Goal: Task Accomplishment & Management: Manage account settings

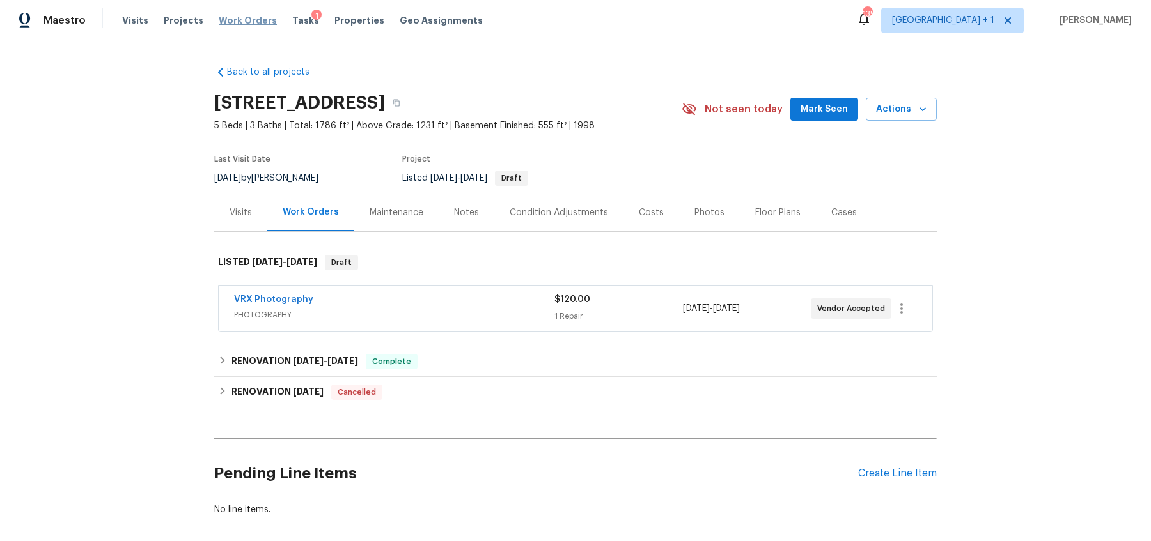
click at [222, 19] on span "Work Orders" at bounding box center [248, 20] width 58 height 13
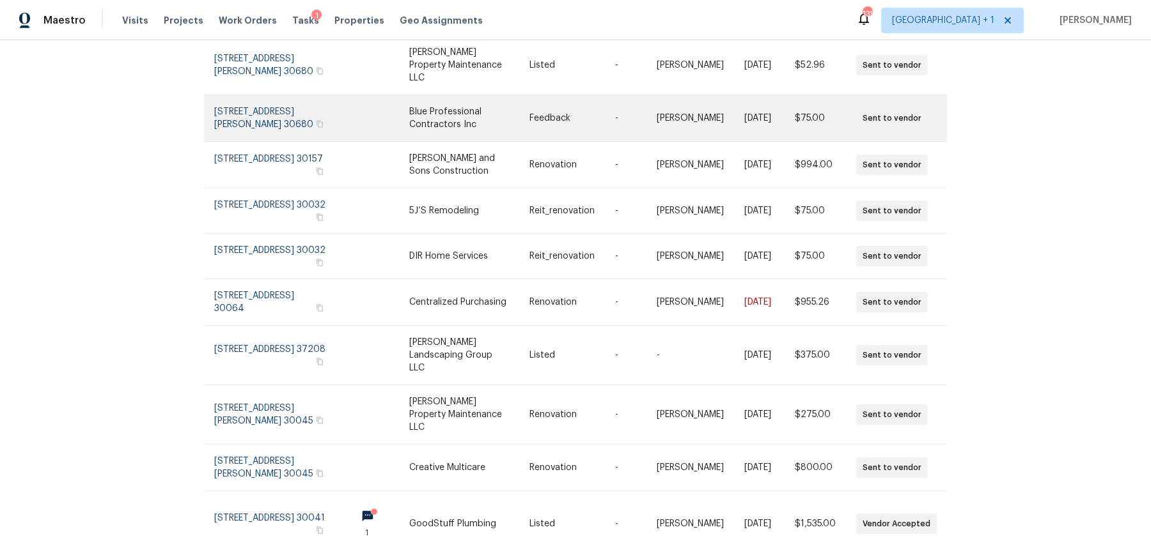
scroll to position [181, 0]
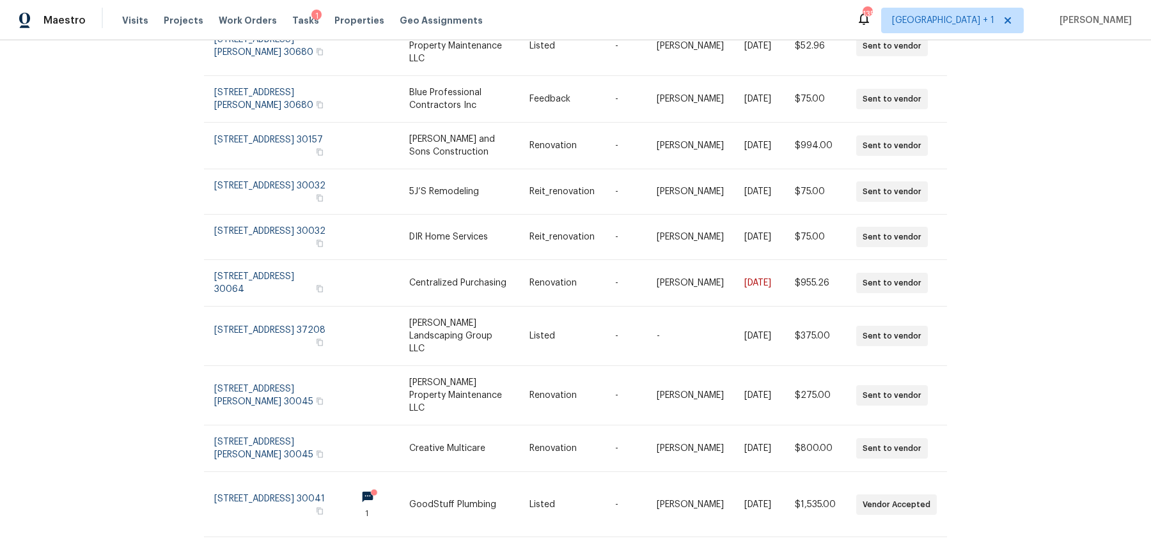
click at [936, 523] on div "Work Orders Vendor Status HPM Kind Manager Unclaimed ​ View Reno Index 172399 w…" at bounding box center [575, 290] width 1151 height 501
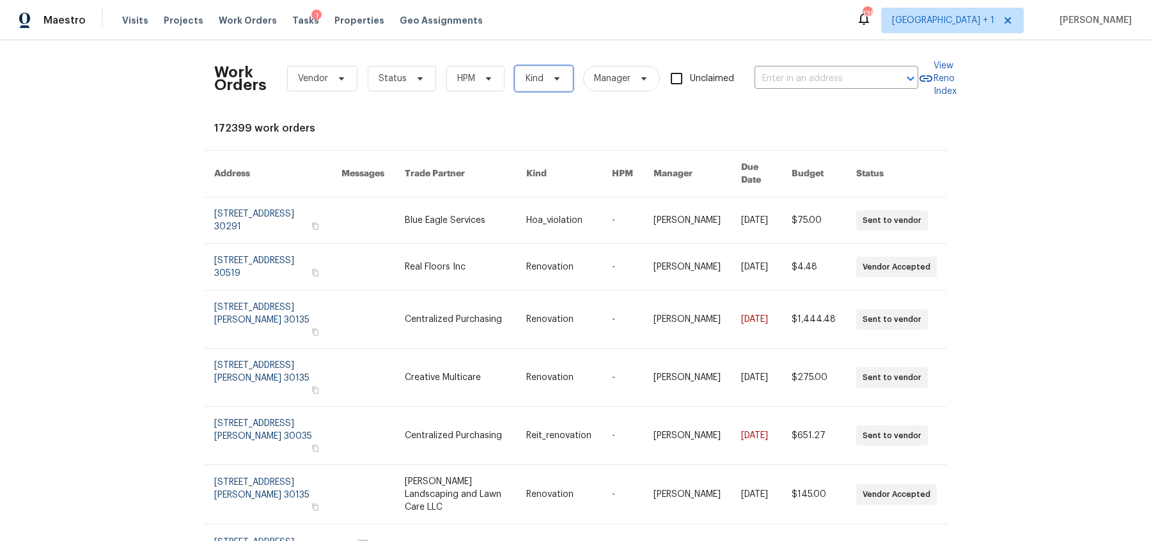
click at [536, 76] on span "Kind" at bounding box center [534, 78] width 18 height 13
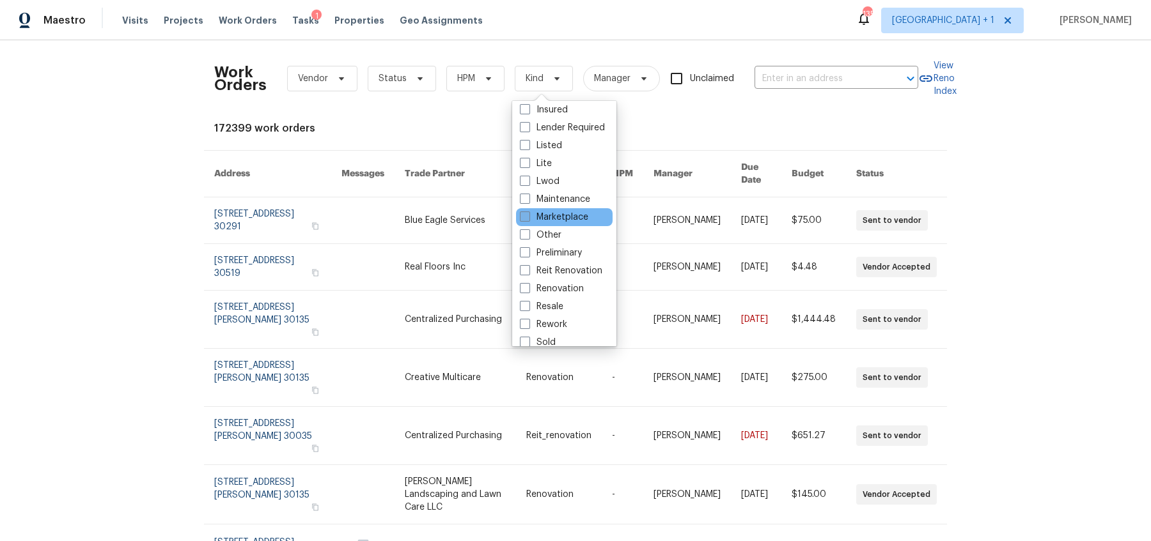
scroll to position [72, 0]
click at [531, 313] on label "Resale" at bounding box center [541, 311] width 43 height 13
click at [528, 313] on input "Resale" at bounding box center [524, 309] width 8 height 8
checkbox input "true"
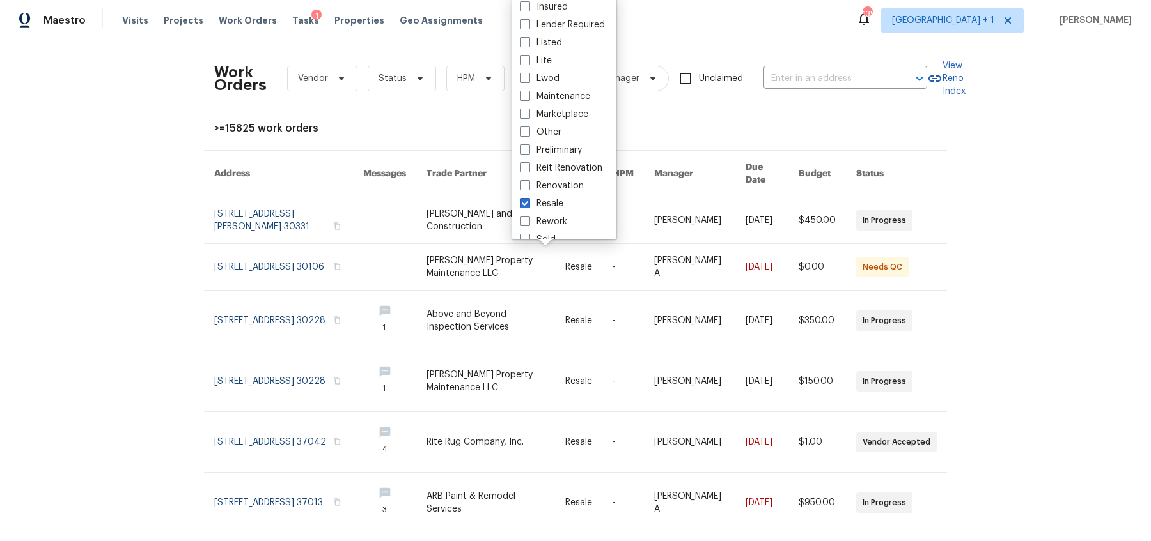
click at [1031, 192] on div "Work Orders Vendor Status HPM Resale Manager Unclaimed ​ View Reno Index >=1582…" at bounding box center [575, 290] width 1151 height 501
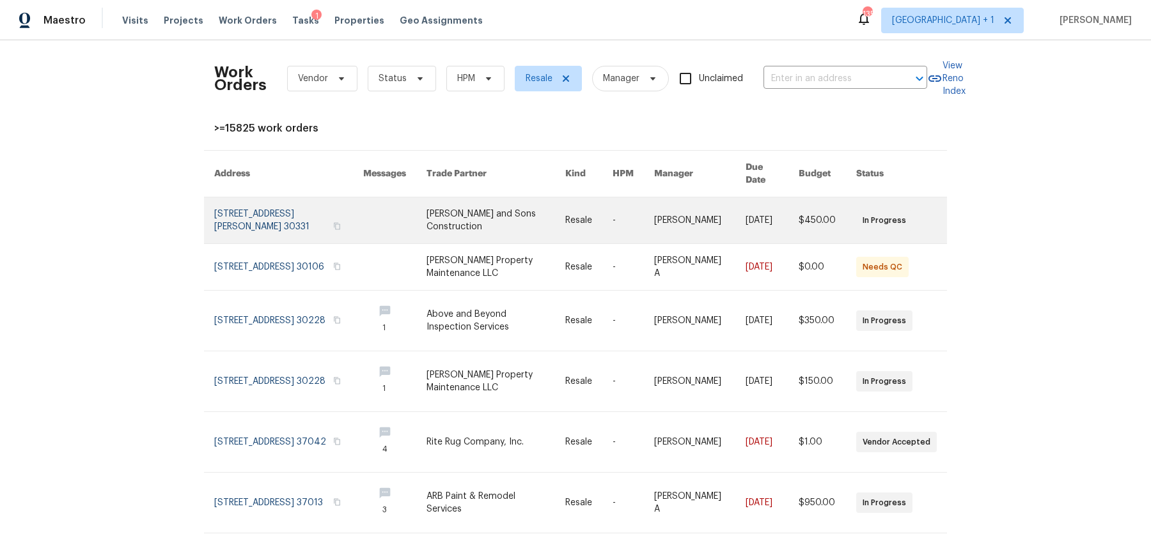
click at [254, 203] on link at bounding box center [288, 221] width 149 height 46
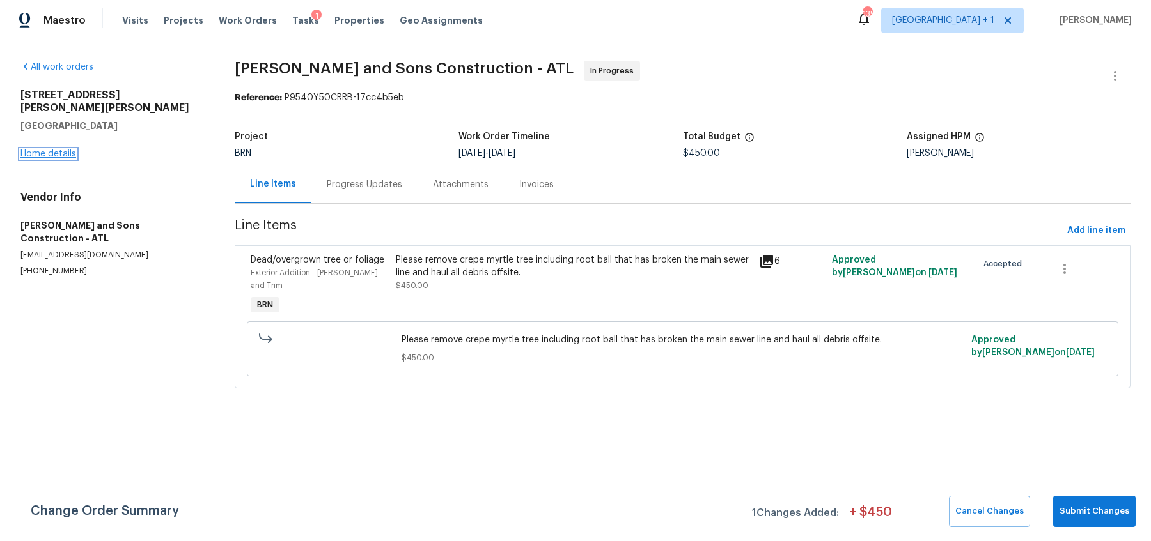
click at [48, 150] on link "Home details" at bounding box center [48, 154] width 56 height 9
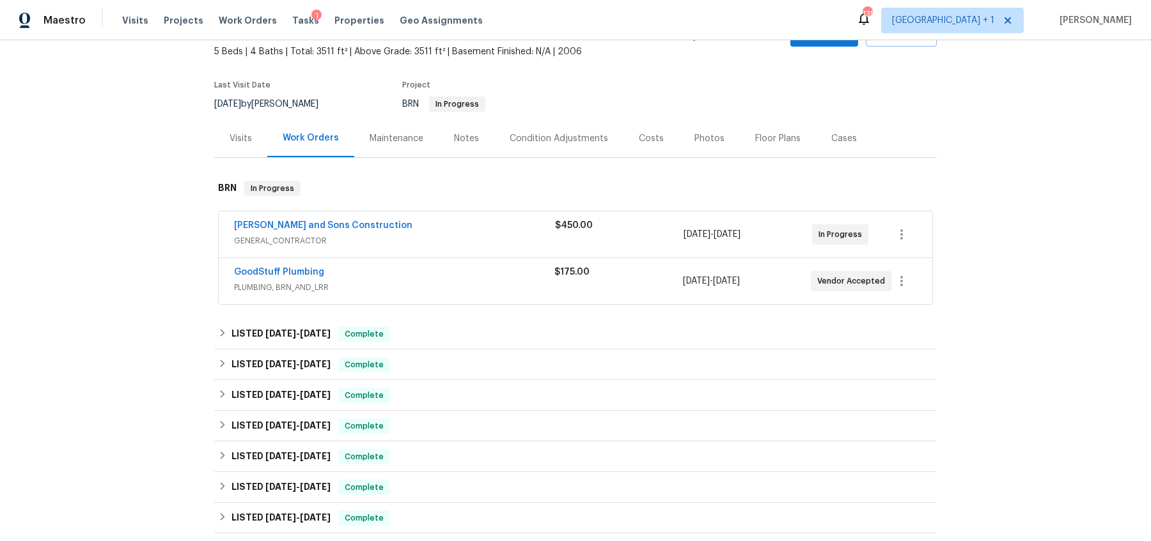
scroll to position [99, 0]
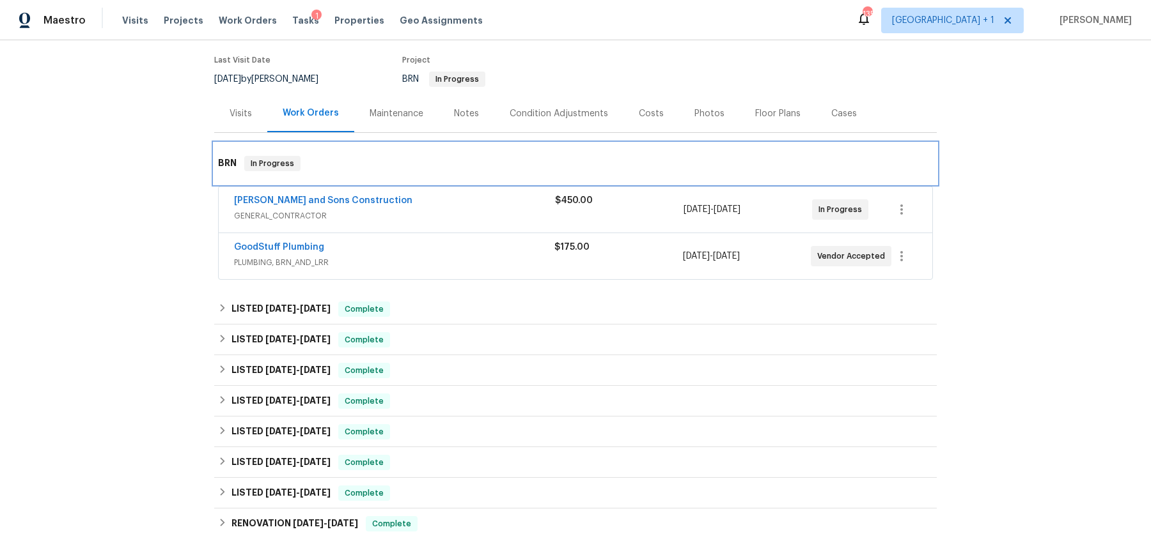
click at [231, 162] on h6 "BRN" at bounding box center [227, 163] width 19 height 15
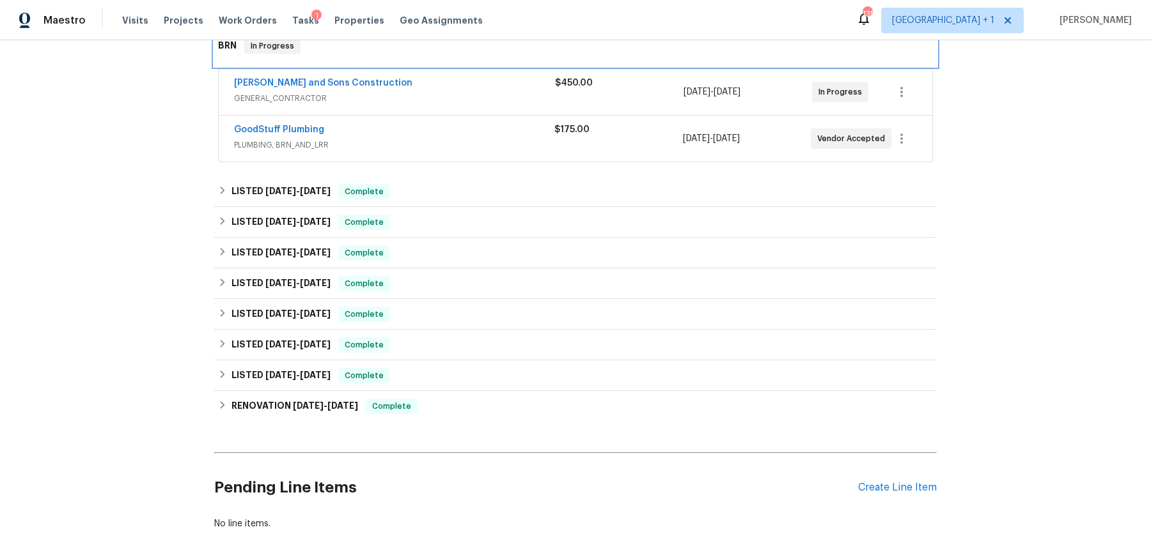
scroll to position [240, 0]
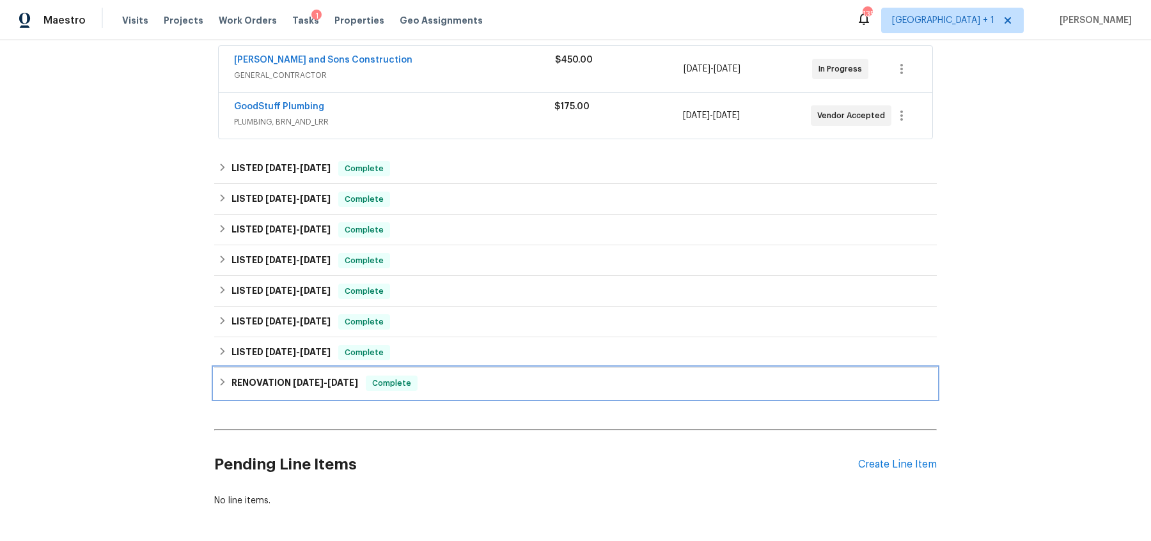
click at [267, 371] on div "RENOVATION 7/8/24 - 7/17/24 Complete" at bounding box center [575, 383] width 722 height 31
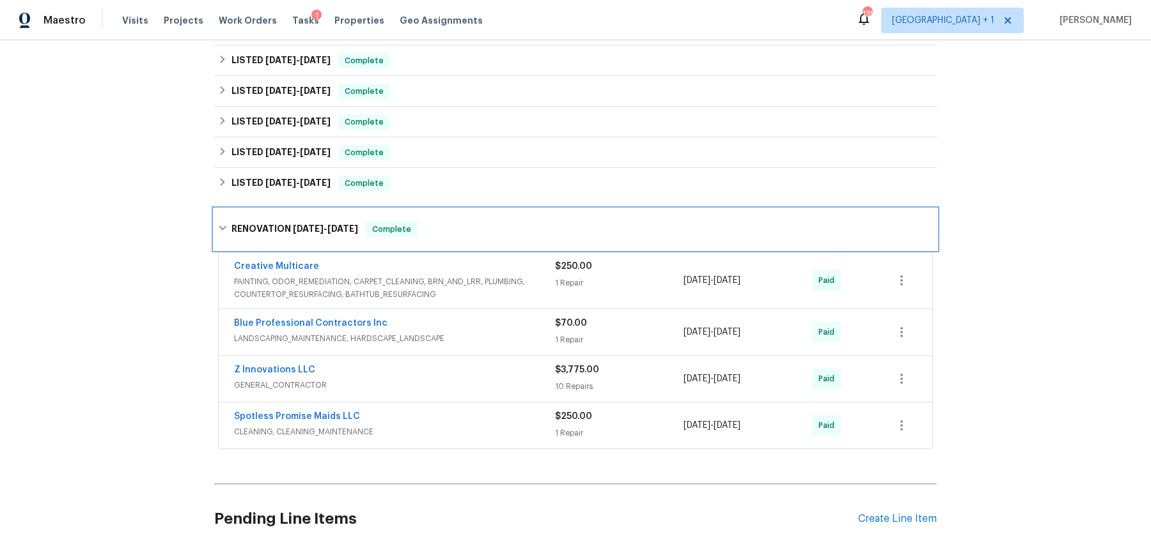
scroll to position [512, 0]
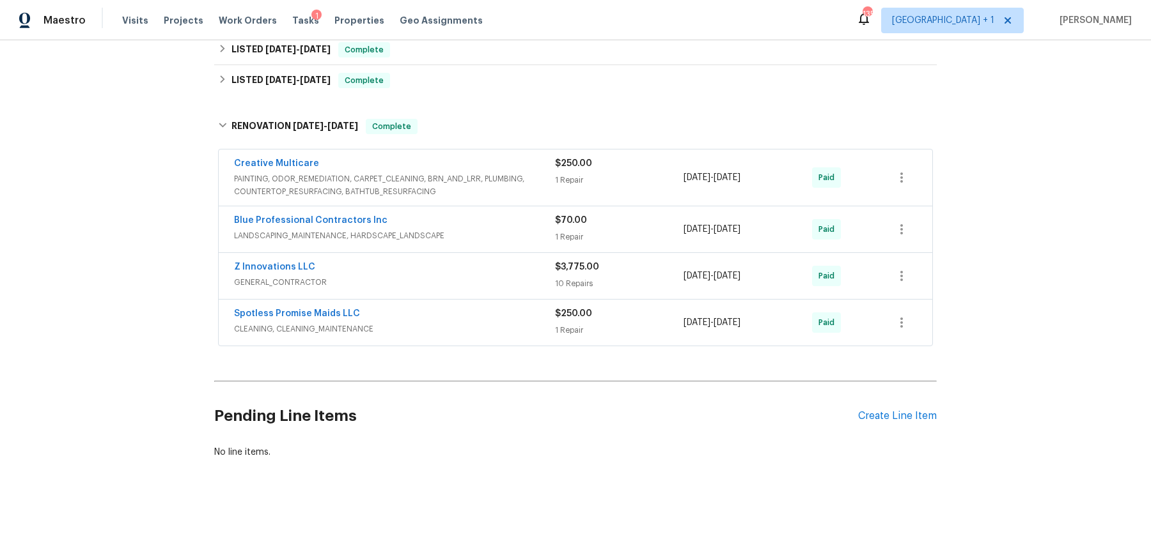
click at [417, 323] on span "CLEANING, CLEANING_MAINTENANCE" at bounding box center [394, 329] width 321 height 13
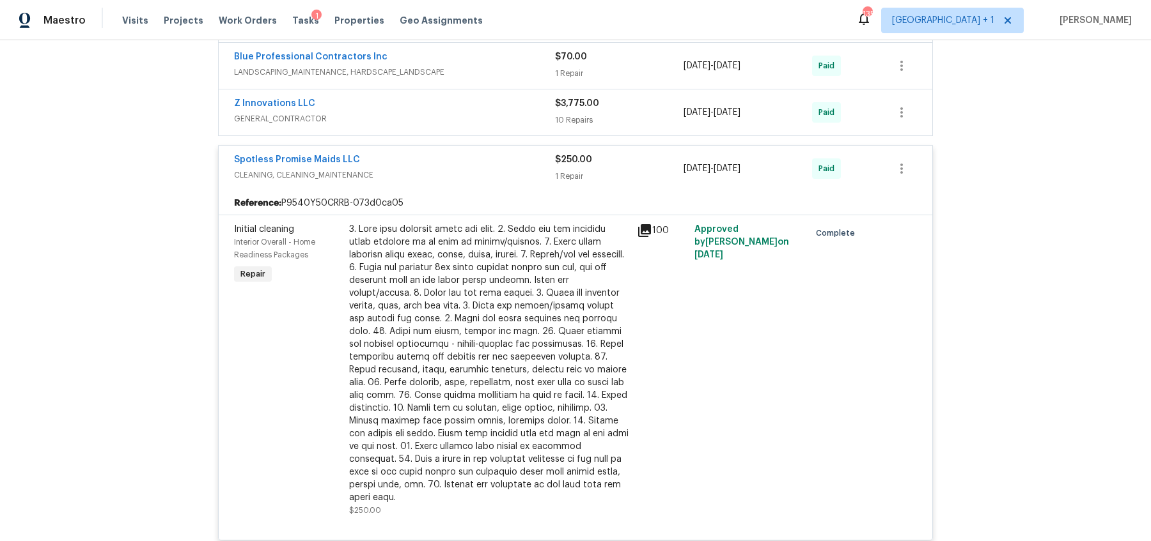
click at [407, 164] on div "Spotless Promise Maids LLC" at bounding box center [394, 160] width 321 height 15
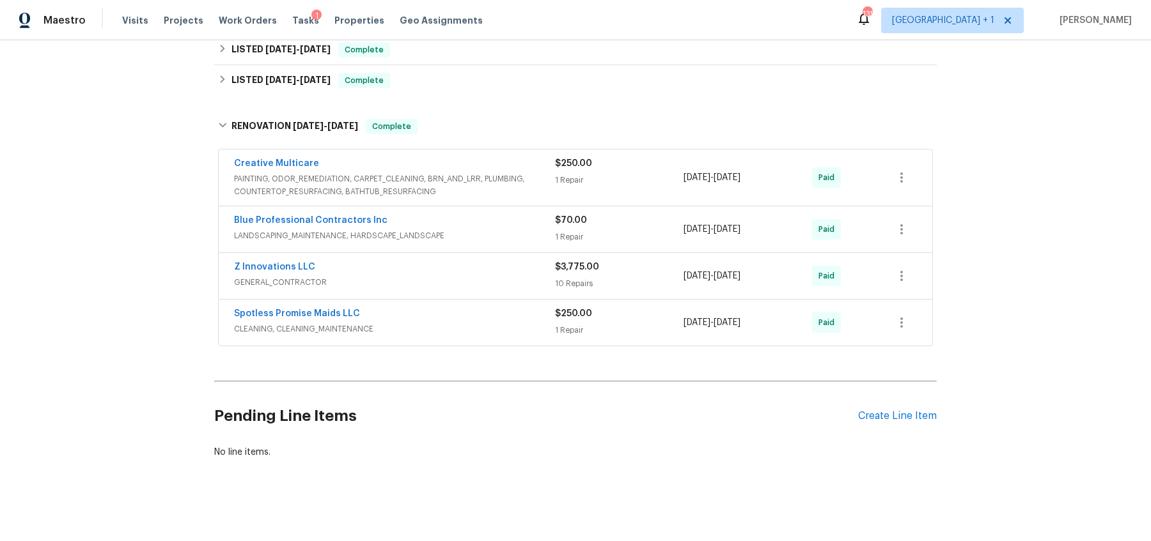
click at [373, 332] on span "CLEANING, CLEANING_MAINTENANCE" at bounding box center [394, 329] width 321 height 13
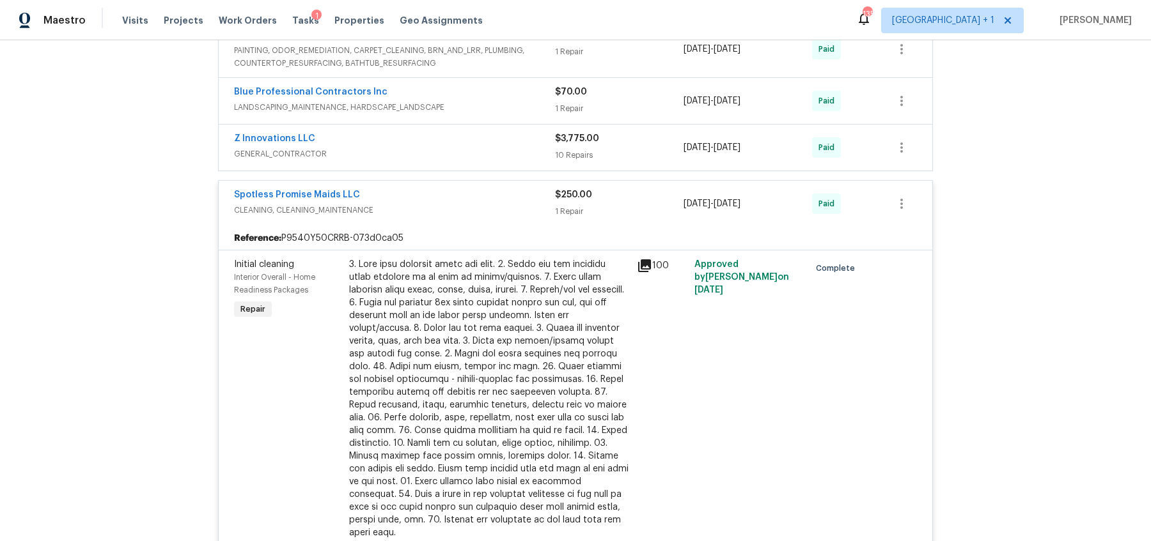
scroll to position [640, 0]
click at [480, 216] on div "Spotless Promise Maids LLC CLEANING, CLEANING_MAINTENANCE" at bounding box center [394, 204] width 321 height 31
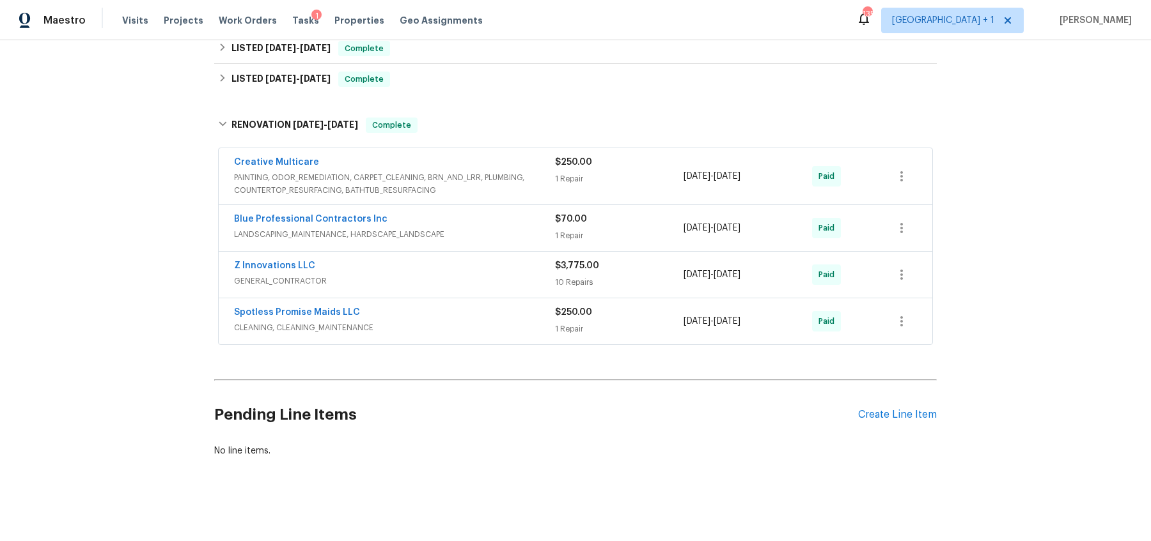
scroll to position [512, 0]
click at [348, 323] on span "CLEANING, CLEANING_MAINTENANCE" at bounding box center [394, 329] width 321 height 13
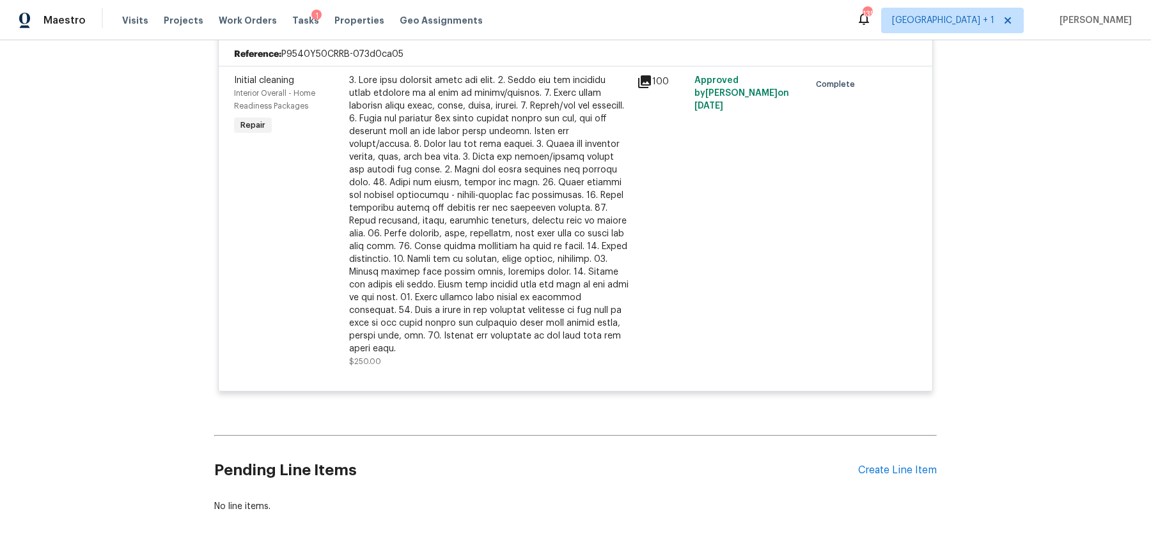
scroll to position [827, 0]
click at [895, 458] on div "Pending Line Items Create Line Item" at bounding box center [575, 468] width 722 height 59
click at [896, 463] on div "Create Line Item" at bounding box center [897, 469] width 79 height 12
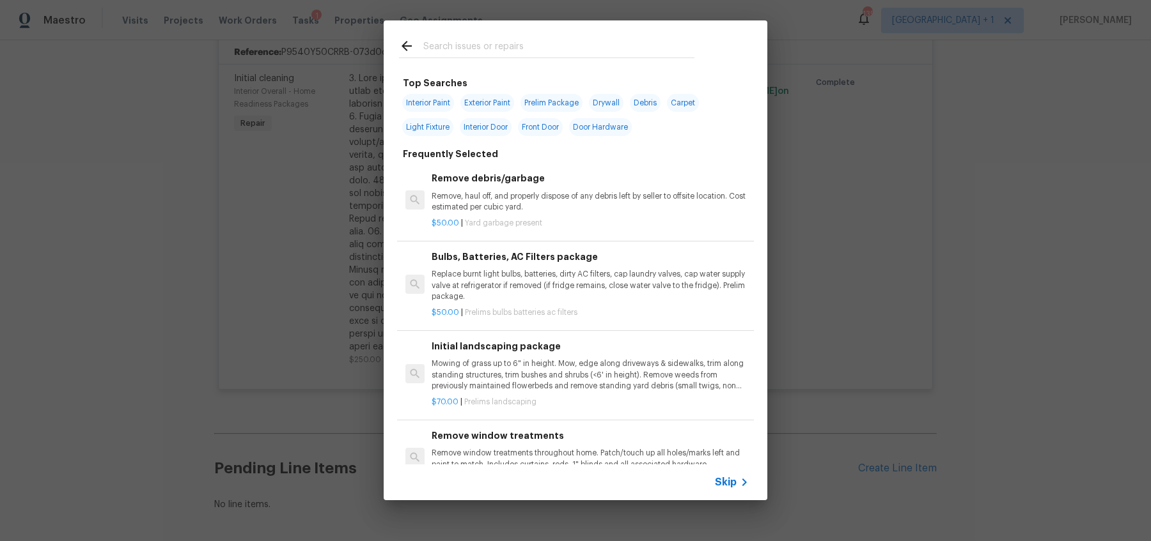
click at [427, 98] on span "Interior Paint" at bounding box center [428, 103] width 52 height 18
type input "Interior Paint"
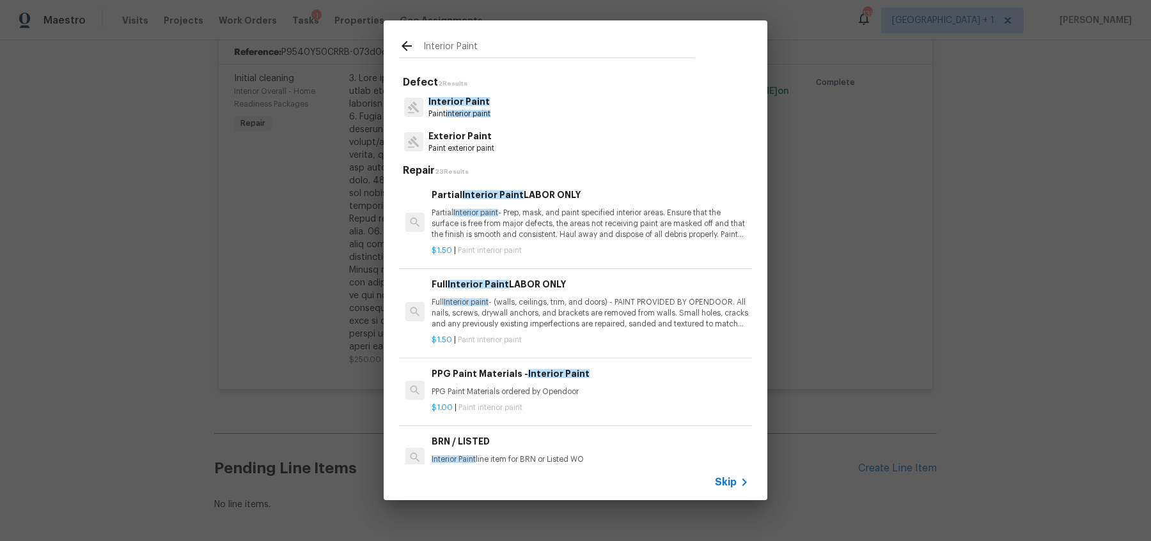
click at [485, 116] on span "interior paint" at bounding box center [468, 114] width 45 height 8
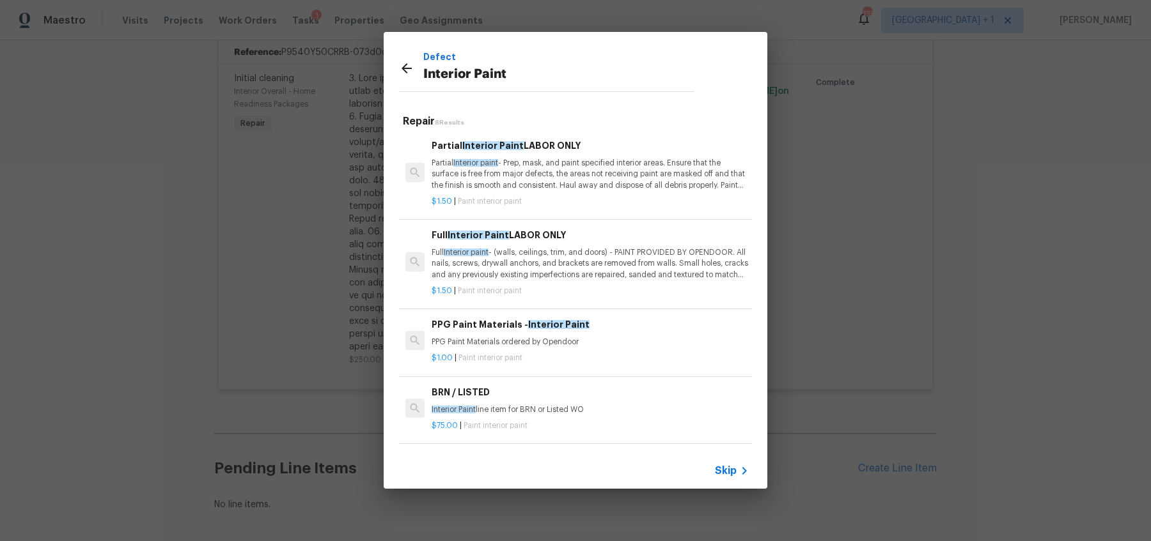
click at [516, 284] on div "$1.50 | Paint interior paint" at bounding box center [589, 289] width 317 height 16
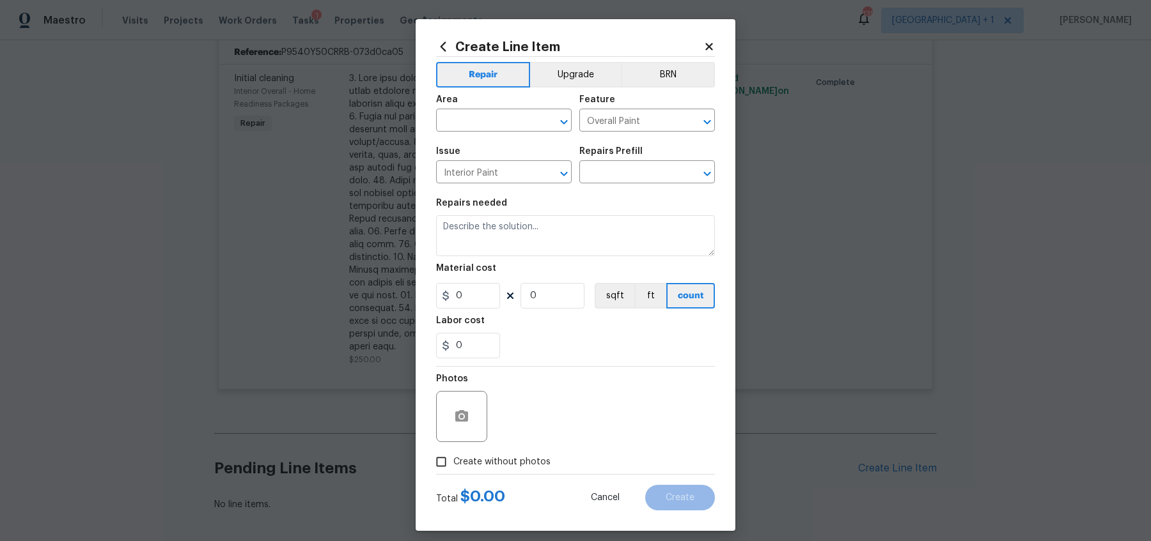
type textarea "Full Interior paint - (walls, ceilings, trim, and doors) - PAINT PROVIDED BY OP…"
type input "1"
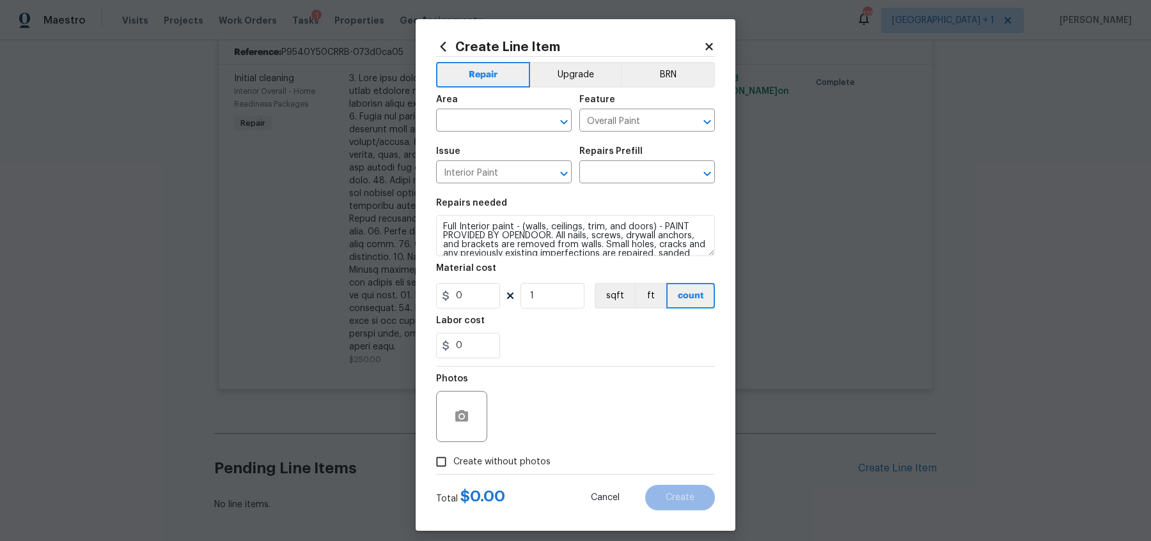
type input "Full Interior Paint LABOR ONLY $1.50"
type input "1.5"
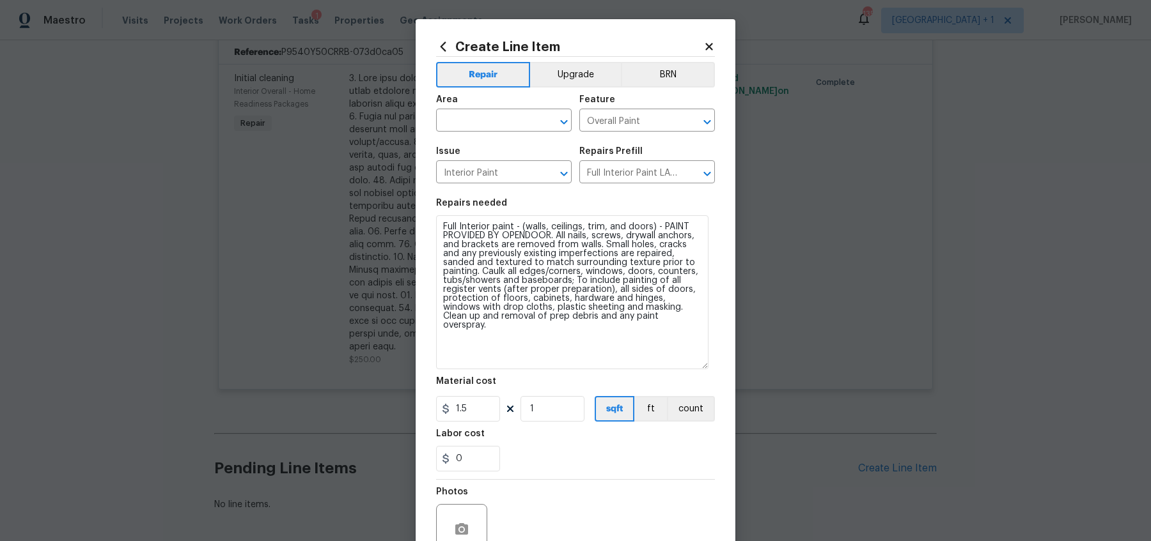
drag, startPoint x: 714, startPoint y: 252, endPoint x: 704, endPoint y: 347, distance: 95.7
click at [704, 347] on textarea "Full Interior paint - (walls, ceilings, trim, and doors) - PAINT PROVIDED BY OP…" at bounding box center [572, 292] width 272 height 154
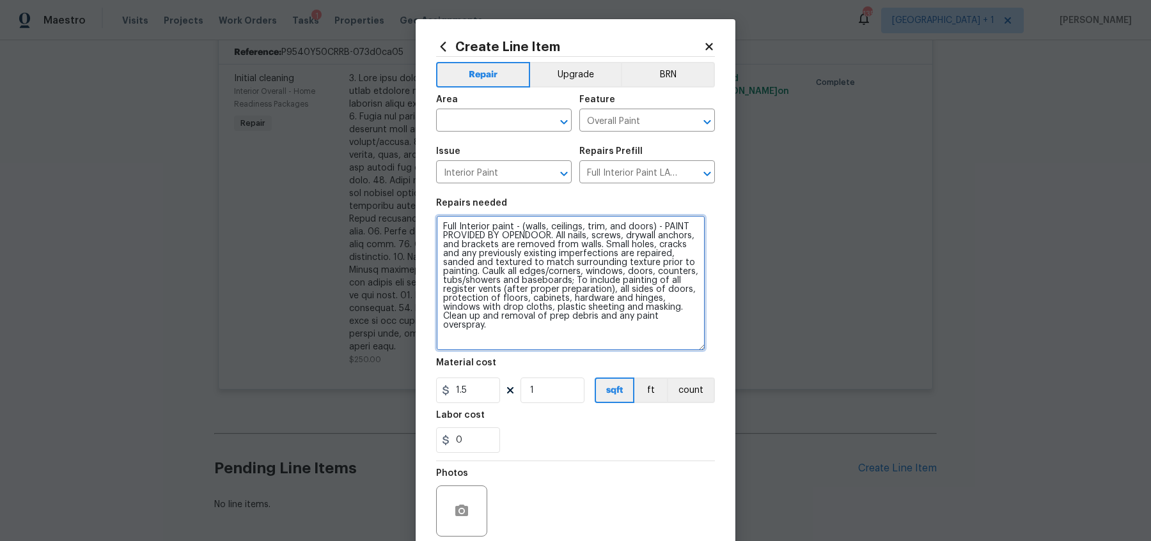
drag, startPoint x: 610, startPoint y: 336, endPoint x: 407, endPoint y: 212, distance: 237.9
click at [407, 212] on div "Create Line Item Repair Upgrade BRN Area ​ Feature Overall Paint ​ Issue Interi…" at bounding box center [575, 270] width 1151 height 541
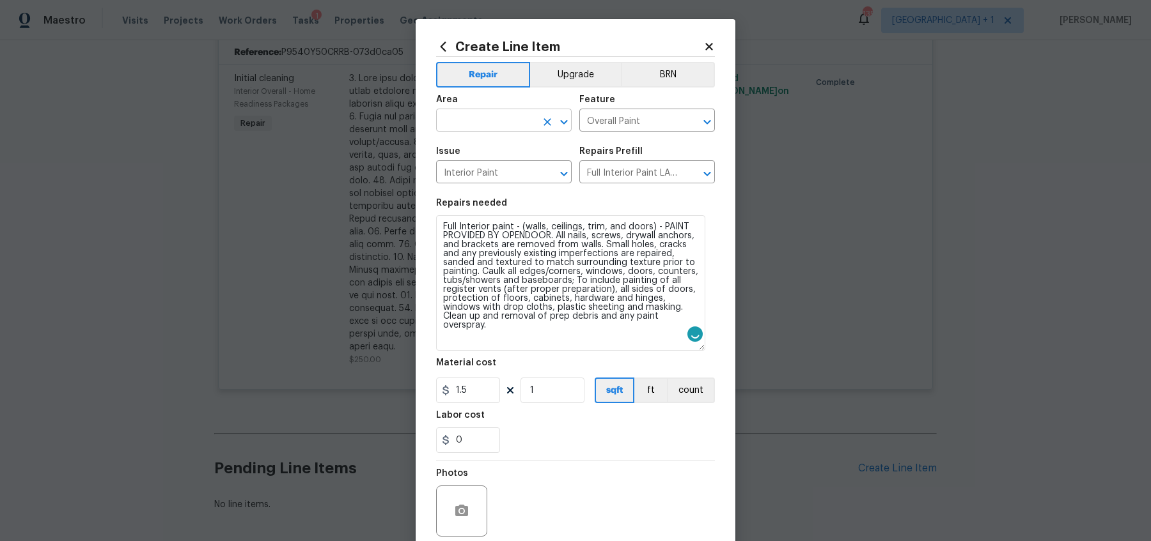
click at [518, 121] on input "text" at bounding box center [486, 122] width 100 height 20
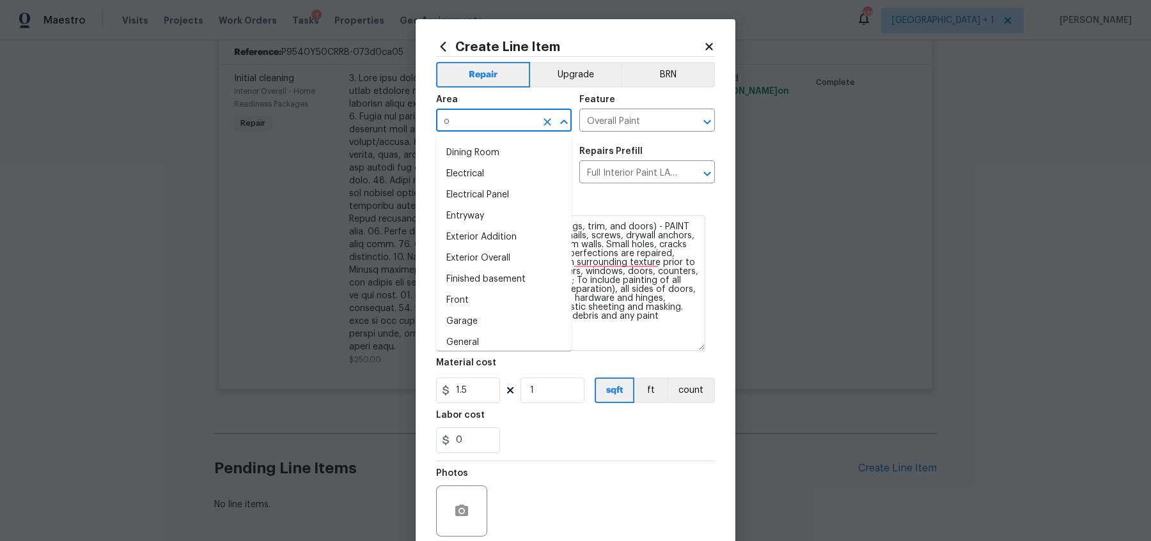
scroll to position [0, 0]
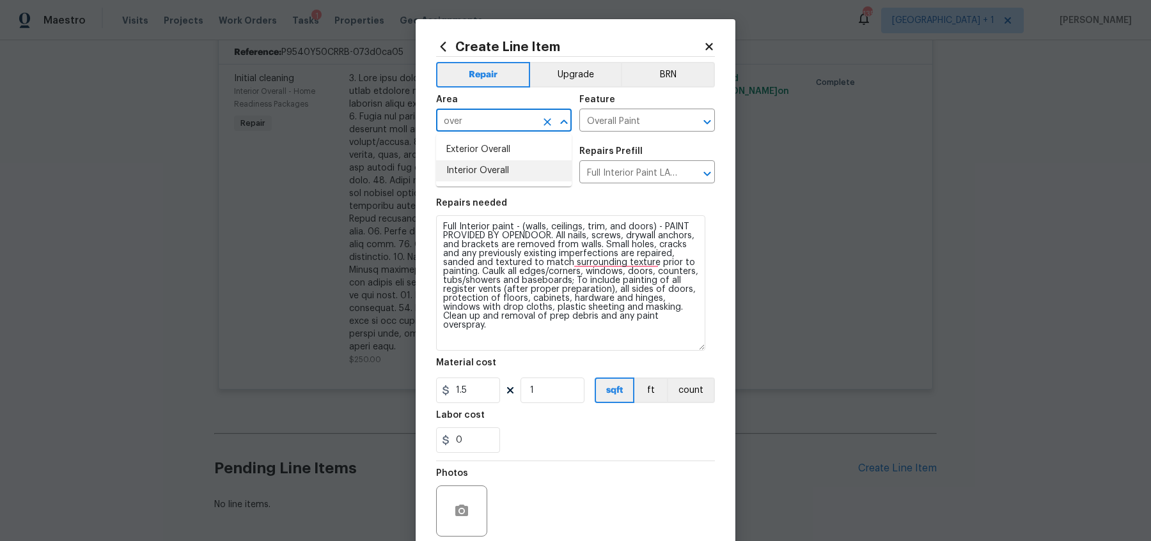
click at [483, 164] on li "Interior Overall" at bounding box center [504, 170] width 136 height 21
type input "Interior Overall"
click at [621, 105] on div "Feature" at bounding box center [647, 103] width 136 height 17
click at [619, 118] on input "Overall Paint" at bounding box center [629, 122] width 100 height 20
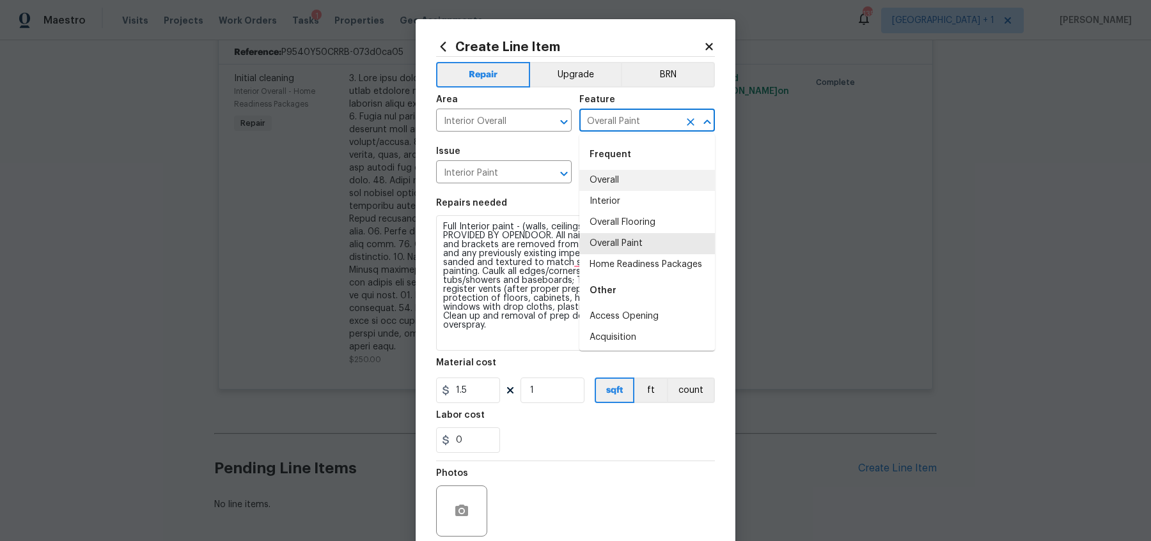
click at [543, 153] on div "Issue" at bounding box center [504, 155] width 136 height 17
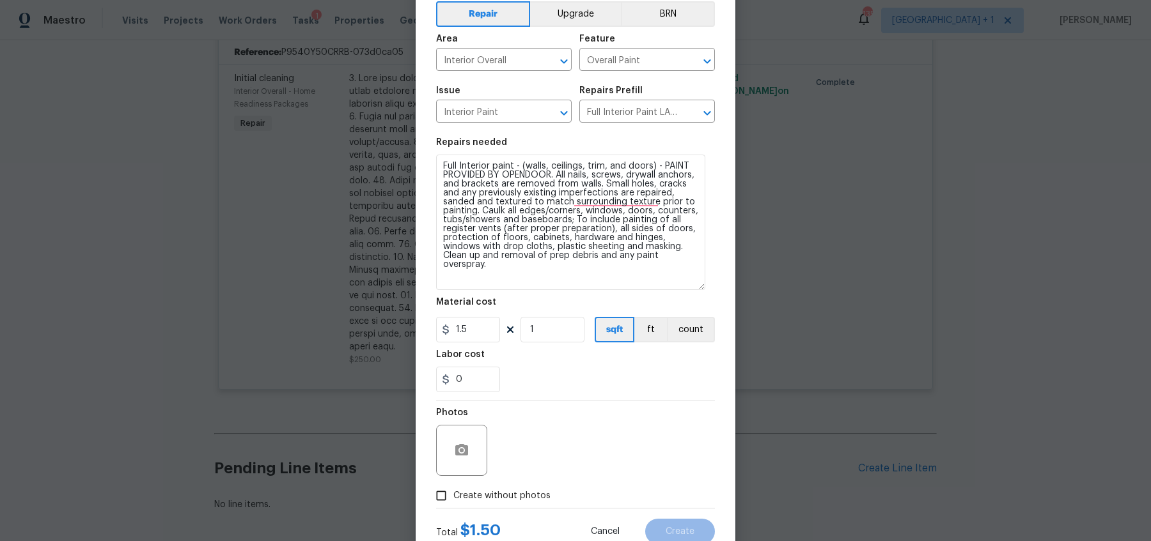
scroll to position [69, 0]
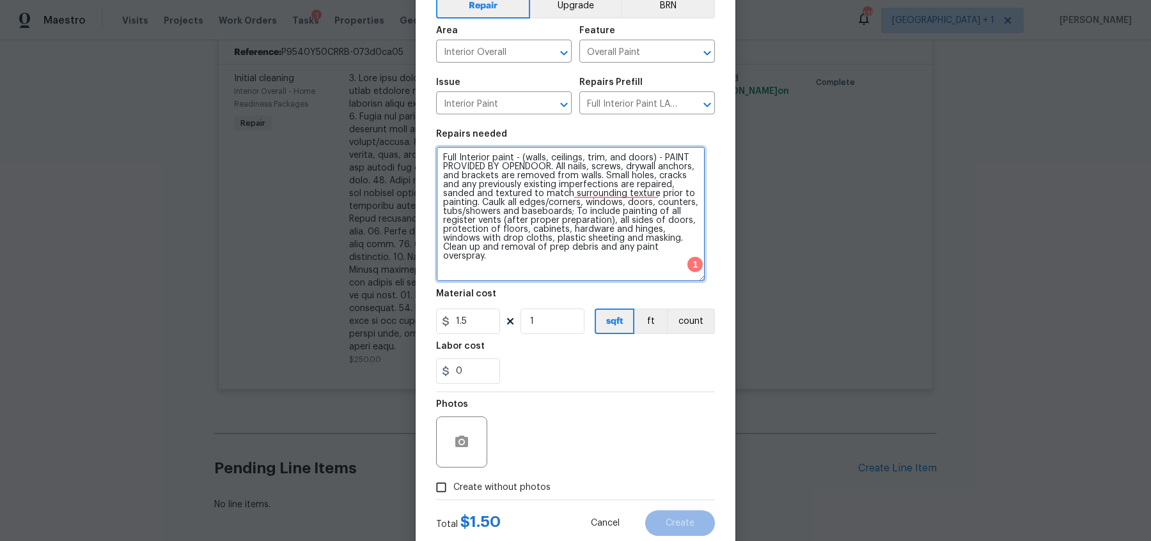
click at [481, 209] on textarea "Full Interior paint - (walls, ceilings, trim, and doors) - PAINT PROVIDED BY OP…" at bounding box center [570, 214] width 269 height 136
drag, startPoint x: 487, startPoint y: 258, endPoint x: 419, endPoint y: 128, distance: 146.1
click at [419, 128] on div "Create Line Item Repair Upgrade BRN Area Interior Overall ​ Feature Overall Pai…" at bounding box center [576, 253] width 320 height 607
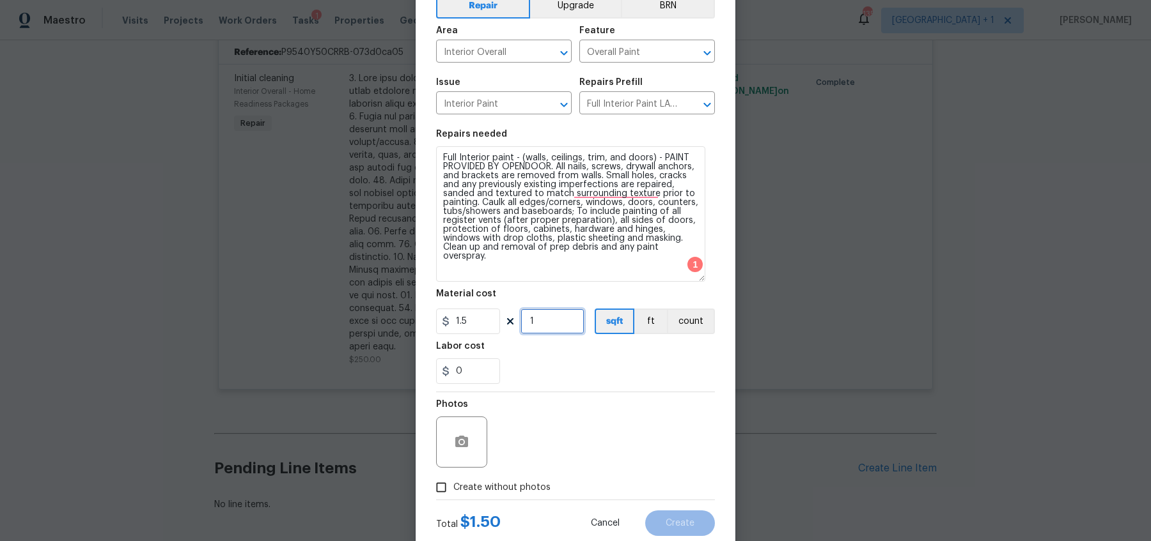
drag, startPoint x: 555, startPoint y: 316, endPoint x: 505, endPoint y: 316, distance: 49.9
click at [505, 316] on div "1.5 1 sqft ft count" at bounding box center [575, 322] width 279 height 26
click at [521, 378] on div "0" at bounding box center [575, 372] width 279 height 26
click at [482, 371] on input "0" at bounding box center [468, 372] width 64 height 26
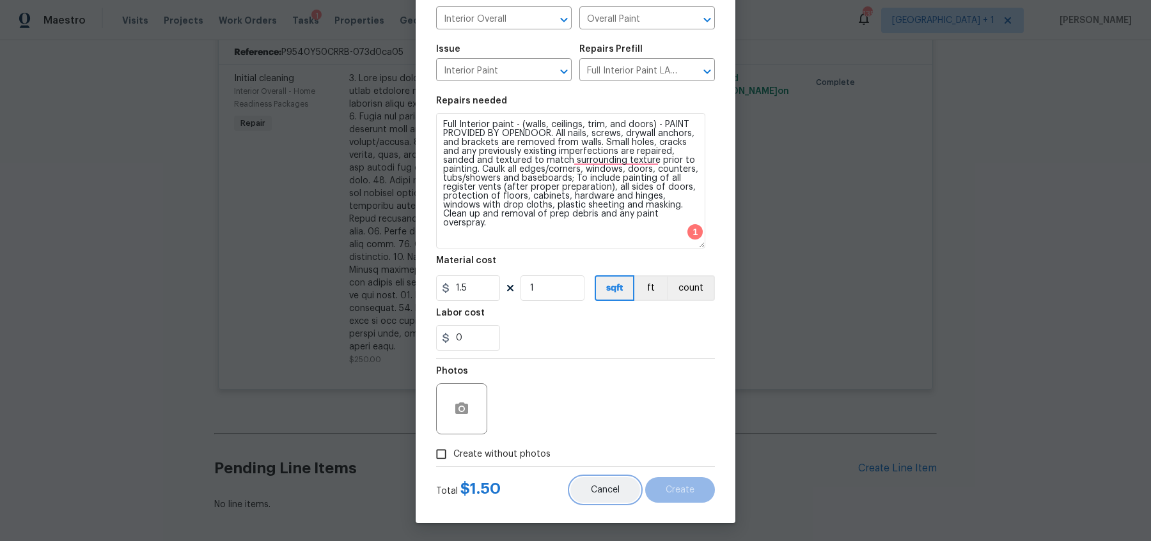
click at [608, 488] on span "Cancel" at bounding box center [605, 491] width 29 height 10
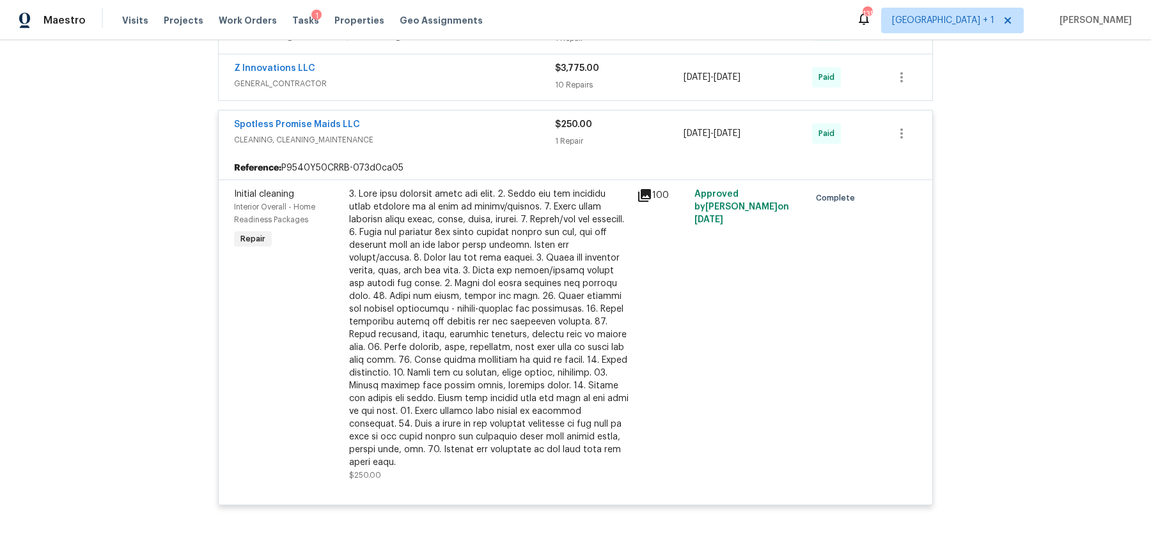
scroll to position [713, 0]
click at [897, 136] on icon "button" at bounding box center [901, 131] width 15 height 15
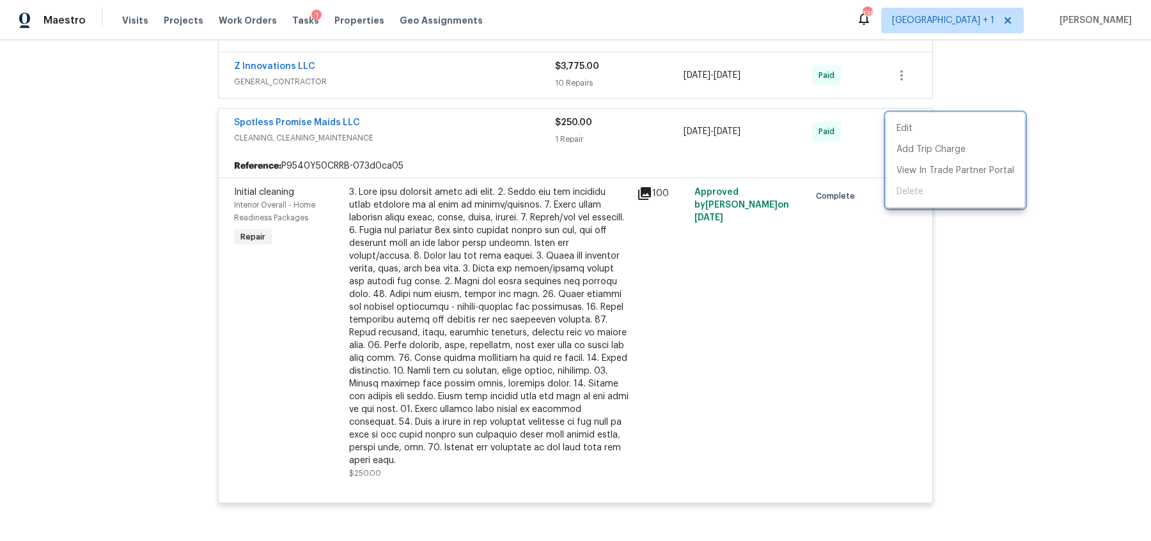
click at [944, 238] on div at bounding box center [575, 270] width 1151 height 541
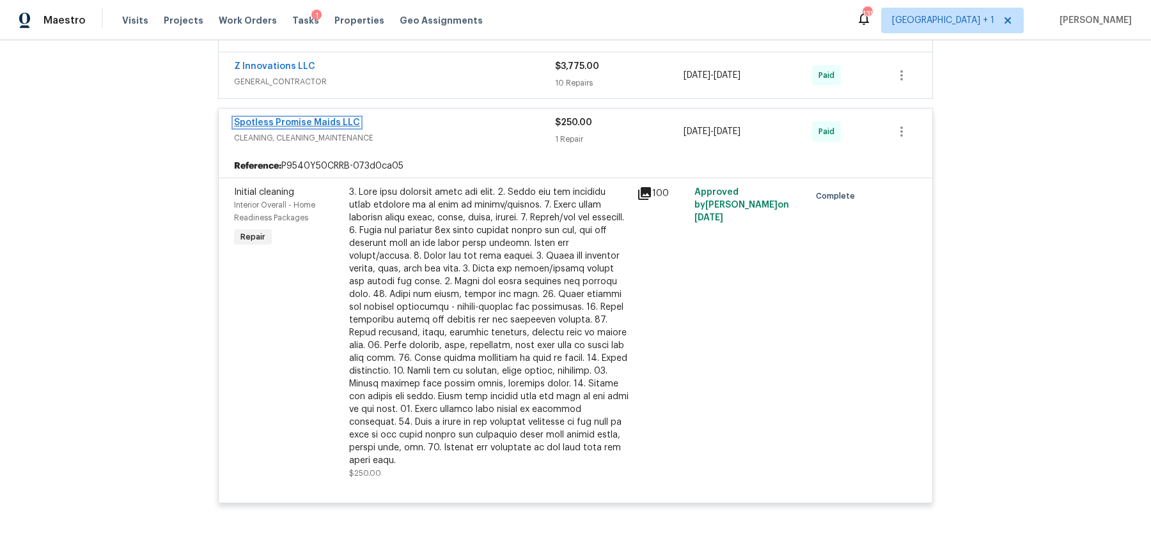
click at [290, 121] on link "Spotless Promise Maids LLC" at bounding box center [297, 122] width 126 height 9
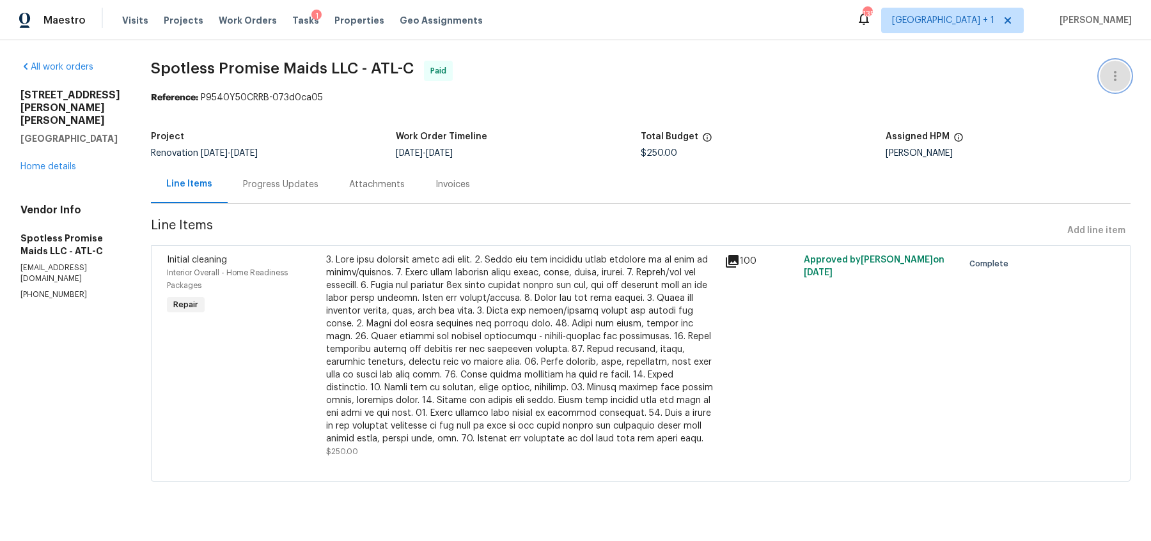
click at [1119, 64] on button "button" at bounding box center [1115, 76] width 31 height 31
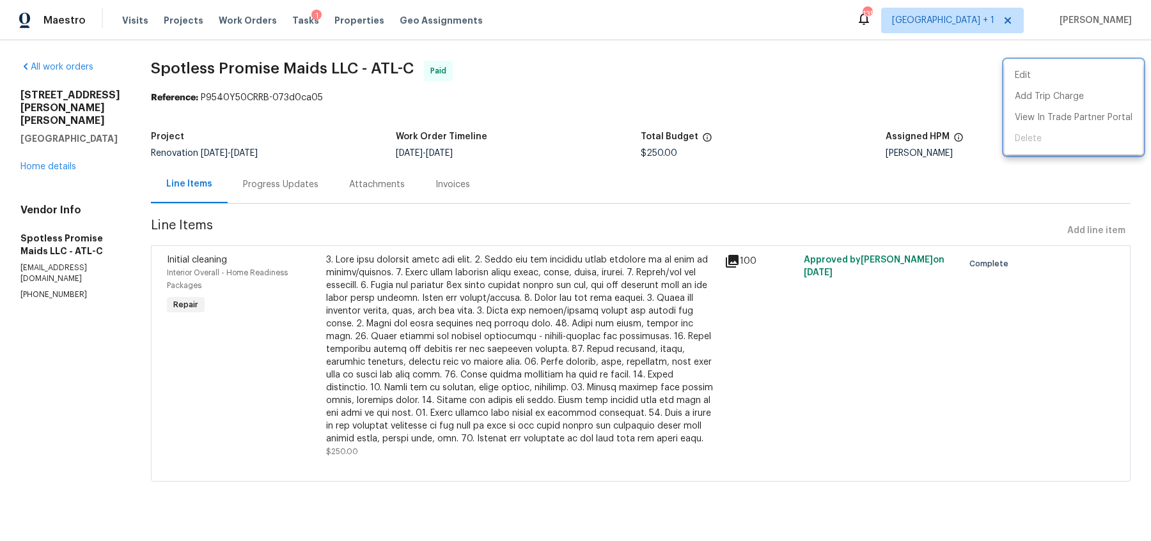
click at [875, 72] on div at bounding box center [575, 270] width 1151 height 541
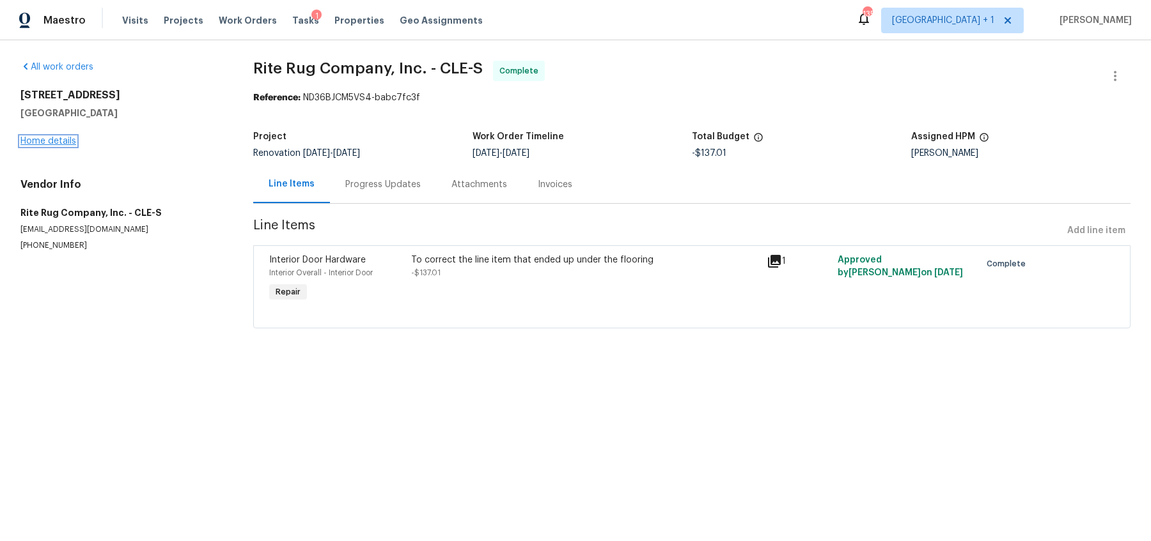
click at [38, 139] on link "Home details" at bounding box center [48, 141] width 56 height 9
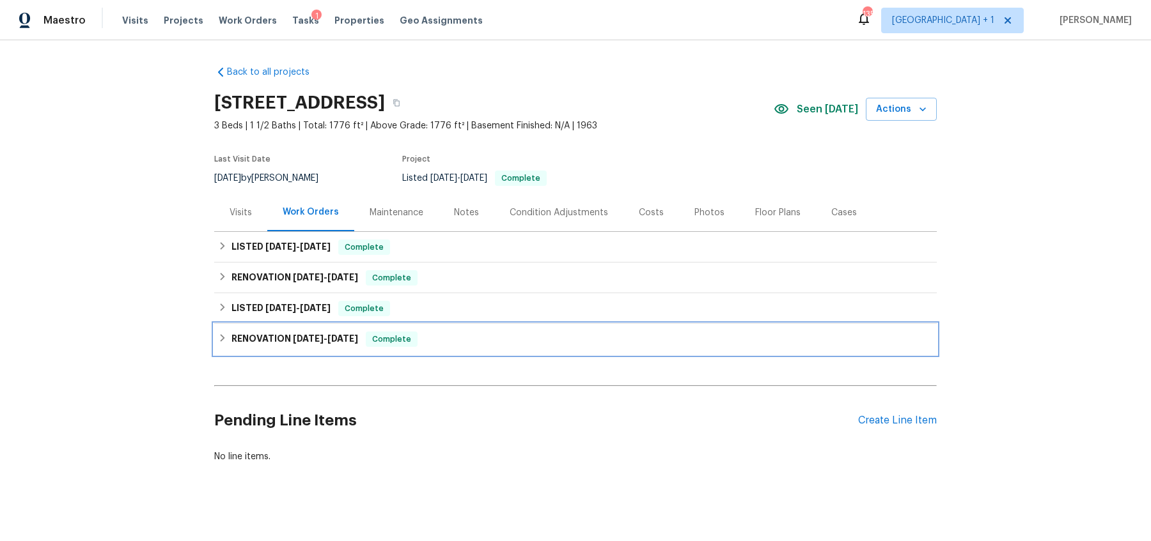
click at [228, 343] on div "RENOVATION 7/11/25 - 7/25/25 Complete" at bounding box center [575, 339] width 715 height 15
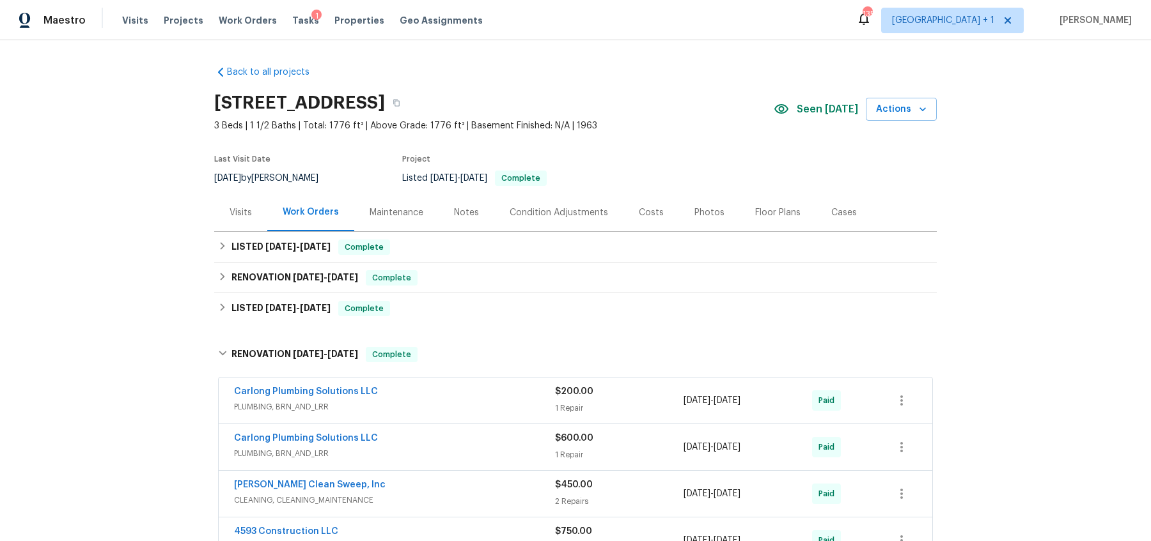
click at [243, 101] on h2 "5300 Sherwood Dr, Cleveland, OH 44126" at bounding box center [299, 103] width 171 height 13
copy div "5300 Sherwood Dr, Cleveland, OH 44126"
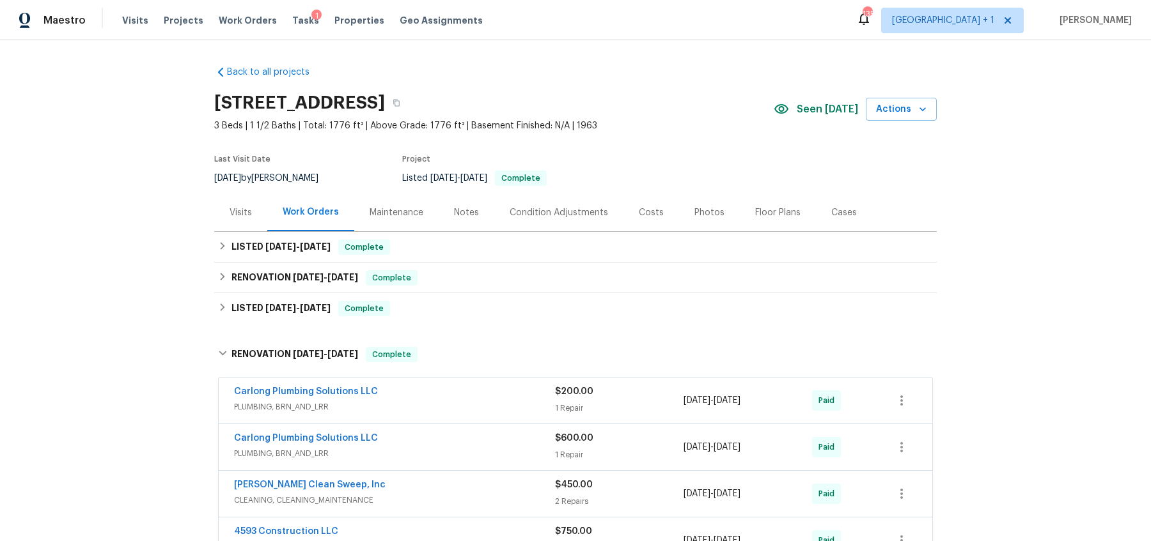
click at [196, 405] on div "Back to all projects 5300 Sherwood Dr, Cleveland, OH 44126 3 Beds | 1 1/2 Baths…" at bounding box center [575, 290] width 1151 height 501
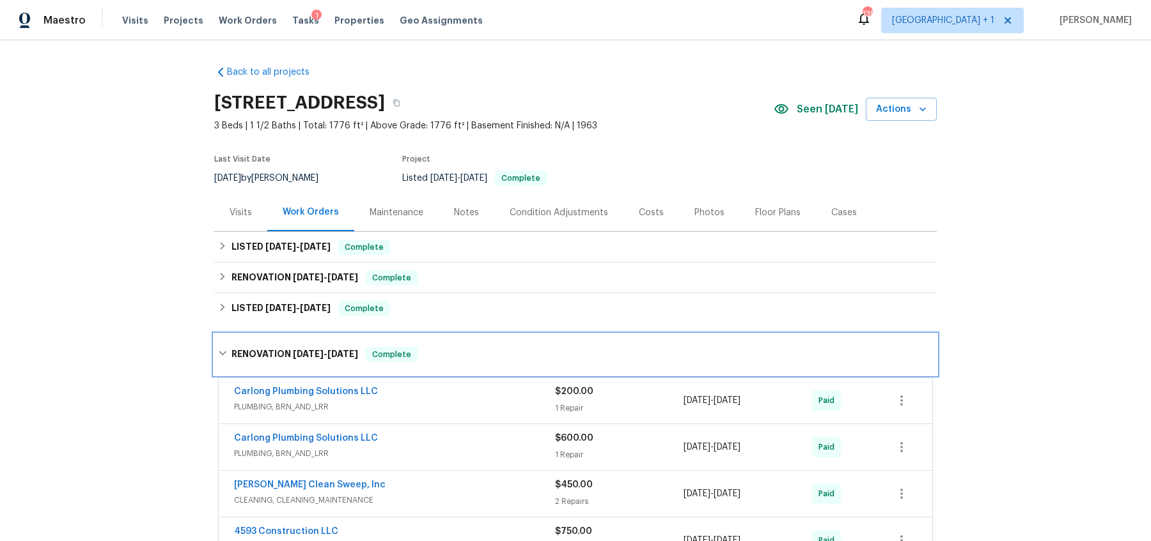
click at [230, 350] on div "RENOVATION 7/11/25 - 7/25/25 Complete" at bounding box center [575, 354] width 715 height 15
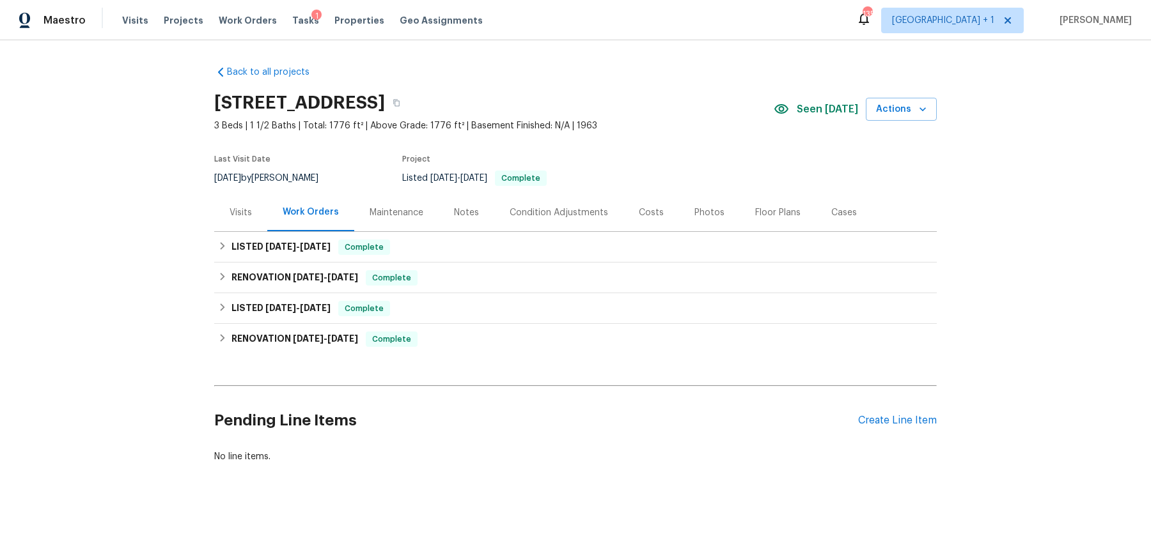
click at [49, 410] on div "Back to all projects 5300 Sherwood Dr, Cleveland, OH 44126 3 Beds | 1 1/2 Baths…" at bounding box center [575, 290] width 1151 height 501
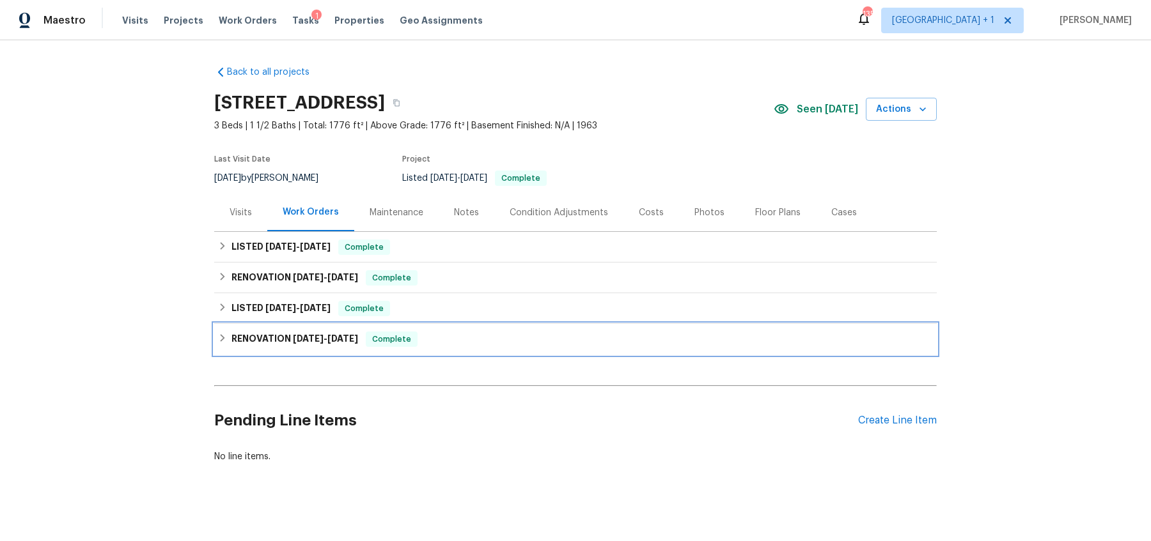
click at [226, 336] on icon at bounding box center [222, 338] width 9 height 9
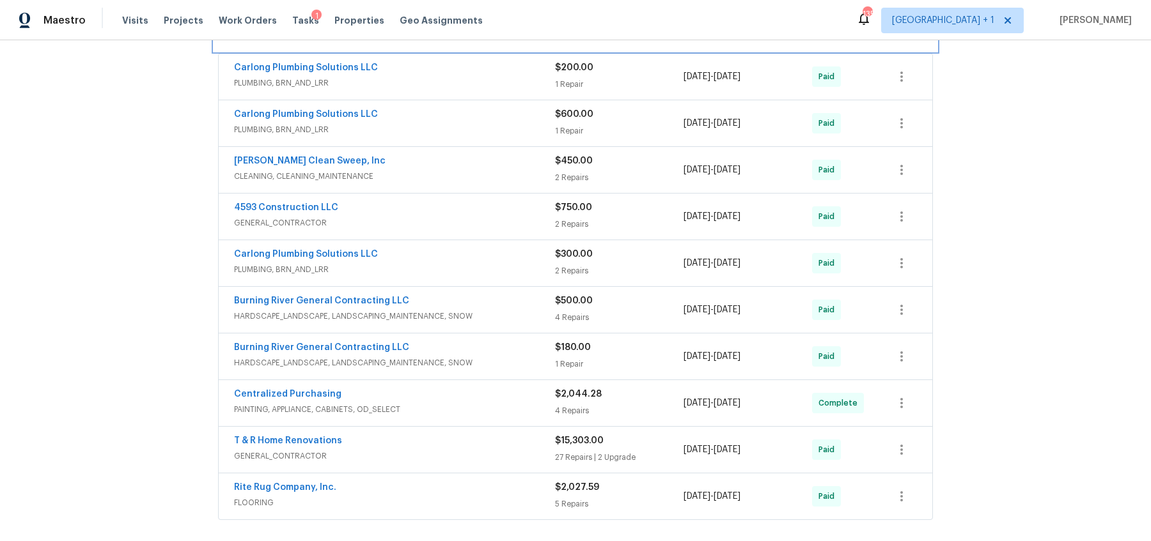
scroll to position [359, 0]
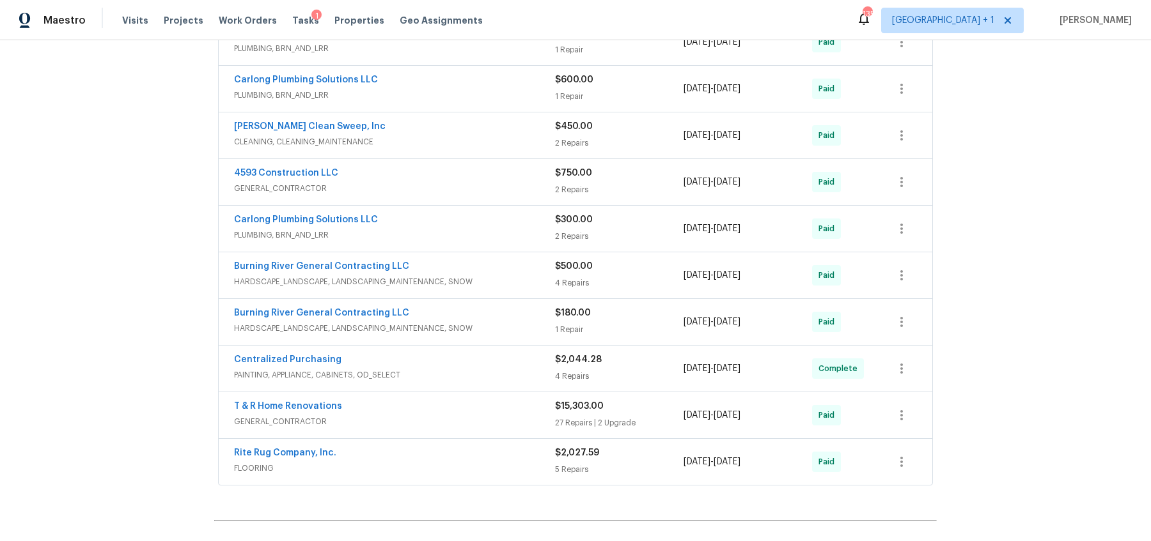
click at [361, 447] on div "Rite Rug Company, Inc." at bounding box center [394, 454] width 321 height 15
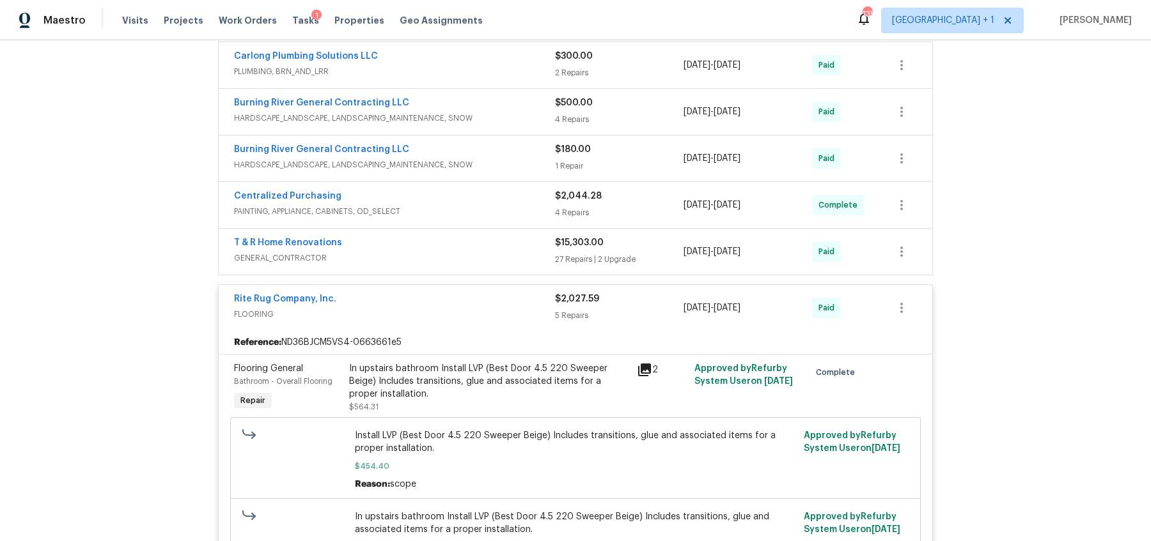
scroll to position [436, 0]
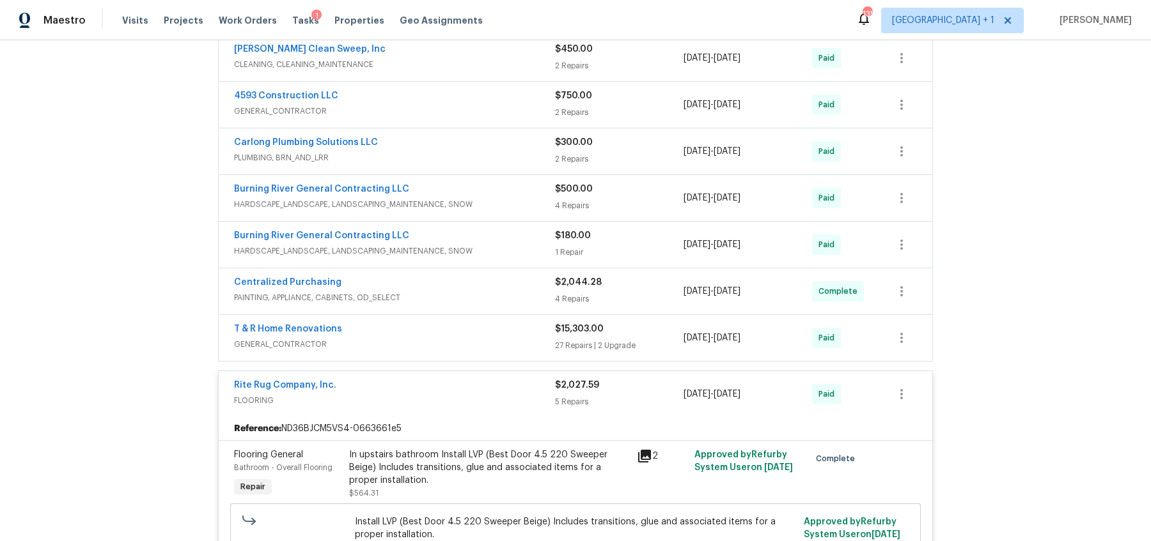
click at [401, 330] on div "T & R Home Renovations" at bounding box center [394, 330] width 321 height 15
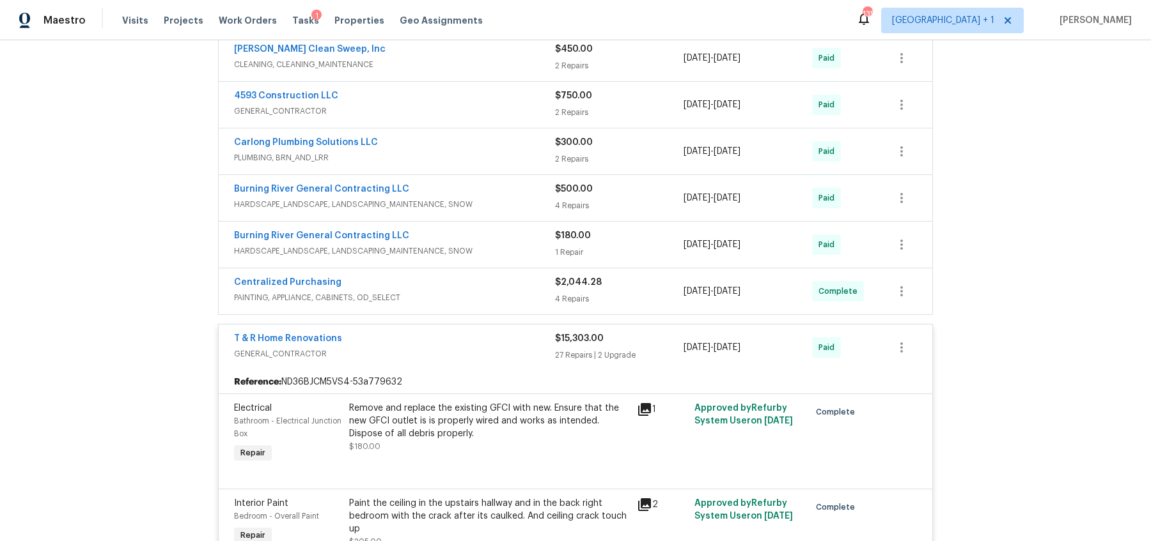
click at [439, 268] on div "Centralized Purchasing PAINTING, APPLIANCE, CABINETS, OD_SELECT $2,044.28 4 Rep…" at bounding box center [575, 291] width 713 height 46
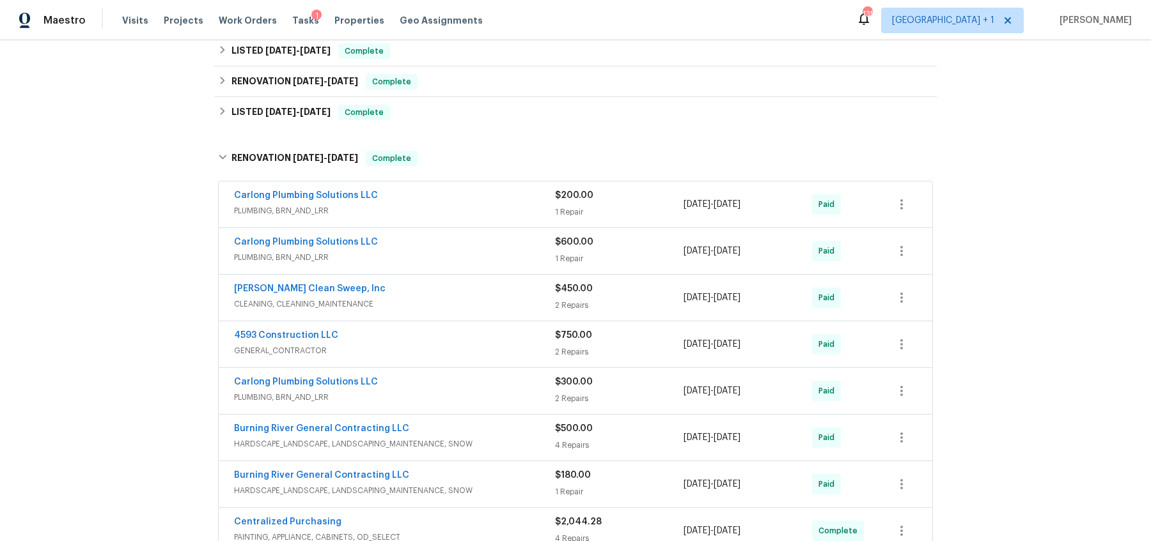
scroll to position [206, 0]
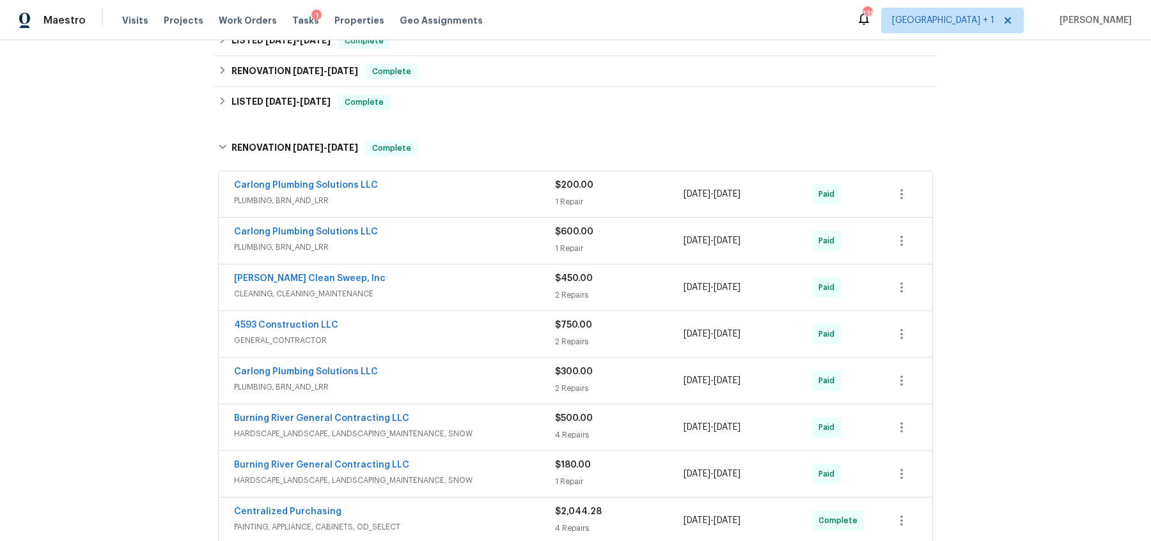
click at [158, 374] on div "Back to all projects 5300 Sherwood Dr, Cleveland, OH 44126 3 Beds | 1 1/2 Baths…" at bounding box center [575, 290] width 1151 height 501
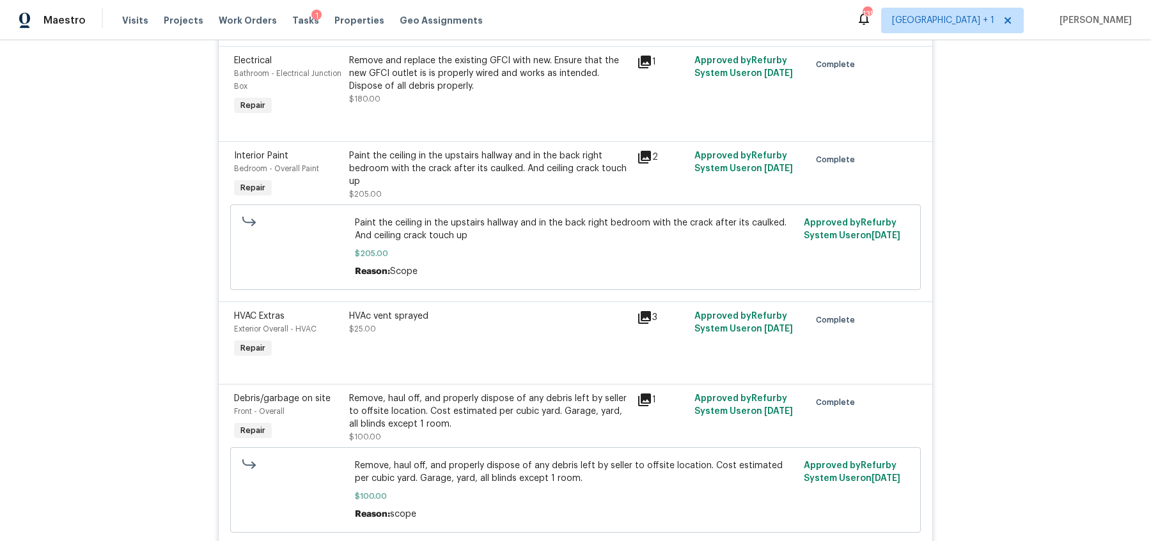
scroll to position [742, 0]
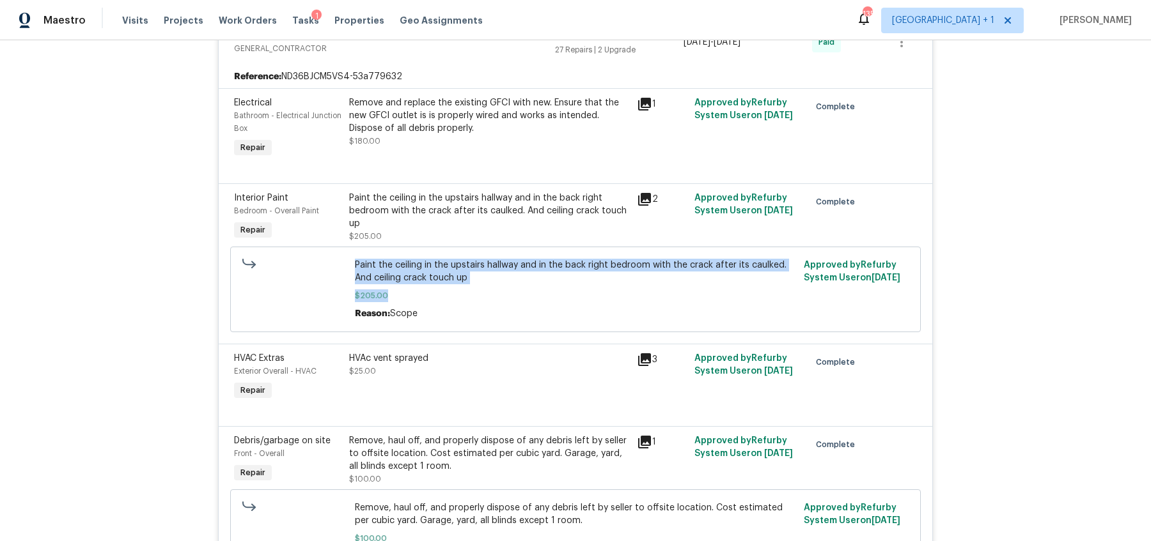
drag, startPoint x: 396, startPoint y: 289, endPoint x: 315, endPoint y: 289, distance: 80.5
click at [315, 289] on div "Paint the ceiling in the upstairs hallway and in the back right bedroom with th…" at bounding box center [575, 290] width 690 height 86
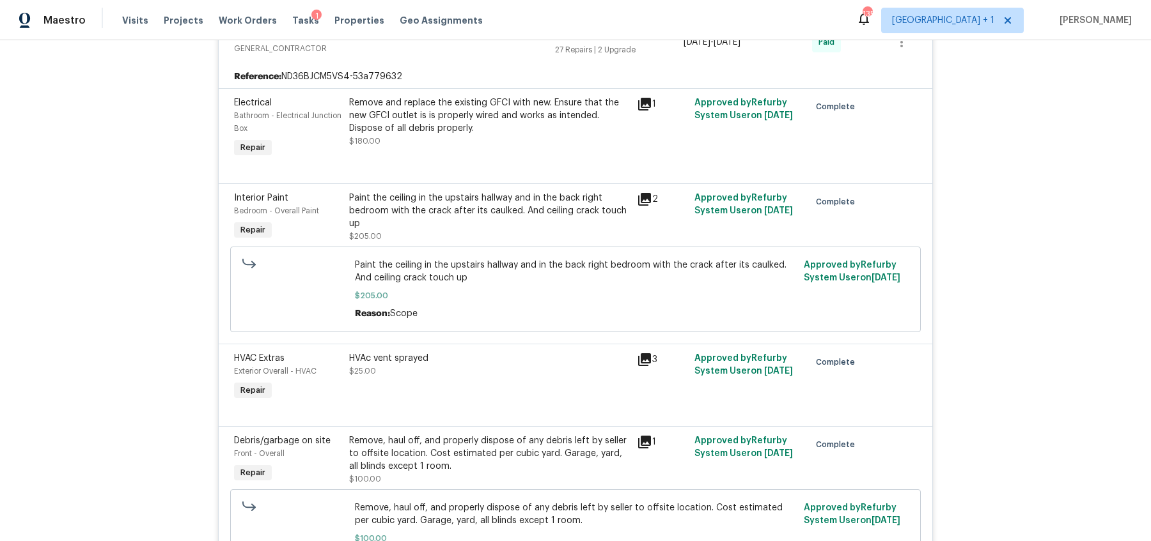
click at [183, 299] on div "Back to all projects 5300 Sherwood Dr, Cleveland, OH 44126 3 Beds | 1 1/2 Baths…" at bounding box center [575, 290] width 1151 height 501
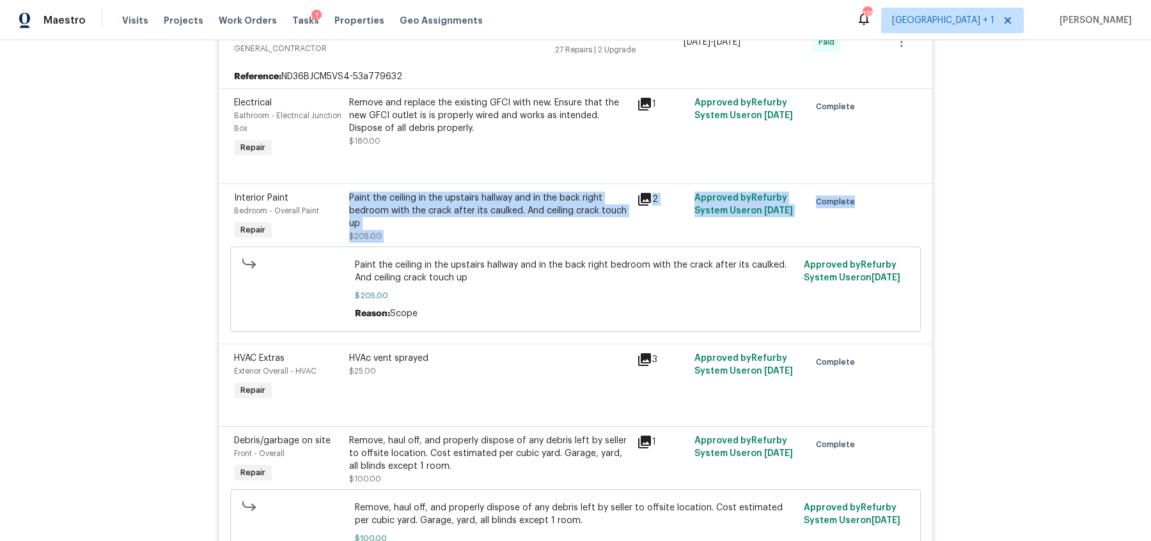
drag, startPoint x: 350, startPoint y: 192, endPoint x: 390, endPoint y: 238, distance: 61.2
click at [390, 238] on div "Interior Paint Bedroom - Overall Paint Repair Paint the ceiling in the upstairs…" at bounding box center [575, 263] width 713 height 160
click at [144, 306] on div "Back to all projects 5300 Sherwood Dr, Cleveland, OH 44126 3 Beds | 1 1/2 Baths…" at bounding box center [575, 290] width 1151 height 501
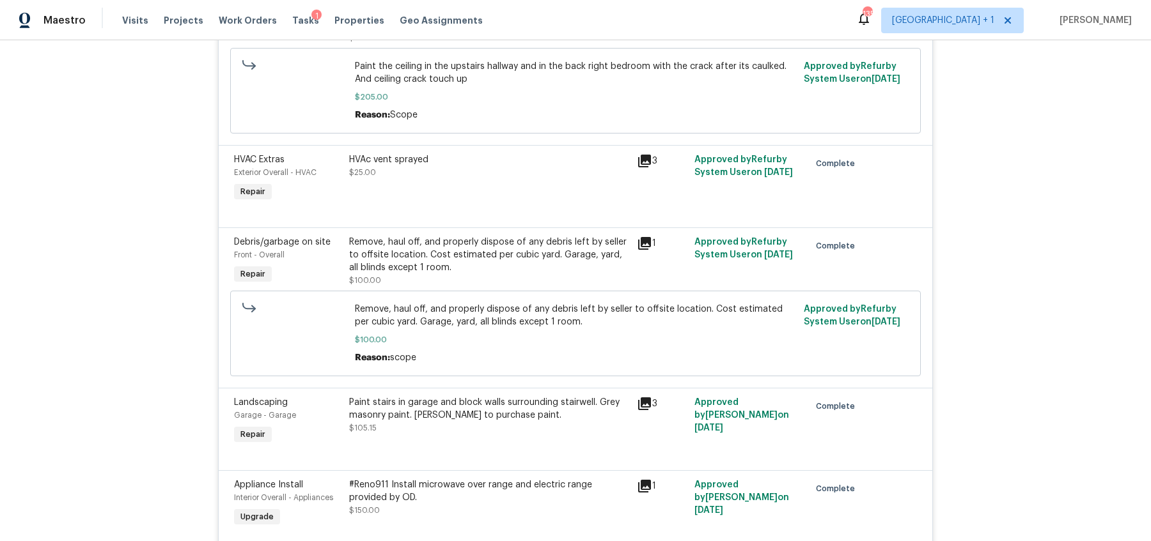
scroll to position [944, 0]
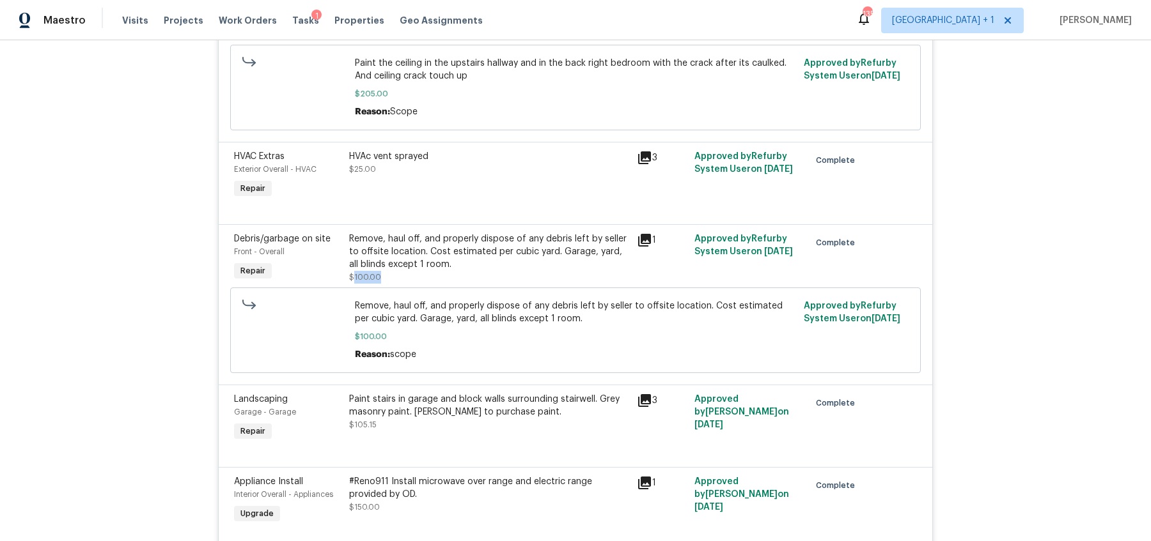
drag, startPoint x: 352, startPoint y: 276, endPoint x: 385, endPoint y: 276, distance: 33.2
click at [385, 276] on div "Remove, haul off, and properly dispose of any debris left by seller to offsite …" at bounding box center [489, 258] width 280 height 51
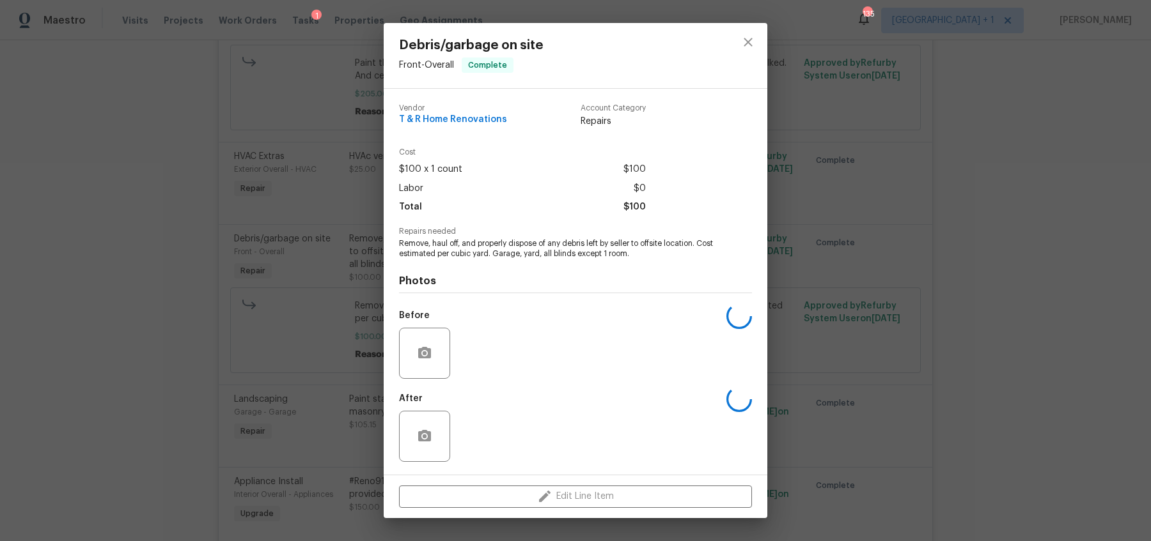
click at [150, 449] on div "Debris/garbage on site Front - Overall Complete Vendor T & R Home Renovations A…" at bounding box center [575, 270] width 1151 height 541
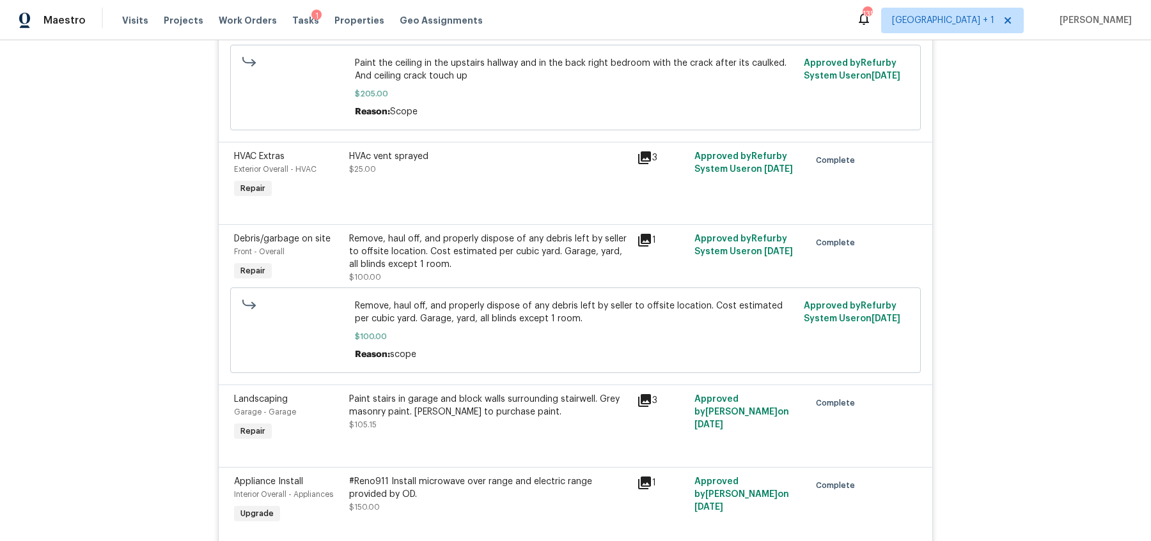
scroll to position [964, 0]
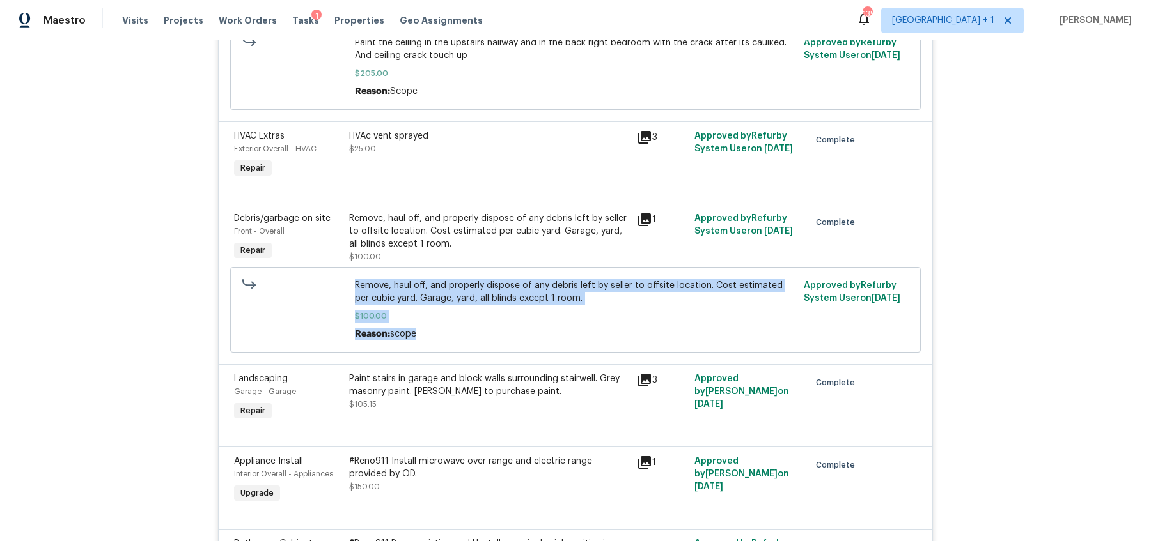
drag, startPoint x: 269, startPoint y: 278, endPoint x: 564, endPoint y: 345, distance: 302.7
click at [564, 345] on div "Remove, haul off, and properly dispose of any debris left by seller to offsite …" at bounding box center [575, 310] width 690 height 86
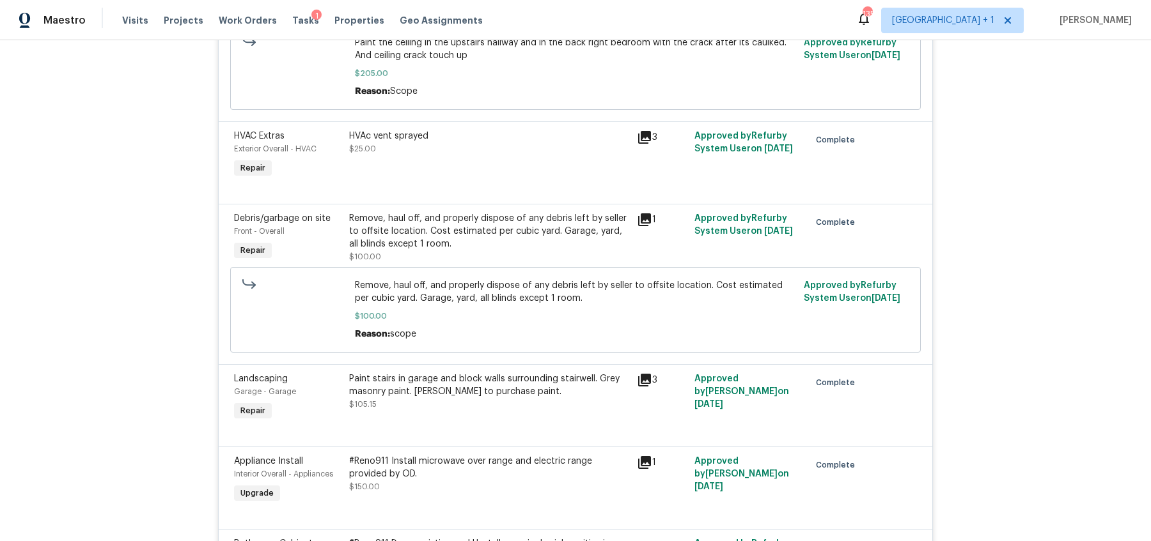
click at [1021, 257] on div "Back to all projects 5300 Sherwood Dr, Cleveland, OH 44126 3 Beds | 1 1/2 Baths…" at bounding box center [575, 290] width 1151 height 501
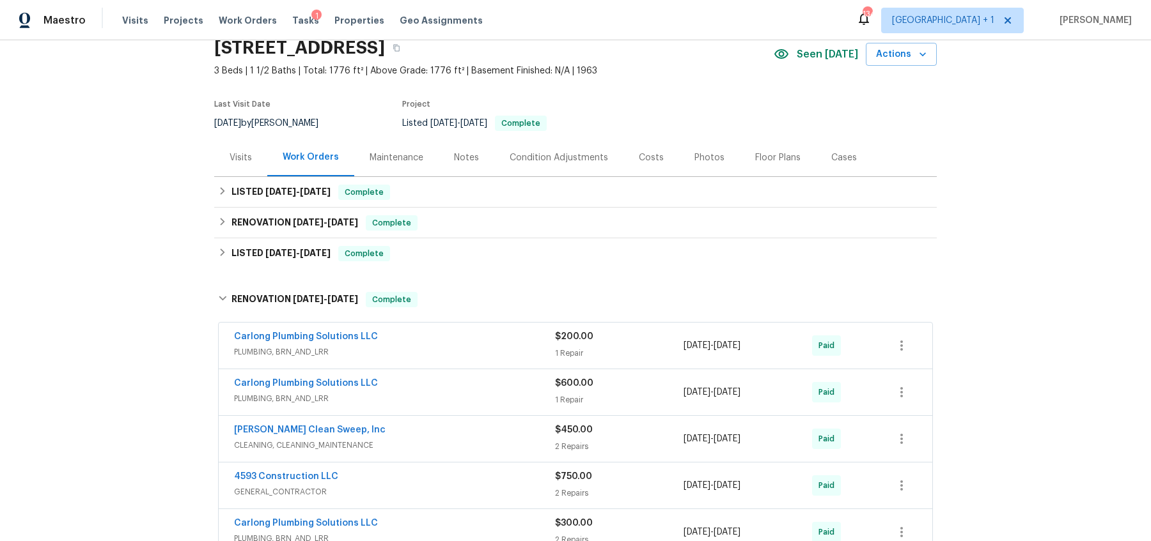
scroll to position [59, 0]
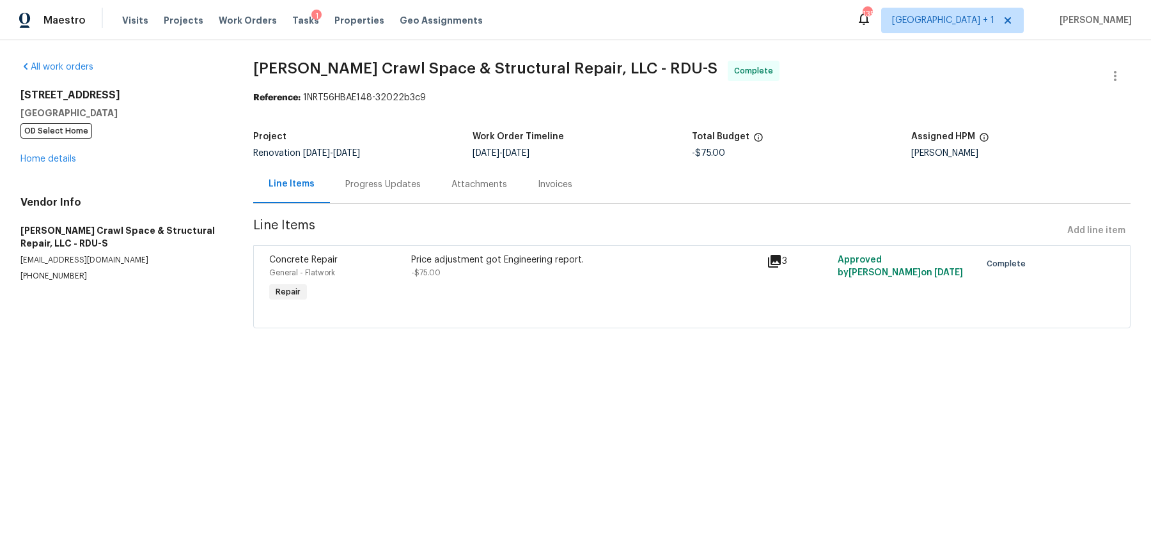
click at [43, 153] on div "[STREET_ADDRESS] OD Select Home Home details" at bounding box center [121, 127] width 202 height 77
click at [56, 157] on link "Home details" at bounding box center [48, 159] width 56 height 9
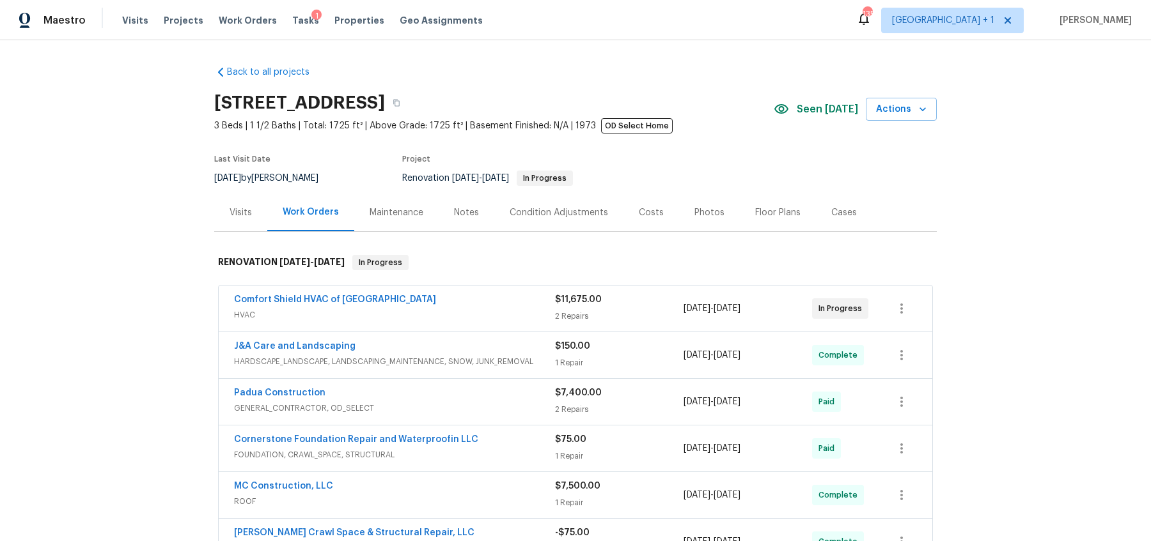
click at [173, 329] on div "Back to all projects 2219 Valley Rd, Sanford, NC 27330 3 Beds | 1 1/2 Baths | T…" at bounding box center [575, 290] width 1151 height 501
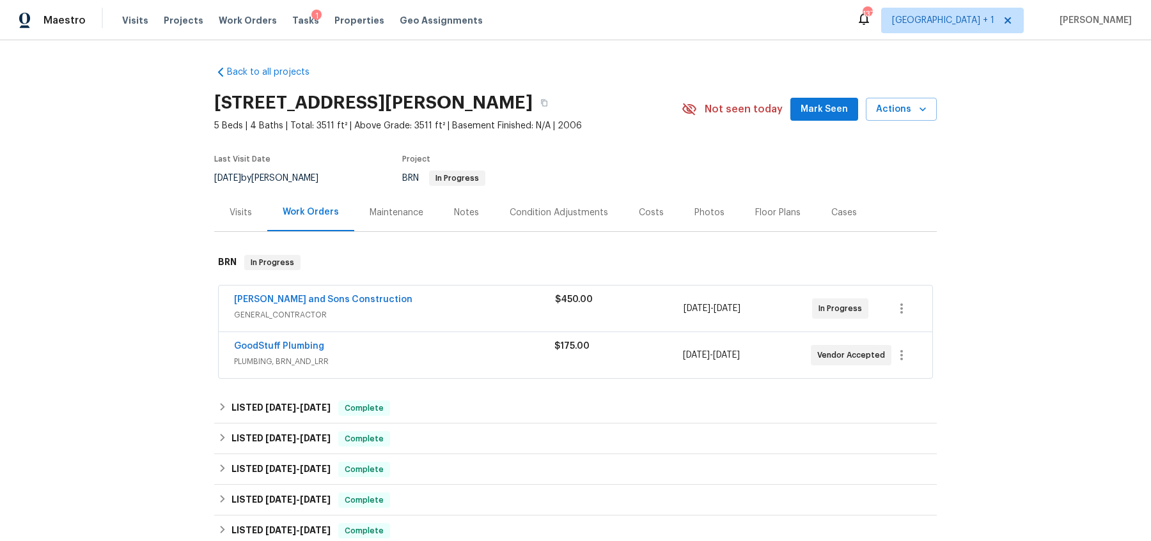
scroll to position [290, 0]
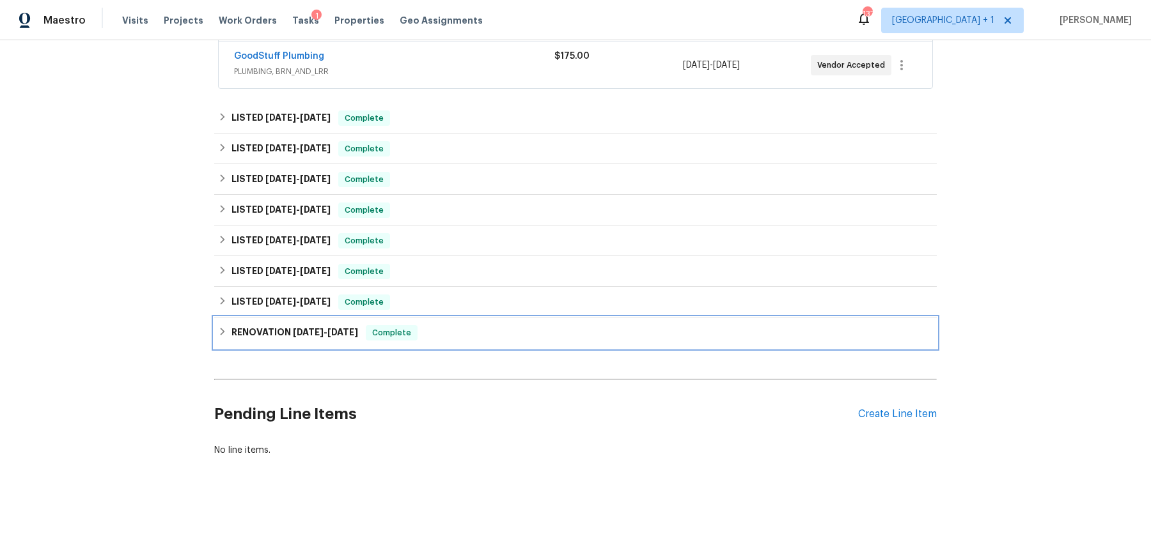
click at [291, 336] on h6 "RENOVATION 7/8/24 - 7/17/24" at bounding box center [294, 332] width 127 height 15
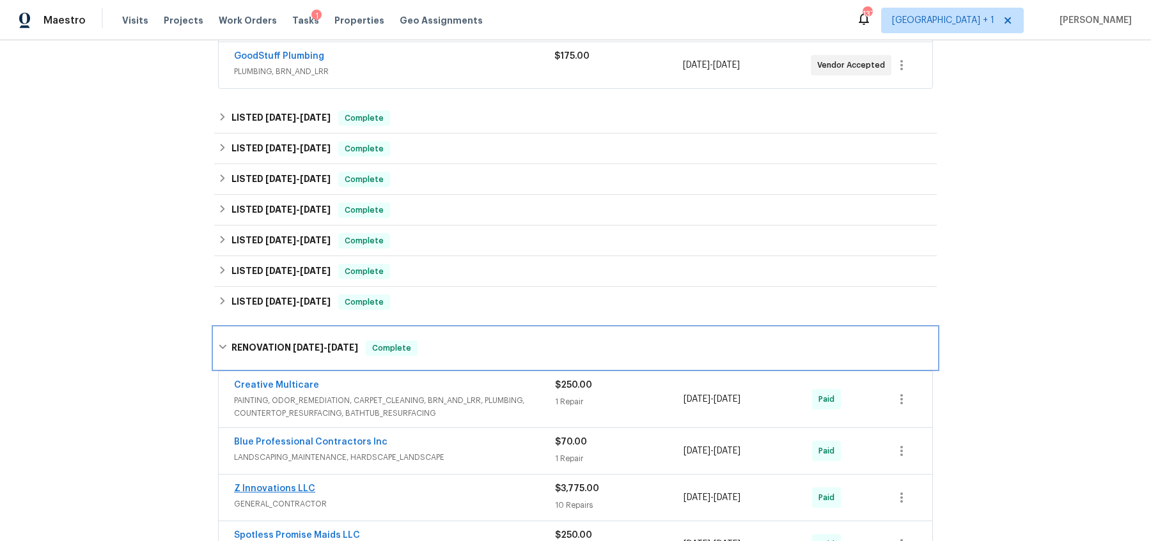
scroll to position [512, 0]
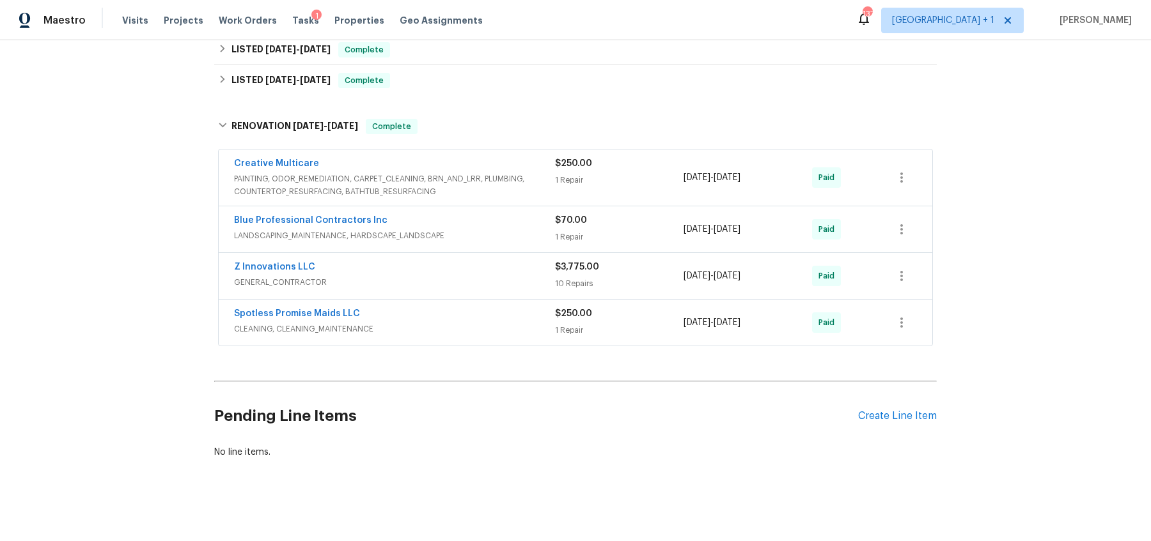
click at [885, 403] on div "Pending Line Items Create Line Item" at bounding box center [575, 416] width 722 height 59
click at [878, 417] on div "Create Line Item" at bounding box center [897, 416] width 79 height 12
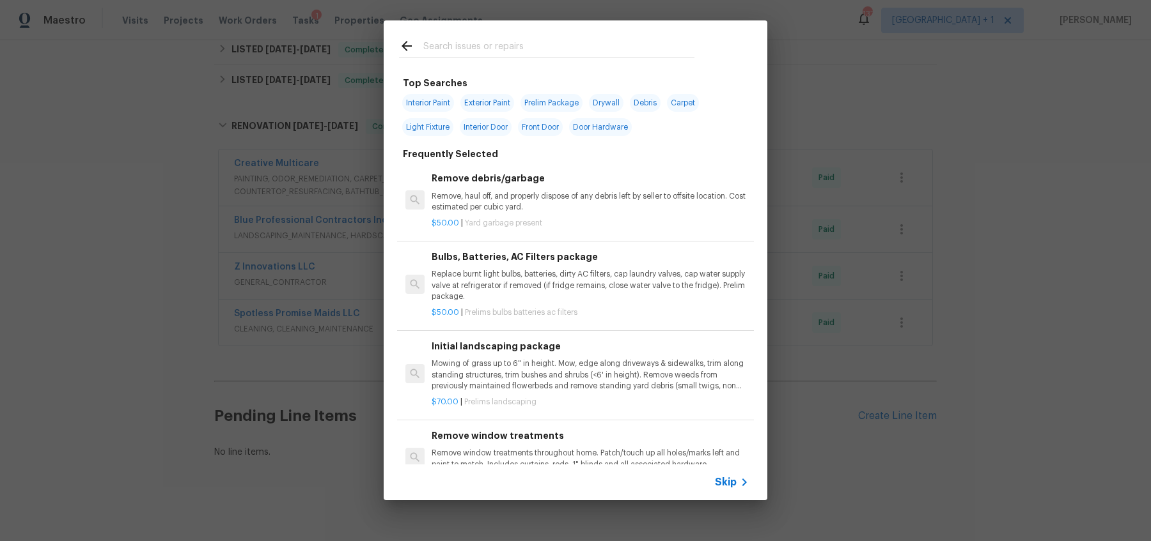
click at [743, 484] on icon at bounding box center [743, 482] width 15 height 15
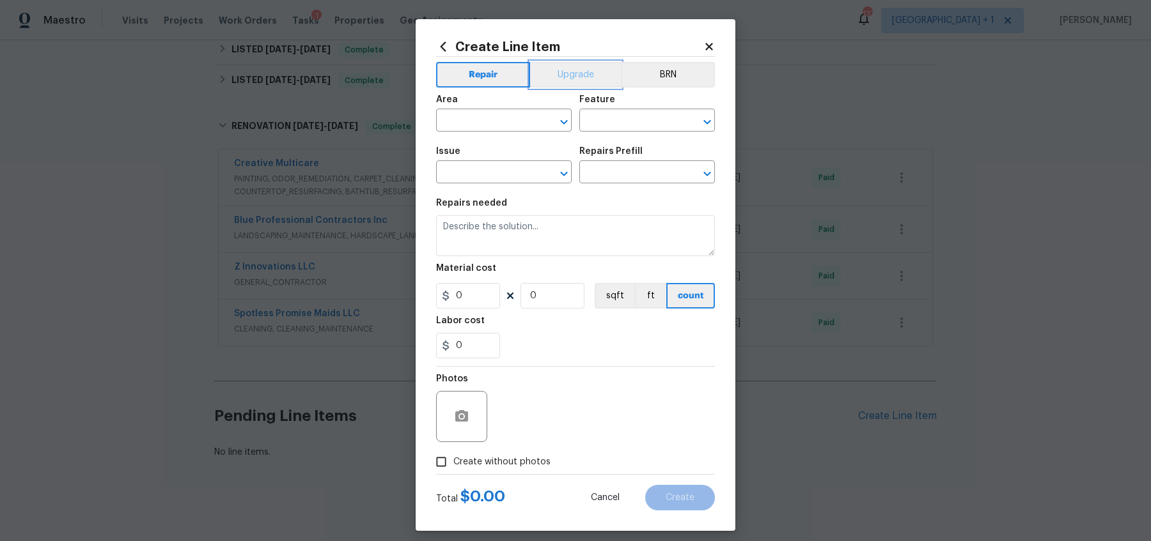
click at [576, 70] on button "Upgrade" at bounding box center [575, 75] width 91 height 26
click at [479, 72] on button "Repair" at bounding box center [482, 75] width 93 height 26
click at [673, 69] on button "BRN" at bounding box center [668, 75] width 94 height 26
click at [577, 67] on button "Upgrade" at bounding box center [575, 75] width 93 height 26
click at [501, 74] on button "Repair" at bounding box center [482, 75] width 93 height 26
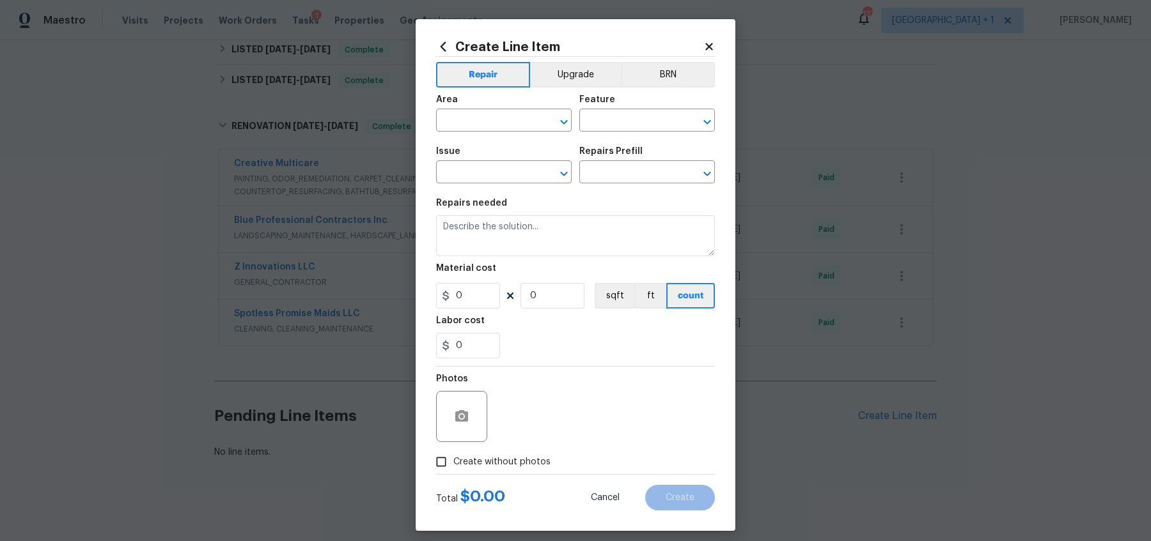
click at [708, 47] on icon at bounding box center [708, 46] width 7 height 7
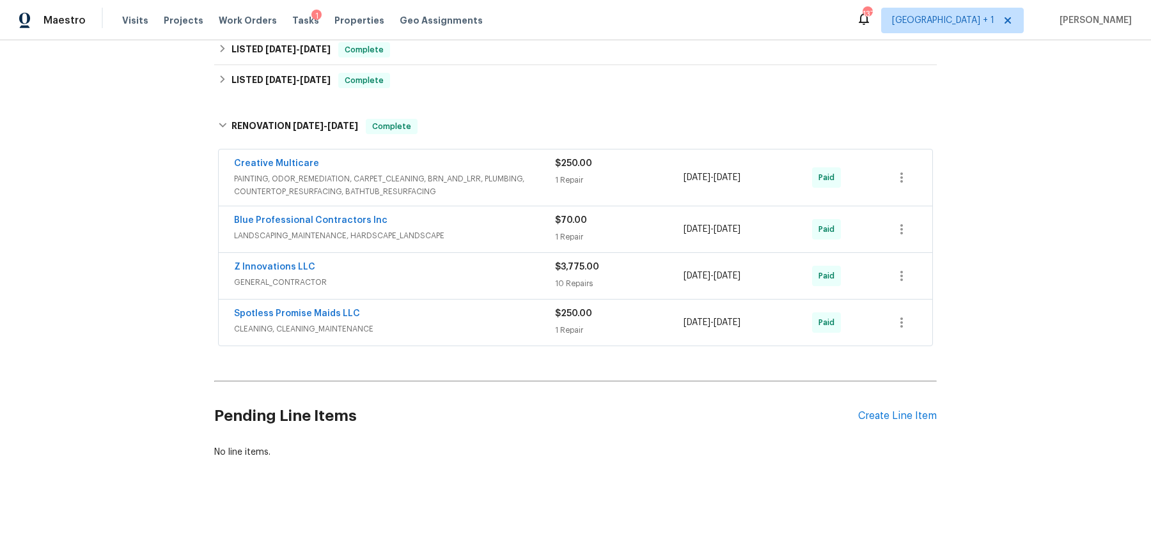
click at [100, 343] on div "Back to all projects 2669 Saint Paul Dr SW, Atlanta, GA 30331 5 Beds | 4 Baths …" at bounding box center [575, 290] width 1151 height 501
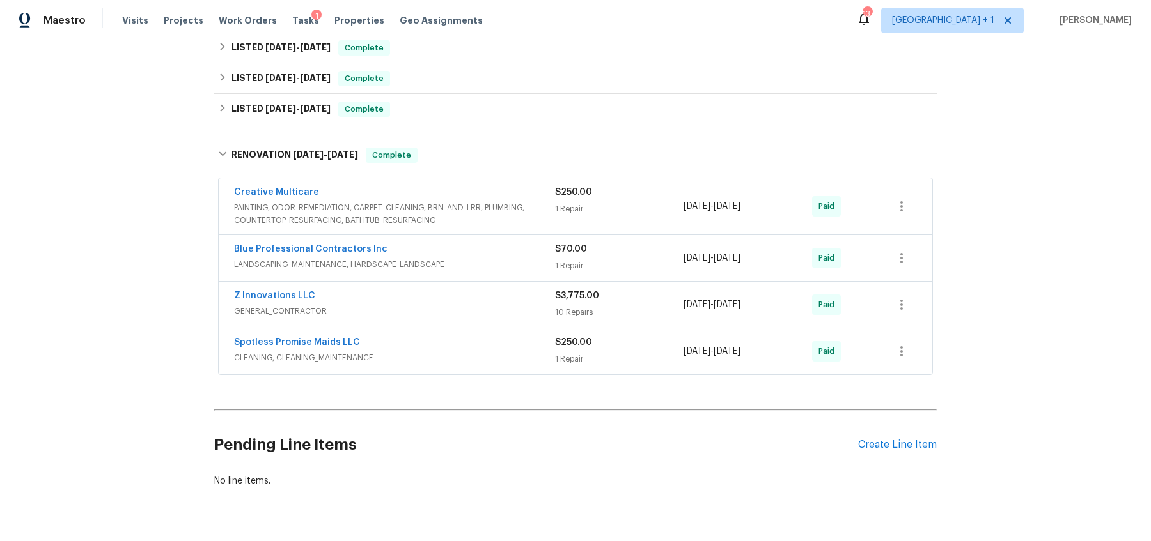
click at [543, 363] on div "Spotless Promise Maids LLC CLEANING, CLEANING_MAINTENANCE $250.00 1 Repair 7/8/…" at bounding box center [575, 352] width 713 height 46
click at [446, 291] on div "Z Innovations LLC" at bounding box center [394, 297] width 321 height 15
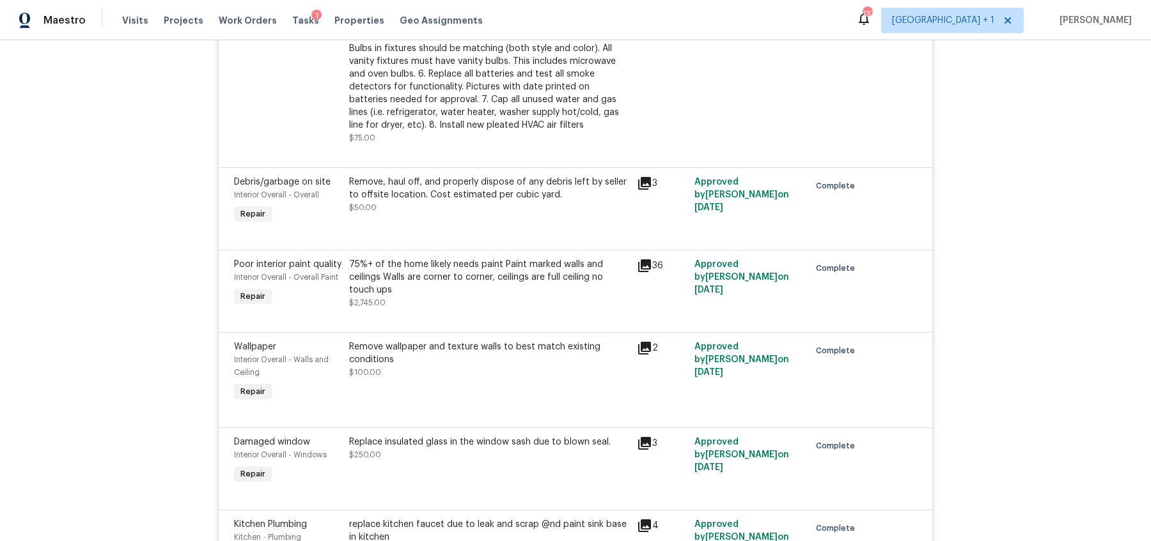
scroll to position [1636, 0]
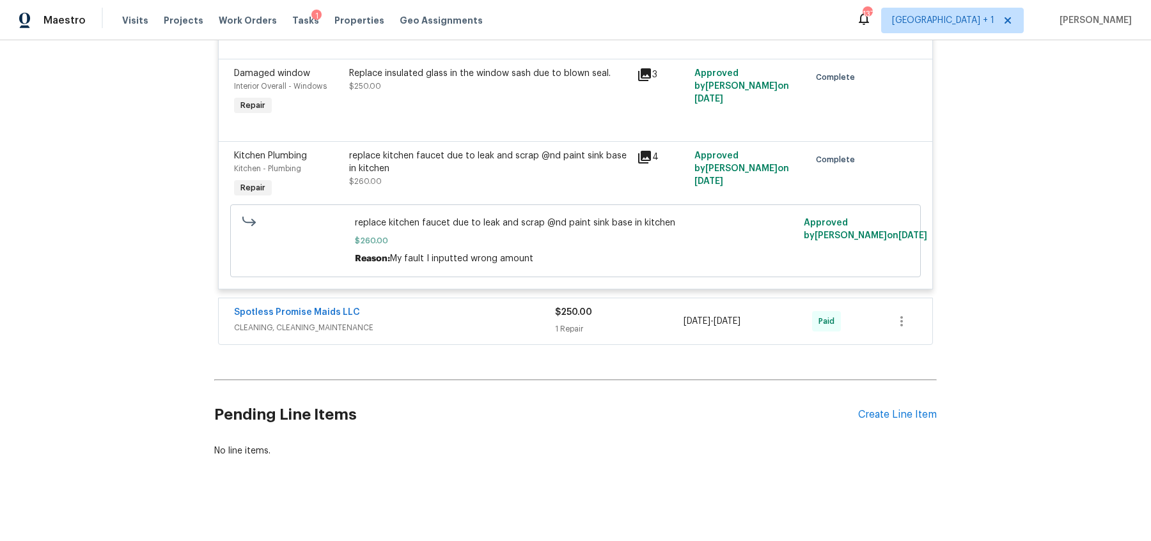
click at [399, 318] on div "Spotless Promise Maids LLC" at bounding box center [394, 313] width 321 height 15
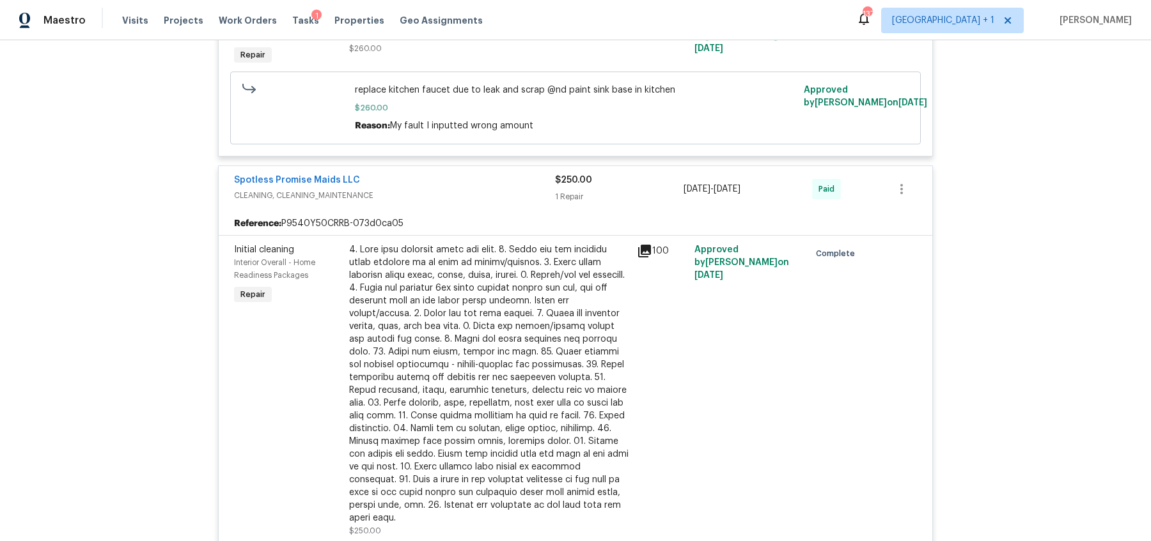
scroll to position [1782, 0]
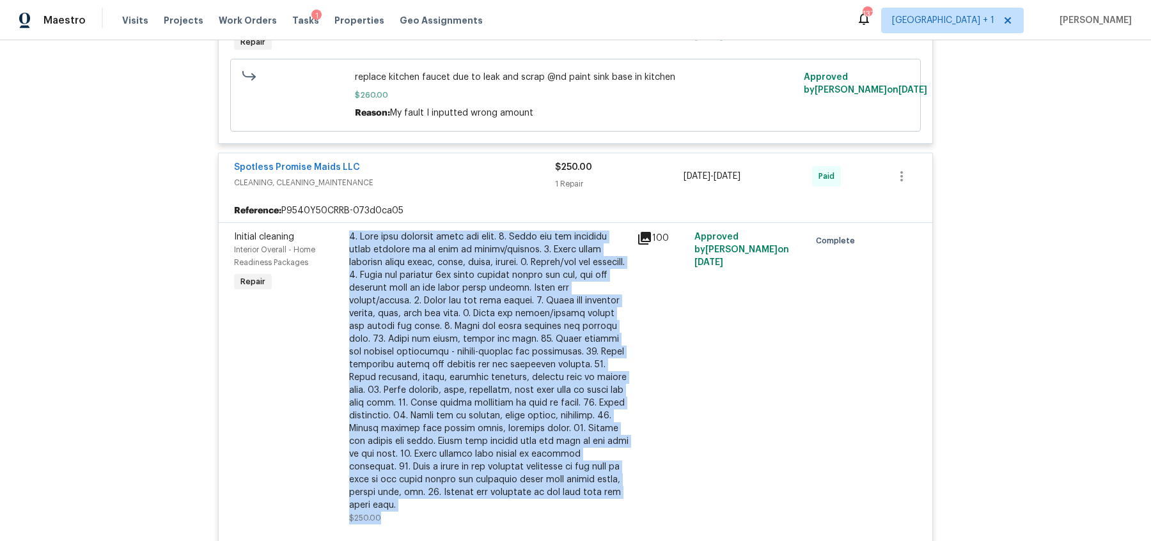
drag, startPoint x: 348, startPoint y: 233, endPoint x: 461, endPoint y: 502, distance: 291.9
click at [461, 502] on div "$250.00" at bounding box center [489, 378] width 288 height 302
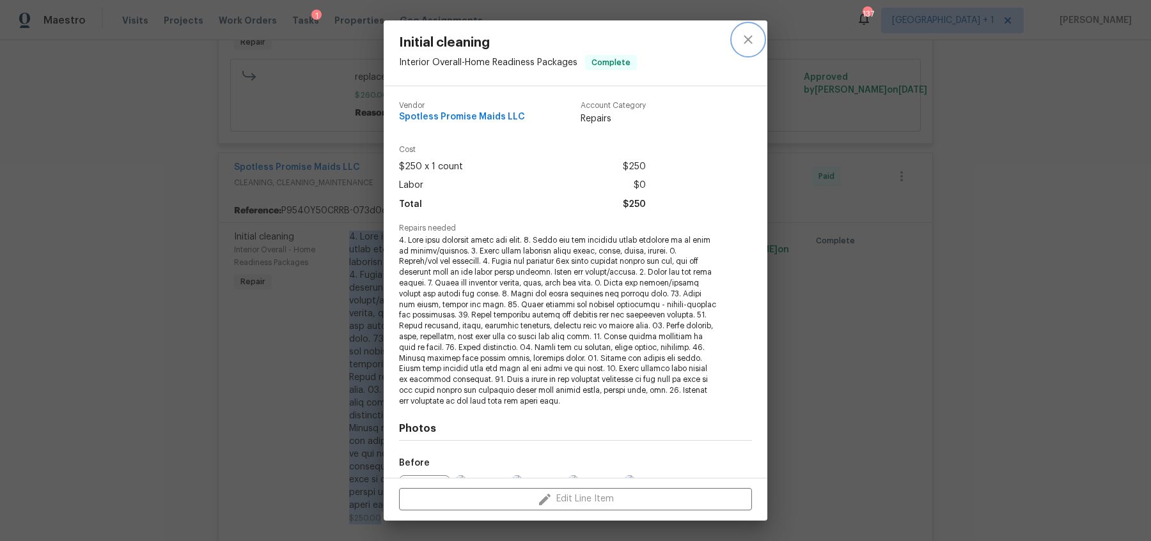
click at [753, 40] on icon "close" at bounding box center [747, 39] width 15 height 15
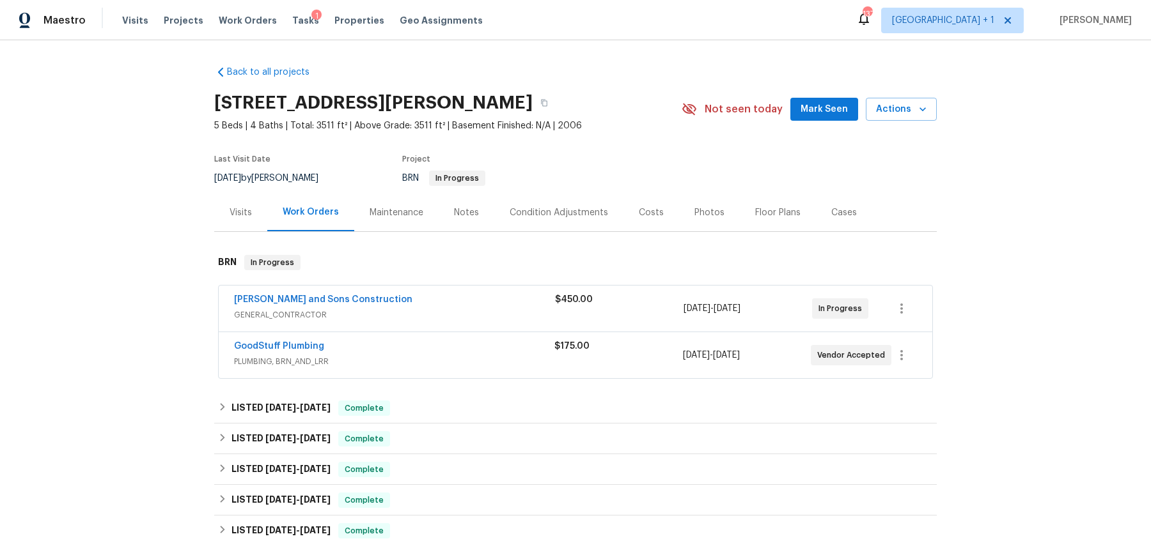
scroll to position [83, 0]
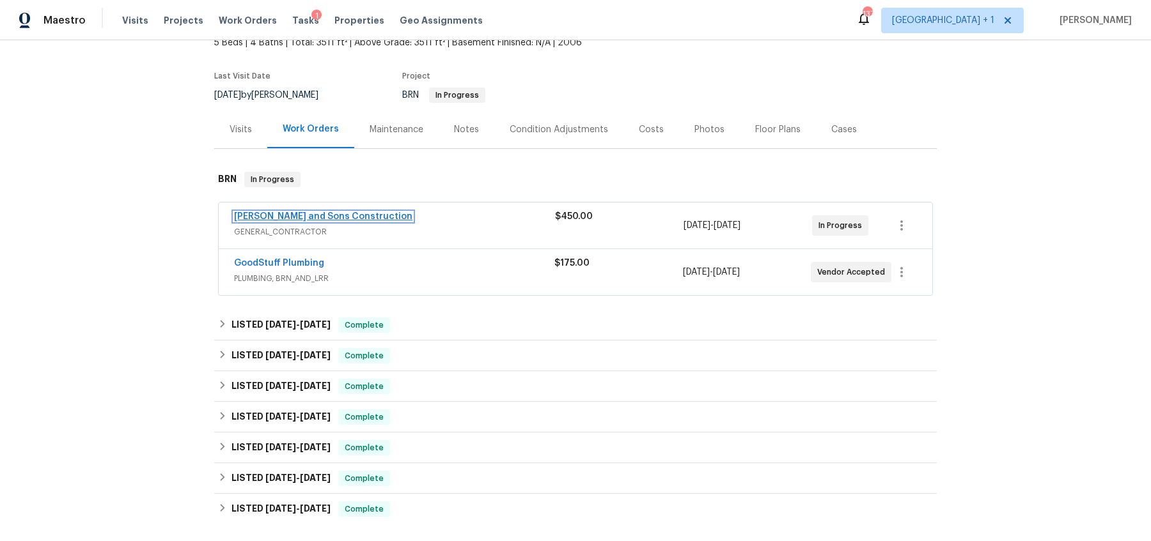
click at [277, 219] on link "Reyes and Sons Construction" at bounding box center [323, 216] width 178 height 9
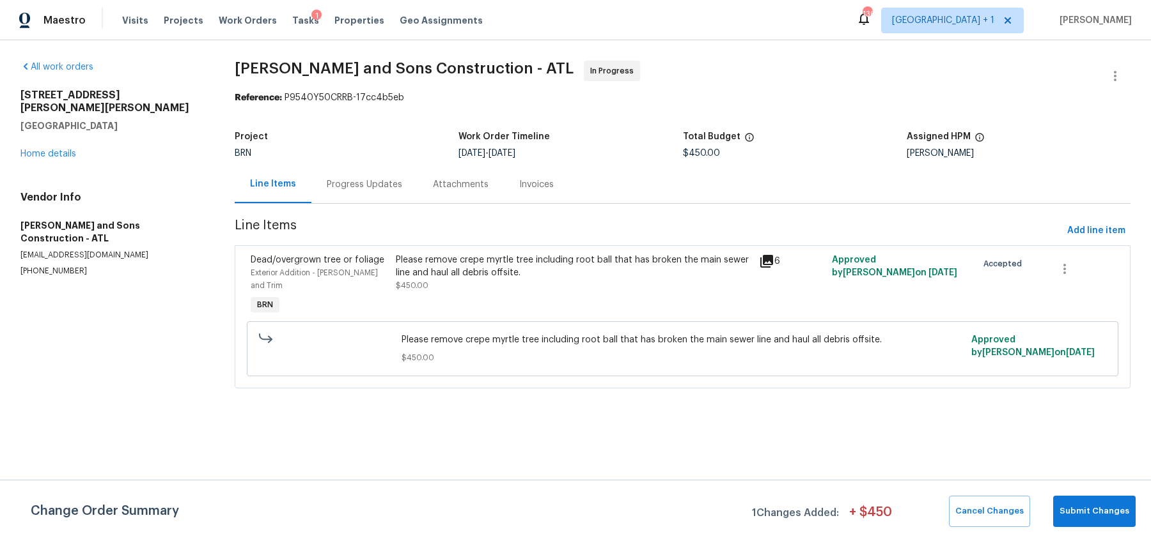
click at [37, 147] on div "All work orders 2669 Saint Paul Dr SW Atlanta, GA 30331 Home details Vendor Inf…" at bounding box center [111, 169] width 183 height 216
click at [37, 150] on link "Home details" at bounding box center [48, 154] width 56 height 9
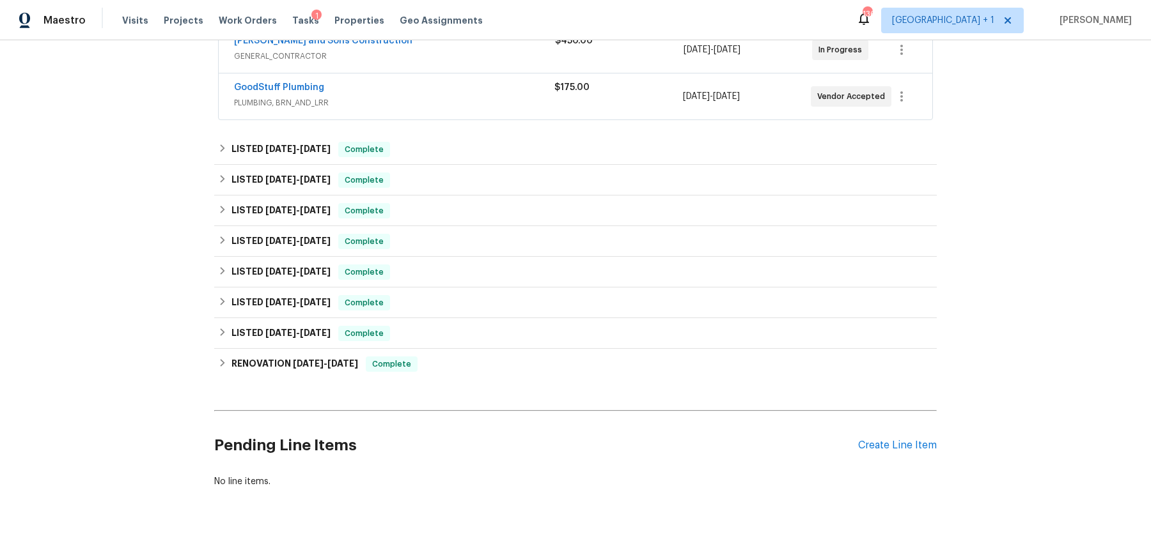
scroll to position [290, 0]
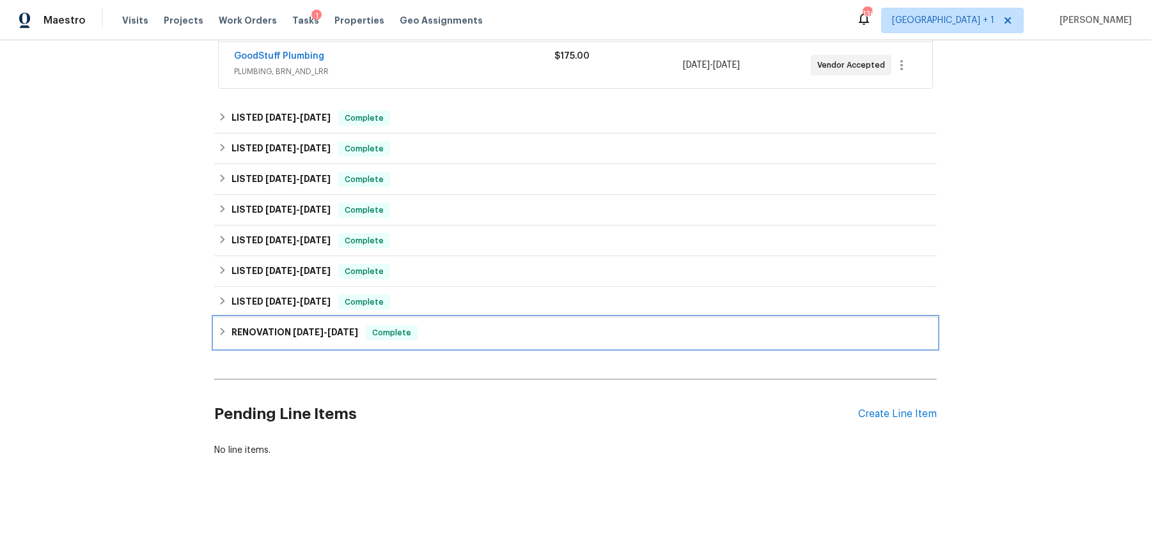
click at [244, 334] on h6 "RENOVATION 7/8/24 - 7/17/24" at bounding box center [294, 332] width 127 height 15
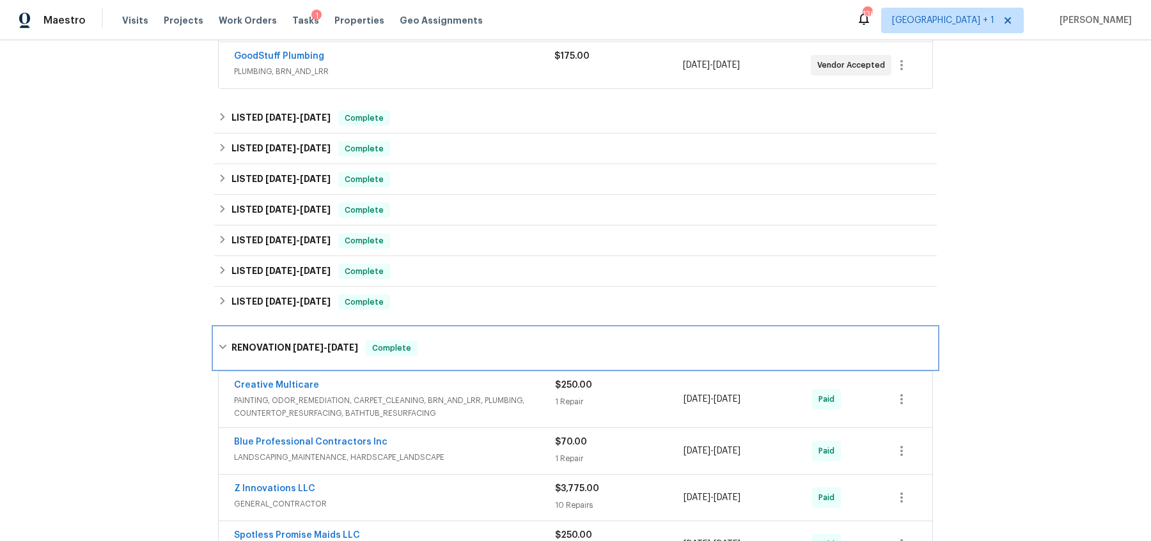
scroll to position [512, 0]
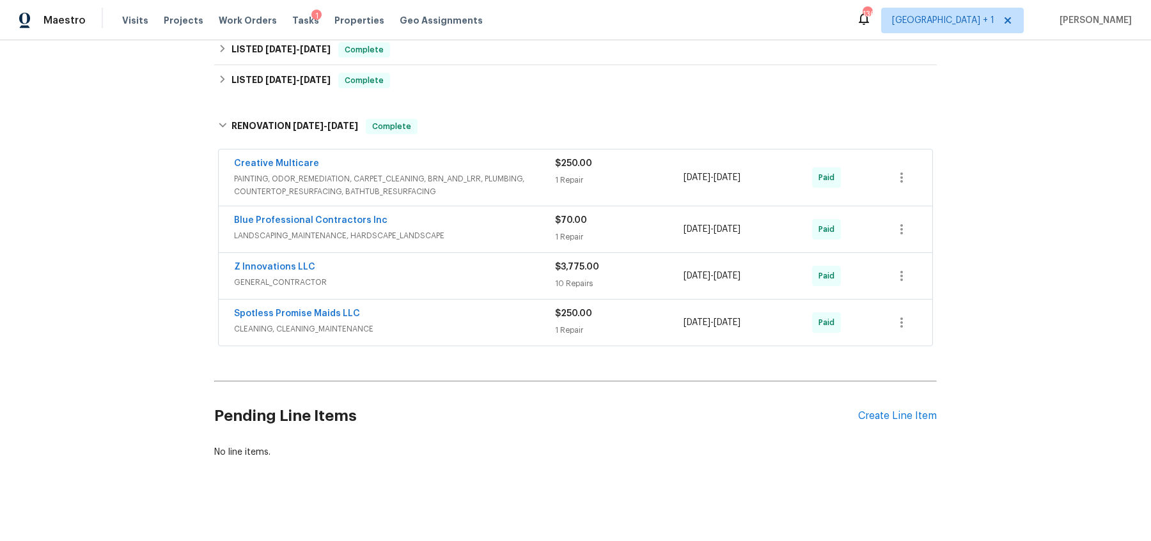
click at [463, 195] on span "PAINTING, ODOR_REMEDIATION, CARPET_CLEANING, BRN_AND_LRR, PLUMBING, COUNTERTOP_…" at bounding box center [394, 186] width 321 height 26
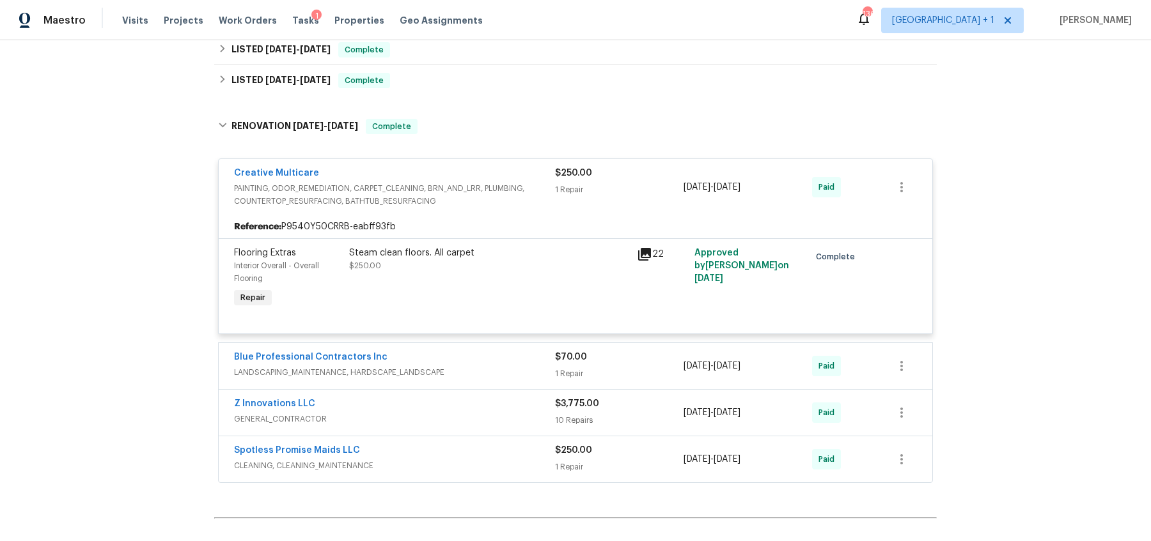
click at [262, 167] on span "Creative Multicare" at bounding box center [276, 173] width 85 height 13
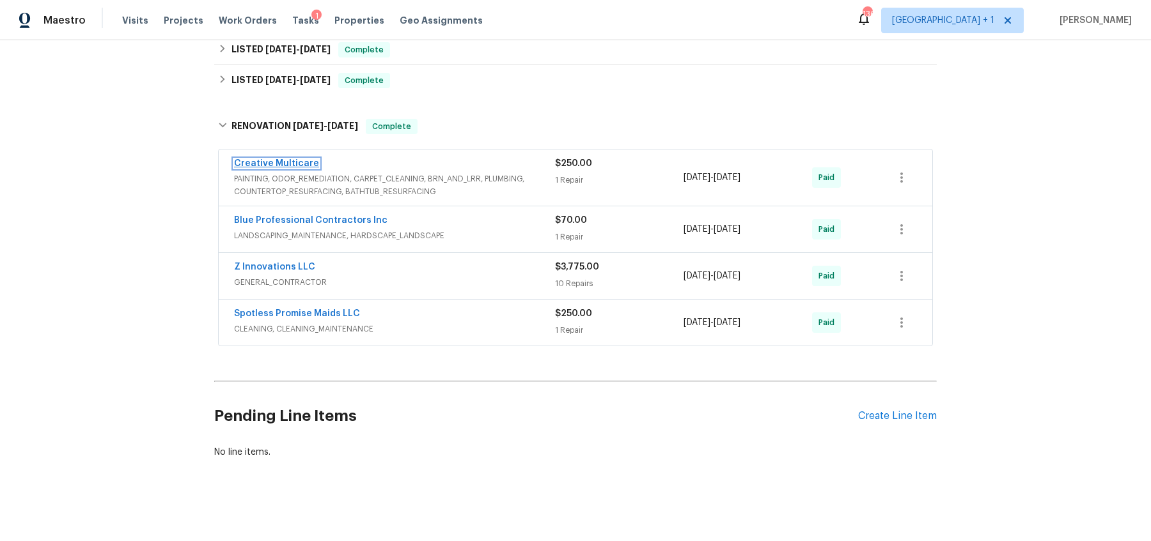
click at [294, 162] on link "Creative Multicare" at bounding box center [276, 163] width 85 height 9
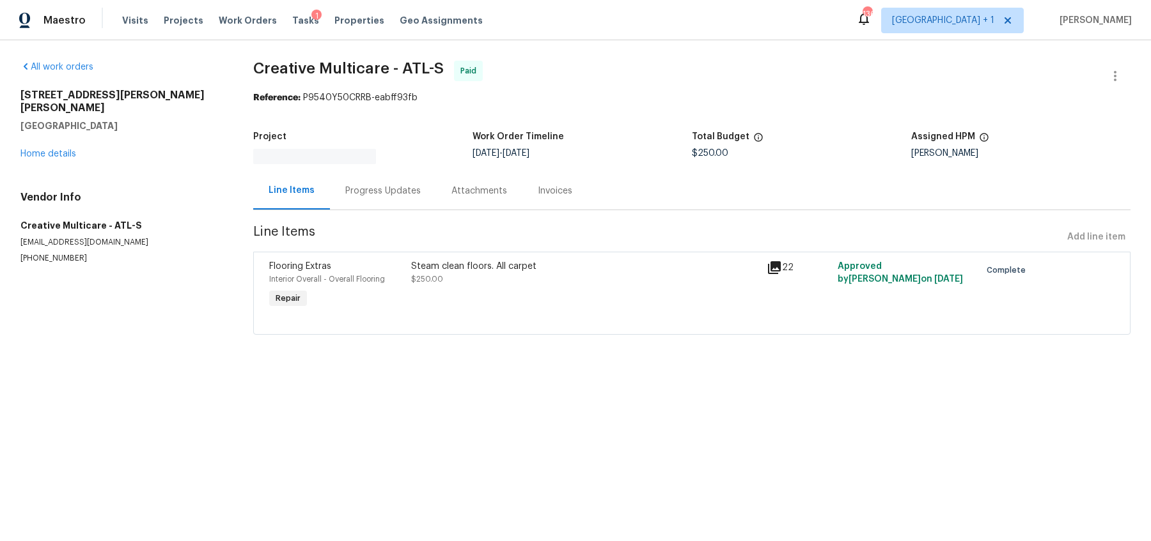
click at [774, 276] on div "22" at bounding box center [798, 285] width 71 height 59
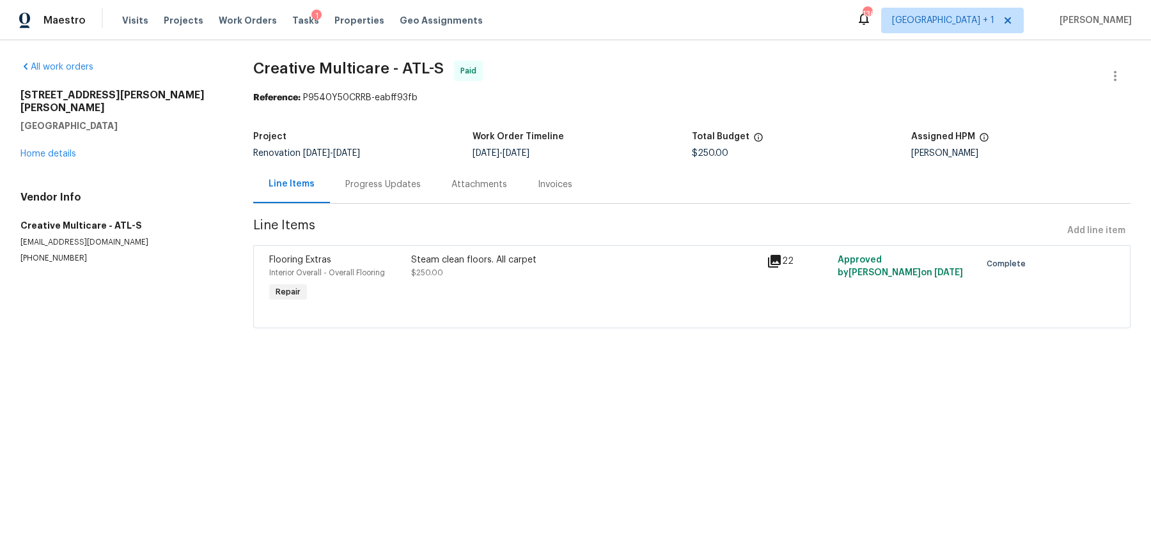
click at [351, 260] on div "Flooring Extras" at bounding box center [336, 260] width 134 height 13
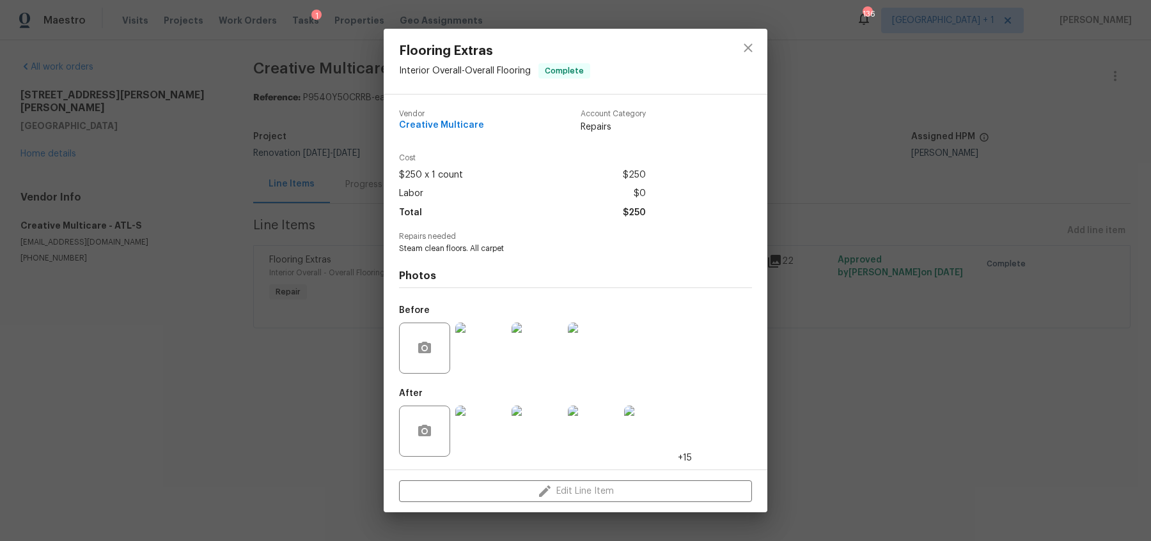
click at [476, 345] on img at bounding box center [480, 348] width 51 height 51
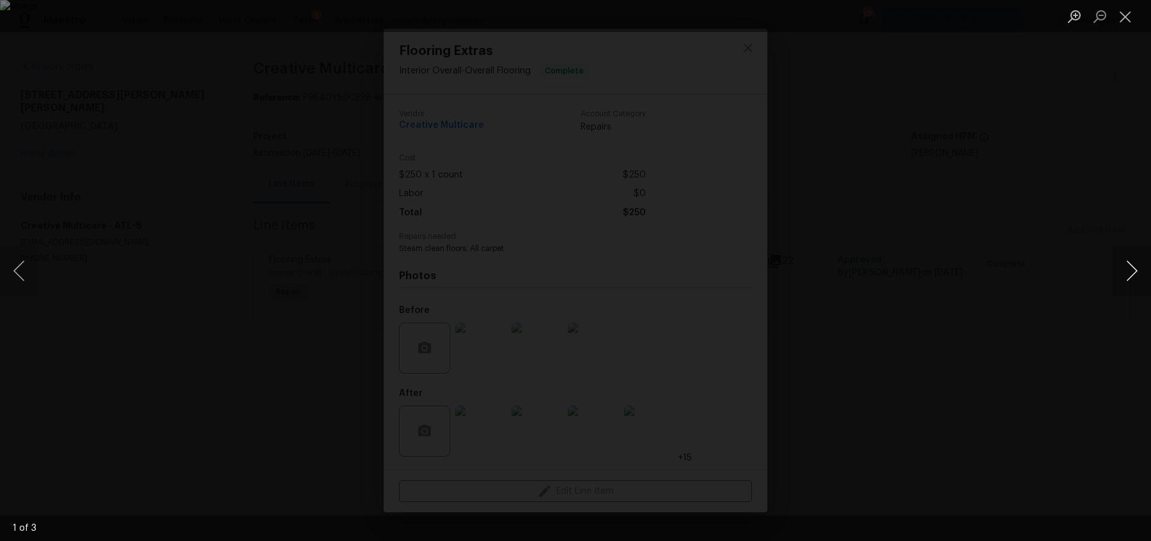
click at [1137, 267] on button "Next image" at bounding box center [1131, 270] width 38 height 51
click at [1128, 284] on button "Next image" at bounding box center [1131, 270] width 38 height 51
click at [12, 274] on button "Previous image" at bounding box center [19, 270] width 38 height 51
click at [18, 270] on button "Previous image" at bounding box center [19, 270] width 38 height 51
click at [1018, 347] on div "Lightbox" at bounding box center [575, 270] width 1151 height 541
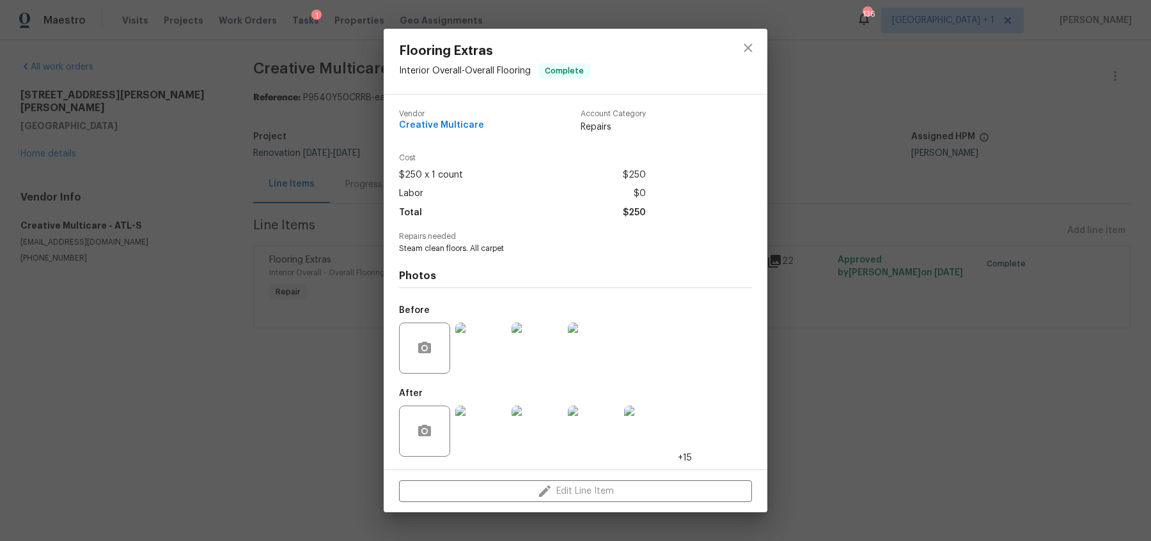
click at [470, 423] on img at bounding box center [480, 431] width 51 height 51
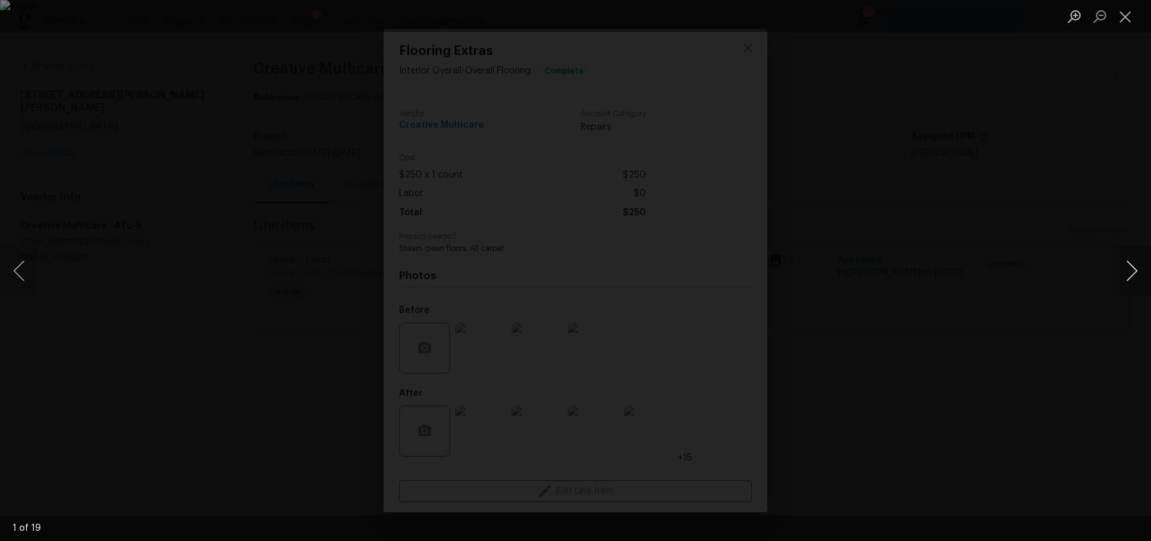
click at [1127, 265] on button "Next image" at bounding box center [1131, 270] width 38 height 51
click at [7, 270] on button "Previous image" at bounding box center [19, 270] width 38 height 51
click at [1123, 270] on button "Next image" at bounding box center [1131, 270] width 38 height 51
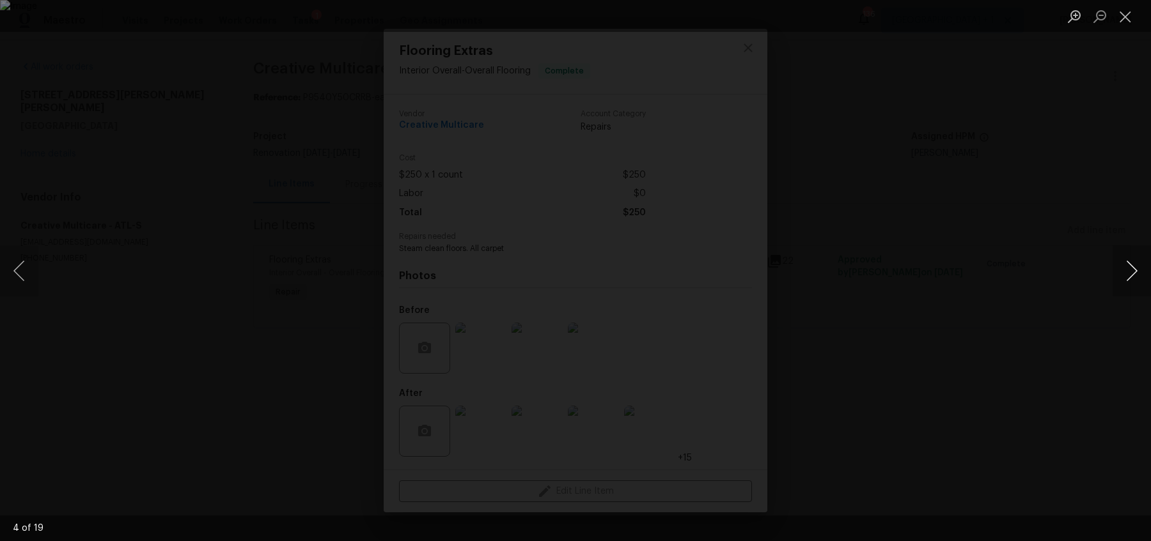
click at [1123, 270] on button "Next image" at bounding box center [1131, 270] width 38 height 51
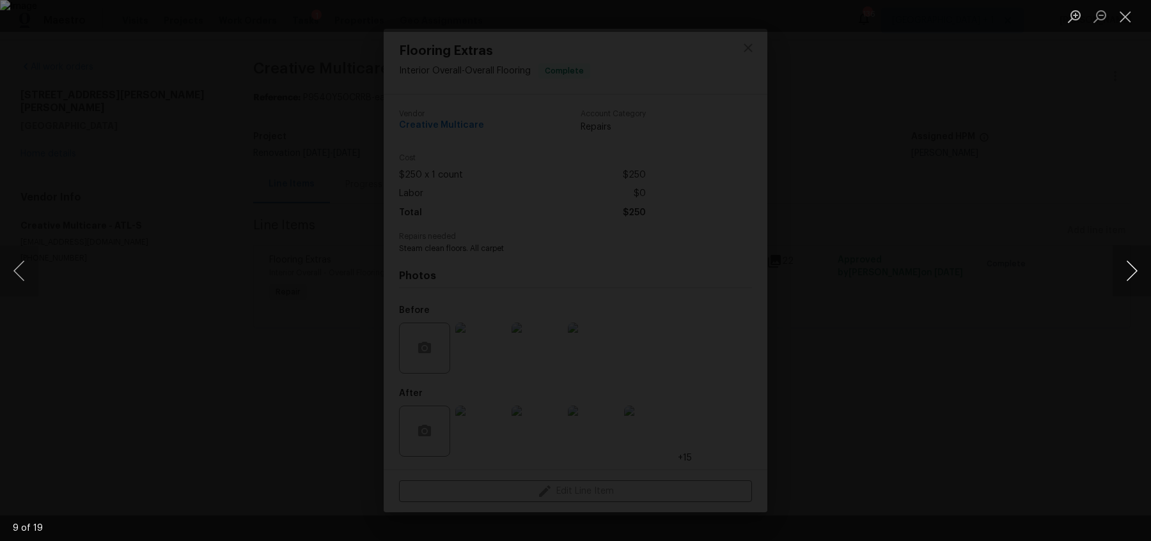
click at [1123, 270] on button "Next image" at bounding box center [1131, 270] width 38 height 51
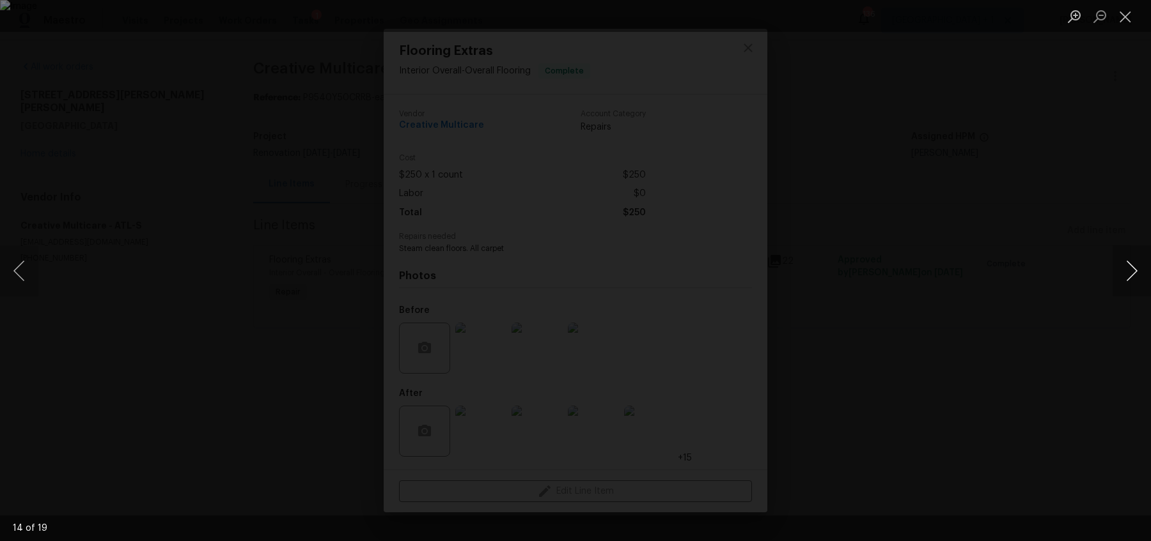
click at [1124, 269] on button "Next image" at bounding box center [1131, 270] width 38 height 51
click at [1123, 269] on button "Next image" at bounding box center [1131, 270] width 38 height 51
click at [1128, 26] on button "Close lightbox" at bounding box center [1125, 16] width 26 height 22
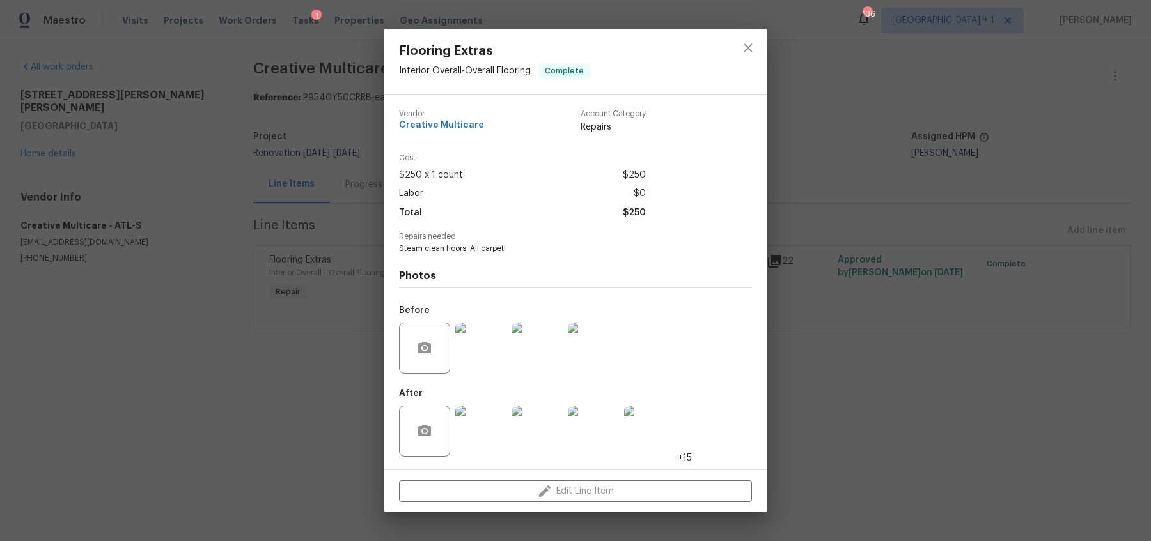
click at [846, 222] on div "Flooring Extras Interior Overall - Overall Flooring Complete Vendor Creative Mu…" at bounding box center [575, 270] width 1151 height 541
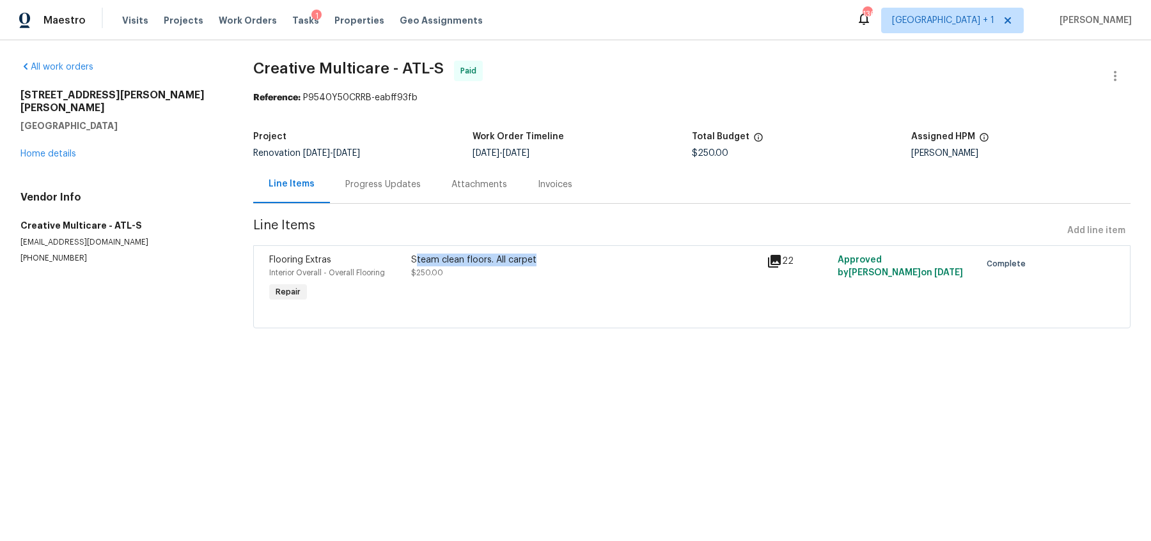
drag, startPoint x: 417, startPoint y: 261, endPoint x: 534, endPoint y: 261, distance: 116.3
click at [534, 261] on div "Steam clean floors. All carpet" at bounding box center [585, 260] width 348 height 13
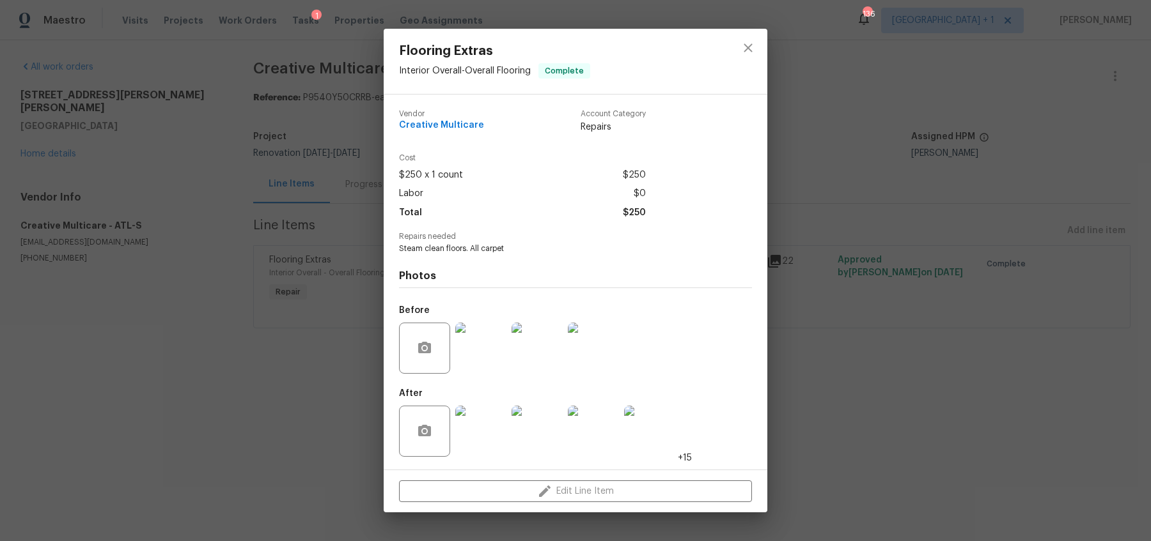
click at [490, 359] on img at bounding box center [480, 348] width 51 height 51
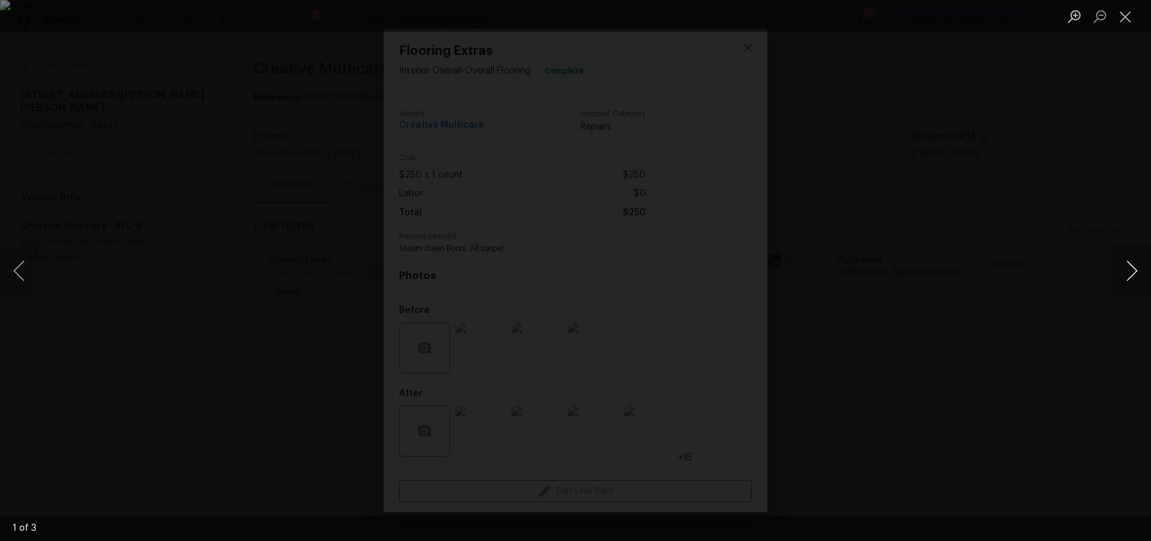
click at [1124, 269] on button "Next image" at bounding box center [1131, 270] width 38 height 51
click at [1124, 268] on button "Next image" at bounding box center [1131, 270] width 38 height 51
click at [1106, 266] on div "Lightbox" at bounding box center [575, 270] width 1151 height 541
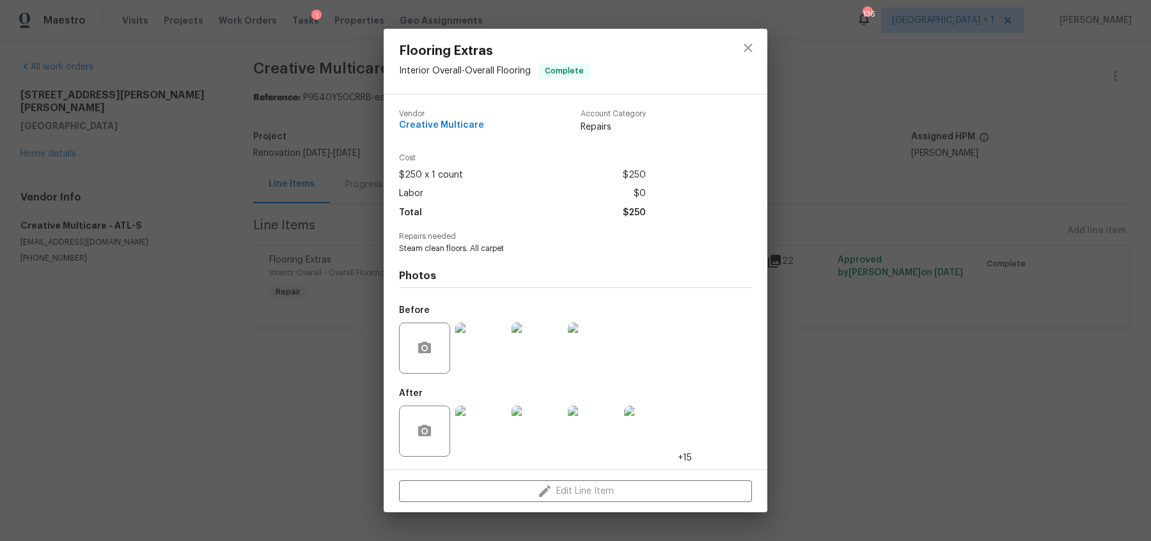
click at [472, 436] on img at bounding box center [480, 431] width 51 height 51
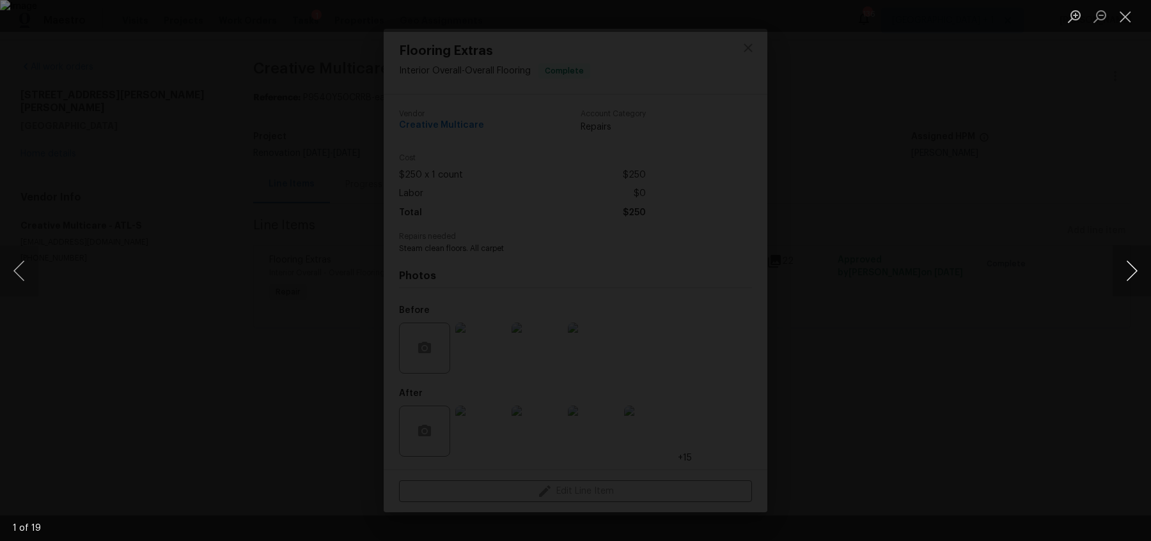
click at [1130, 274] on button "Next image" at bounding box center [1131, 270] width 38 height 51
click at [927, 225] on div "Lightbox" at bounding box center [575, 270] width 1151 height 541
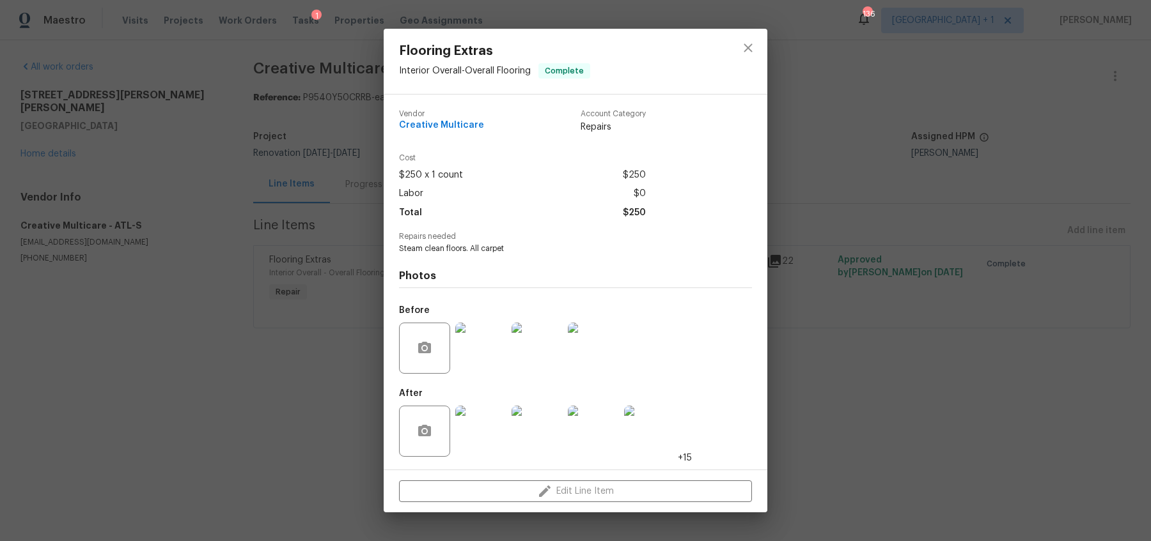
click at [866, 382] on div "Flooring Extras Interior Overall - Overall Flooring Complete Vendor Creative Mu…" at bounding box center [575, 270] width 1151 height 541
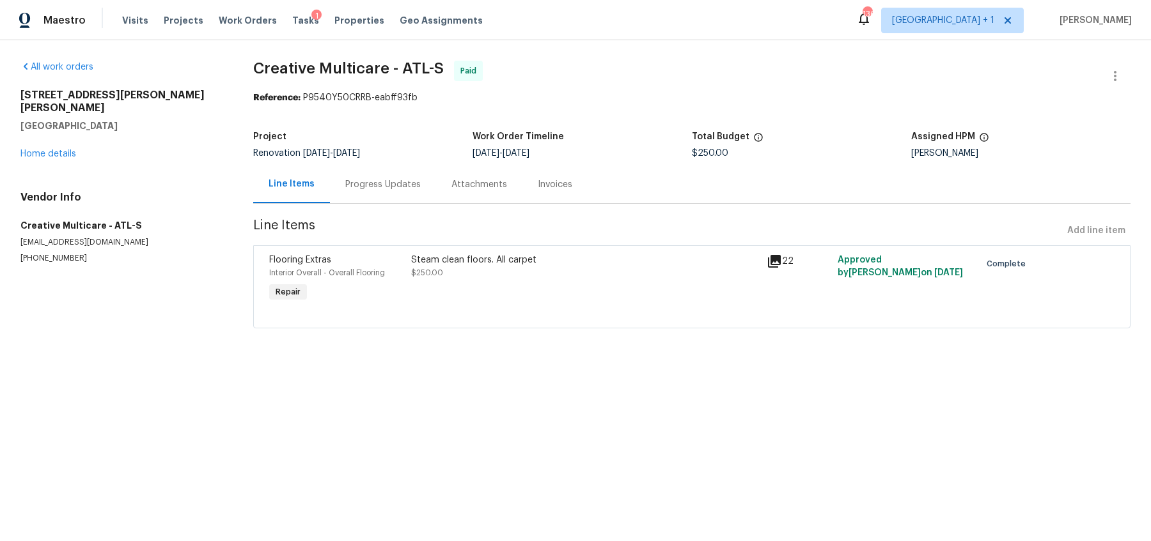
click at [848, 312] on div at bounding box center [691, 312] width 845 height 15
click at [812, 107] on section "Creative Multicare - ATL-S Paid Reference: P9540Y50CRRB-eabff93fb Project Renov…" at bounding box center [691, 202] width 877 height 283
click at [541, 171] on div "Invoices" at bounding box center [554, 185] width 65 height 38
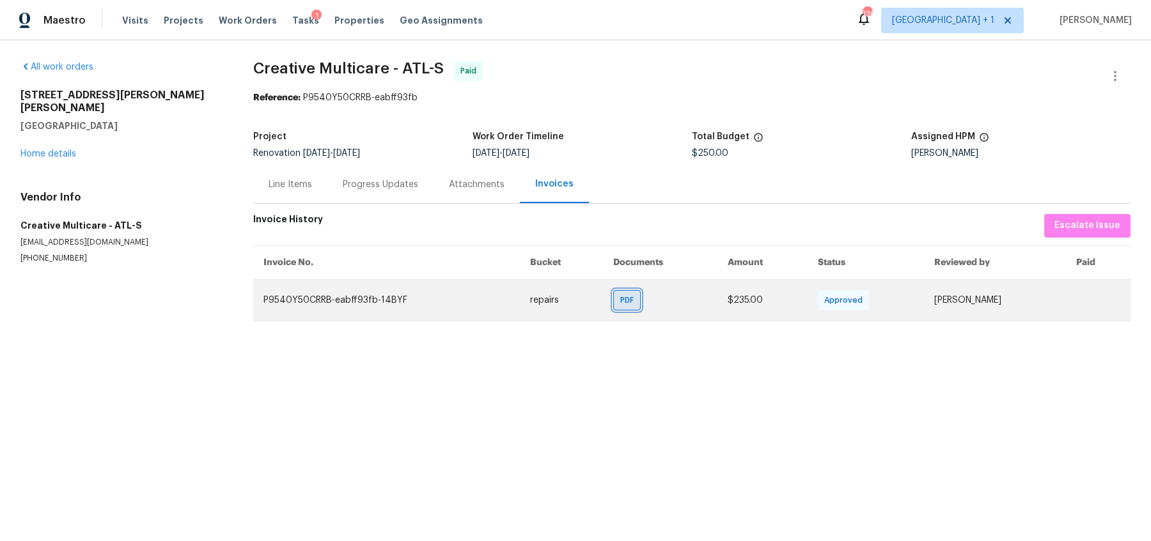
click at [625, 299] on span "PDF" at bounding box center [629, 300] width 19 height 13
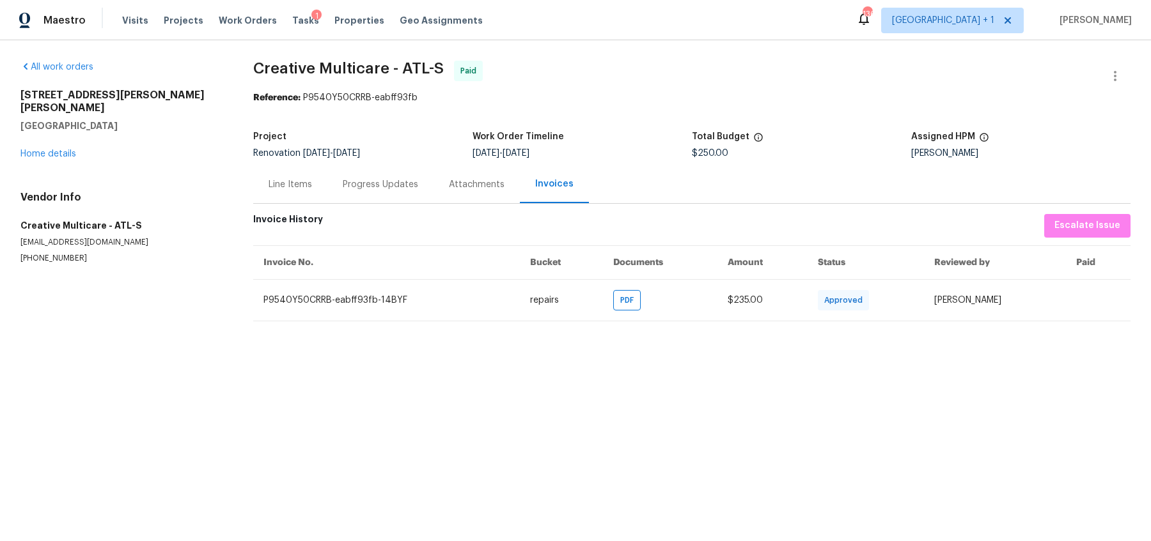
click at [774, 342] on html "Maestro Visits Projects Work Orders Tasks 1 Properties Geo Assignments 136 Atla…" at bounding box center [575, 171] width 1151 height 342
click at [73, 61] on div "All work orders" at bounding box center [121, 67] width 202 height 13
click at [65, 63] on link "All work orders" at bounding box center [56, 67] width 73 height 9
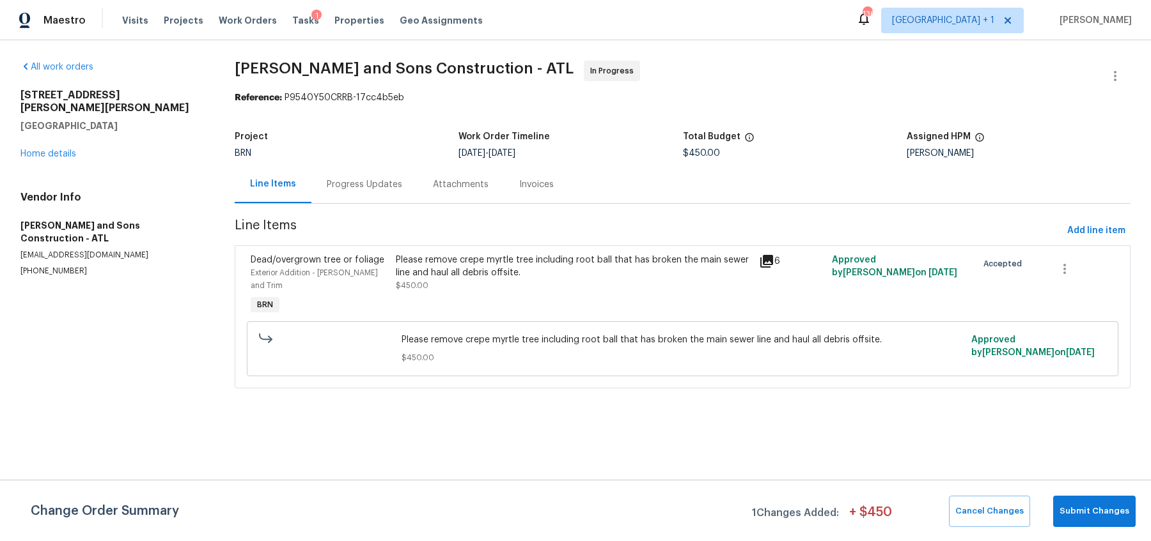
click at [49, 146] on div "2669 Saint Paul Dr SW Atlanta, GA 30331 Home details" at bounding box center [111, 125] width 183 height 72
click at [49, 150] on link "Home details" at bounding box center [48, 154] width 56 height 9
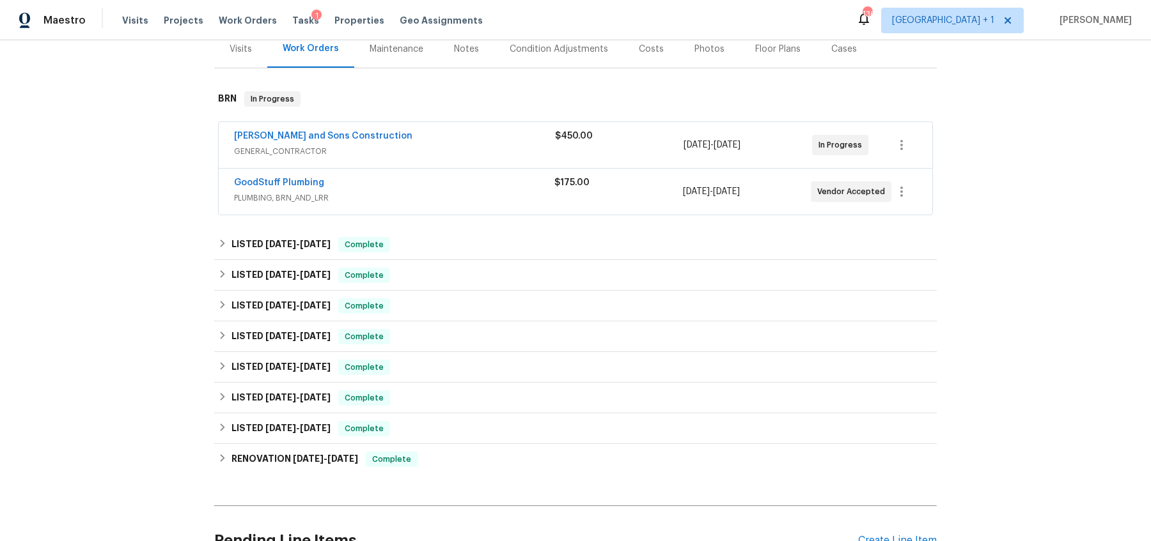
scroll to position [160, 0]
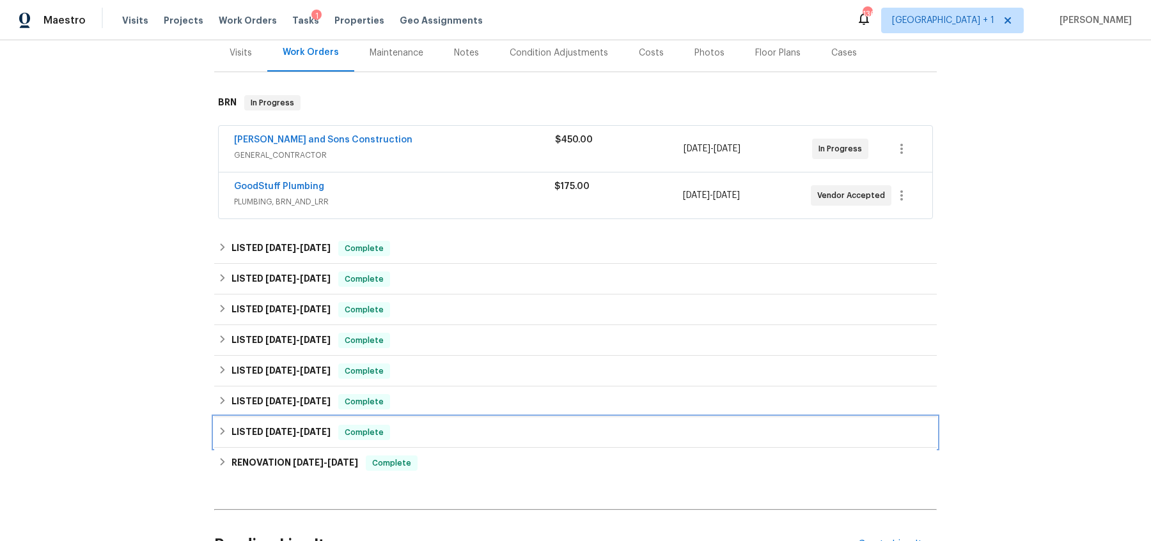
click at [235, 423] on div "LISTED 7/26/24 - 9/16/24 Complete" at bounding box center [575, 432] width 722 height 31
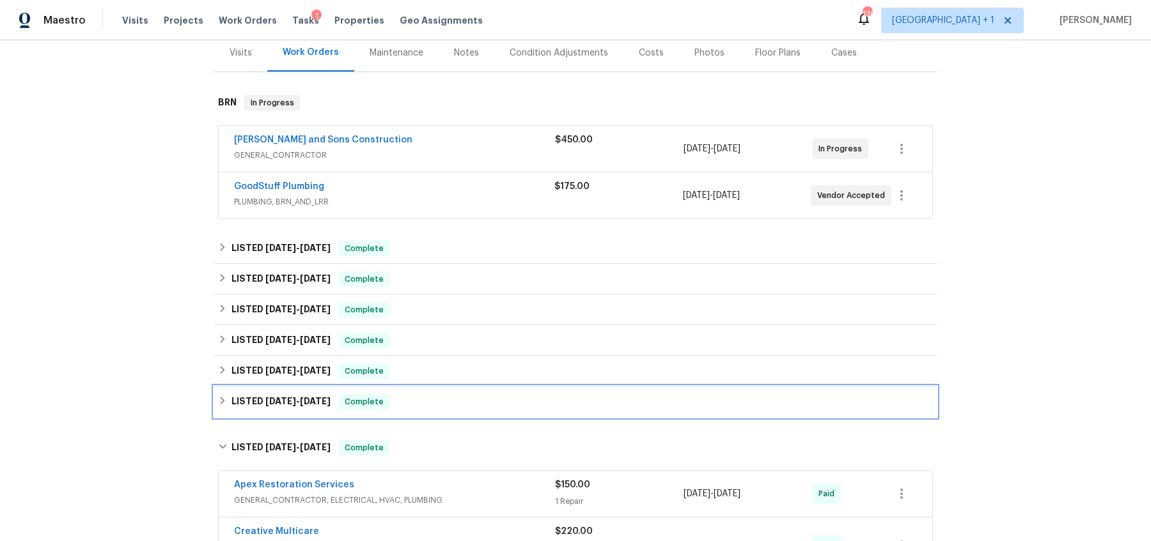
click at [245, 406] on h6 "LISTED 12/31/24 - 1/2/25" at bounding box center [280, 401] width 99 height 15
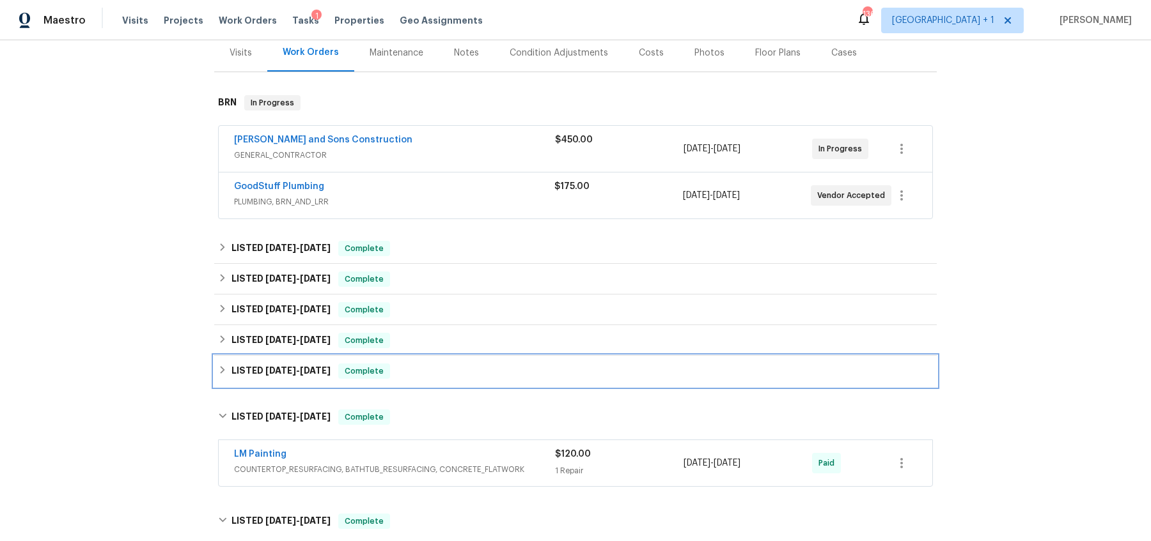
click at [255, 373] on h6 "LISTED 3/7/25 - 3/10/25" at bounding box center [280, 371] width 99 height 15
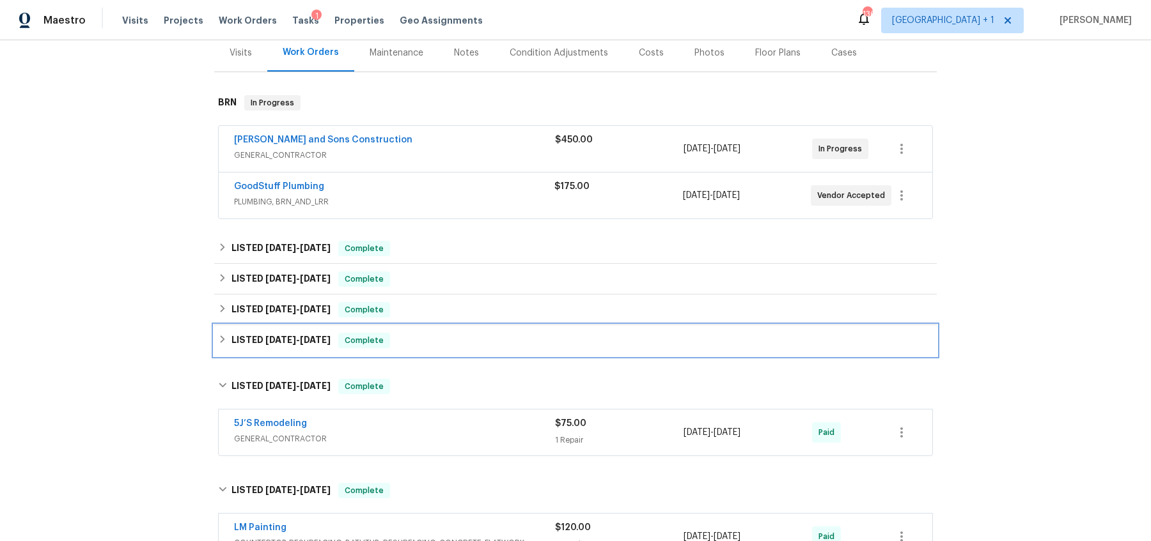
click at [262, 338] on h6 "LISTED 3/26/25 - 3/28/25" at bounding box center [280, 340] width 99 height 15
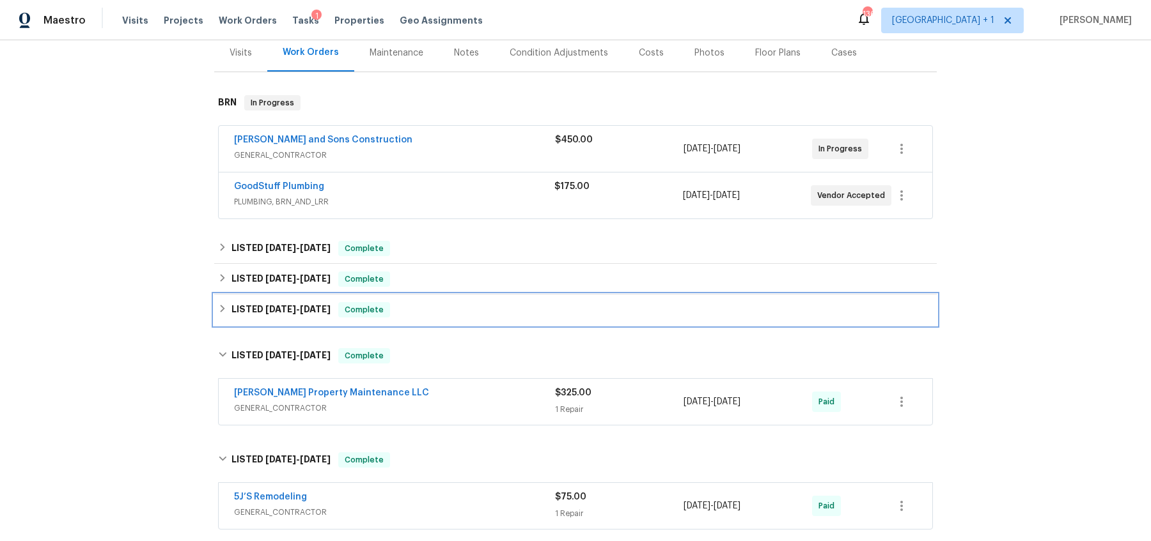
click at [270, 318] on div "LISTED 5/28/25 - 6/2/25 Complete" at bounding box center [575, 310] width 722 height 31
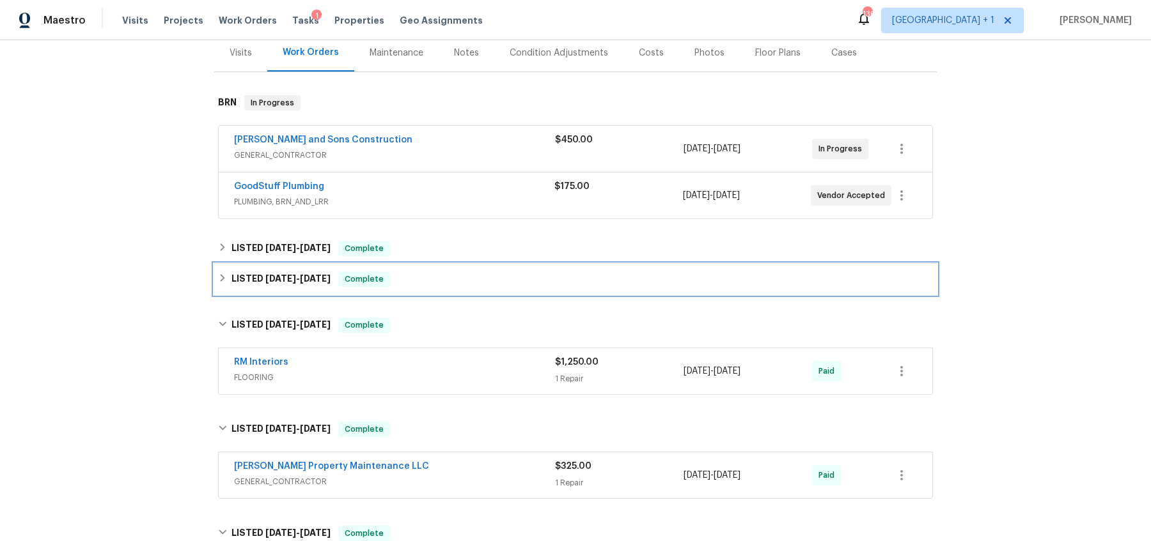
click at [287, 272] on h6 "LISTED 6/27/25 - 7/8/25" at bounding box center [280, 279] width 99 height 15
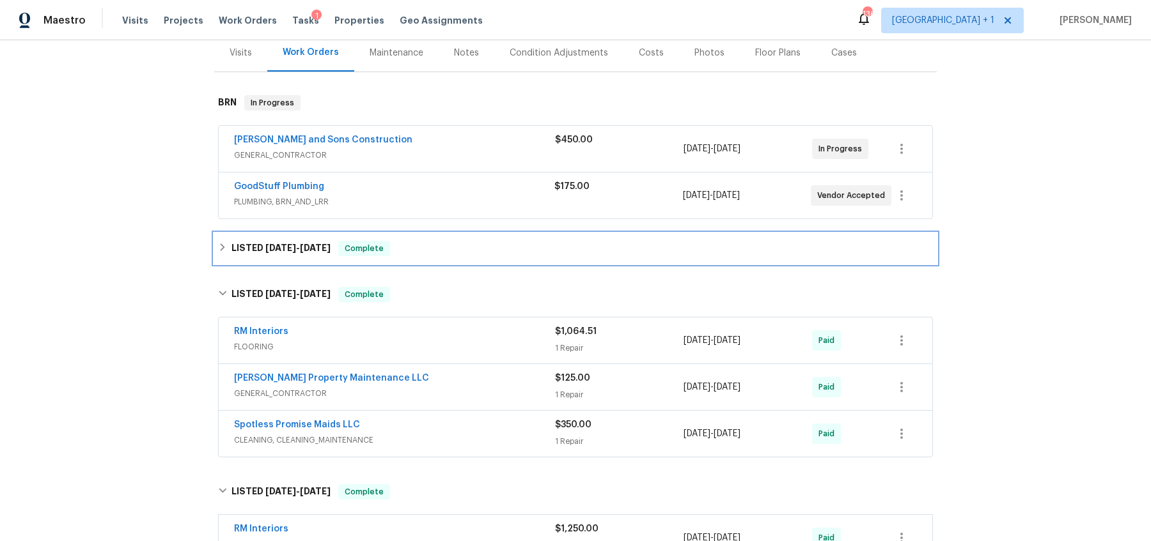
click at [288, 250] on span "[DATE]" at bounding box center [280, 248] width 31 height 9
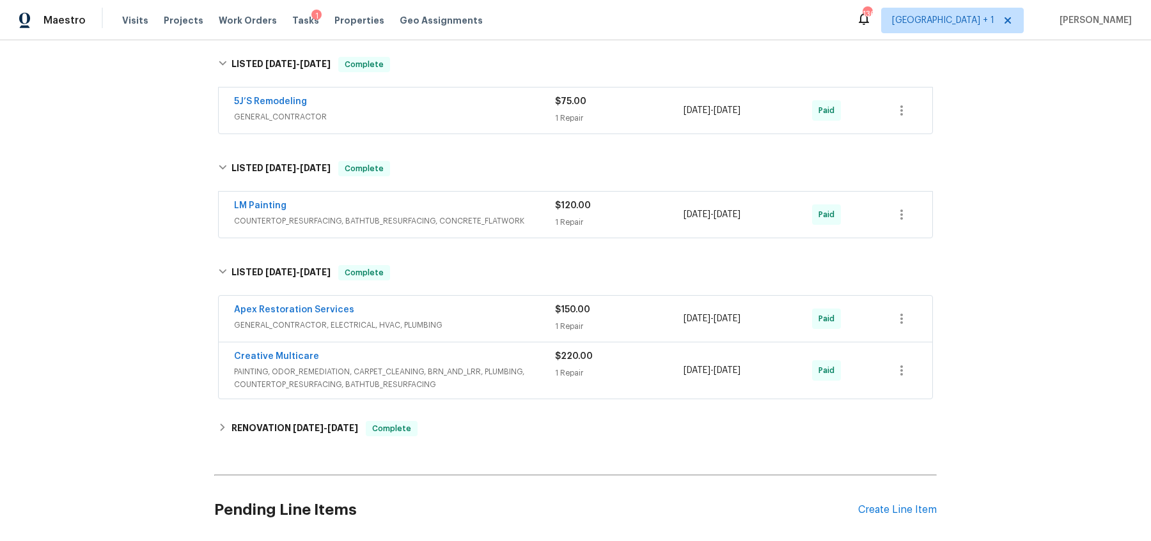
scroll to position [889, 0]
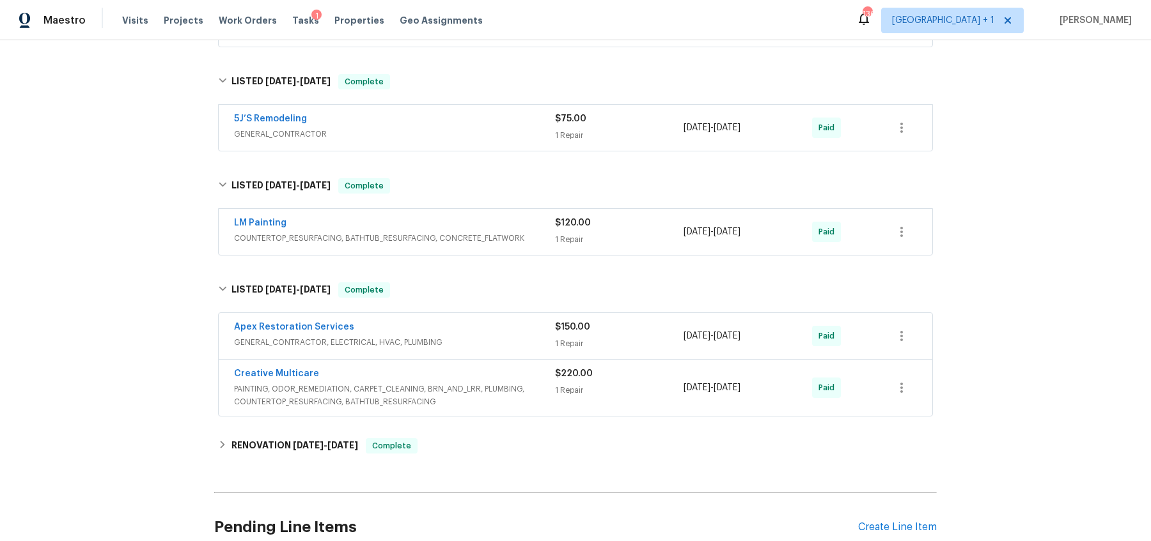
click at [458, 368] on div "Creative Multicare" at bounding box center [394, 375] width 321 height 15
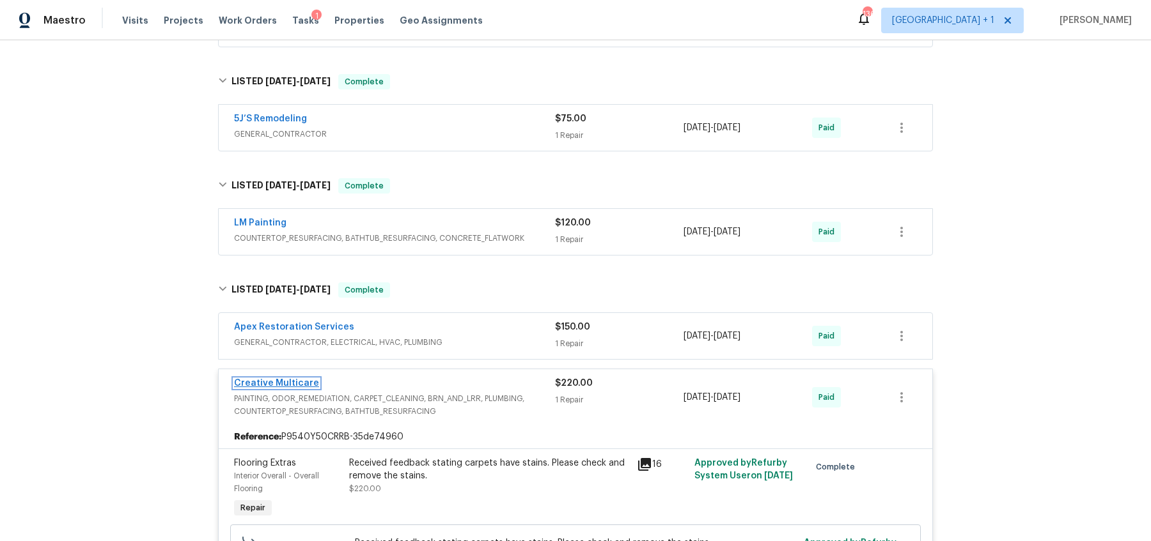
click at [276, 379] on link "Creative Multicare" at bounding box center [276, 383] width 85 height 9
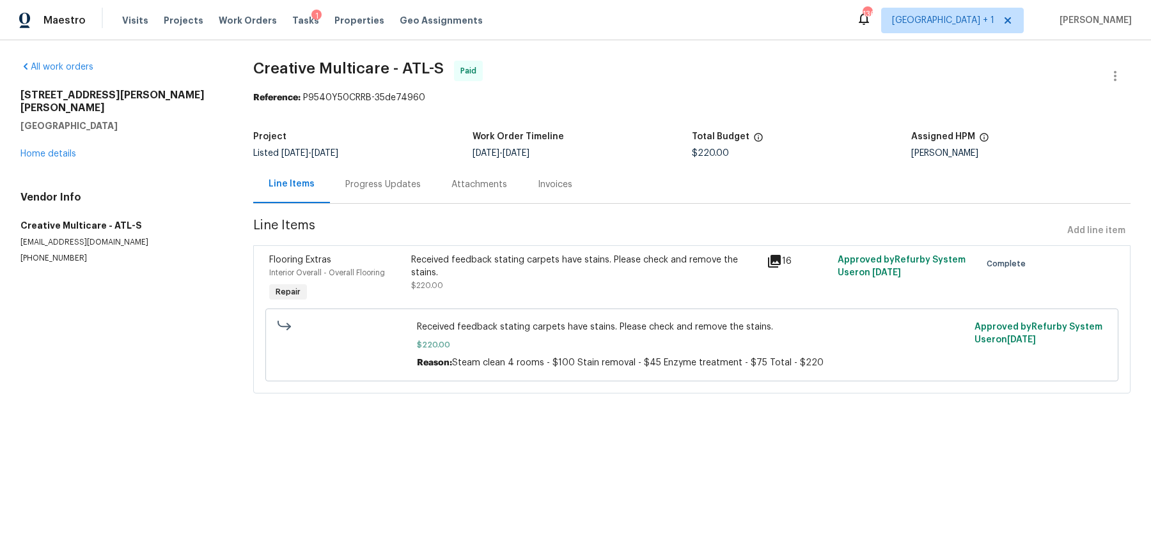
click at [780, 258] on icon at bounding box center [774, 261] width 13 height 13
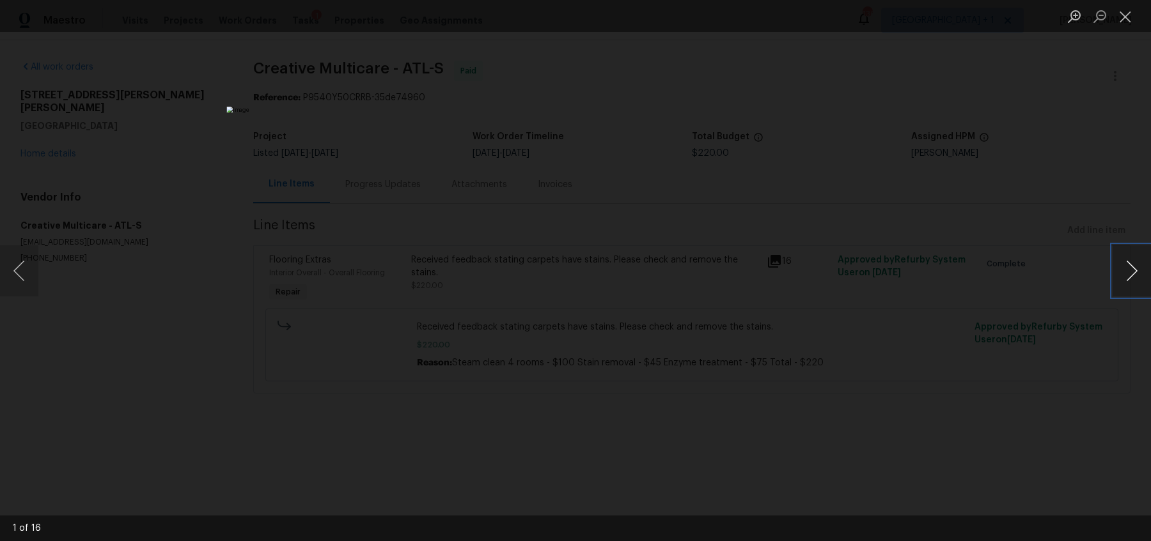
click at [1134, 286] on button "Next image" at bounding box center [1131, 270] width 38 height 51
click at [238, 252] on div "Lightbox" at bounding box center [575, 270] width 1151 height 541
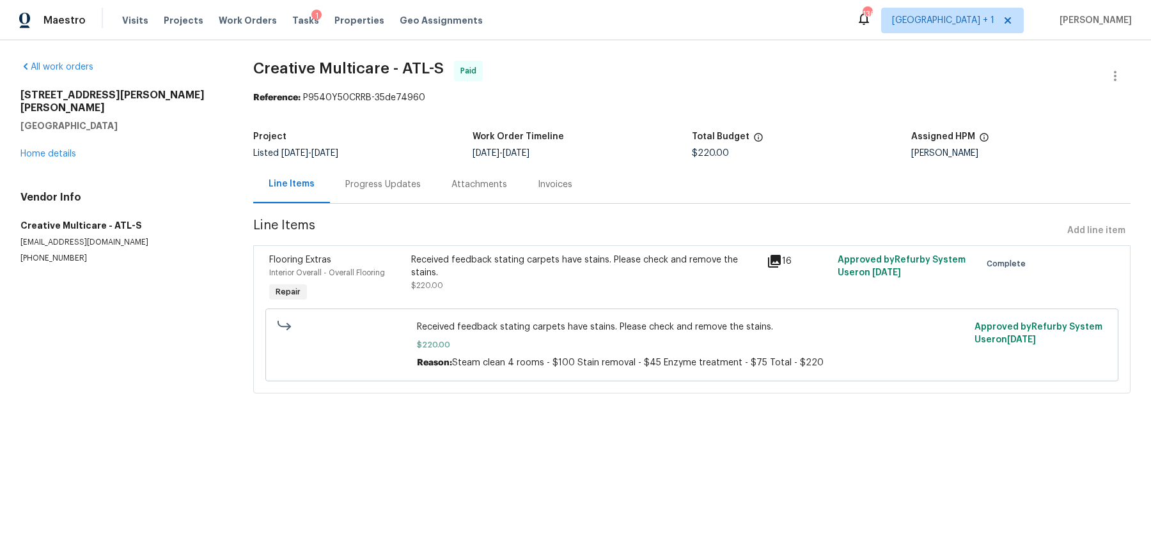
click at [477, 288] on div "Received feedback stating carpets have stains. Please check and remove the stai…" at bounding box center [585, 273] width 348 height 38
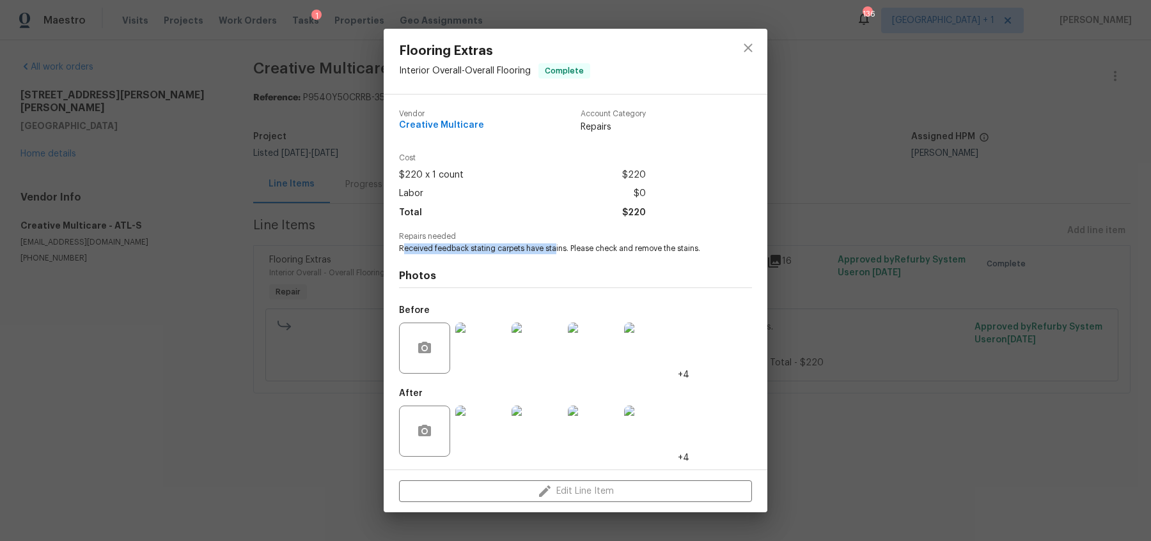
drag, startPoint x: 401, startPoint y: 251, endPoint x: 554, endPoint y: 249, distance: 152.1
click at [554, 249] on span "Received feedback stating carpets have stains. Please check and remove the stai…" at bounding box center [558, 249] width 318 height 11
click at [330, 239] on div "Flooring Extras Interior Overall - Overall Flooring Complete Vendor Creative Mu…" at bounding box center [575, 270] width 1151 height 541
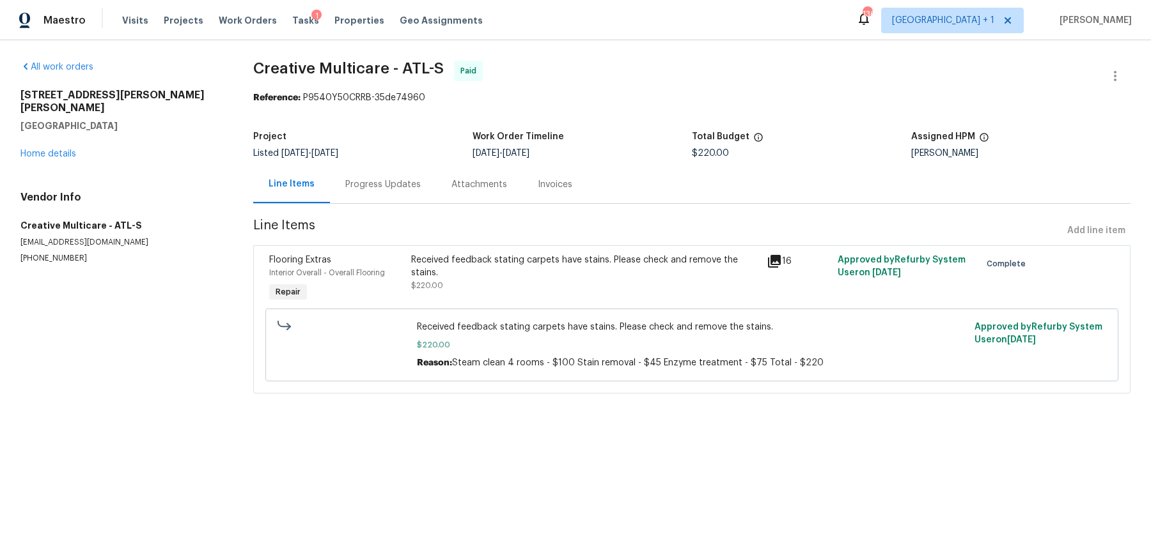
click at [685, 262] on div "Received feedback stating carpets have stains. Please check and remove the stai…" at bounding box center [585, 267] width 348 height 26
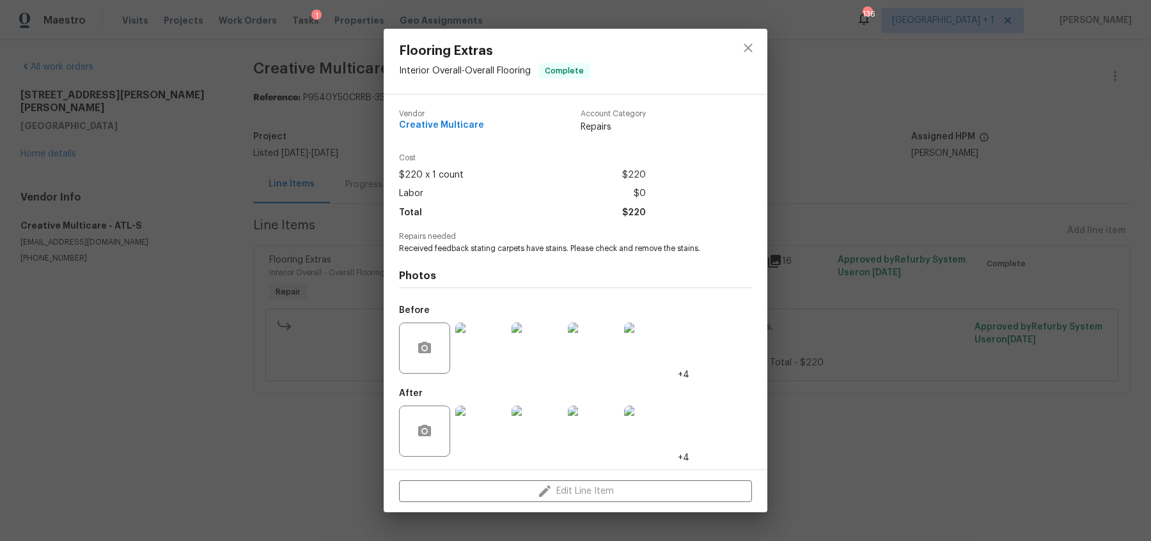
click at [478, 353] on img at bounding box center [480, 348] width 51 height 51
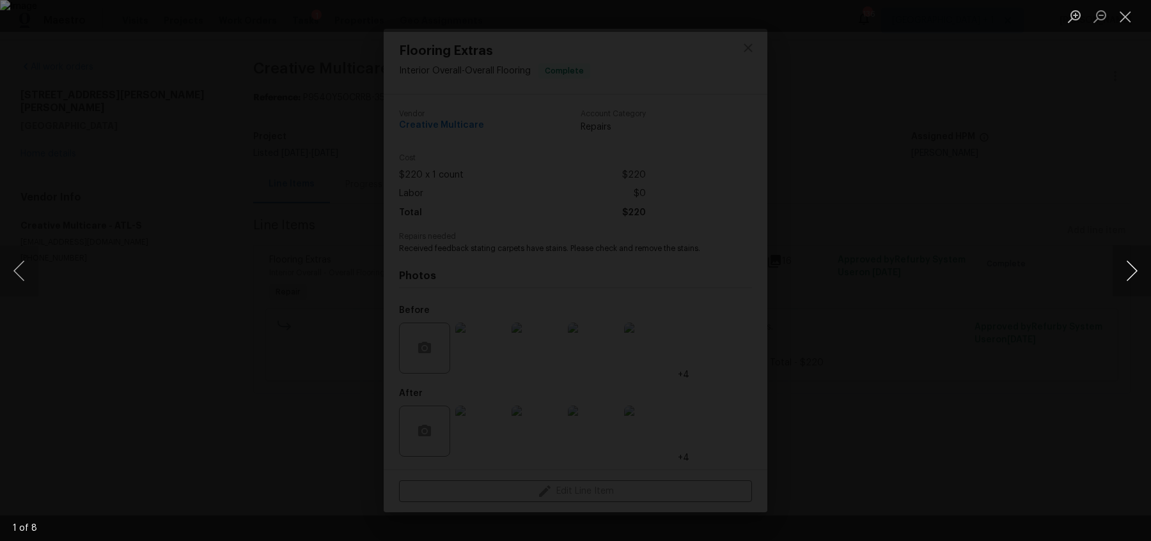
click at [1118, 278] on button "Next image" at bounding box center [1131, 270] width 38 height 51
click at [1118, 277] on button "Next image" at bounding box center [1131, 270] width 38 height 51
click at [1123, 20] on button "Close lightbox" at bounding box center [1125, 16] width 26 height 22
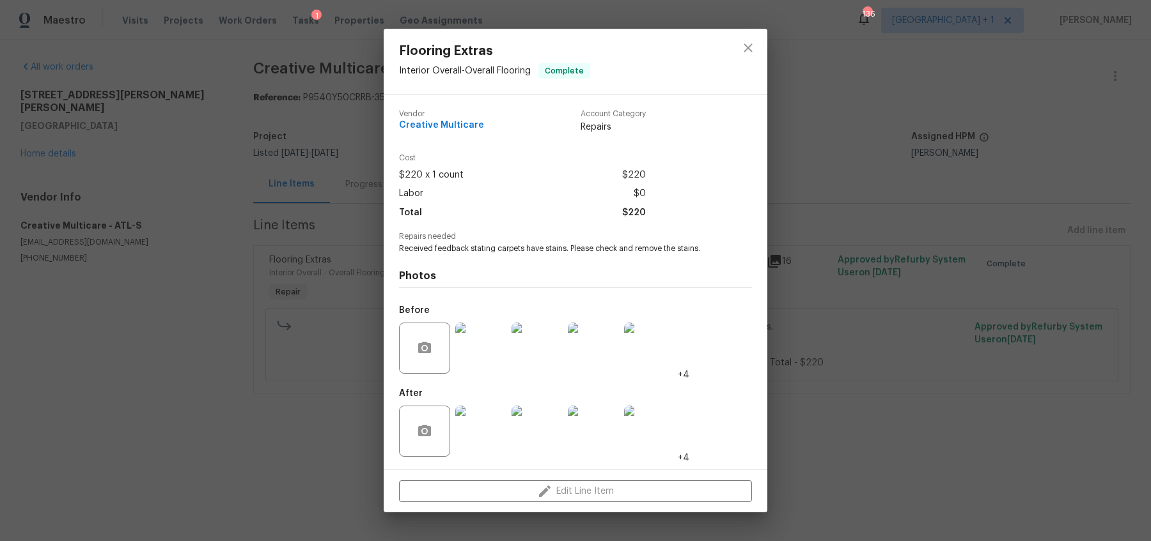
click at [463, 433] on img at bounding box center [480, 431] width 51 height 51
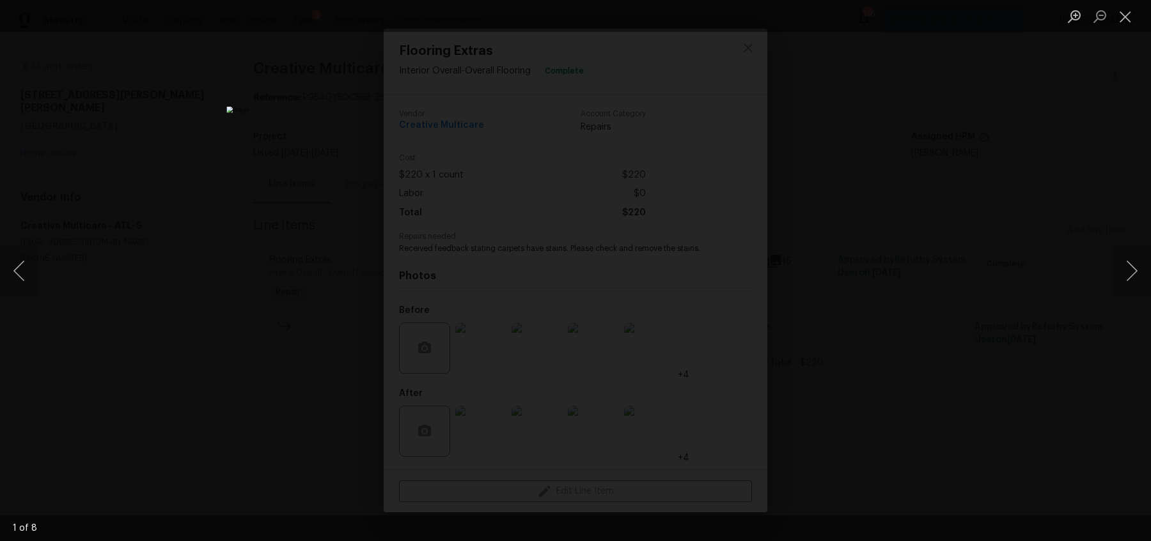
click at [1052, 249] on div "Lightbox" at bounding box center [575, 270] width 1151 height 541
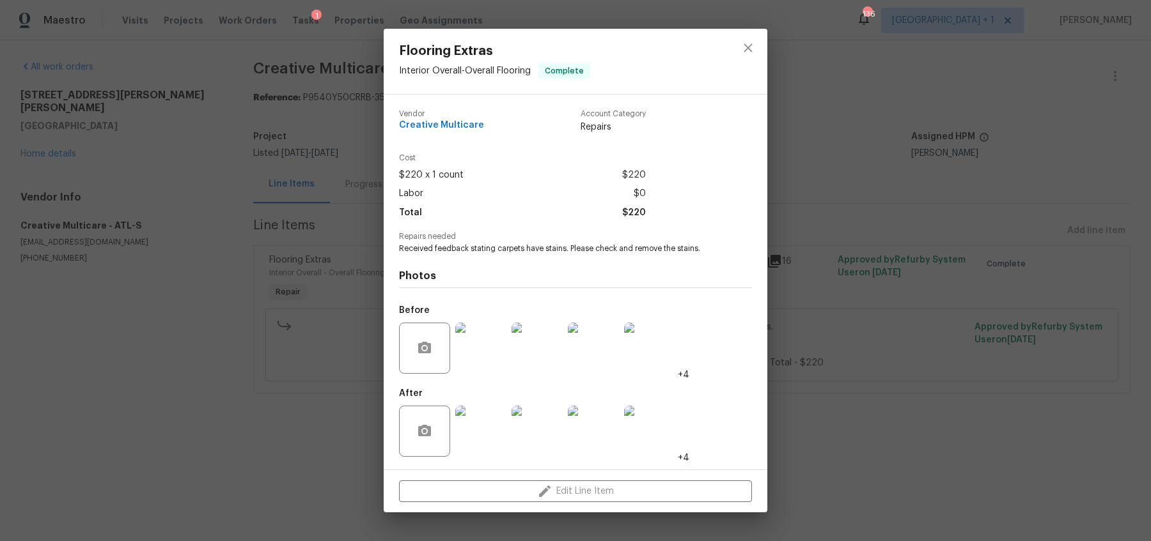
click at [81, 69] on div "Flooring Extras Interior Overall - Overall Flooring Complete Vendor Creative Mu…" at bounding box center [575, 270] width 1151 height 541
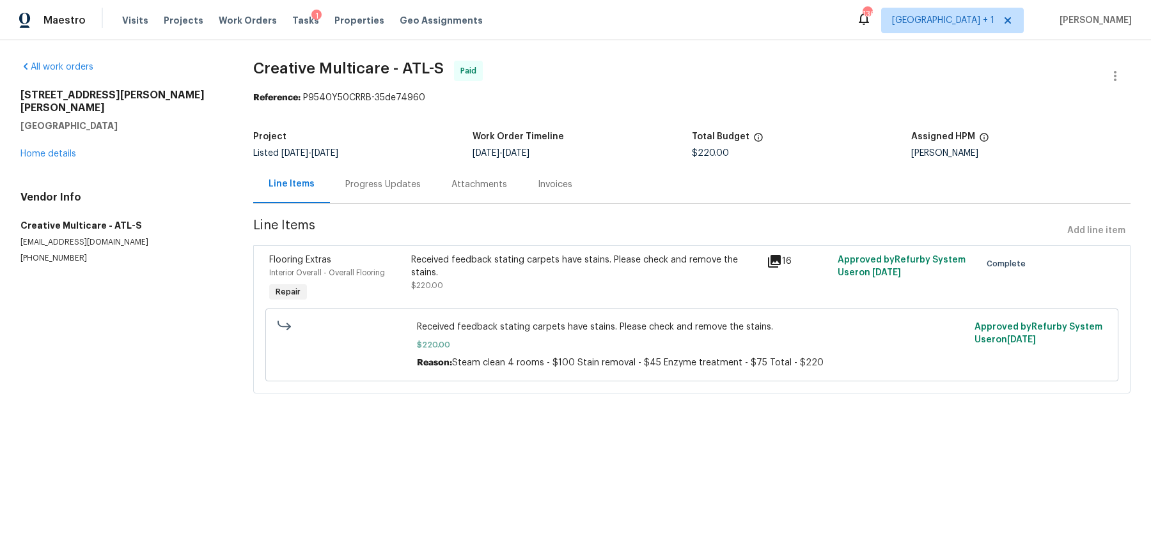
click at [45, 135] on div "2669 Saint Paul Dr SW Atlanta, GA 30331 Home details" at bounding box center [121, 125] width 202 height 72
click at [45, 150] on link "Home details" at bounding box center [48, 154] width 56 height 9
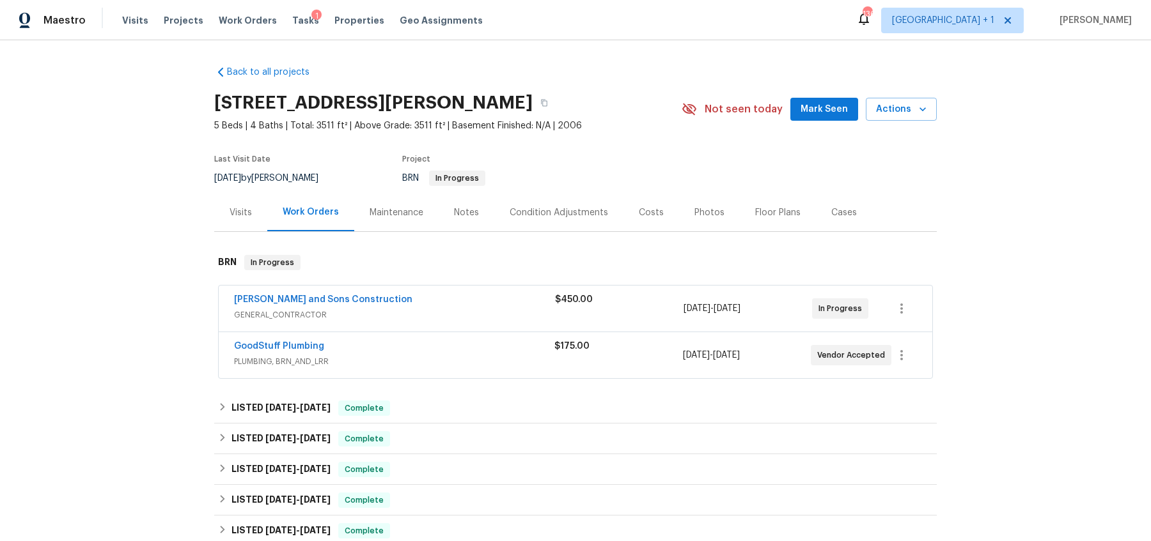
click at [142, 357] on div "Back to all projects [STREET_ADDRESS][PERSON_NAME] 5 Beds | 4 Baths | Total: 35…" at bounding box center [575, 290] width 1151 height 501
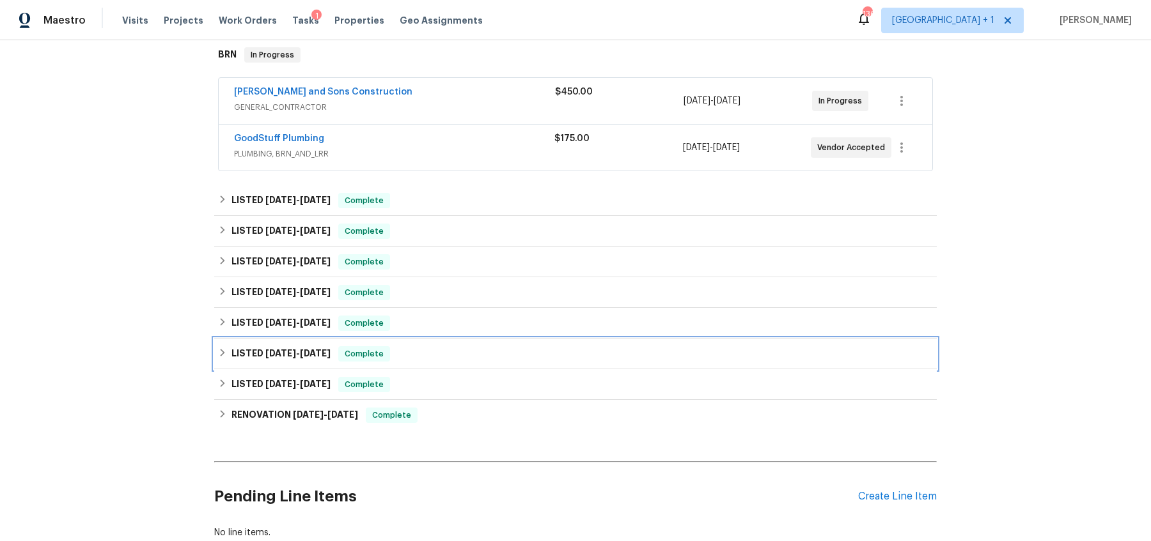
click at [263, 348] on h6 "LISTED 12/31/24 - 1/2/25" at bounding box center [280, 353] width 99 height 15
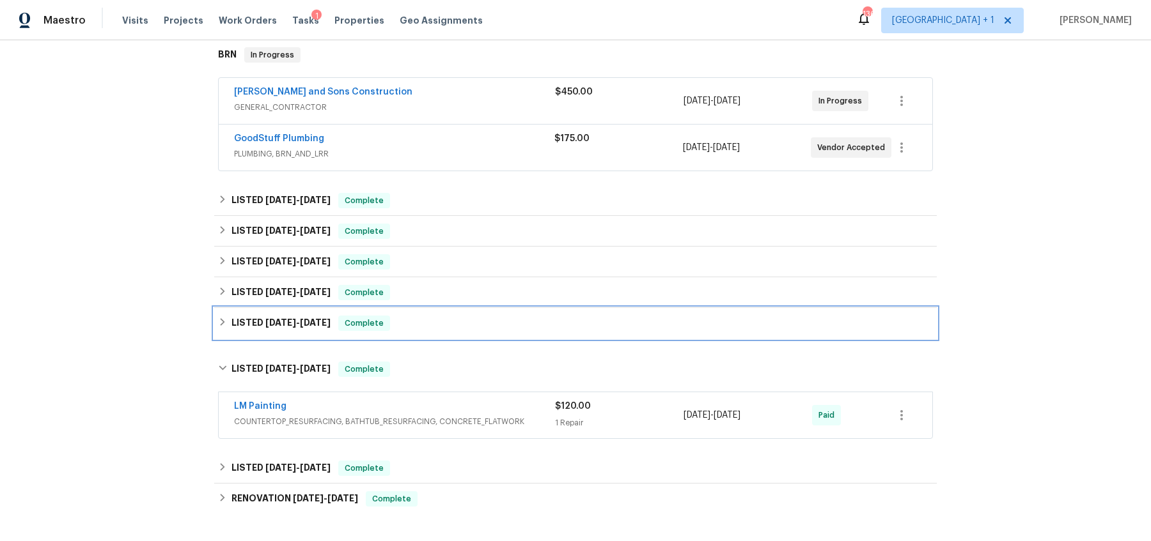
click at [291, 328] on h6 "LISTED 3/7/25 - 3/10/25" at bounding box center [280, 323] width 99 height 15
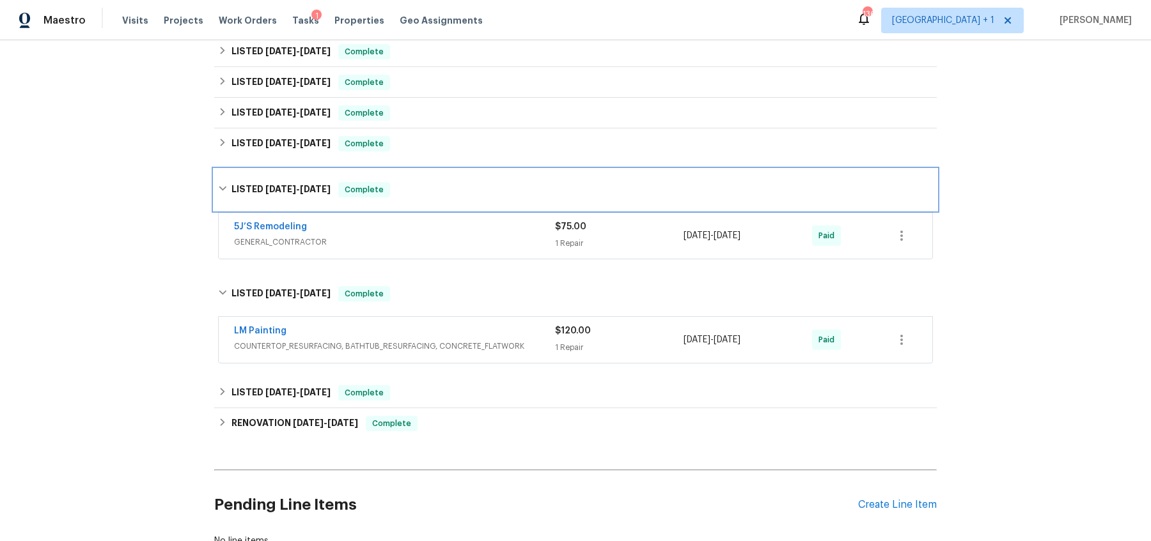
scroll to position [408, 0]
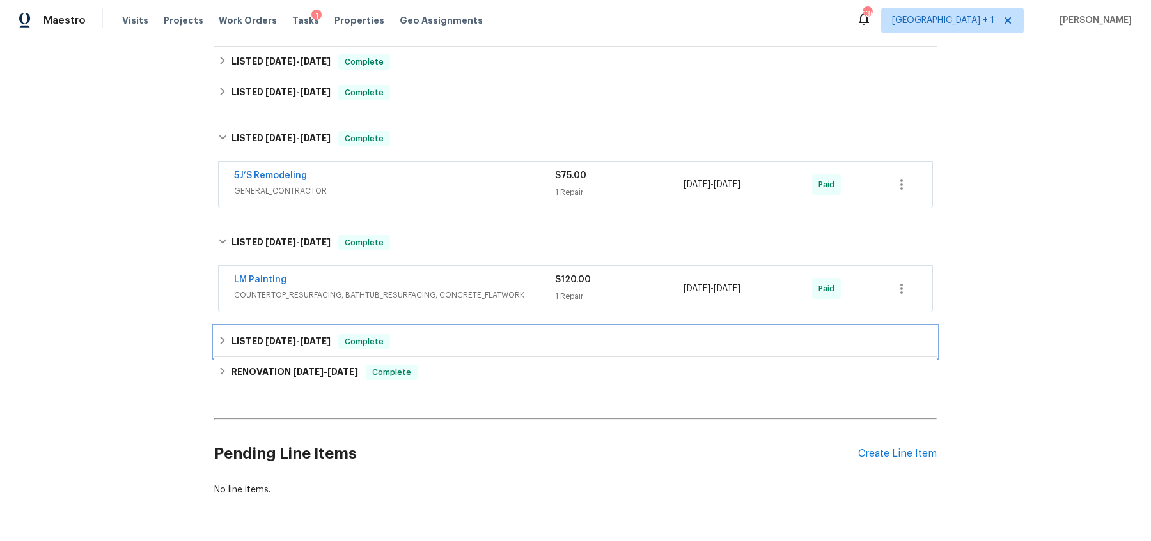
click at [311, 343] on h6 "LISTED 7/26/24 - 9/16/24" at bounding box center [280, 341] width 99 height 15
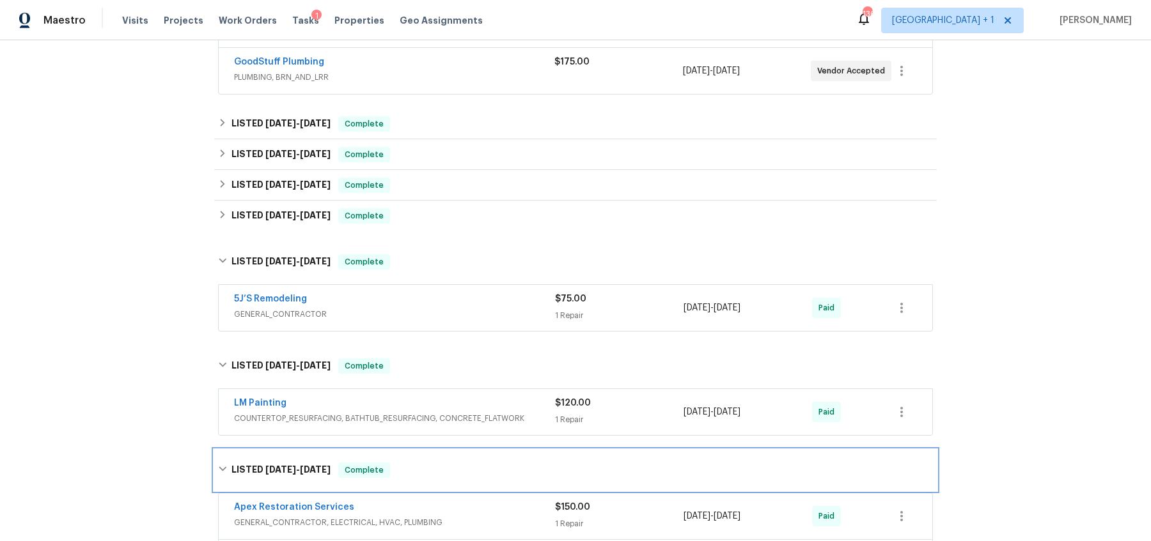
scroll to position [272, 0]
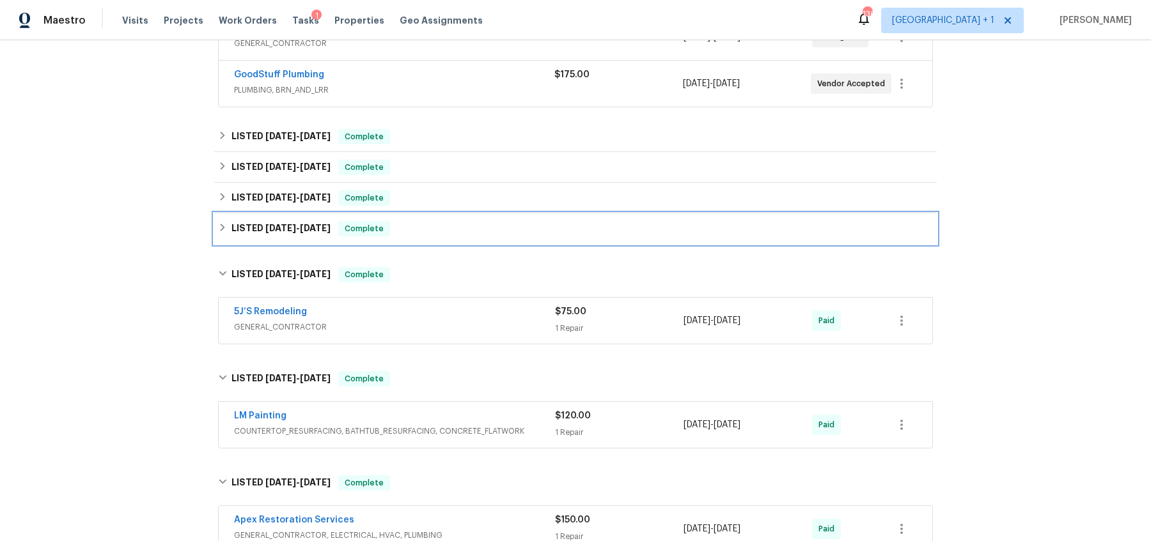
click at [309, 224] on span "[DATE]" at bounding box center [315, 228] width 31 height 9
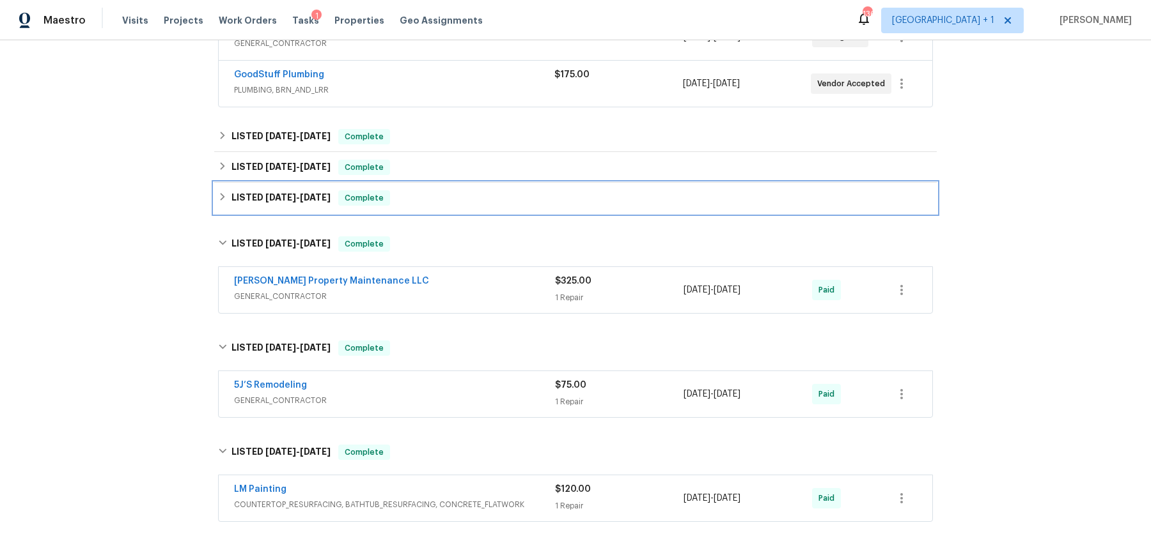
click at [313, 204] on h6 "LISTED 5/28/25 - 6/2/25" at bounding box center [280, 197] width 99 height 15
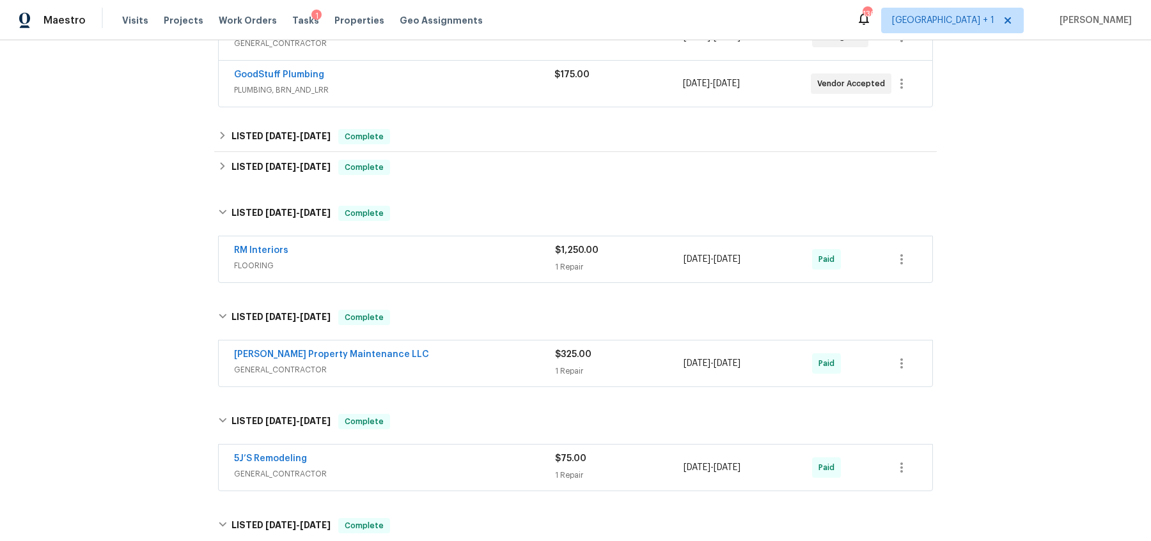
click at [401, 257] on div "RM Interiors" at bounding box center [394, 251] width 321 height 15
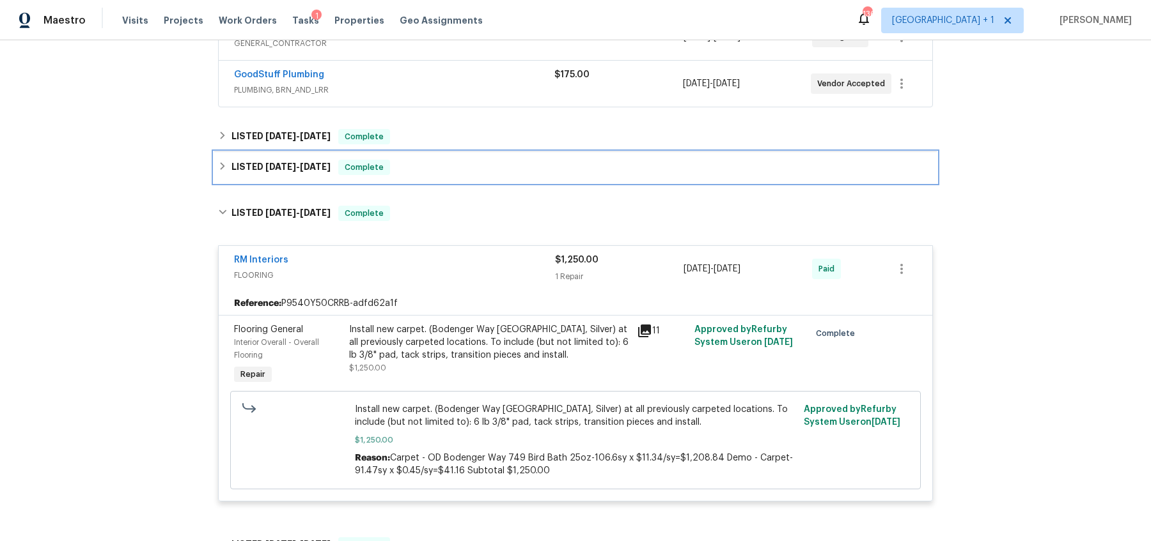
click at [281, 156] on div "LISTED 6/27/25 - 7/8/25 Complete" at bounding box center [575, 167] width 722 height 31
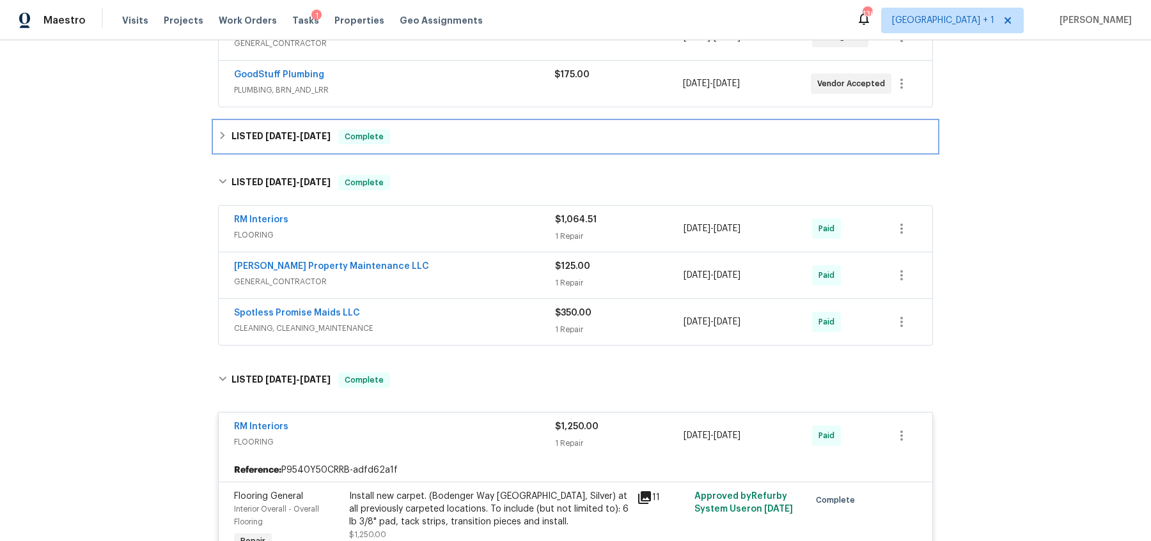
click at [316, 144] on div "LISTED [DATE] - [DATE] Complete" at bounding box center [575, 136] width 722 height 31
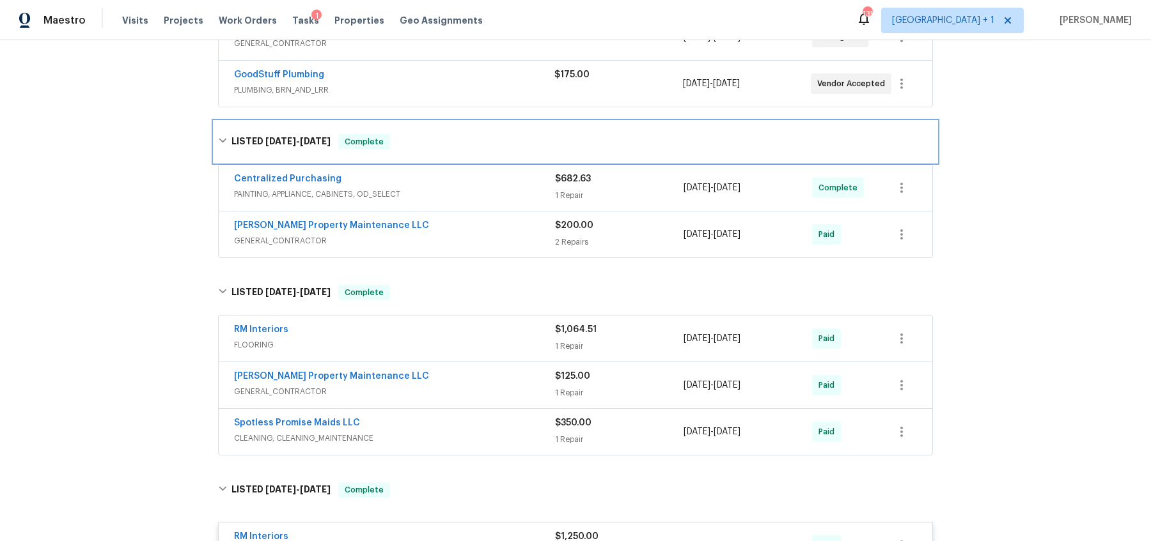
scroll to position [215, 0]
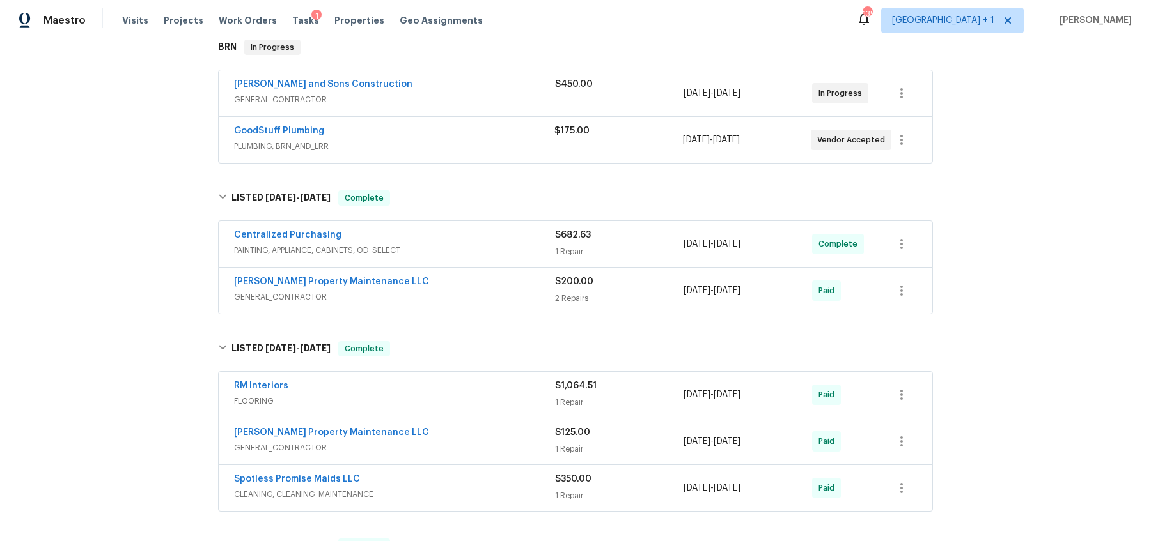
click at [178, 231] on div "Back to all projects [STREET_ADDRESS][PERSON_NAME] 5 Beds | 4 Baths | Total: 35…" at bounding box center [575, 290] width 1151 height 501
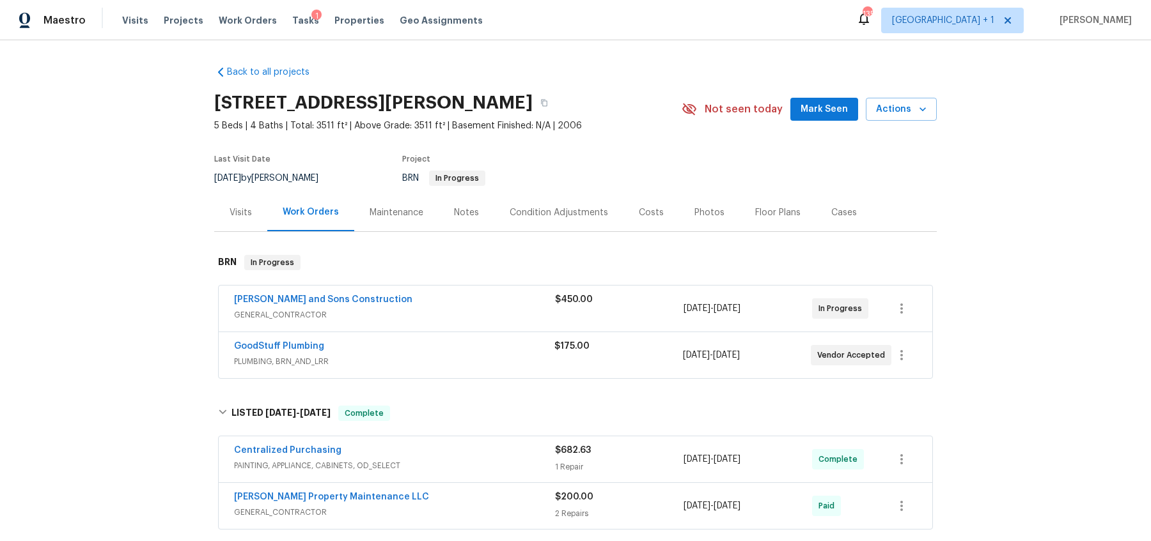
click at [155, 345] on div "Back to all projects [STREET_ADDRESS][PERSON_NAME] 5 Beds | 4 Baths | Total: 35…" at bounding box center [575, 290] width 1151 height 501
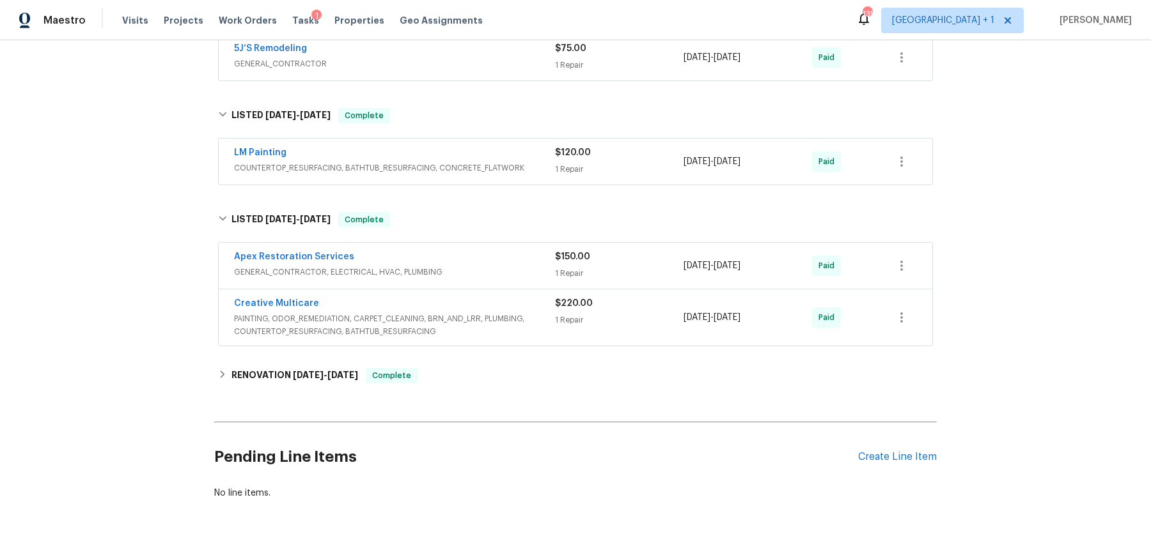
scroll to position [1224, 0]
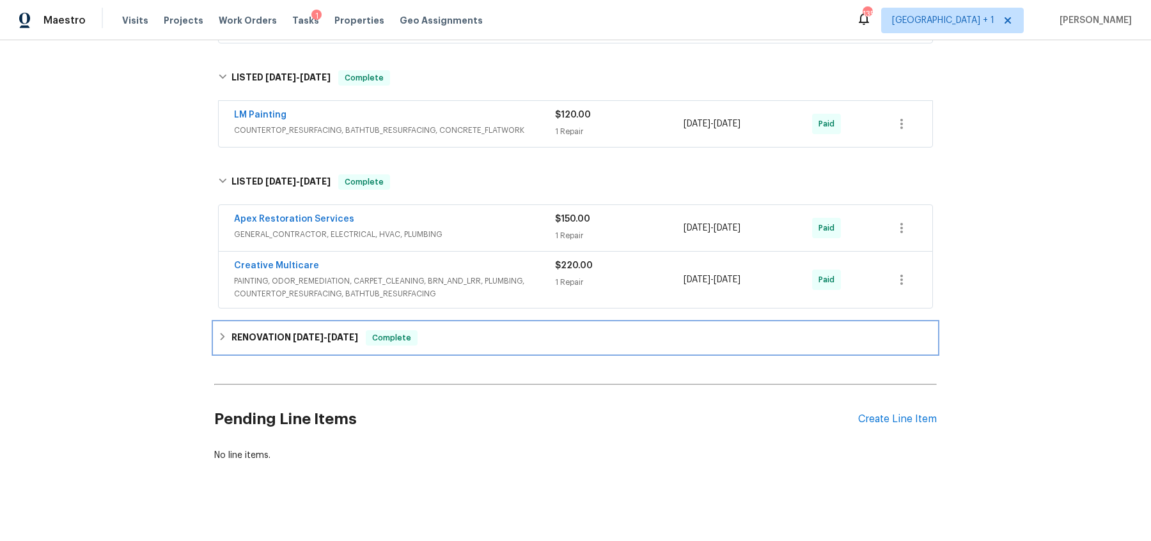
click at [272, 330] on h6 "RENOVATION 7/8/24 - 7/17/24" at bounding box center [294, 337] width 127 height 15
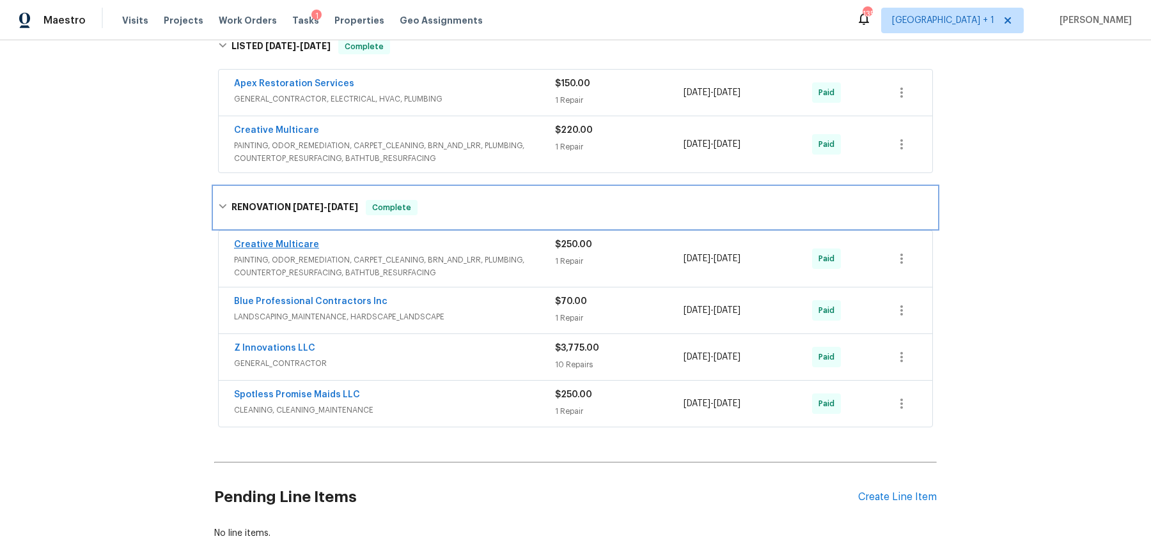
scroll to position [1292, 0]
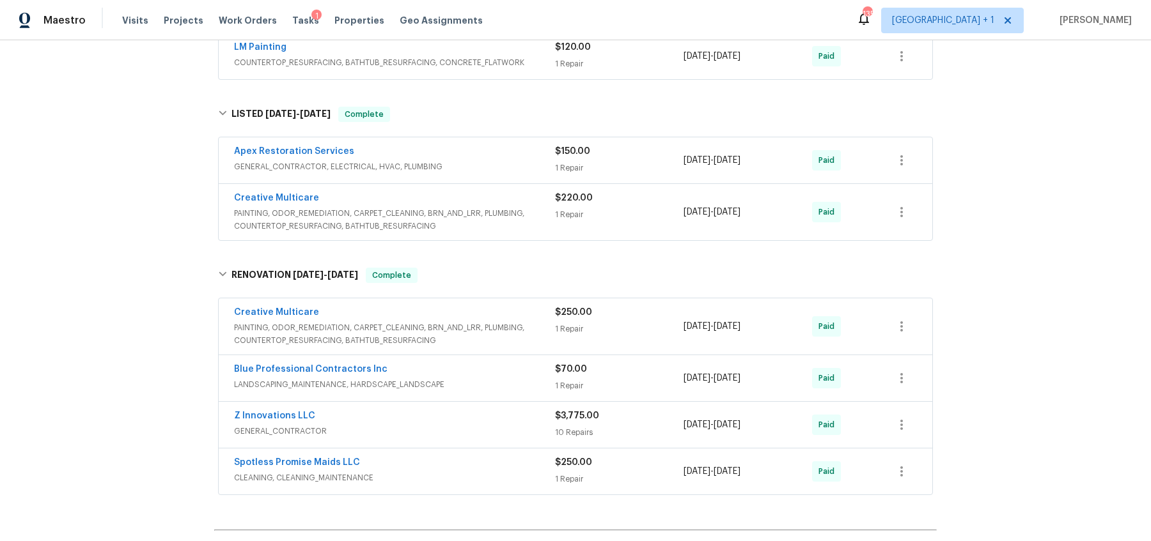
click at [325, 192] on div "Creative Multicare" at bounding box center [394, 199] width 321 height 15
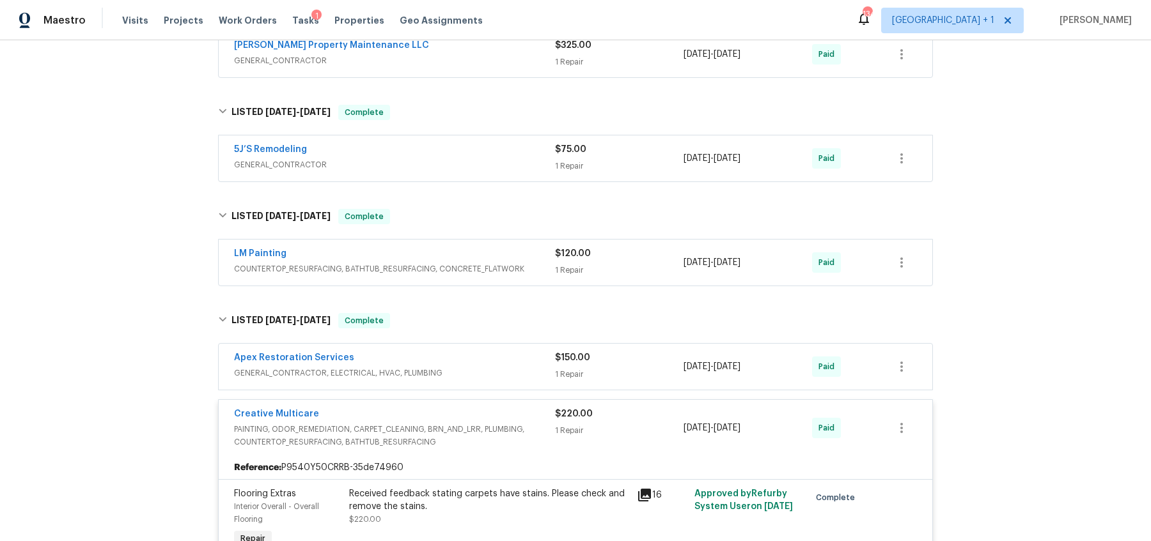
scroll to position [857, 0]
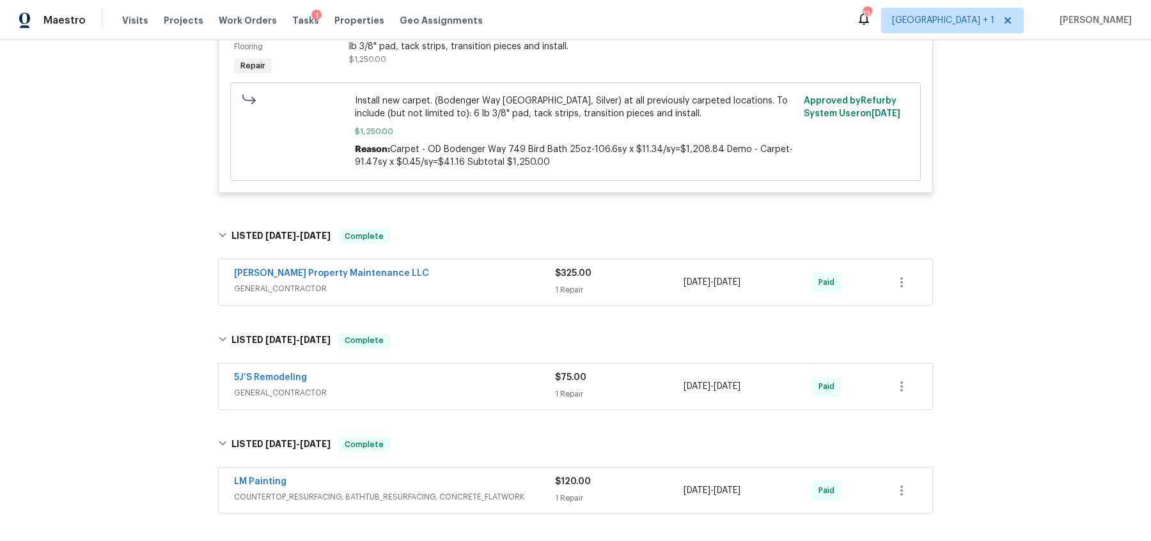
click at [153, 210] on div "Back to all projects [STREET_ADDRESS][PERSON_NAME] 5 Beds | 4 Baths | Total: 35…" at bounding box center [575, 290] width 1151 height 501
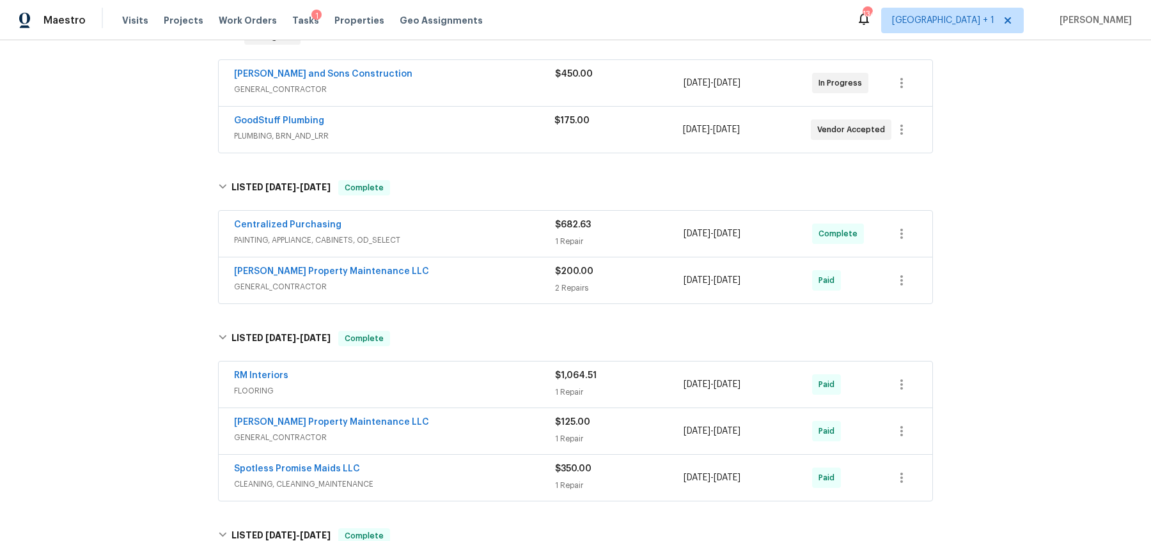
scroll to position [0, 0]
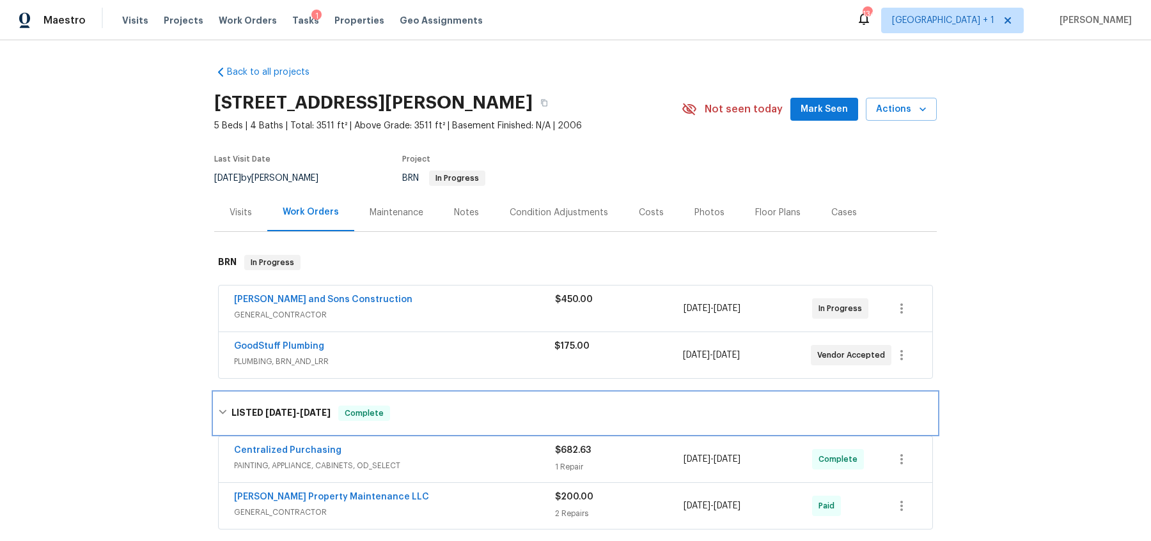
click at [215, 410] on div "LISTED [DATE] - [DATE] Complete" at bounding box center [575, 413] width 722 height 41
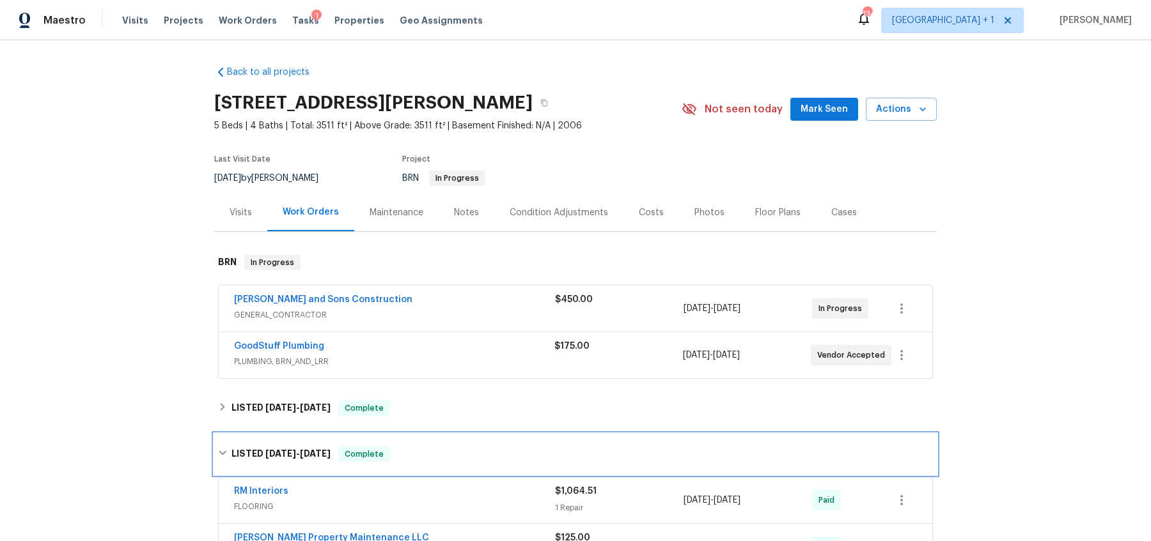
click at [230, 453] on div "LISTED 6/27/25 - 7/8/25 Complete" at bounding box center [575, 454] width 715 height 15
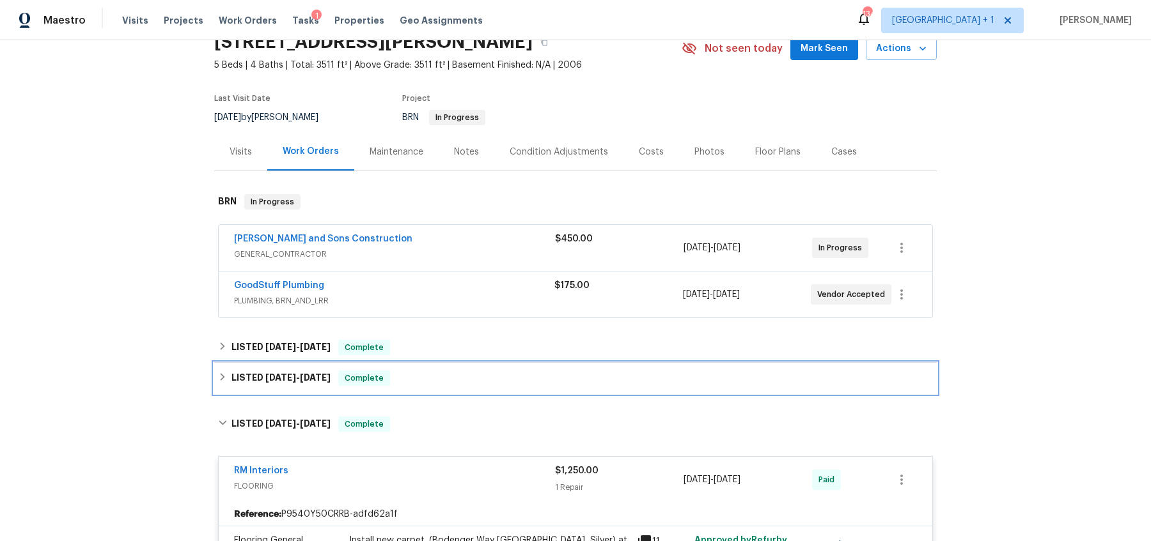
scroll to position [65, 0]
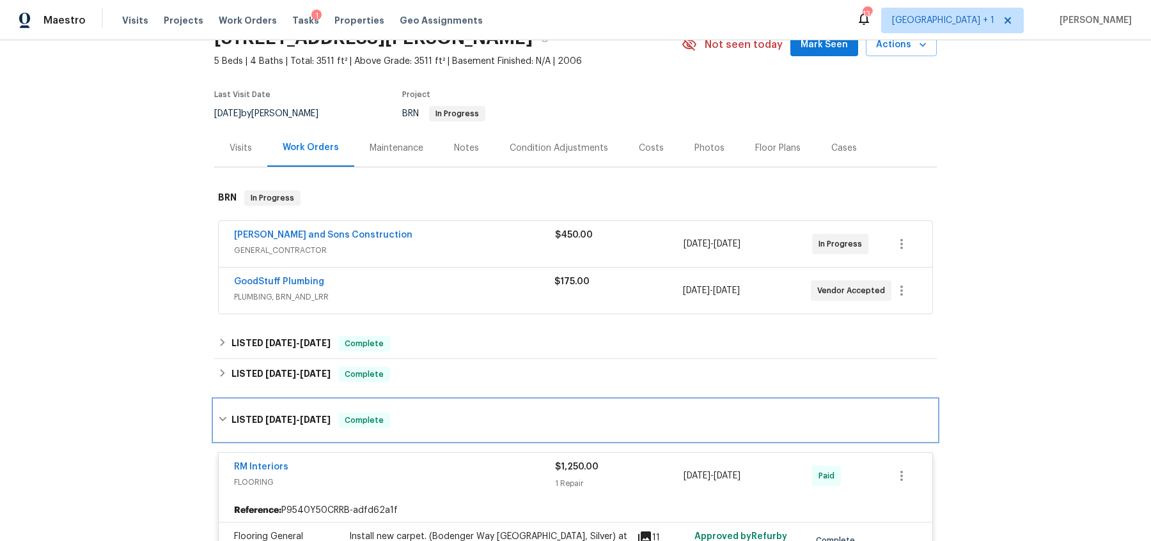
click at [228, 423] on div "LISTED 5/28/25 - 6/2/25 Complete" at bounding box center [575, 420] width 715 height 15
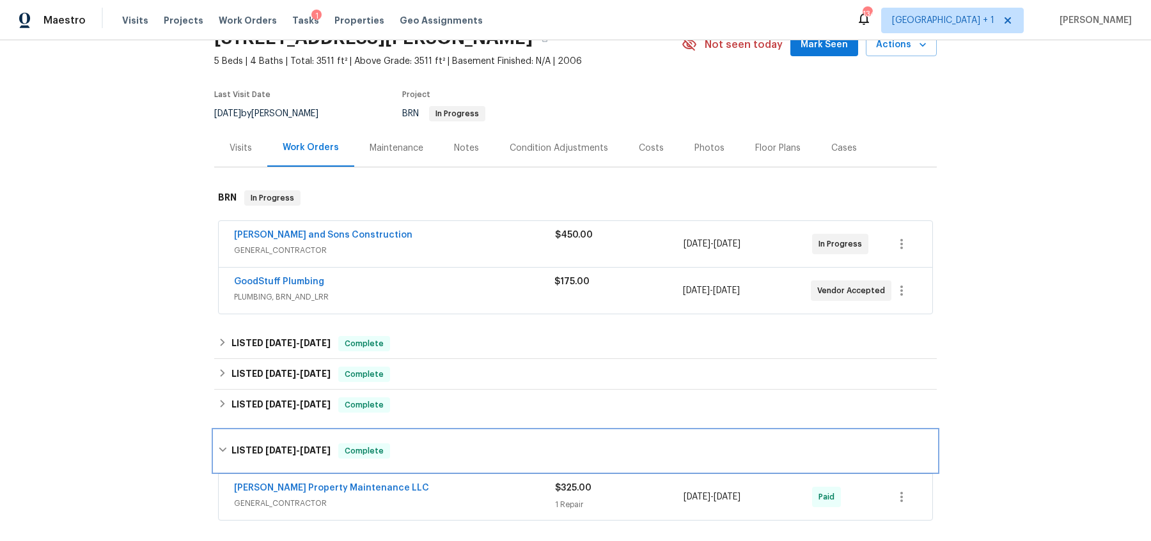
click at [225, 446] on icon at bounding box center [222, 450] width 9 height 9
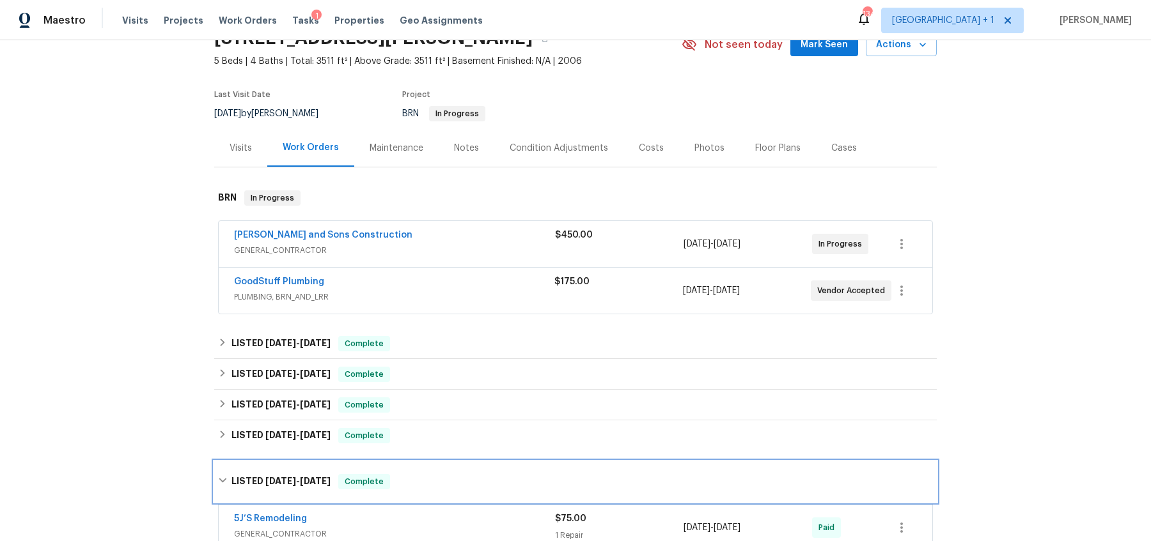
click at [220, 474] on div "LISTED 3/7/25 - 3/10/25 Complete" at bounding box center [575, 481] width 715 height 15
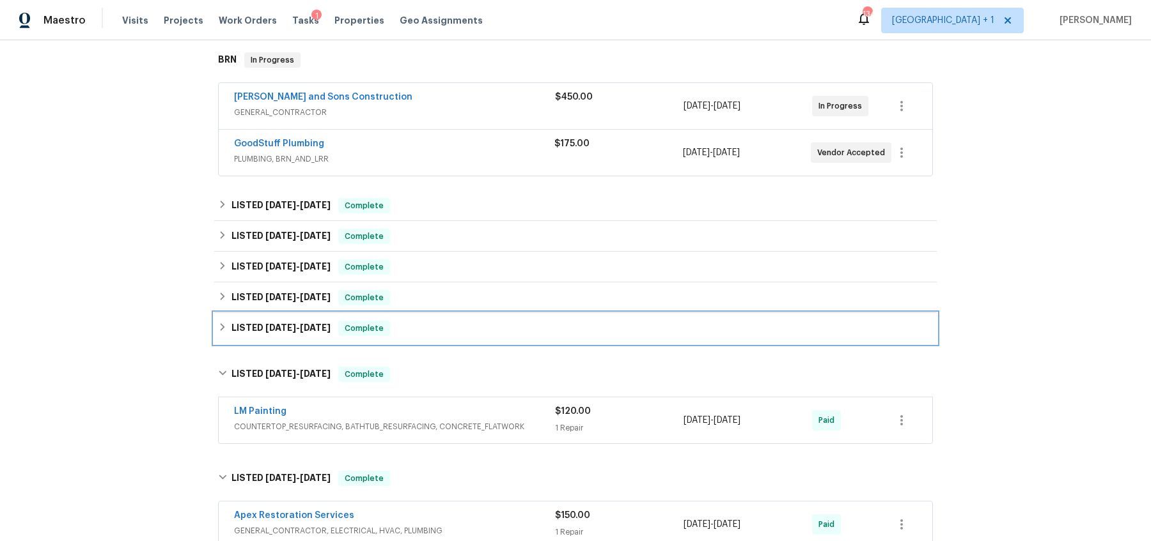
scroll to position [209, 0]
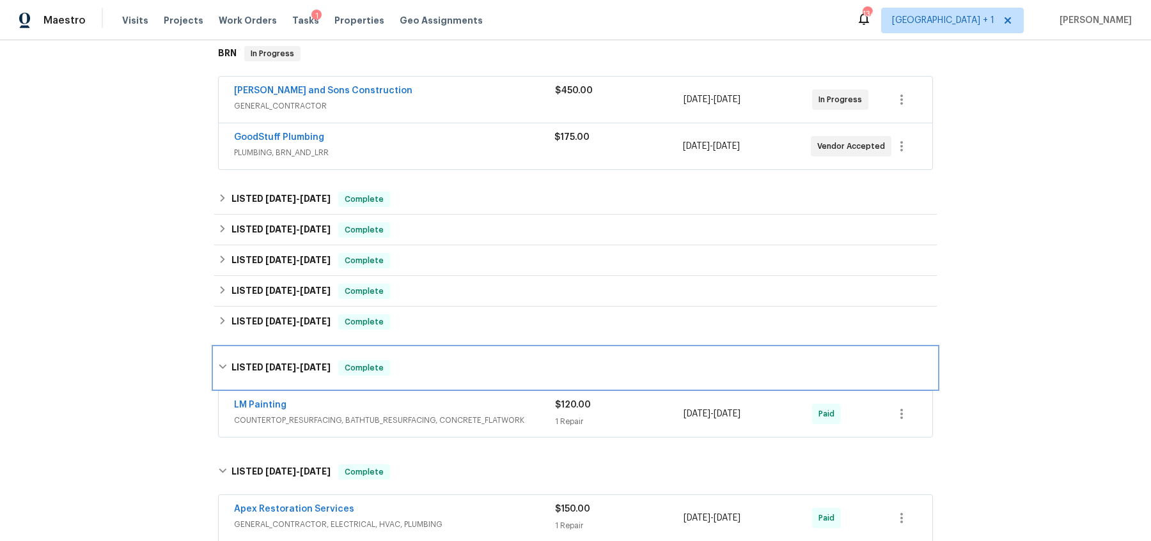
click at [223, 361] on div "LISTED 12/31/24 - 1/2/25 Complete" at bounding box center [575, 368] width 715 height 15
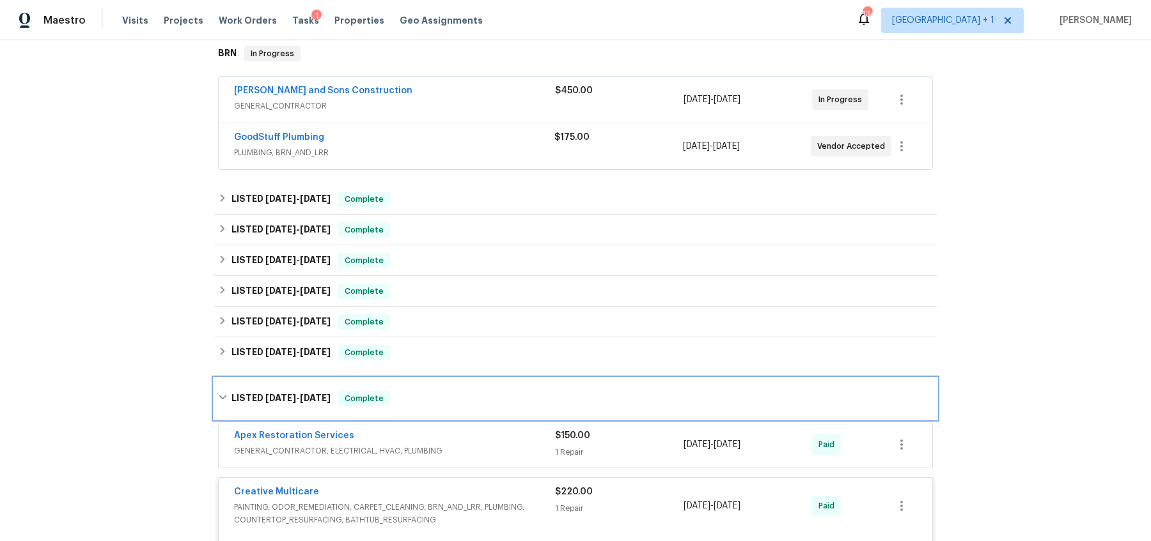
click at [220, 401] on div "LISTED 7/26/24 - 9/16/24 Complete" at bounding box center [575, 398] width 715 height 15
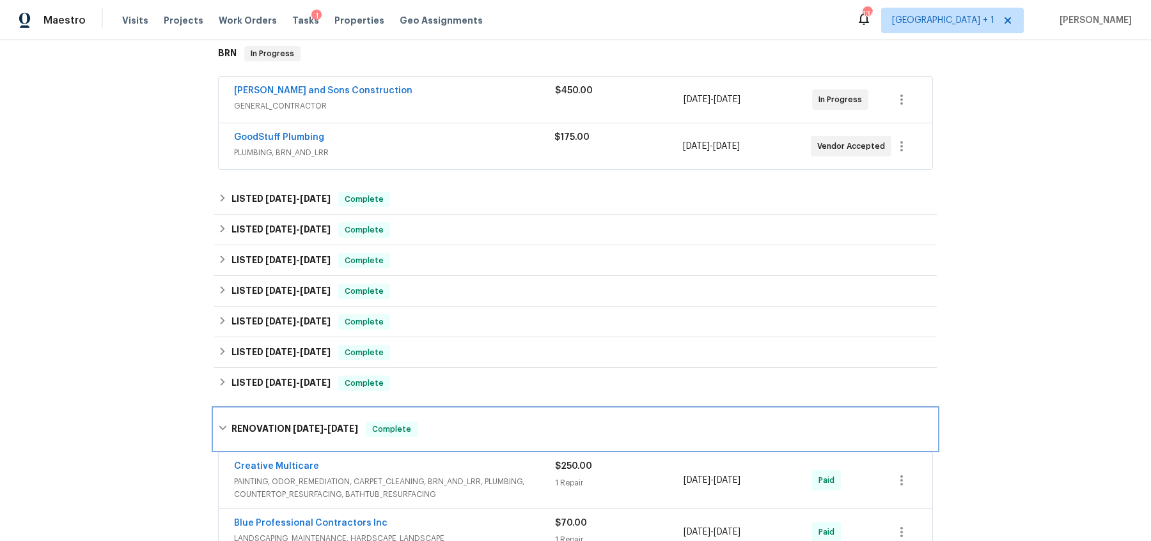
click at [218, 427] on icon at bounding box center [222, 428] width 9 height 9
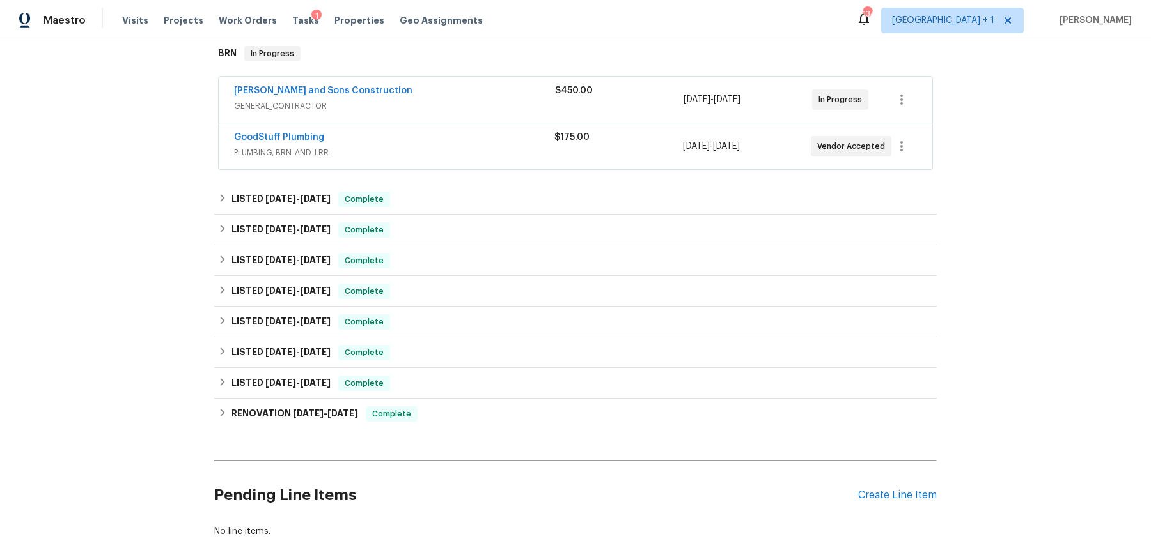
click at [138, 421] on div "Back to all projects [STREET_ADDRESS][PERSON_NAME] 5 Beds | 4 Baths | Total: 35…" at bounding box center [575, 290] width 1151 height 501
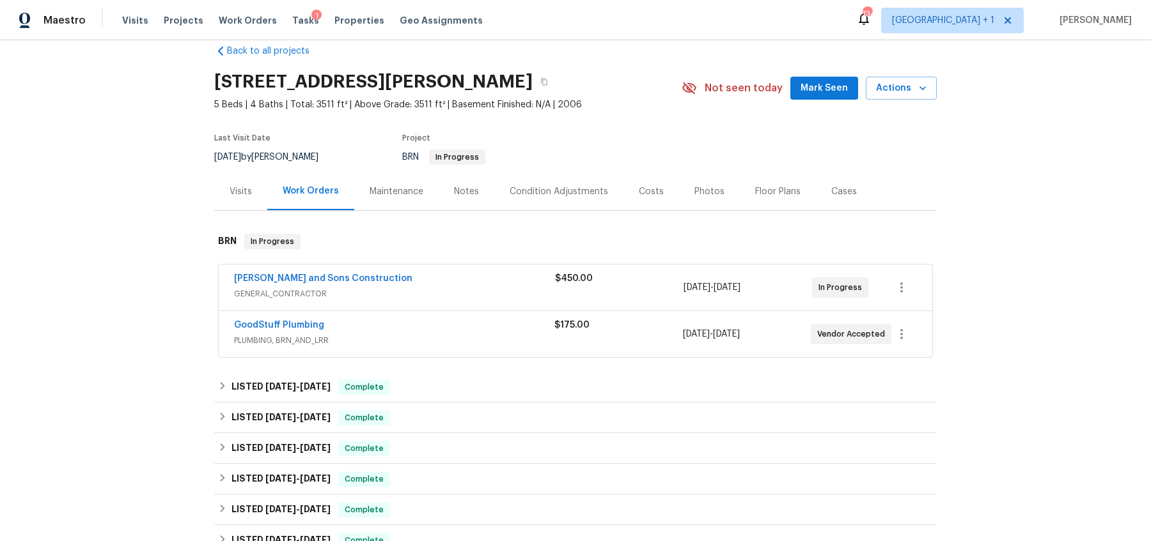
scroll to position [0, 0]
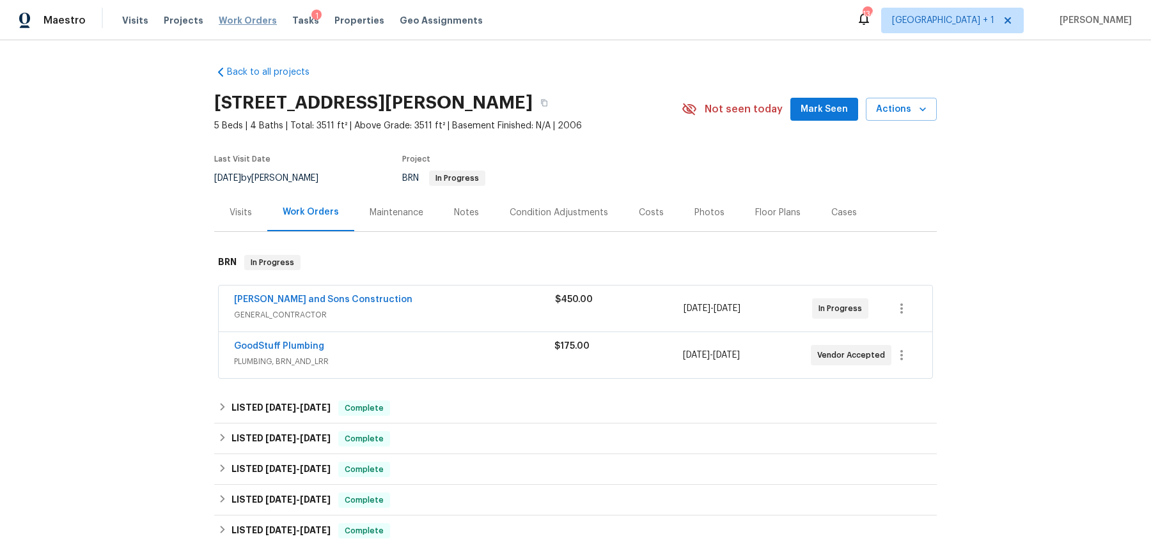
click at [239, 17] on span "Work Orders" at bounding box center [248, 20] width 58 height 13
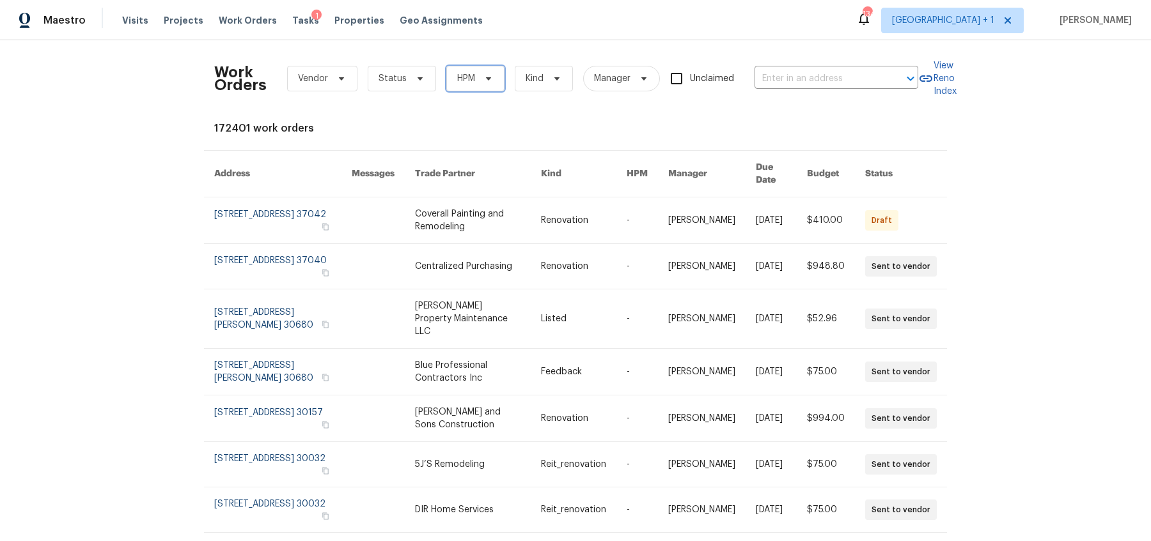
click at [470, 77] on span "HPM" at bounding box center [466, 78] width 18 height 13
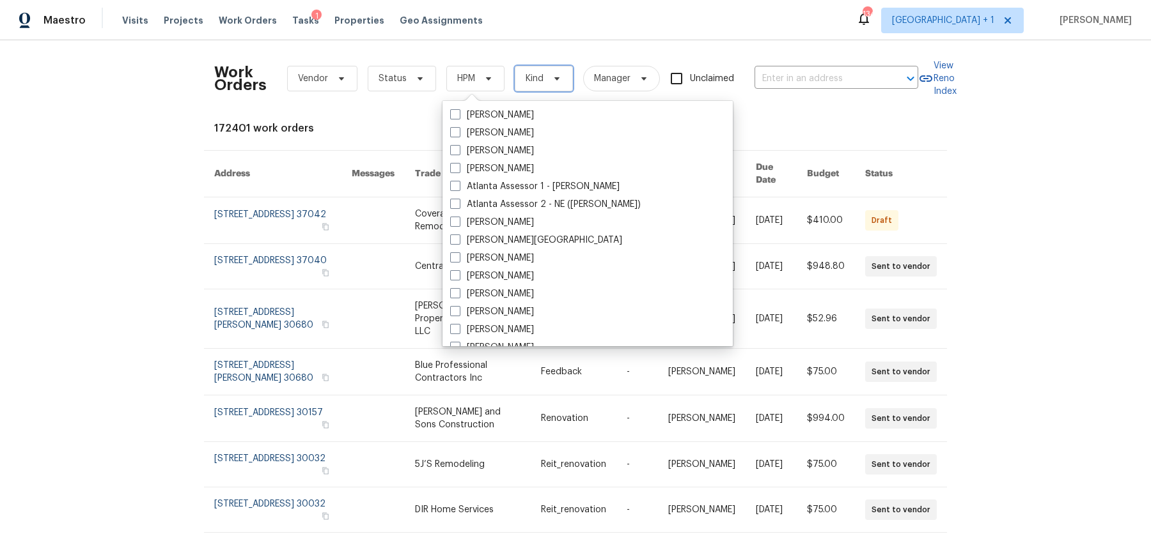
click at [531, 73] on span "Kind" at bounding box center [534, 78] width 18 height 13
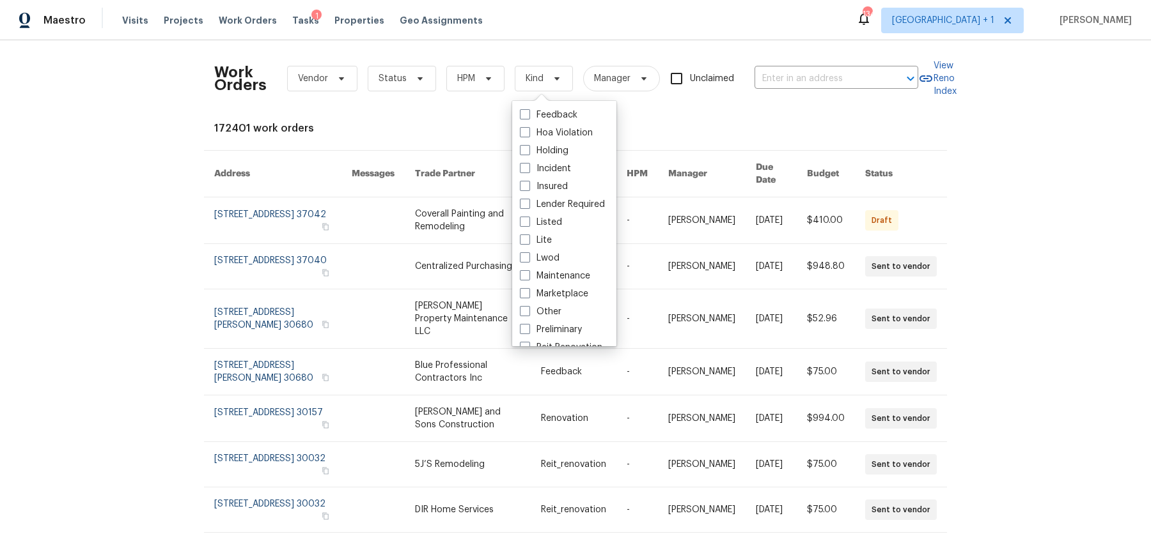
click at [437, 108] on div "Work Orders Vendor Status HPM Kind Manager Unclaimed ​ View Reno Index 172401 w…" at bounding box center [575, 384] width 722 height 667
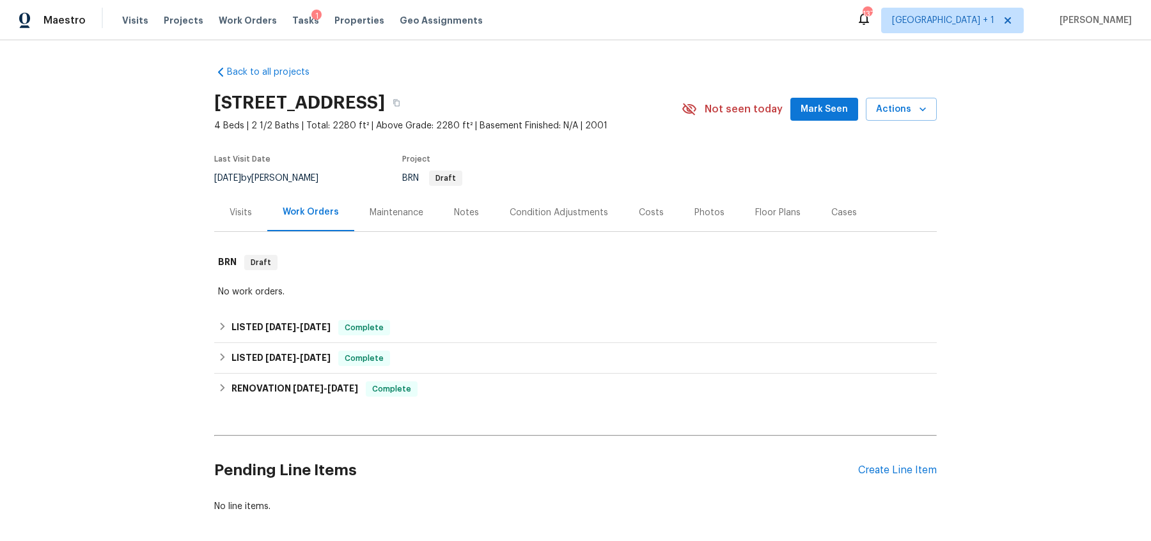
scroll to position [58, 0]
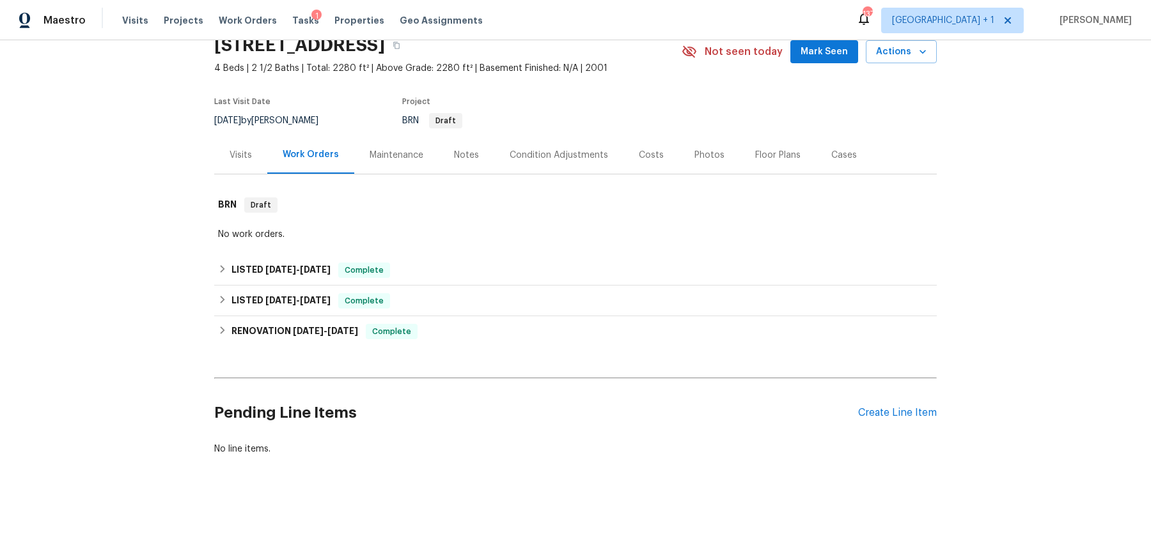
click at [278, 229] on div "No work orders." at bounding box center [575, 234] width 715 height 13
click at [364, 231] on div "No work orders." at bounding box center [575, 234] width 715 height 13
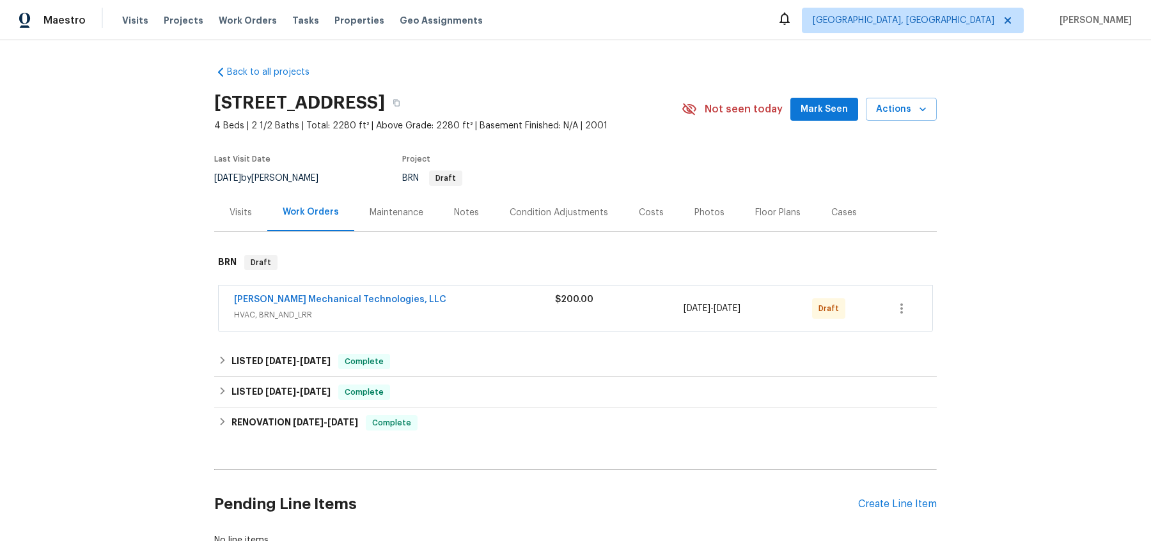
click at [125, 283] on div "Back to all projects [STREET_ADDRESS] 4 Beds | 2 1/2 Baths | Total: 2280 ft² | …" at bounding box center [575, 290] width 1151 height 501
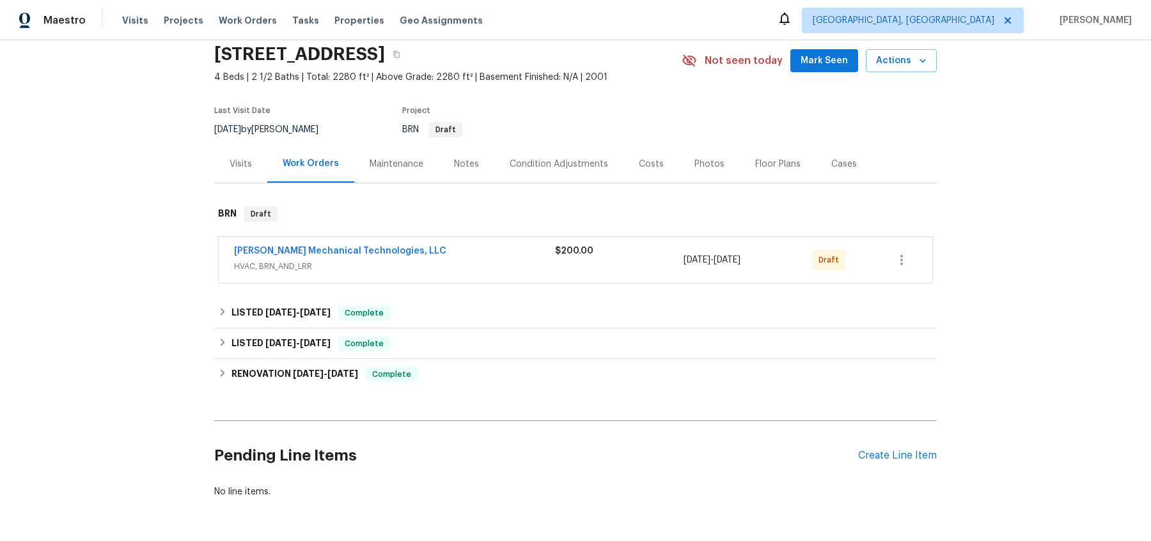
scroll to position [90, 0]
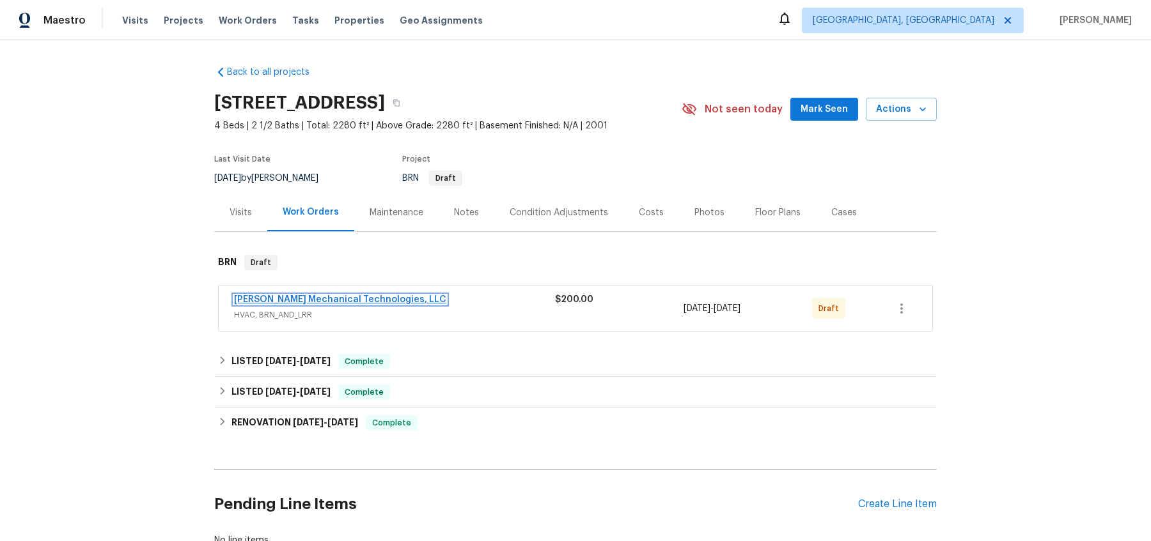
click at [271, 297] on link "[PERSON_NAME] Mechanical Technologies, LLC" at bounding box center [340, 299] width 212 height 9
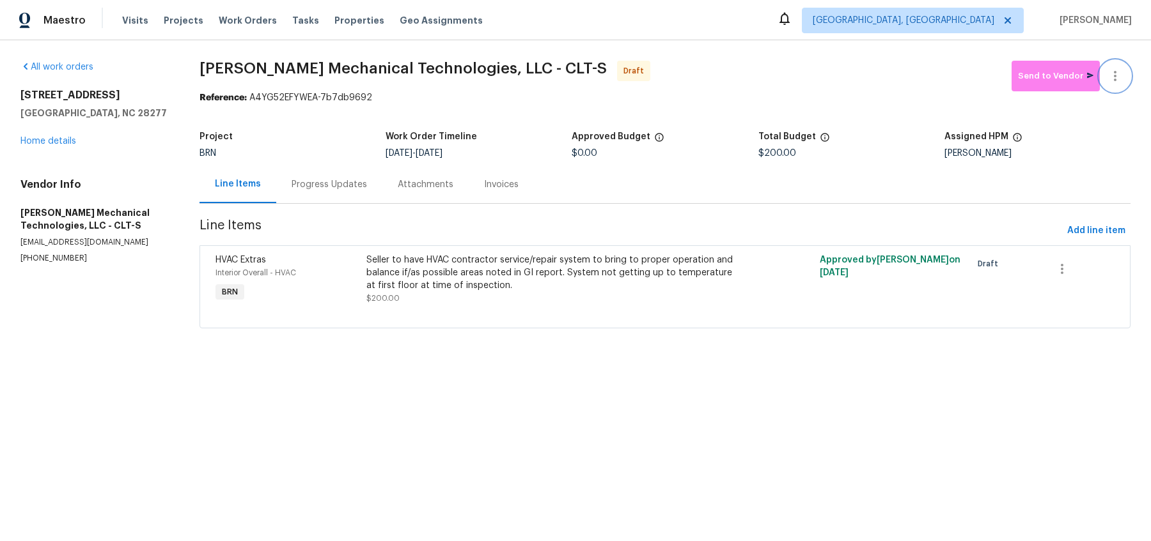
click at [1113, 77] on icon "button" at bounding box center [1114, 75] width 15 height 15
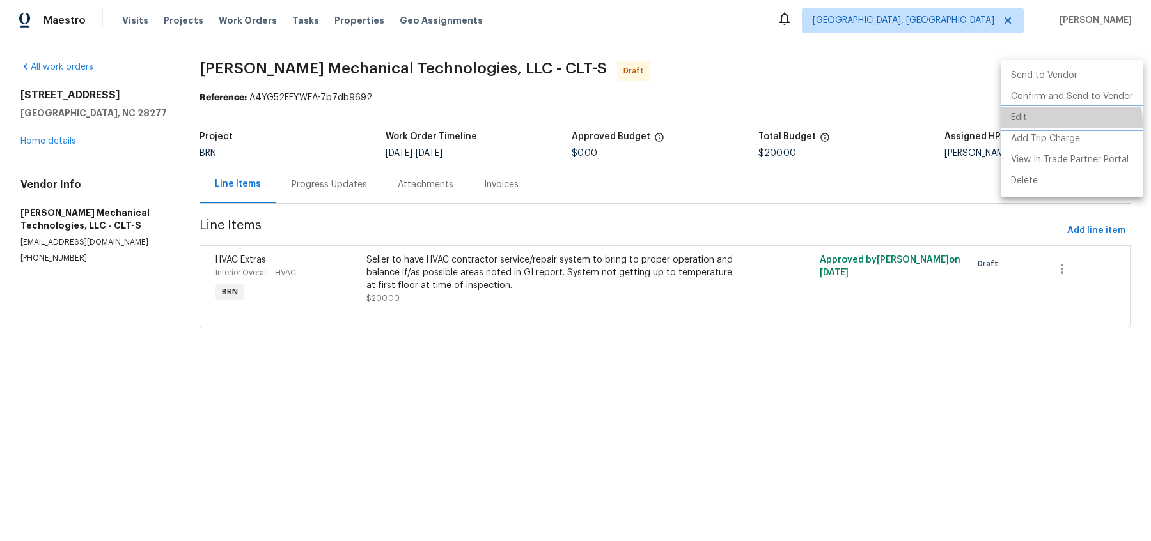
click at [1041, 123] on li "Edit" at bounding box center [1071, 117] width 143 height 21
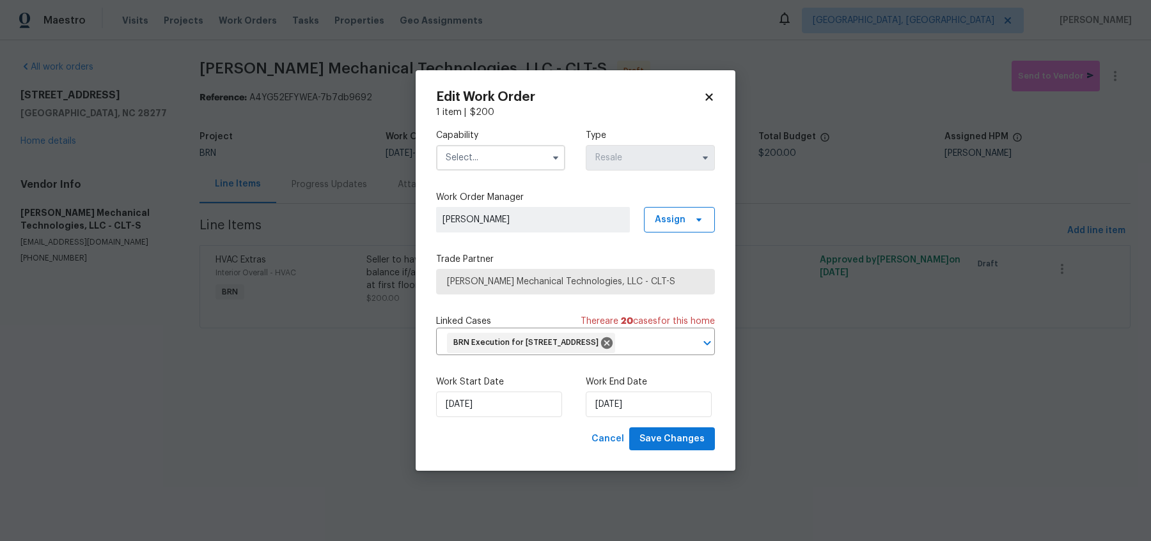
click at [529, 146] on input "text" at bounding box center [500, 158] width 129 height 26
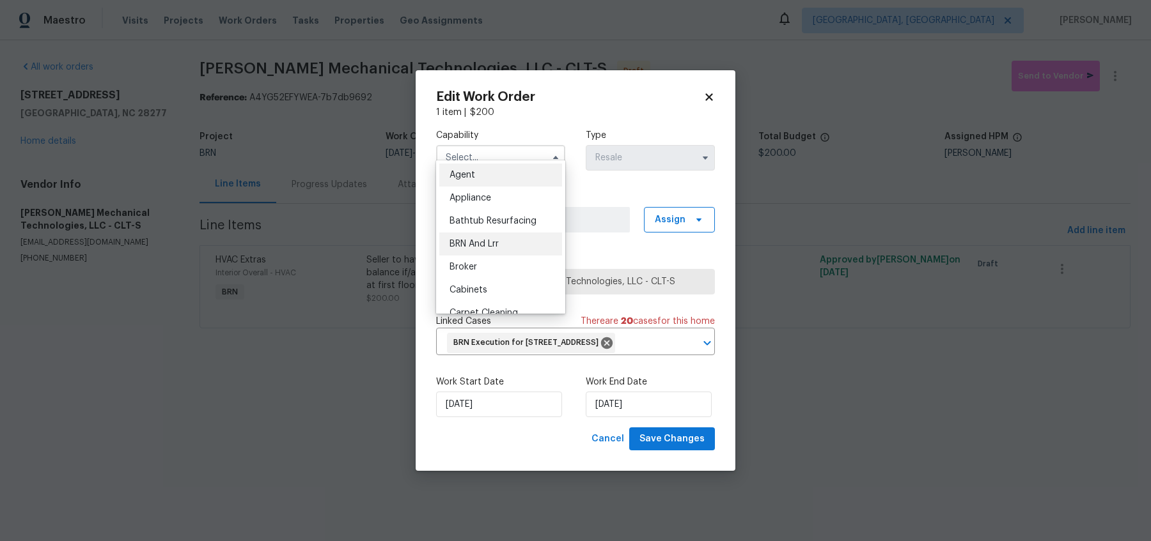
click at [481, 249] on span "BRN And Lrr" at bounding box center [473, 244] width 49 height 9
type input "BRN And Lrr"
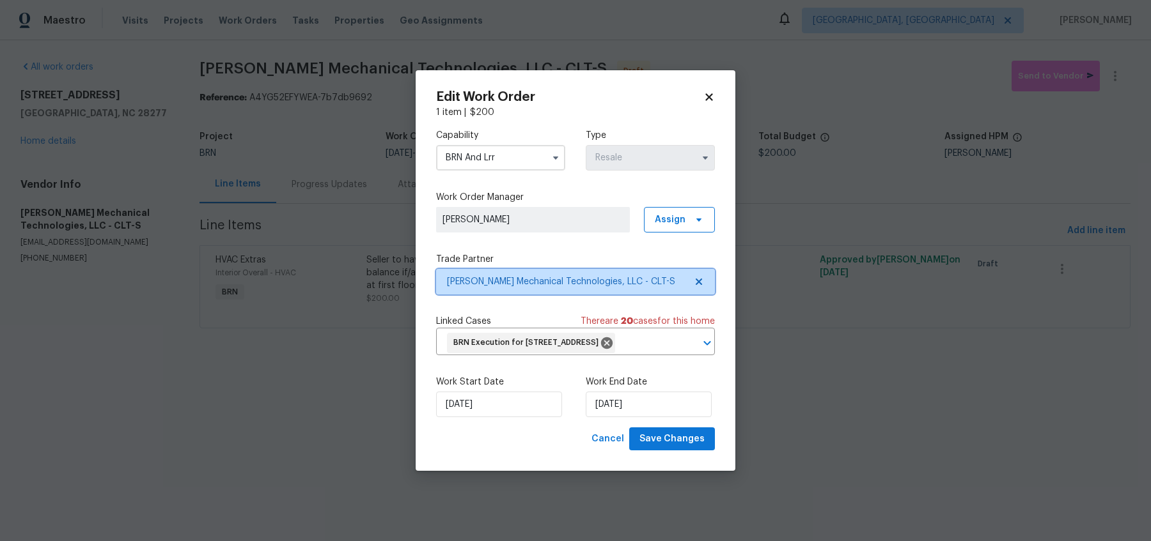
click at [560, 281] on span "[PERSON_NAME] Mechanical Technologies, LLC - CLT-S" at bounding box center [575, 282] width 279 height 26
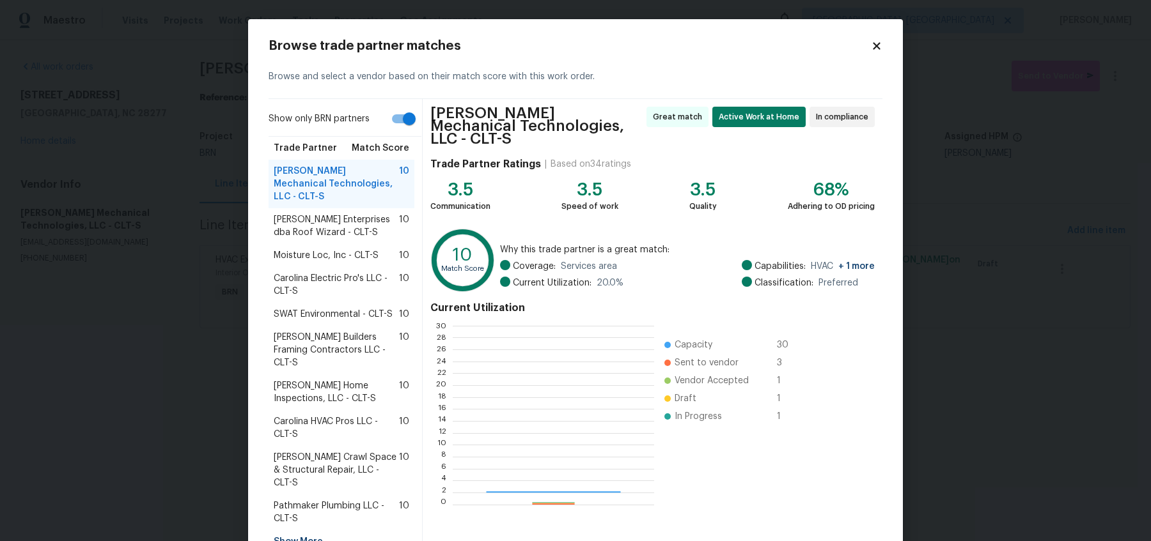
scroll to position [179, 201]
click at [873, 46] on icon at bounding box center [877, 46] width 12 height 12
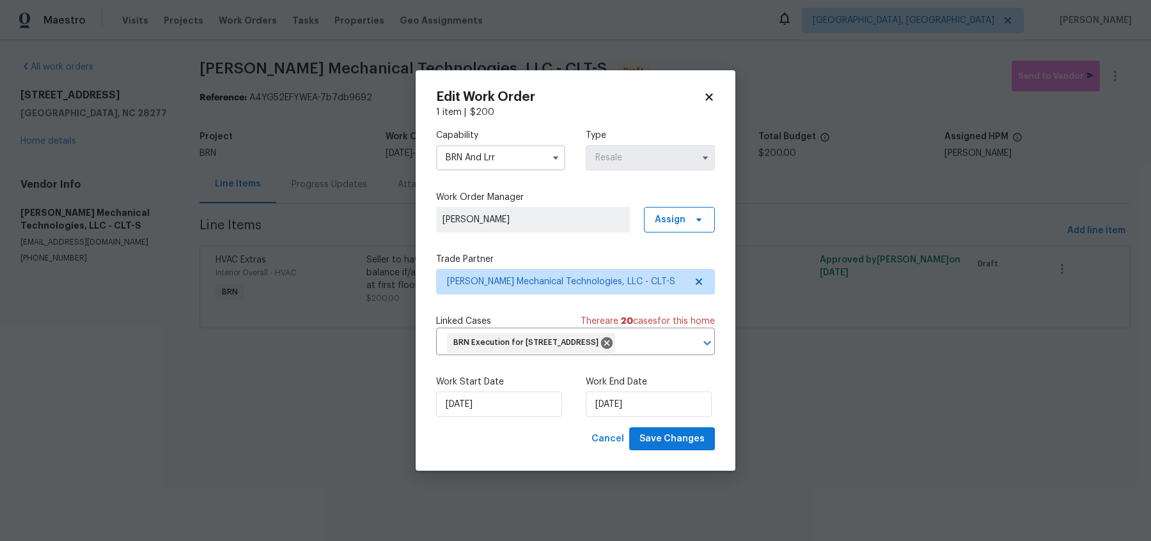
click at [472, 146] on input "BRN And Lrr" at bounding box center [500, 158] width 129 height 26
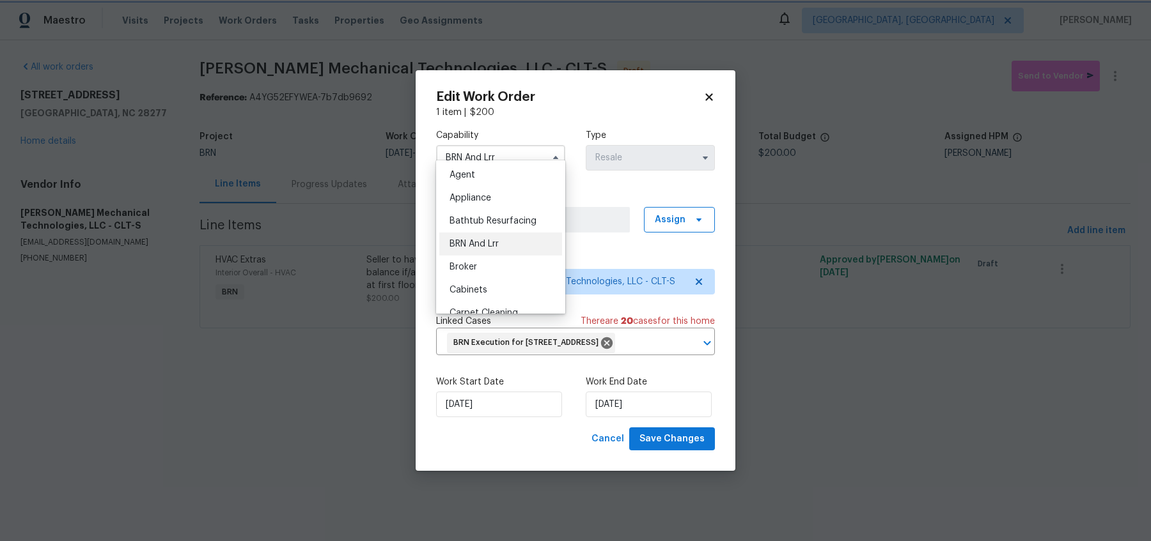
click at [657, 191] on label "Work Order Manager" at bounding box center [575, 197] width 279 height 13
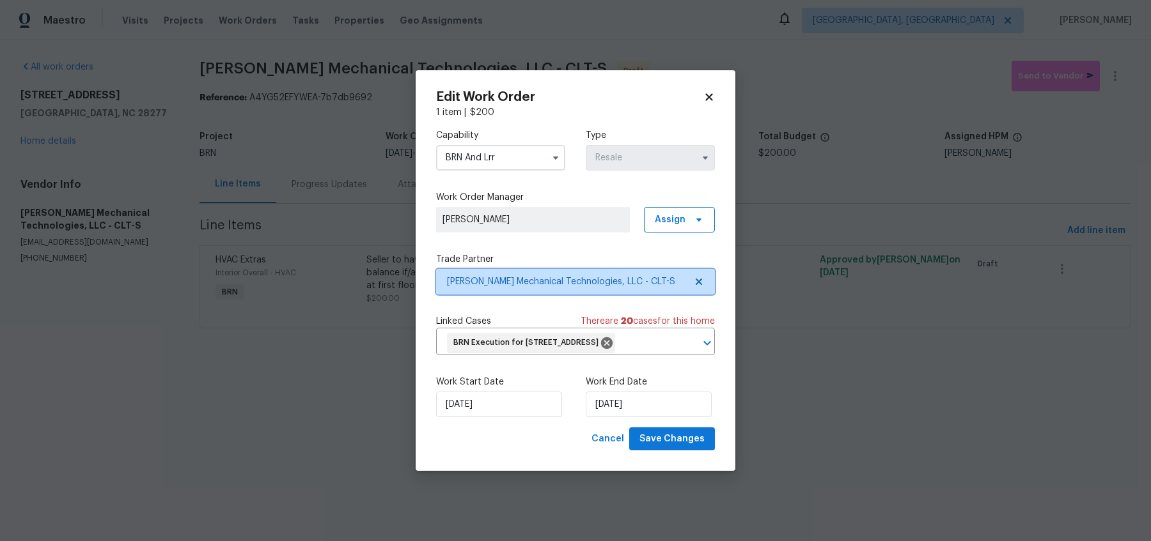
click at [701, 279] on icon at bounding box center [699, 282] width 6 height 6
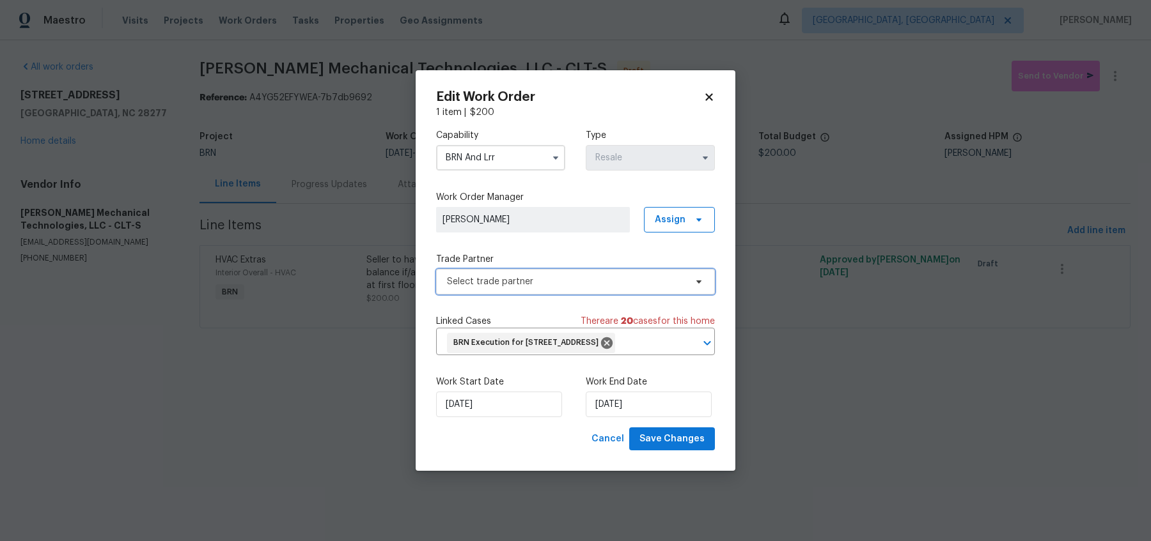
click at [484, 276] on span "Select trade partner" at bounding box center [566, 282] width 238 height 13
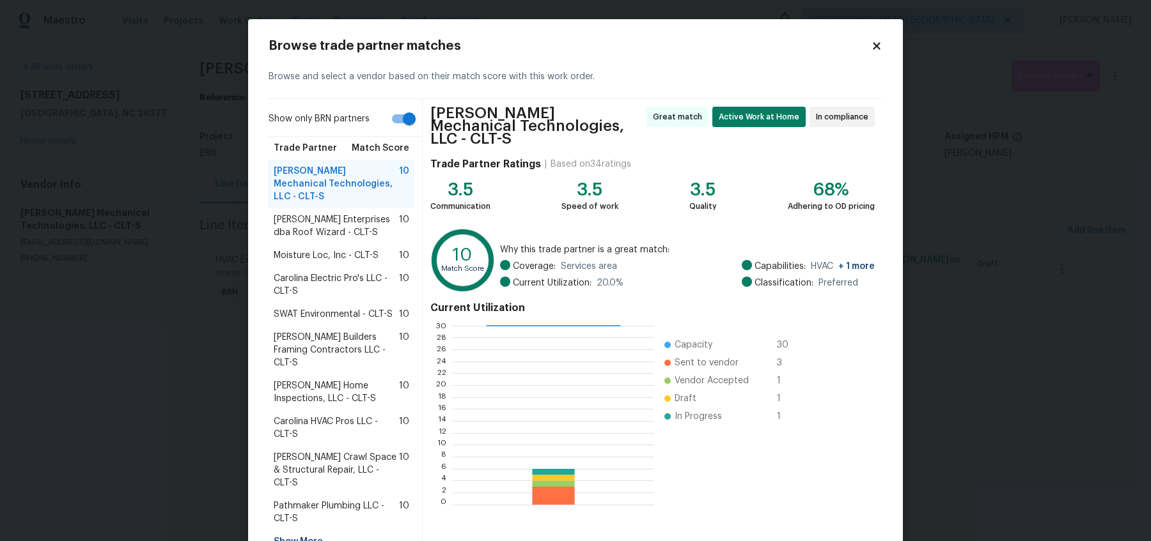
scroll to position [43, 0]
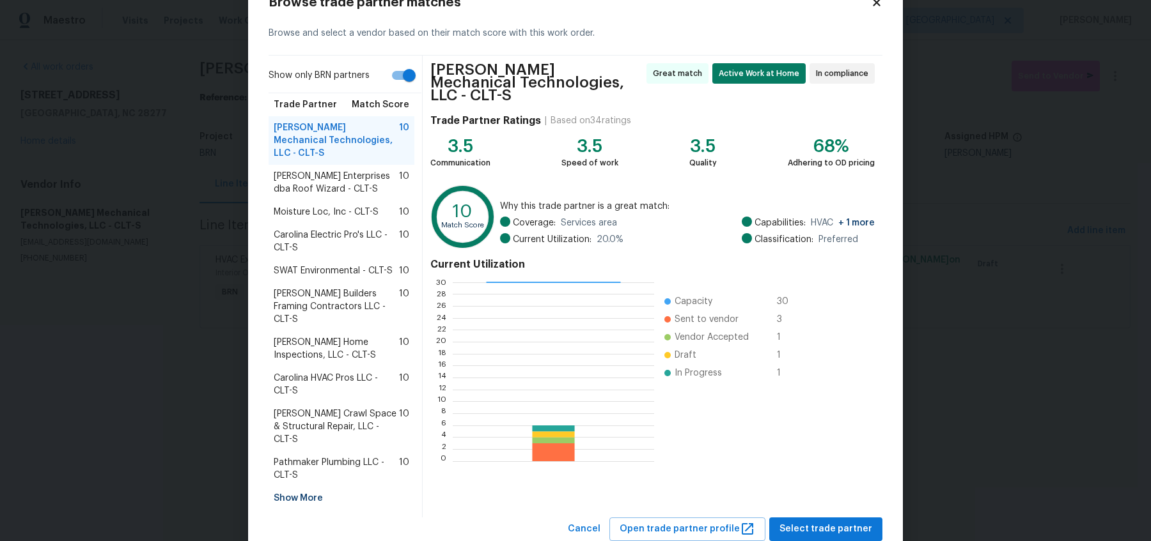
click at [294, 487] on div "Show More" at bounding box center [341, 498] width 146 height 23
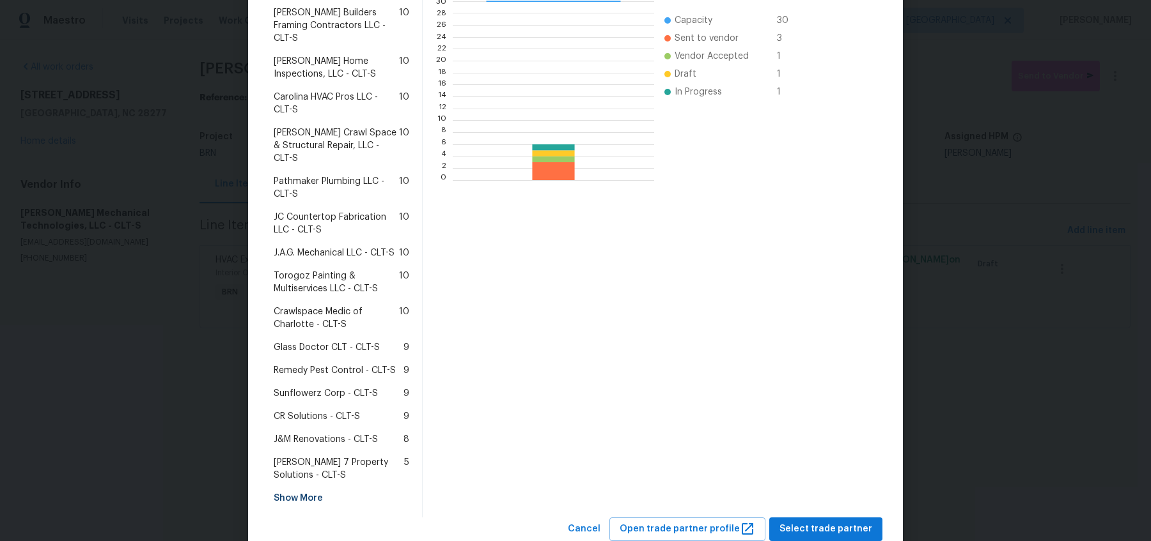
scroll to position [0, 0]
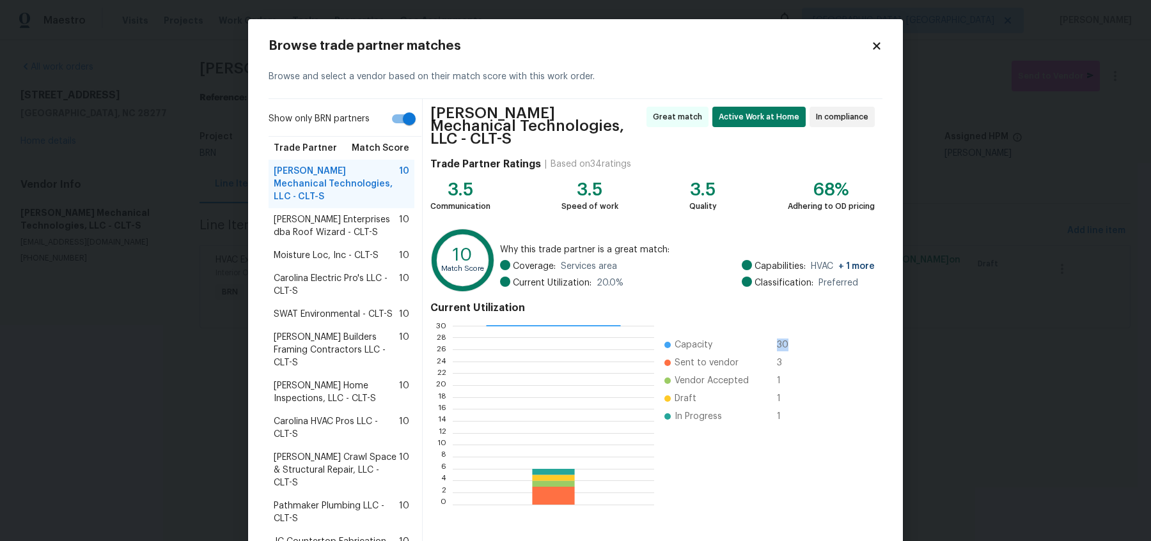
drag, startPoint x: 770, startPoint y: 332, endPoint x: 792, endPoint y: 332, distance: 21.7
click at [792, 339] on div "Capacity 30" at bounding box center [735, 345] width 123 height 13
drag, startPoint x: 773, startPoint y: 350, endPoint x: 787, endPoint y: 352, distance: 13.6
click at [787, 357] on div "Sent to vendor 3" at bounding box center [735, 363] width 123 height 13
click at [317, 217] on span "[PERSON_NAME] Enterprises dba Roof Wizard - CLT-S" at bounding box center [336, 227] width 125 height 26
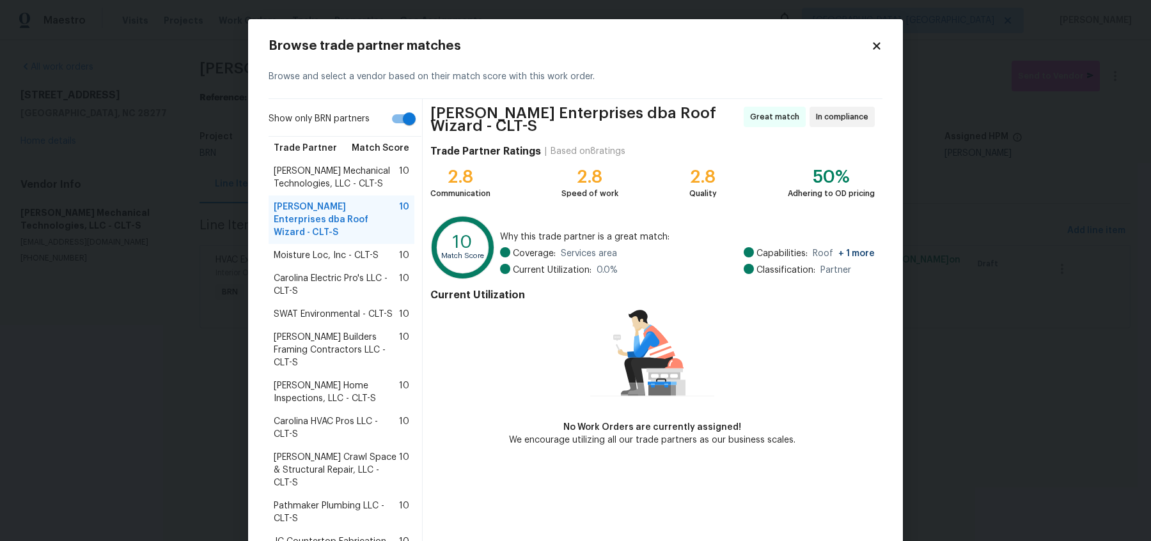
click at [332, 249] on span "Moisture Loc, Inc - CLT-S" at bounding box center [326, 255] width 105 height 13
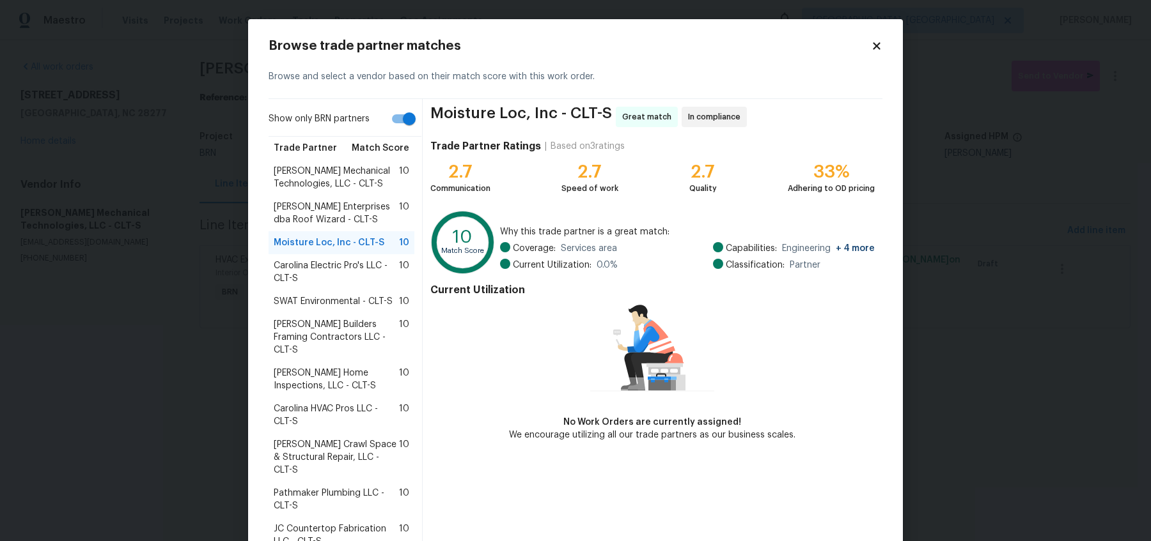
click at [330, 268] on span "Carolina Electric Pro's LLC - CLT-S" at bounding box center [336, 273] width 125 height 26
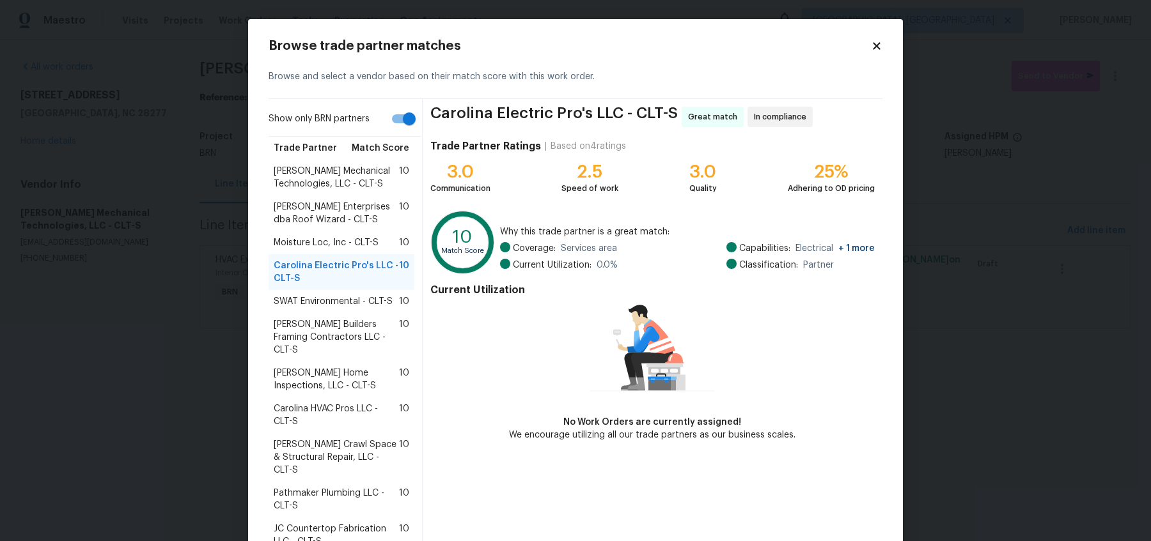
click at [330, 343] on div "Peterson Builders Framing Contractors LLC - CLT-S 10" at bounding box center [341, 337] width 146 height 49
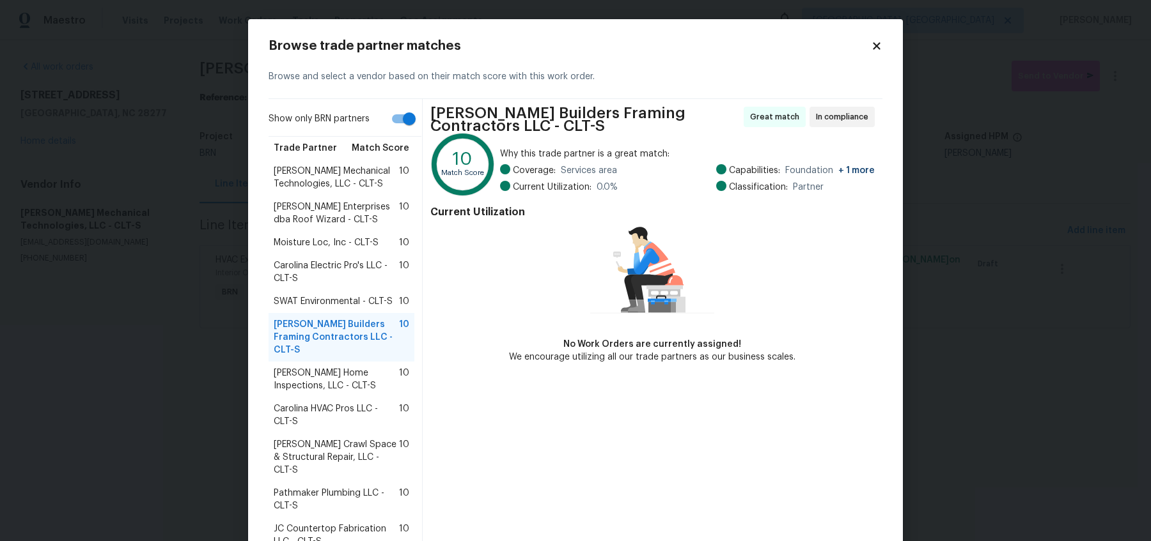
click at [343, 415] on div "Carolina HVAC Pros LLC - CLT-S 10" at bounding box center [341, 416] width 146 height 36
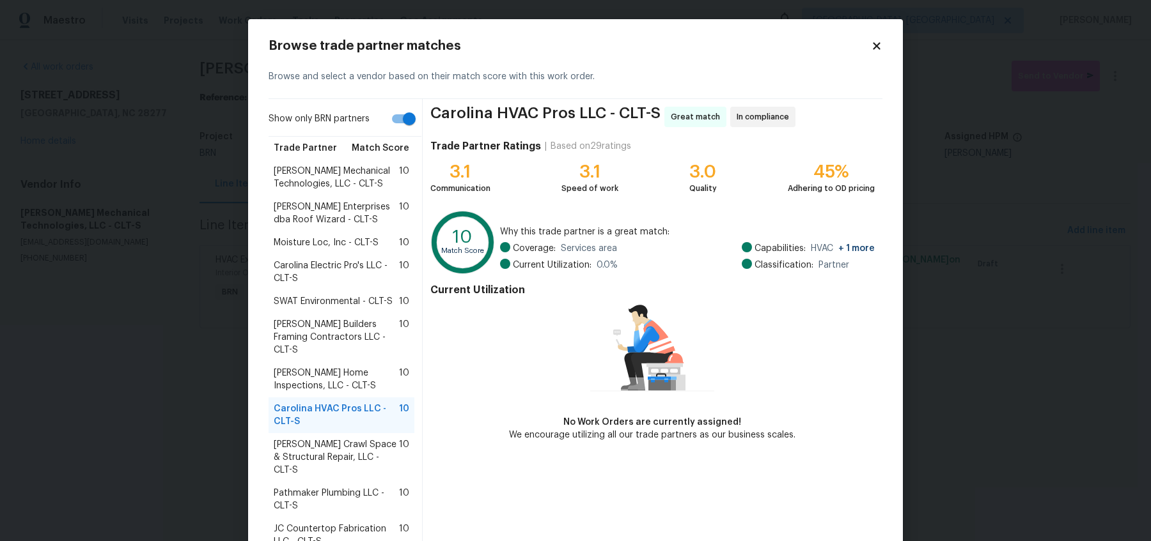
click at [344, 367] on span "Adkins Home Inspections, LLC - CLT-S" at bounding box center [336, 380] width 125 height 26
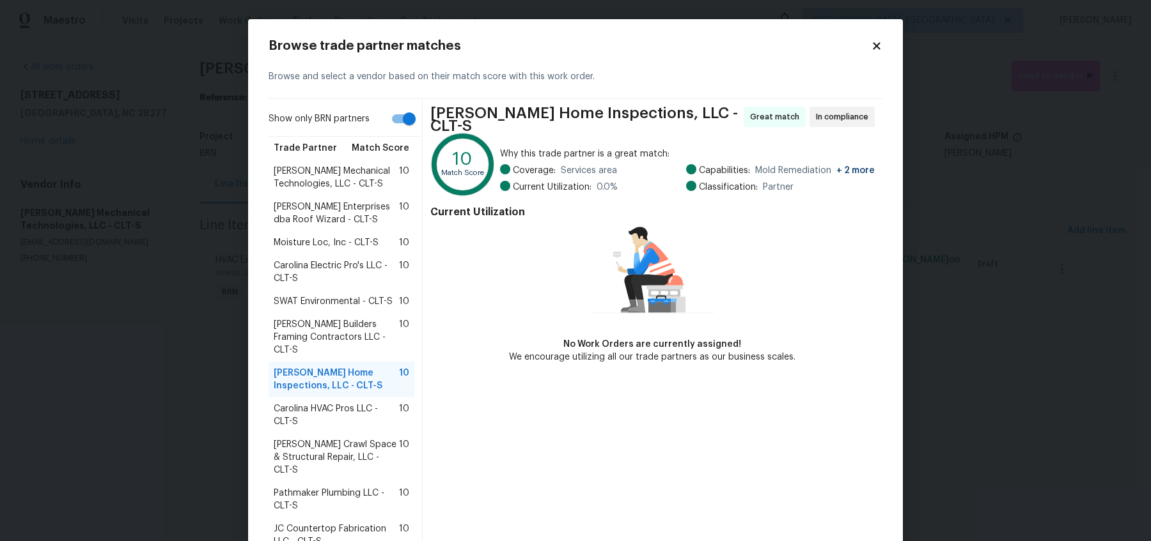
click at [342, 223] on span "Nordman Enterprises dba Roof Wizard - CLT-S" at bounding box center [336, 214] width 125 height 26
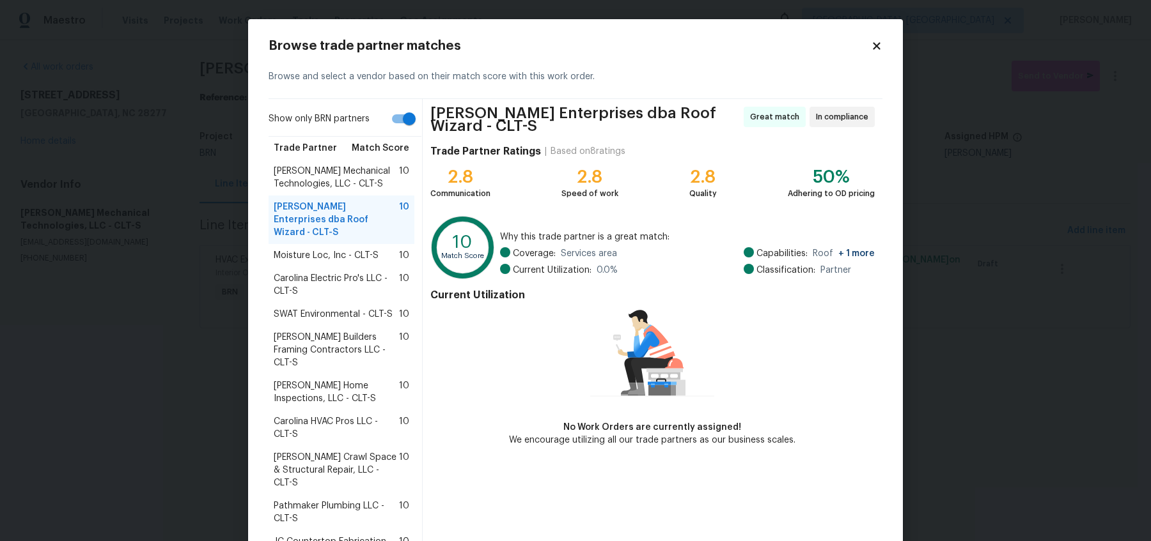
click at [877, 47] on icon at bounding box center [876, 45] width 7 height 7
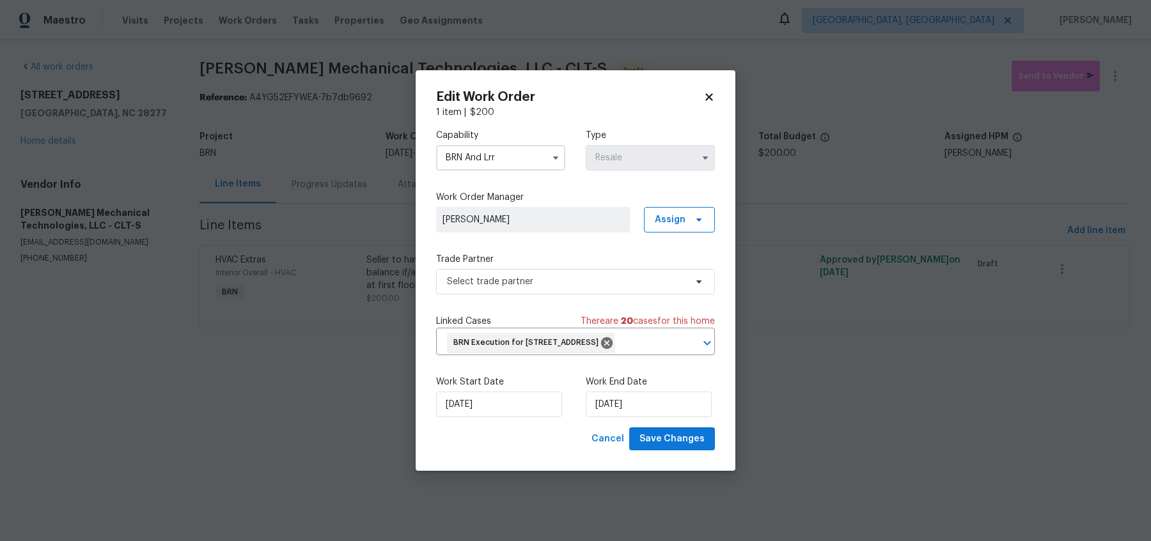
click at [710, 93] on icon at bounding box center [708, 96] width 7 height 7
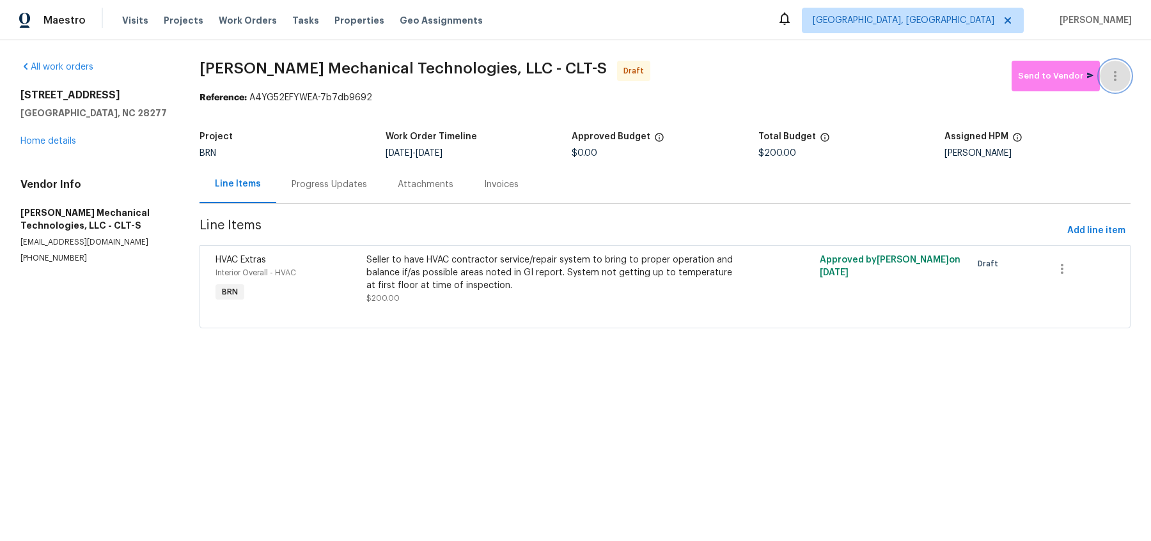
click at [1114, 74] on icon "button" at bounding box center [1114, 75] width 15 height 15
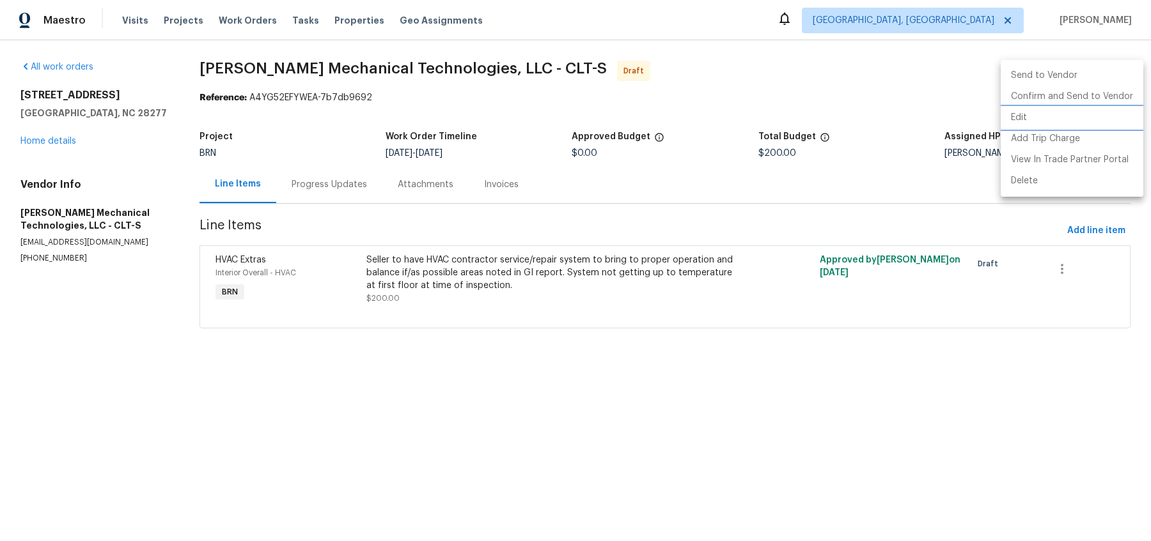
click at [1026, 117] on li "Edit" at bounding box center [1071, 117] width 143 height 21
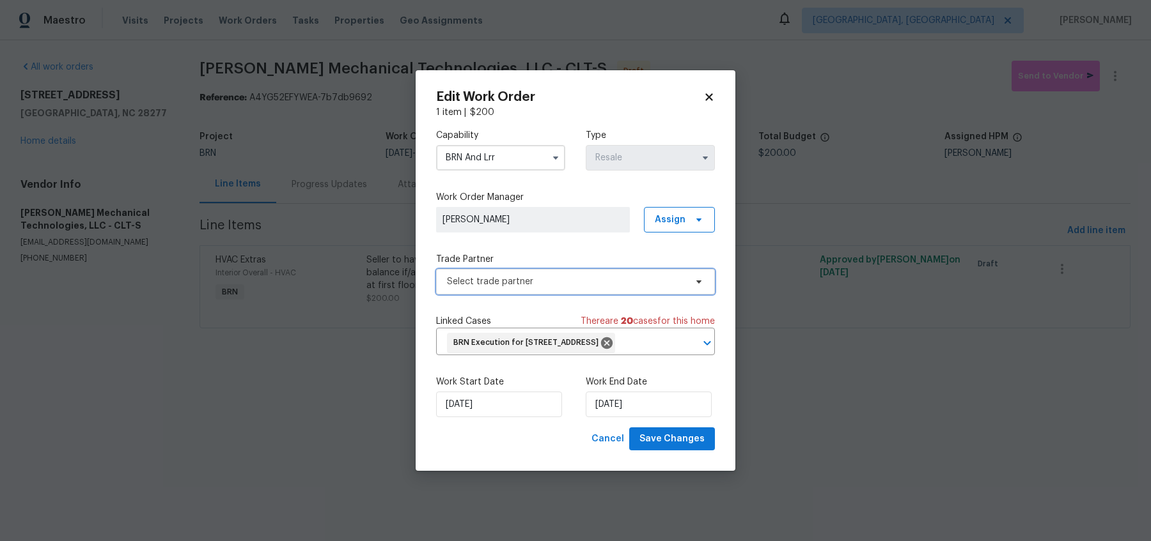
click at [573, 276] on span "Select trade partner" at bounding box center [566, 282] width 238 height 13
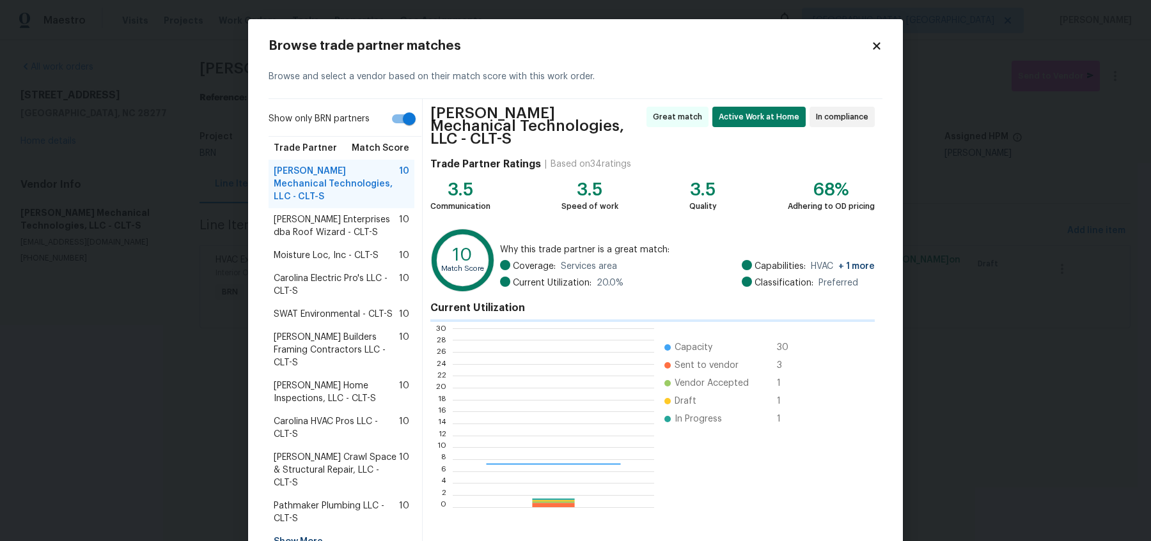
scroll to position [179, 201]
click at [314, 222] on span "Nordman Enterprises dba Roof Wizard - CLT-S" at bounding box center [336, 227] width 125 height 26
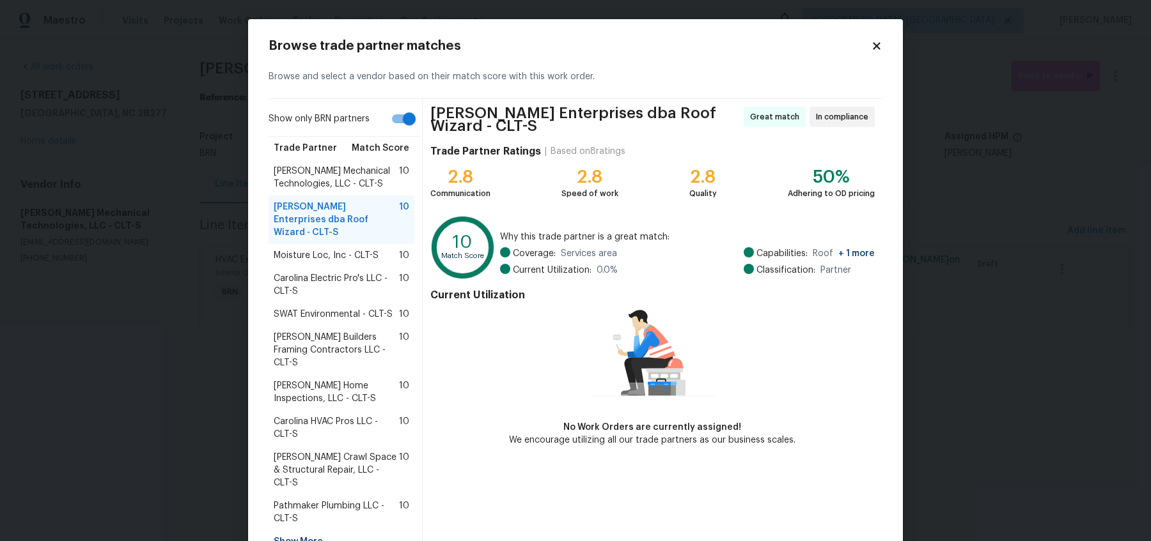
click at [875, 45] on icon at bounding box center [876, 45] width 7 height 7
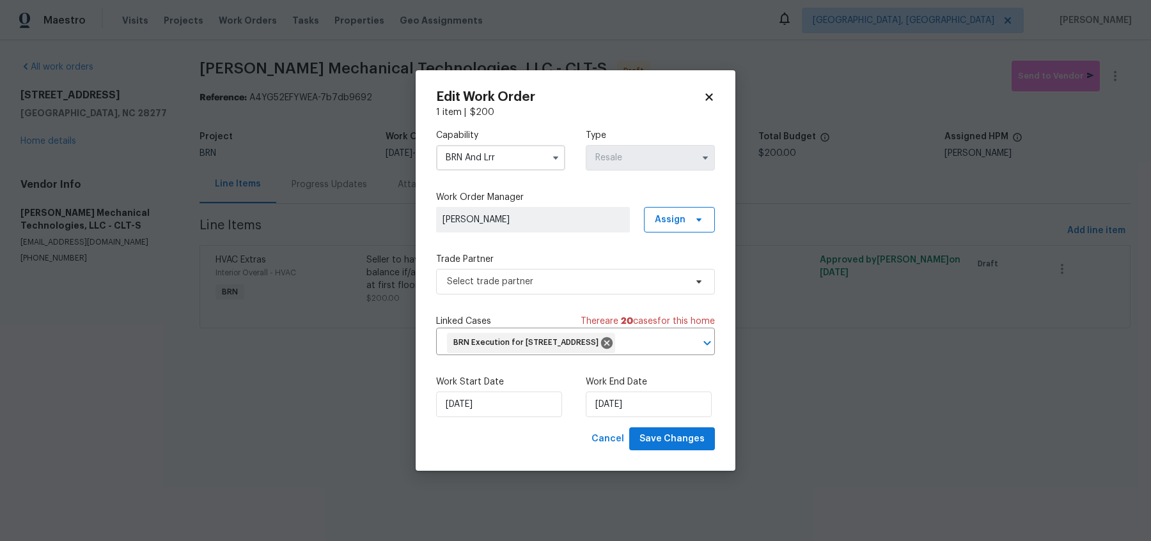
click at [706, 93] on icon at bounding box center [708, 96] width 7 height 7
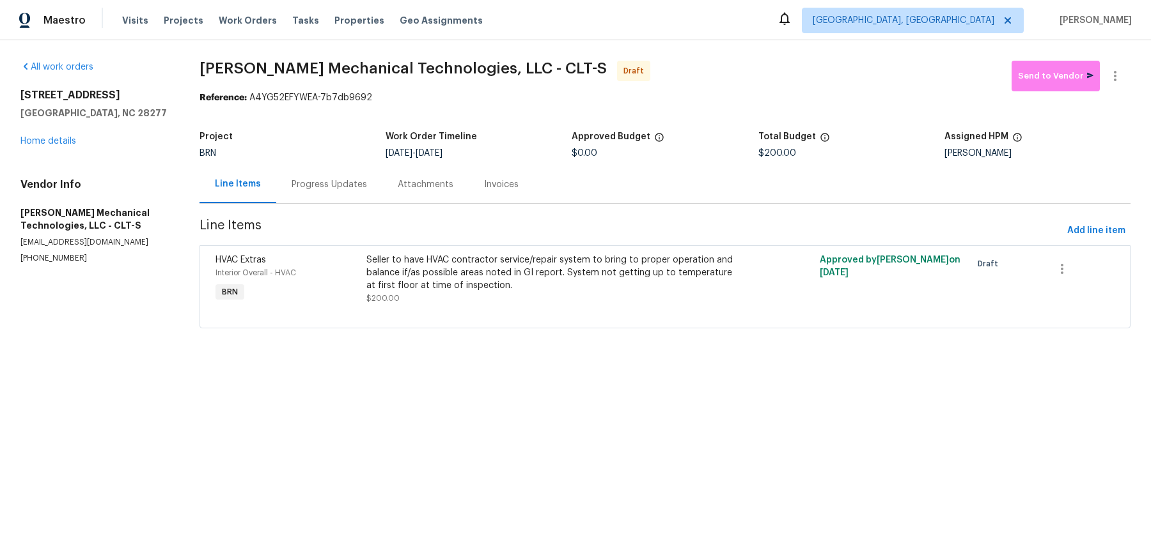
click at [706, 90] on span "Johnson's Mechanical Technologies, LLC - CLT-S Draft" at bounding box center [605, 76] width 812 height 31
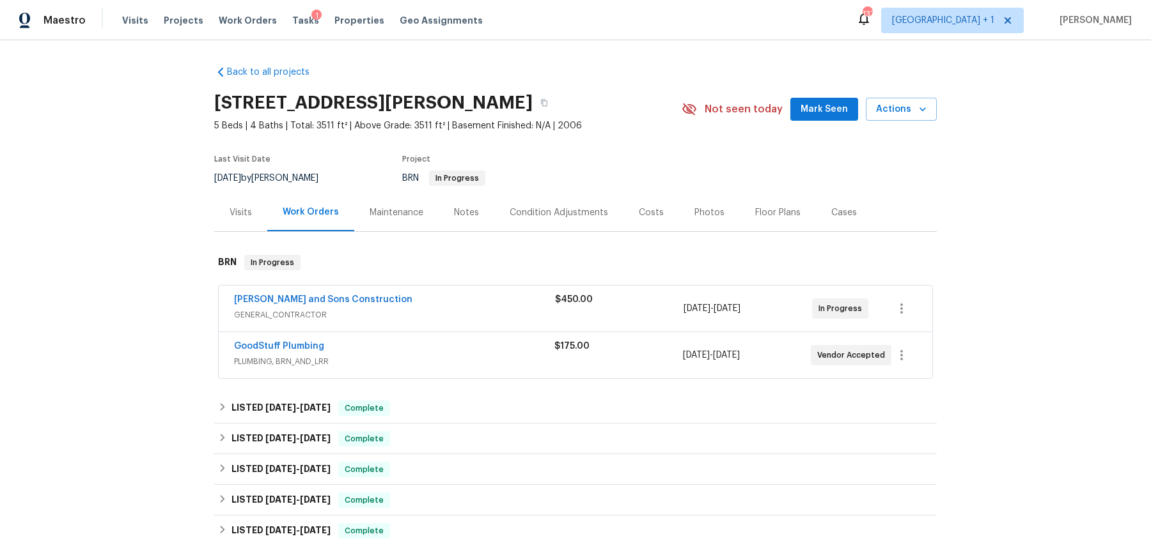
click at [134, 276] on div "Back to all projects [STREET_ADDRESS][PERSON_NAME] 5 Beds | 4 Baths | Total: 35…" at bounding box center [575, 290] width 1151 height 501
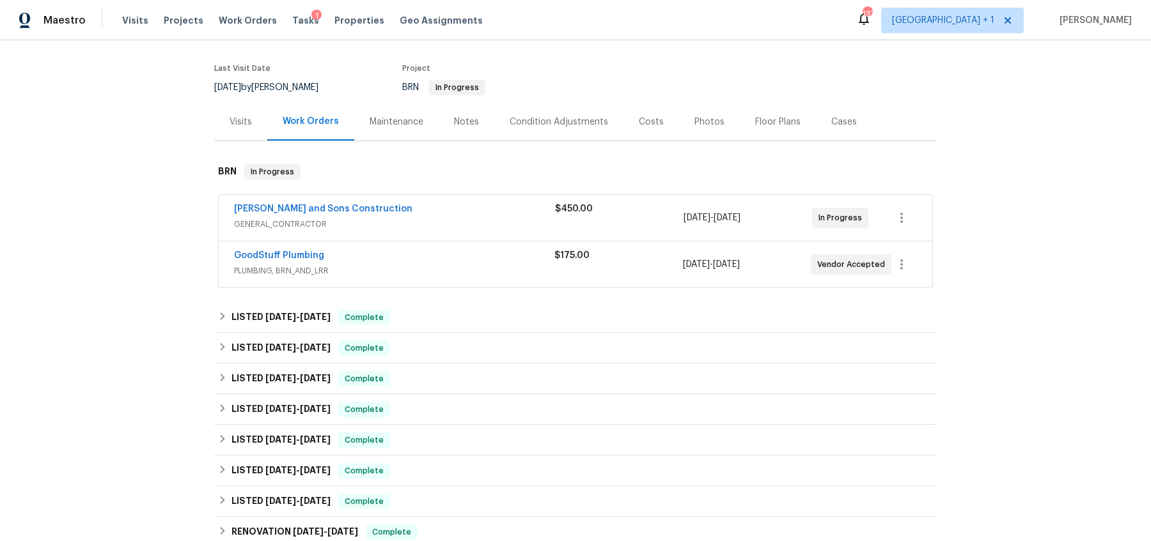
scroll to position [132, 0]
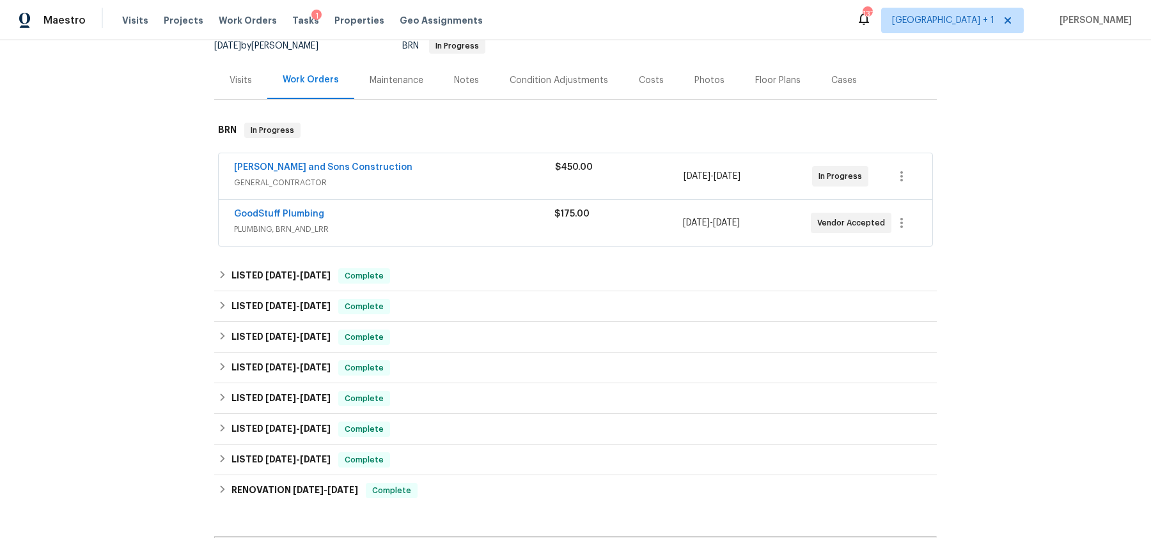
drag, startPoint x: 190, startPoint y: 266, endPoint x: 329, endPoint y: 414, distance: 202.6
click at [329, 414] on div "Back to all projects [STREET_ADDRESS][PERSON_NAME] 5 Beds | 4 Baths | Total: 35…" at bounding box center [575, 290] width 1151 height 501
drag, startPoint x: 176, startPoint y: 274, endPoint x: 385, endPoint y: 416, distance: 253.2
click at [385, 416] on div "Back to all projects [STREET_ADDRESS][PERSON_NAME] 5 Beds | 4 Baths | Total: 35…" at bounding box center [575, 290] width 1151 height 501
click at [54, 245] on div "Back to all projects [STREET_ADDRESS][PERSON_NAME] 5 Beds | 4 Baths | Total: 35…" at bounding box center [575, 290] width 1151 height 501
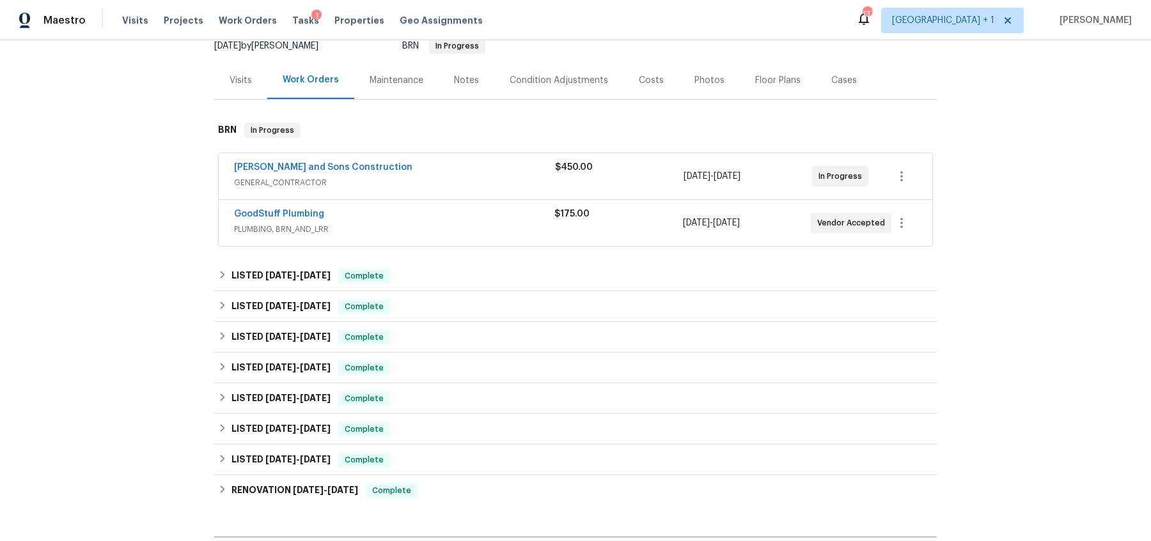
drag, startPoint x: 190, startPoint y: 122, endPoint x: 346, endPoint y: 129, distance: 156.1
click at [346, 129] on div "Back to all projects [STREET_ADDRESS][PERSON_NAME] 5 Beds | 4 Baths | Total: 35…" at bounding box center [575, 290] width 1151 height 501
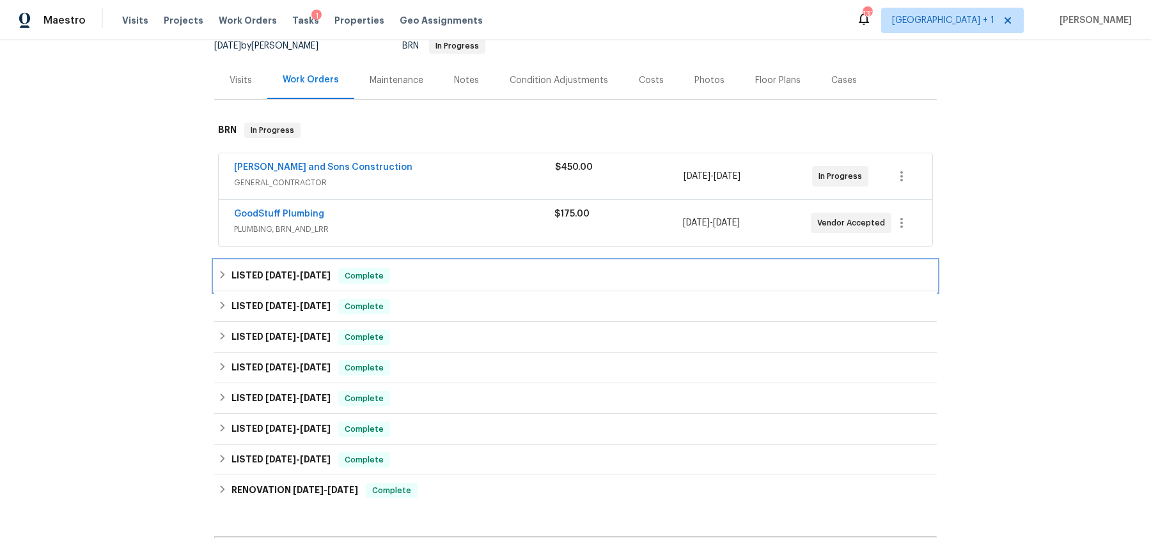
click at [306, 272] on span "[DATE]" at bounding box center [315, 275] width 31 height 9
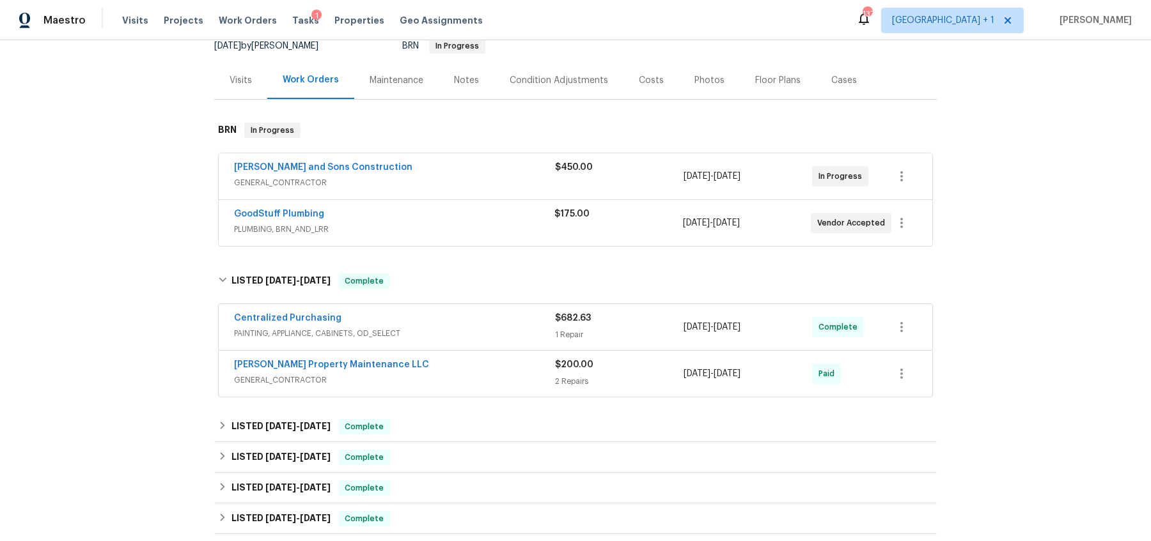
click at [589, 321] on div "$682.63" at bounding box center [619, 318] width 128 height 13
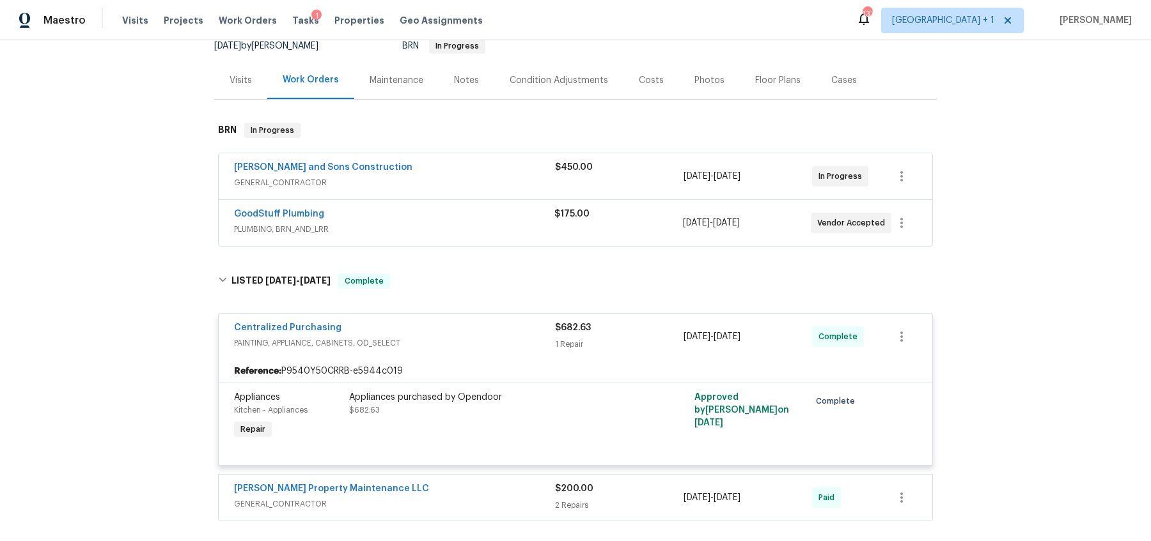
click at [290, 322] on span "Centralized Purchasing" at bounding box center [287, 328] width 107 height 13
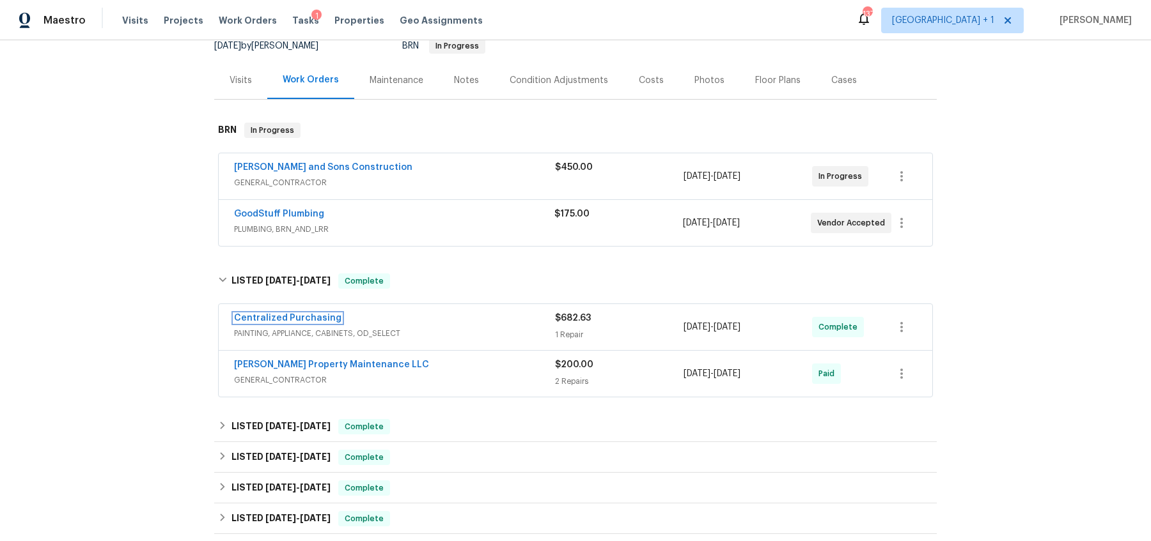
click at [290, 320] on link "Centralized Purchasing" at bounding box center [287, 318] width 107 height 9
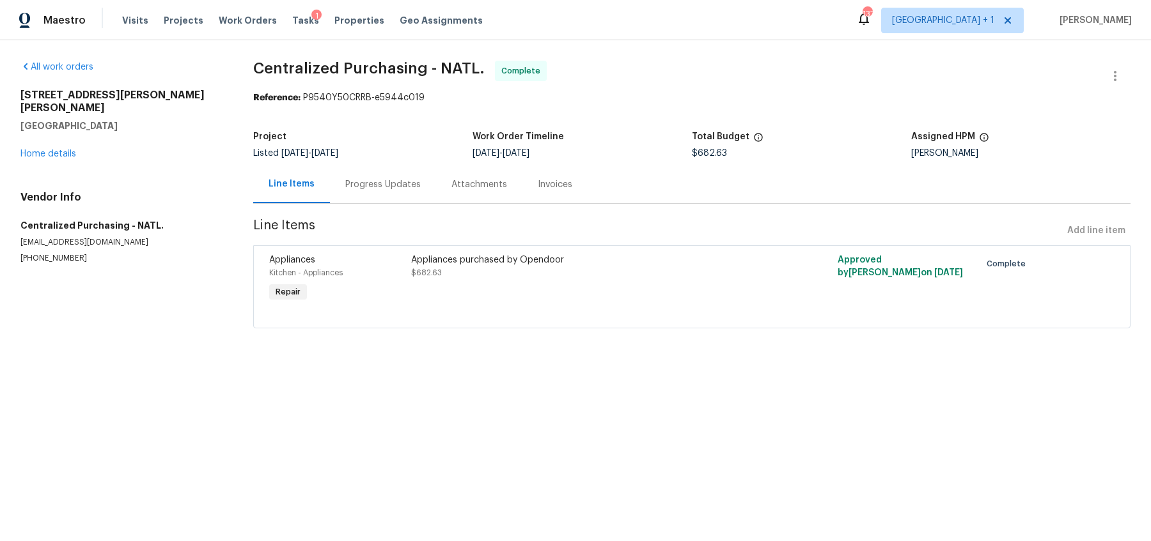
click at [910, 295] on div "Approved by [PERSON_NAME] on [DATE]" at bounding box center [905, 279] width 142 height 59
drag, startPoint x: 490, startPoint y: 70, endPoint x: 561, endPoint y: 72, distance: 70.3
click at [561, 71] on span "Centralized Purchasing - NATL. Complete" at bounding box center [676, 76] width 846 height 31
click at [561, 72] on span "Centralized Purchasing - NATL. Complete" at bounding box center [676, 76] width 846 height 31
click at [875, 306] on div at bounding box center [691, 312] width 845 height 15
